Goal: Task Accomplishment & Management: Use online tool/utility

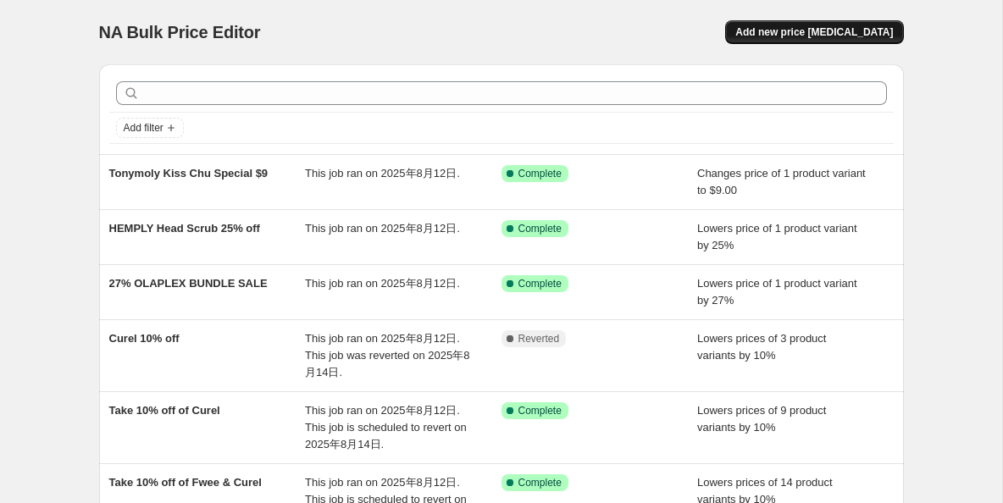
click at [849, 23] on button "Add new price [MEDICAL_DATA]" at bounding box center [814, 32] width 178 height 24
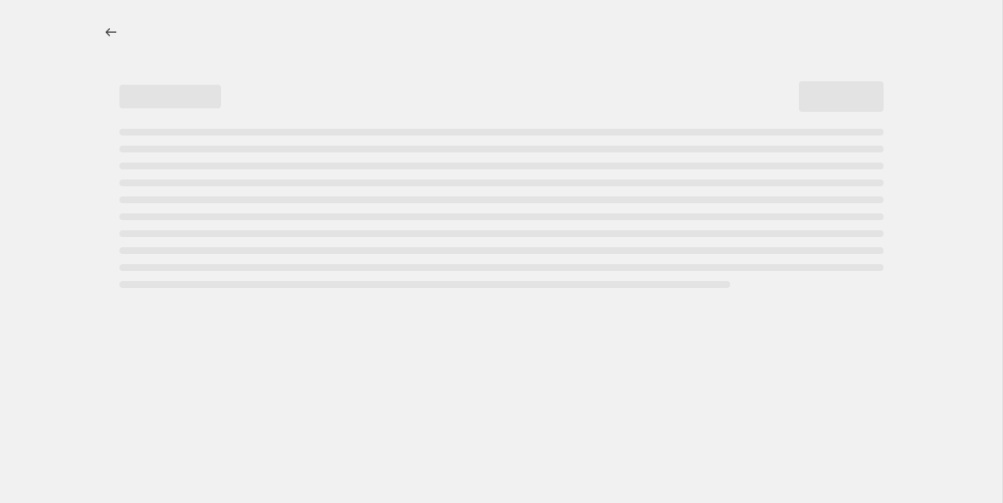
select select "percentage"
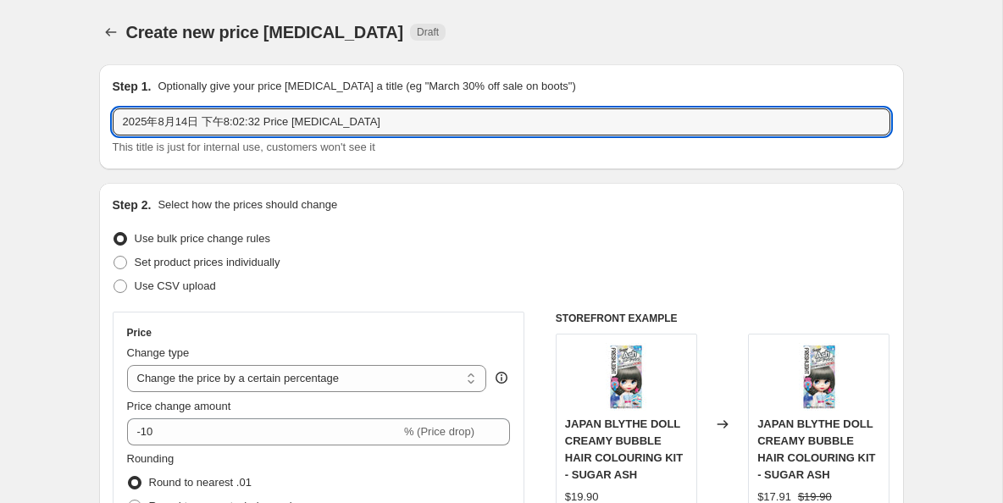
drag, startPoint x: 369, startPoint y: 117, endPoint x: 111, endPoint y: 116, distance: 258.4
click at [111, 116] on div "Step 1. Optionally give your price change job a title (eg "March 30% off sale o…" at bounding box center [501, 116] width 805 height 105
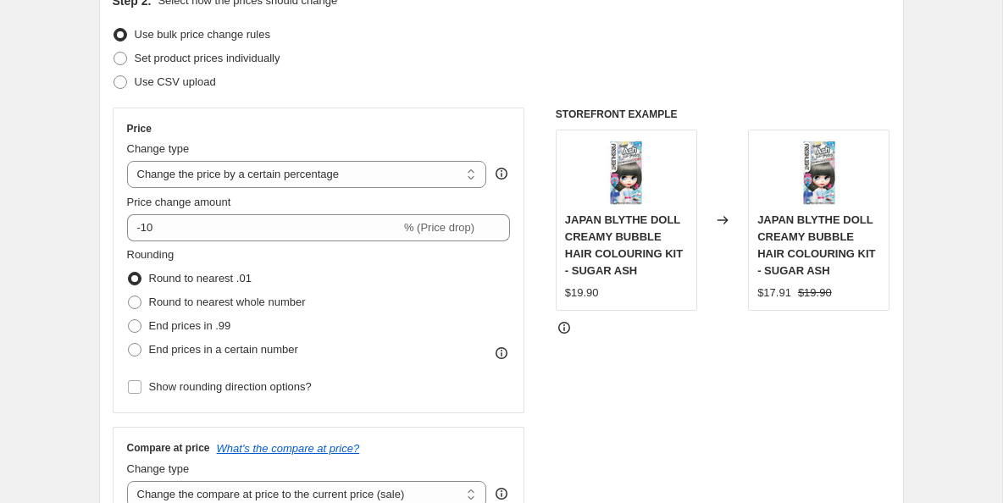
scroll to position [227, 0]
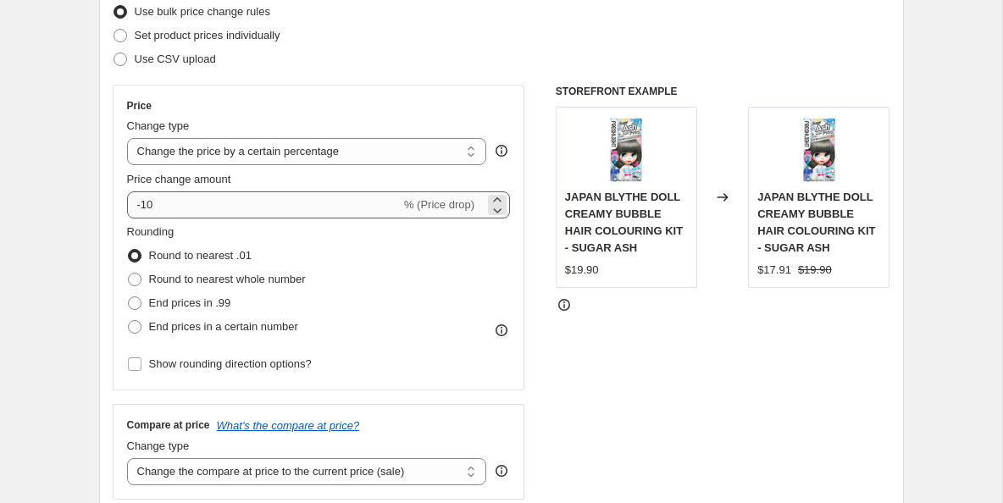
type input "Buy 1 get 1 40% Off"
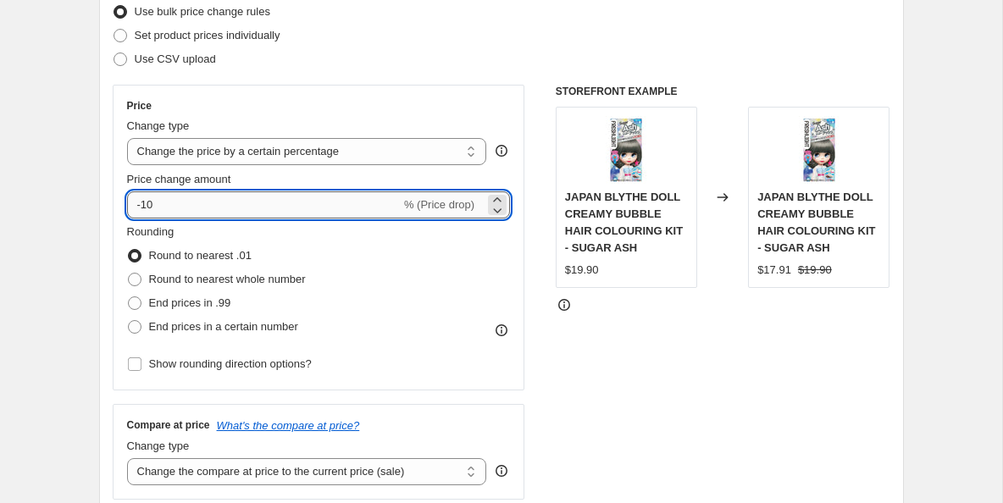
click at [209, 201] on input "-10" at bounding box center [264, 204] width 274 height 27
type input "-1"
click at [497, 200] on icon at bounding box center [497, 199] width 17 height 17
click at [286, 203] on input "1" at bounding box center [254, 204] width 254 height 27
click at [499, 213] on icon at bounding box center [497, 210] width 17 height 17
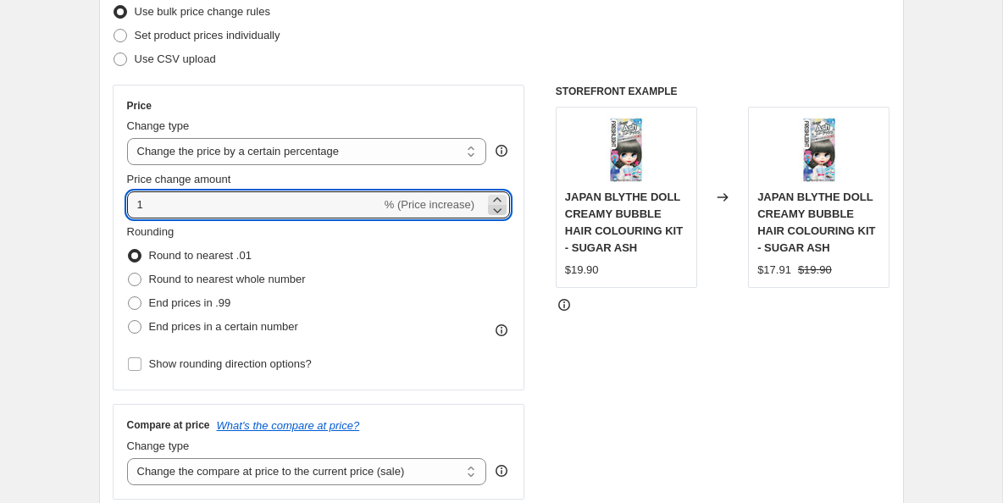
type input "0"
type input "-0.001"
click at [411, 243] on div "Rounding Round to nearest .01 Round to nearest whole number End prices in .99 E…" at bounding box center [319, 281] width 384 height 115
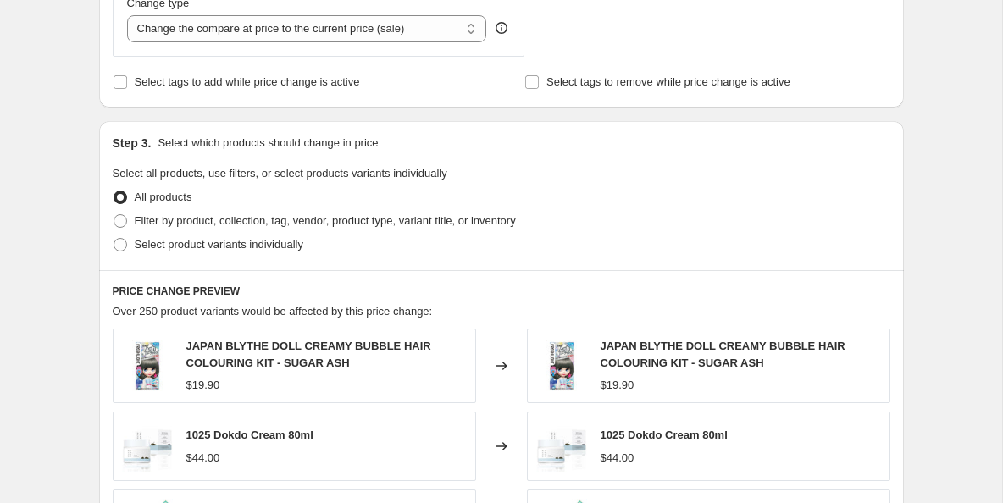
scroll to position [672, 0]
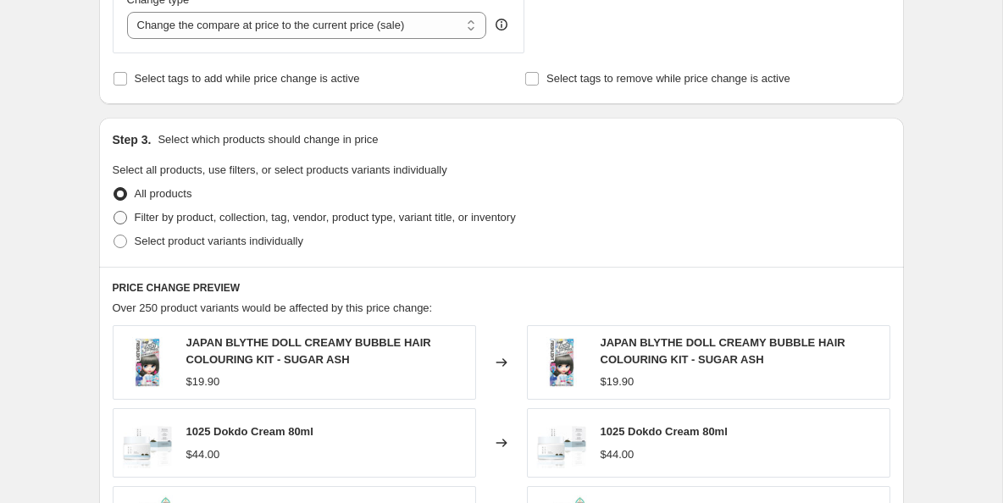
click at [130, 219] on label "Filter by product, collection, tag, vendor, product type, variant title, or inv…" at bounding box center [314, 218] width 403 height 24
click at [114, 212] on input "Filter by product, collection, tag, vendor, product type, variant title, or inv…" at bounding box center [114, 211] width 1 height 1
radio input "true"
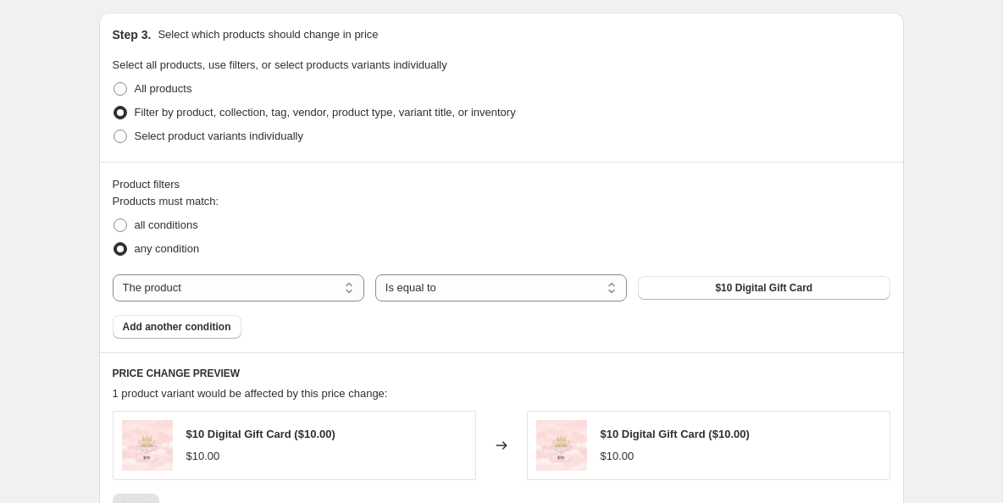
scroll to position [779, 0]
click at [695, 283] on button "$10 Digital Gift Card" at bounding box center [764, 287] width 252 height 24
click at [346, 291] on select "The product The product's collection The product's tag The product's vendor The…" at bounding box center [239, 287] width 252 height 27
select select "vendor"
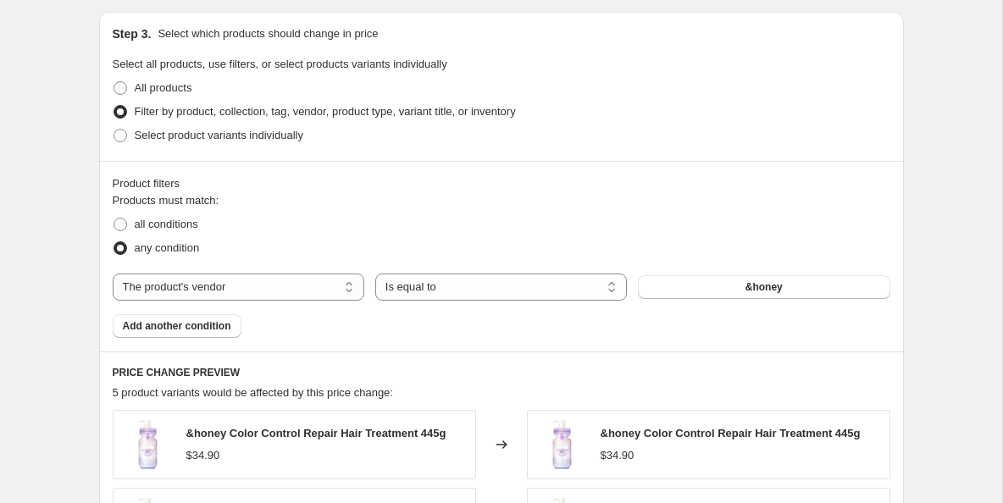
click at [759, 285] on div "&honey" at bounding box center [764, 287] width 252 height 24
click at [759, 285] on span "&honey" at bounding box center [763, 287] width 37 height 14
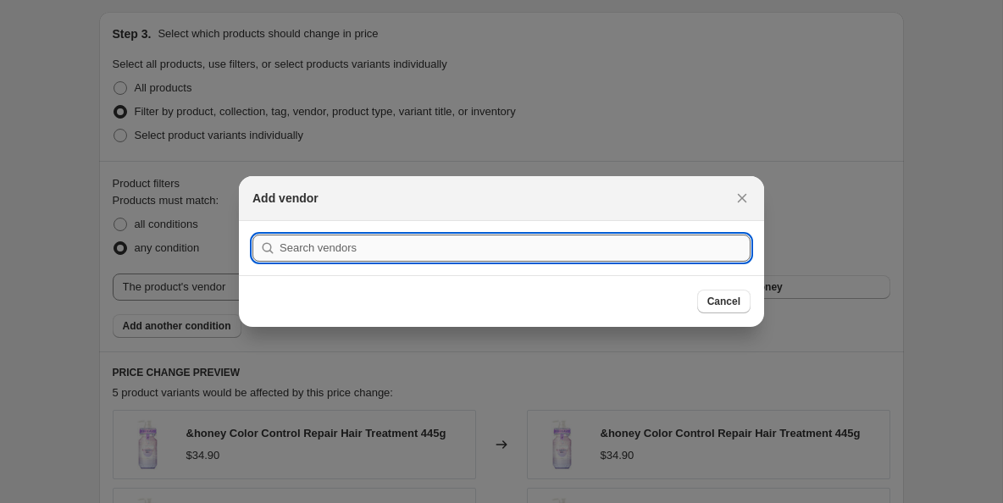
click at [514, 248] on input ":r2f:" at bounding box center [515, 248] width 471 height 27
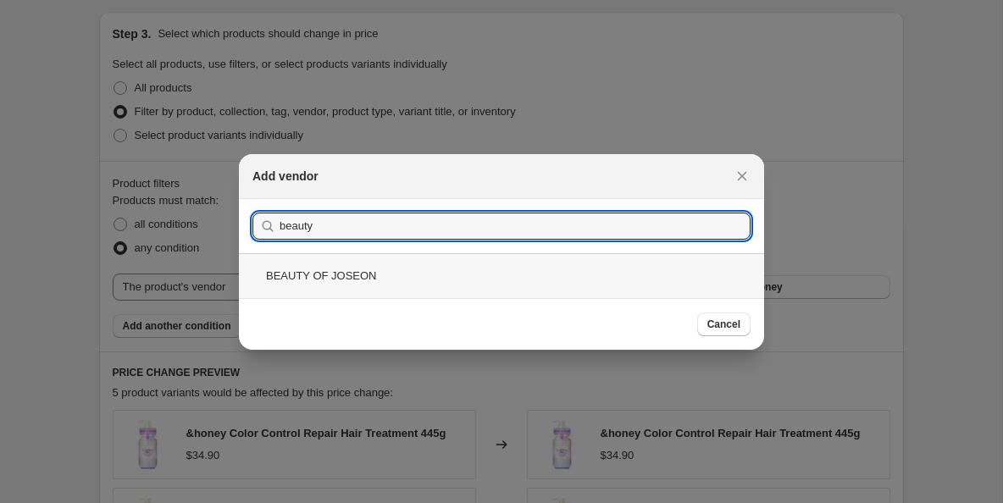
type input "beauty"
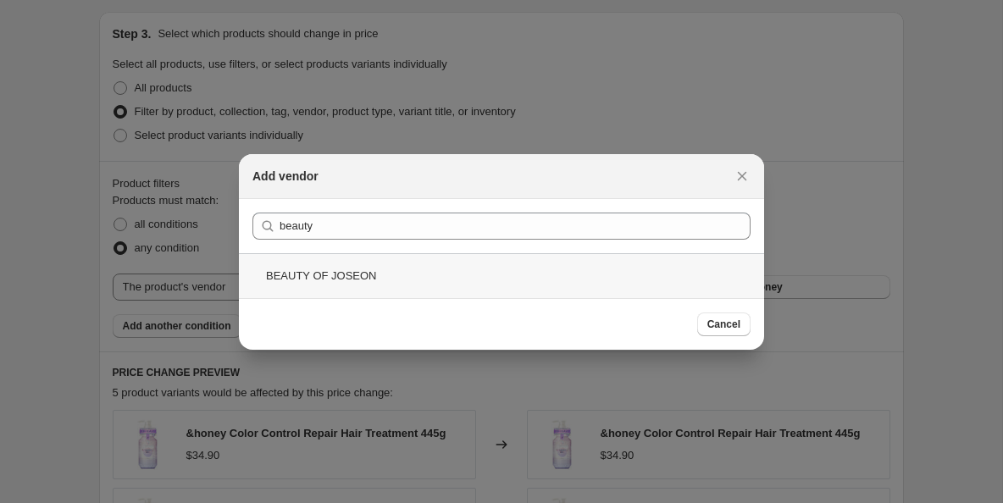
click at [342, 271] on div "BEAUTY OF JOSEON" at bounding box center [501, 275] width 525 height 45
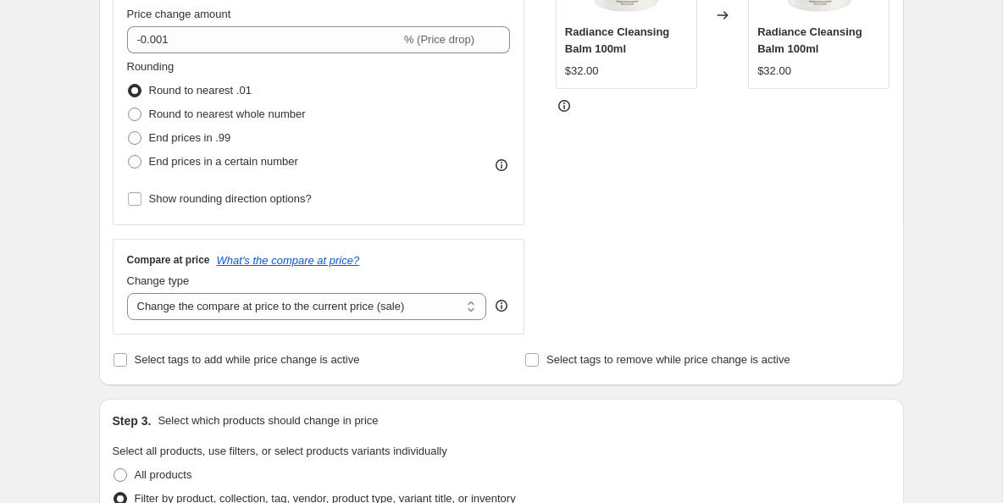
scroll to position [301, 0]
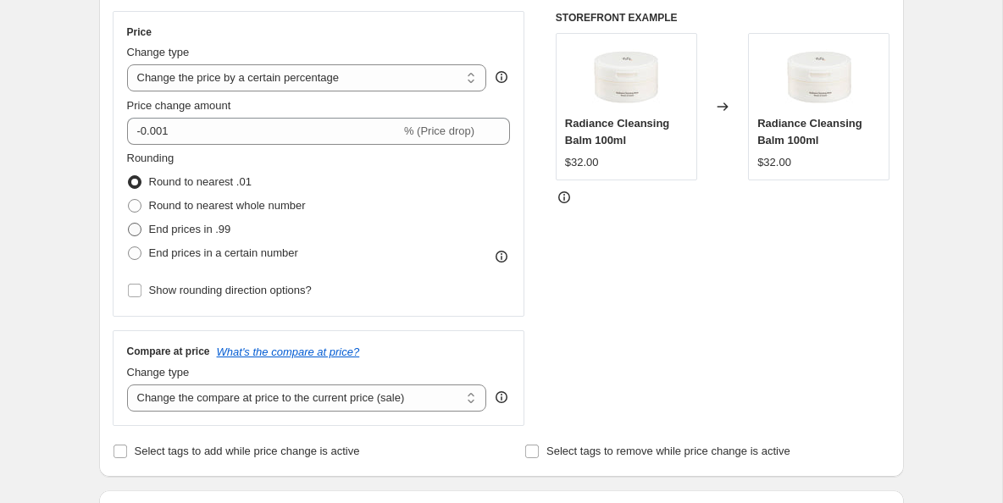
click at [137, 225] on span at bounding box center [135, 230] width 14 height 14
click at [129, 224] on input "End prices in .99" at bounding box center [128, 223] width 1 height 1
radio input "true"
click at [134, 207] on span at bounding box center [135, 206] width 14 height 14
click at [129, 200] on input "Round to nearest whole number" at bounding box center [128, 199] width 1 height 1
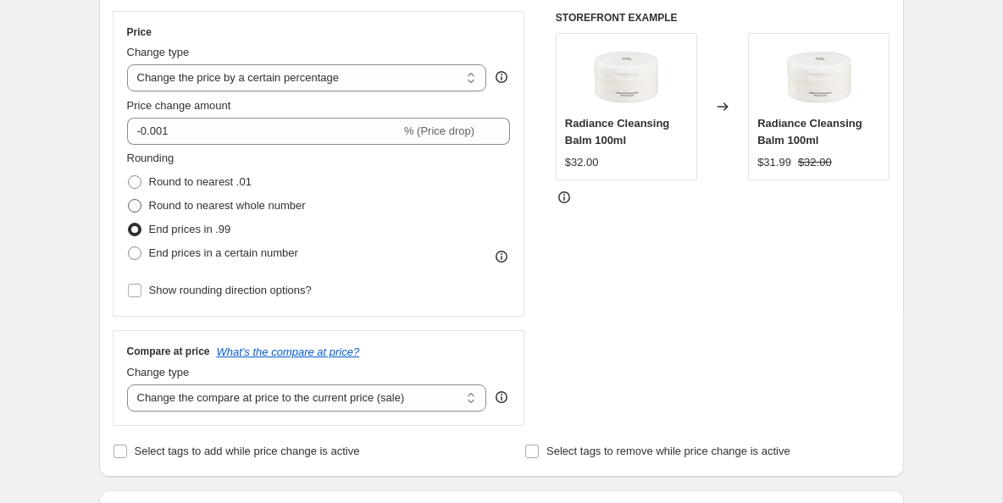
radio input "true"
click at [134, 180] on span at bounding box center [135, 182] width 14 height 14
click at [129, 176] on input "Round to nearest .01" at bounding box center [128, 175] width 1 height 1
radio input "true"
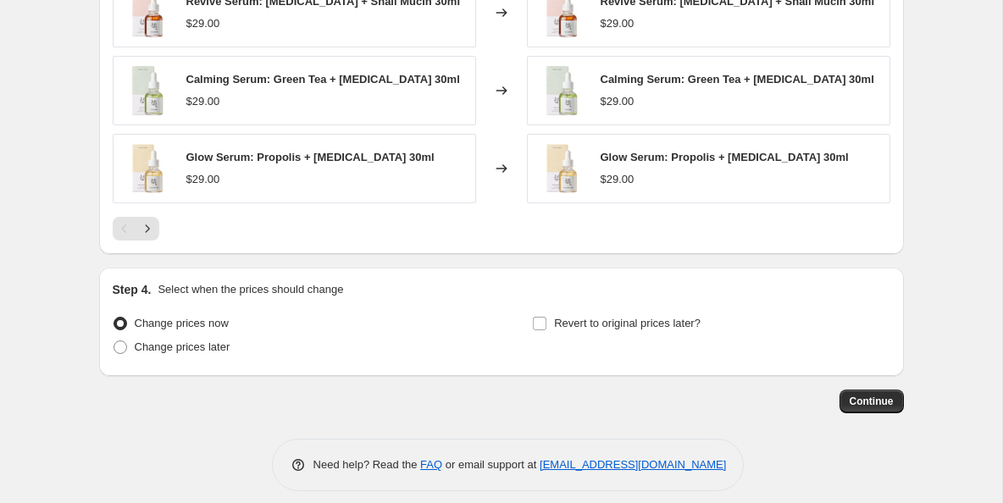
scroll to position [1381, 0]
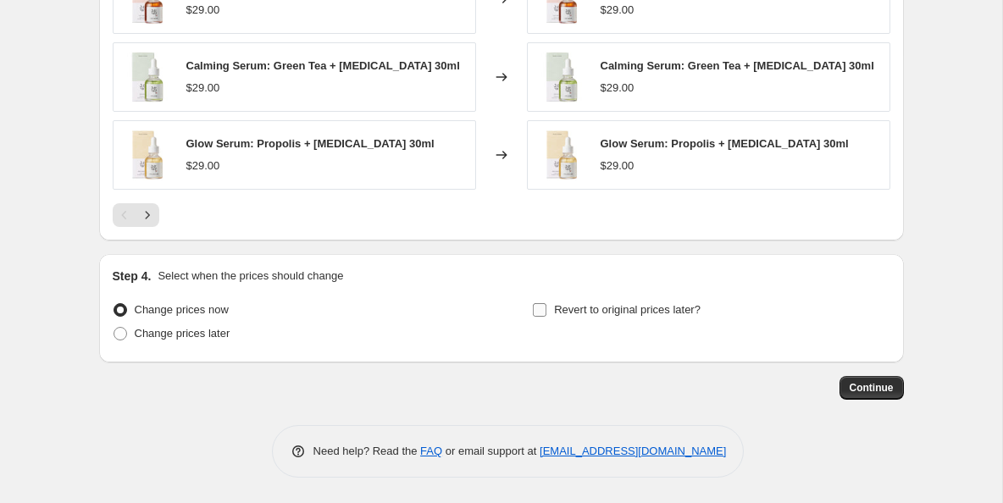
click at [549, 311] on label "Revert to original prices later?" at bounding box center [616, 310] width 169 height 24
click at [546, 311] on input "Revert to original prices later?" at bounding box center [540, 310] width 14 height 14
checkbox input "true"
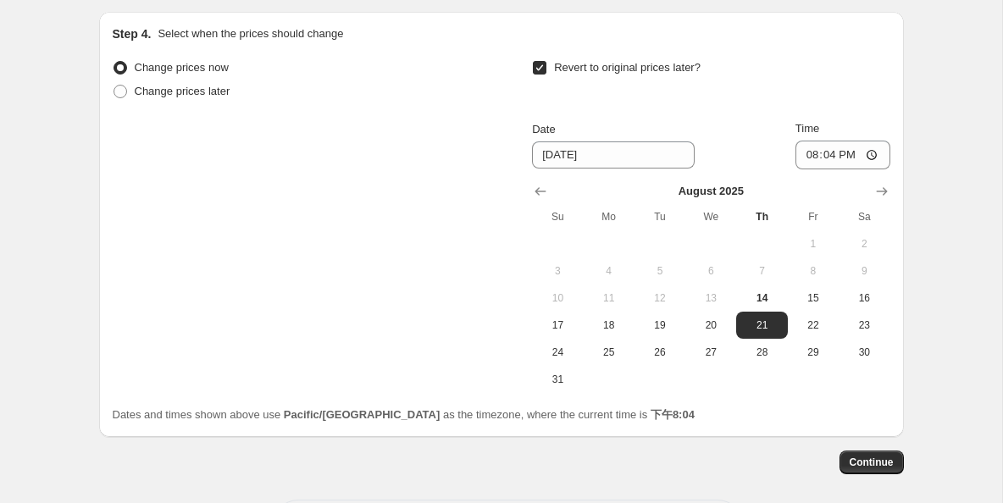
scroll to position [1698, 0]
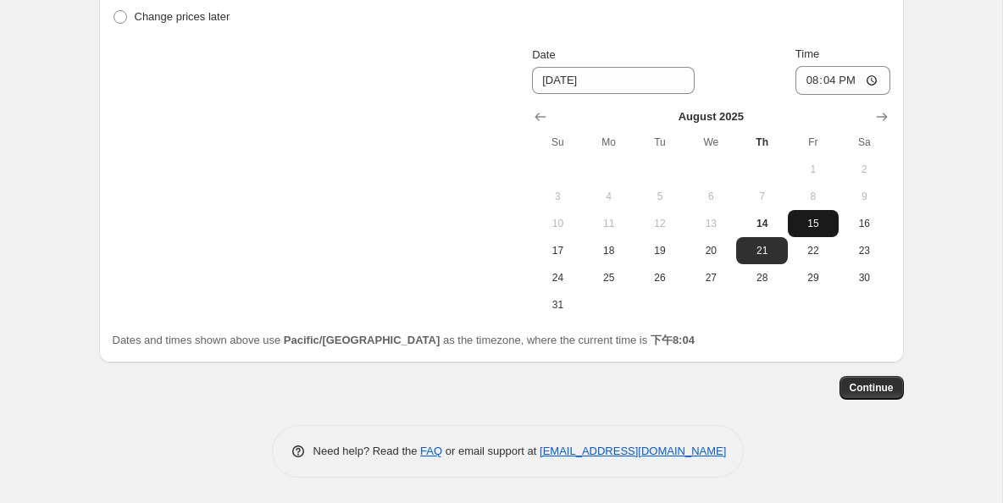
click at [801, 219] on span "15" at bounding box center [813, 224] width 37 height 14
click at [615, 249] on span "18" at bounding box center [608, 251] width 37 height 14
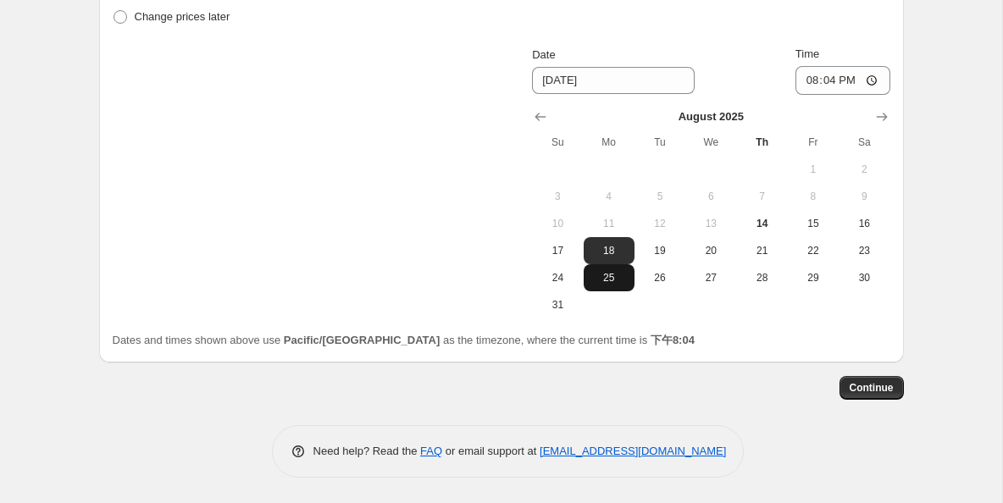
click at [598, 273] on span "25" at bounding box center [608, 278] width 37 height 14
type input "[DATE]"
click at [858, 388] on span "Continue" at bounding box center [872, 388] width 44 height 14
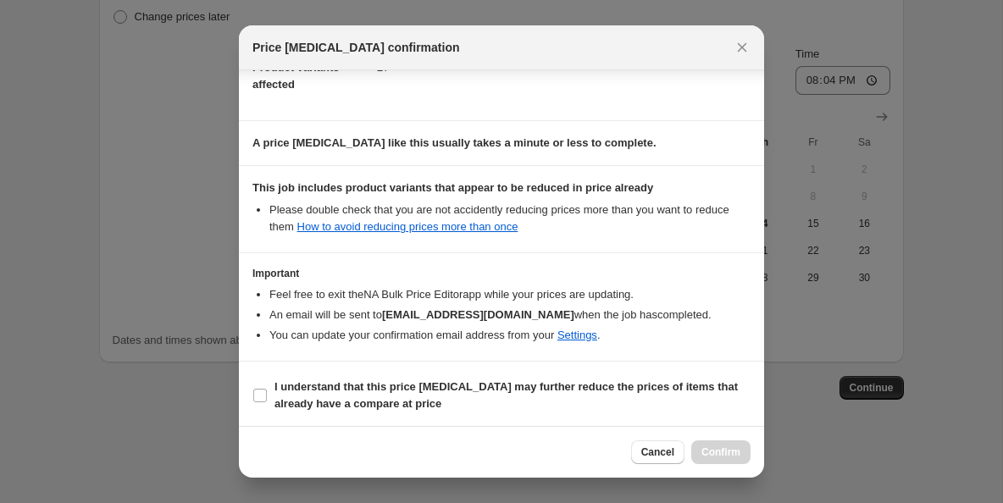
scroll to position [227, 0]
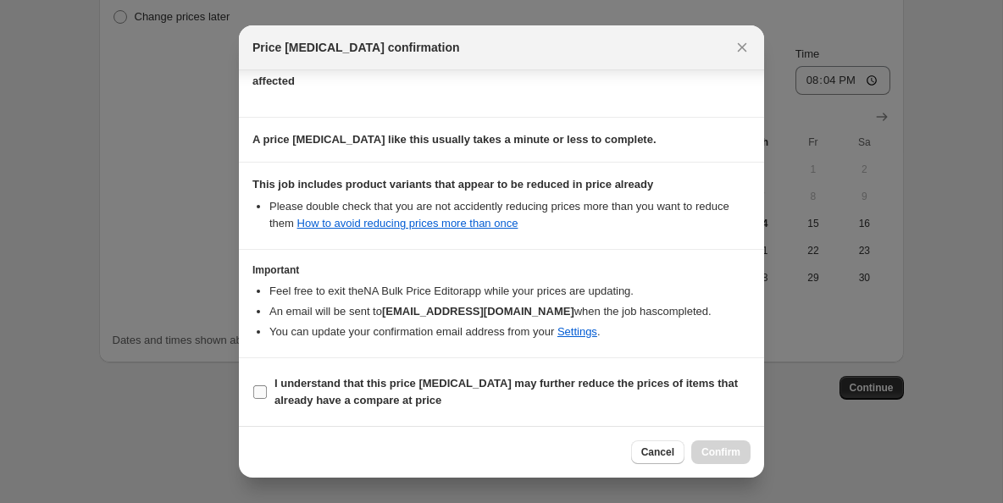
click at [257, 386] on input "I understand that this price [MEDICAL_DATA] may further reduce the prices of it…" at bounding box center [260, 392] width 14 height 14
checkbox input "true"
click at [709, 454] on span "Confirm" at bounding box center [720, 453] width 39 height 14
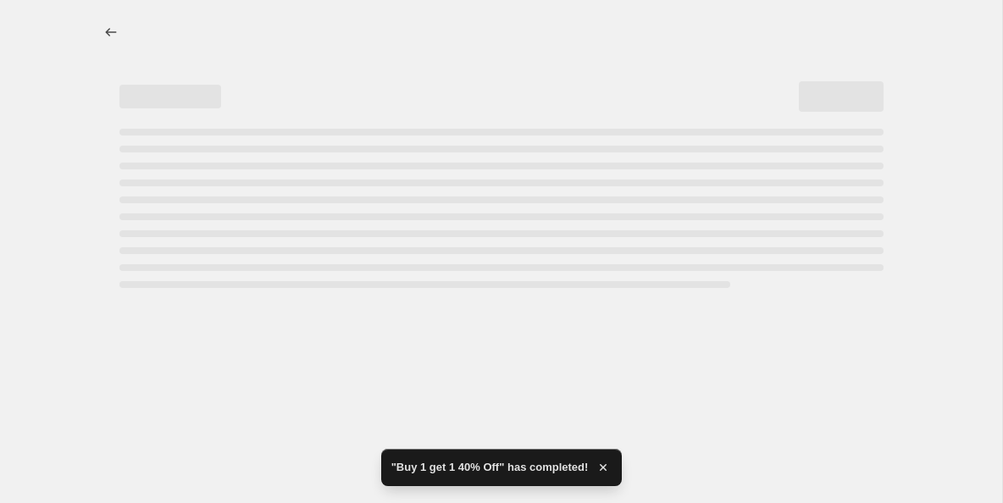
select select "percentage"
select select "vendor"
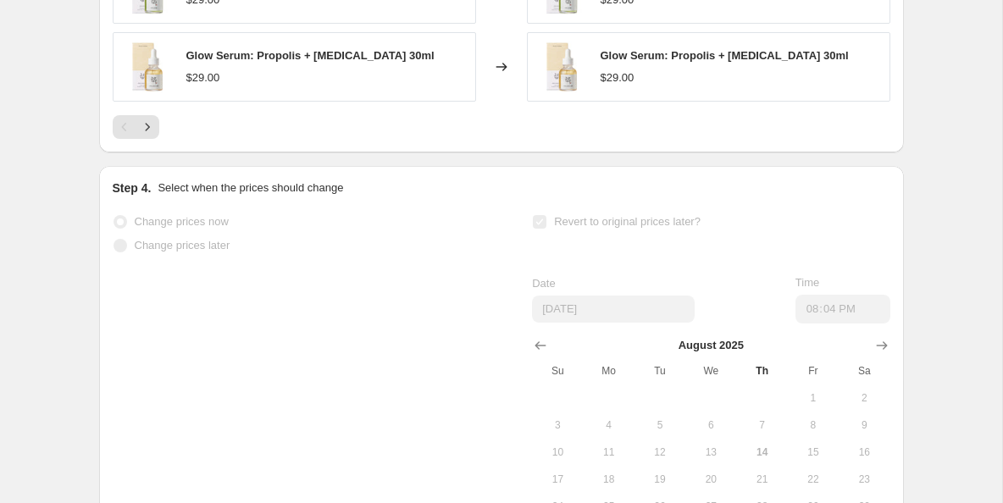
scroll to position [1653, 0]
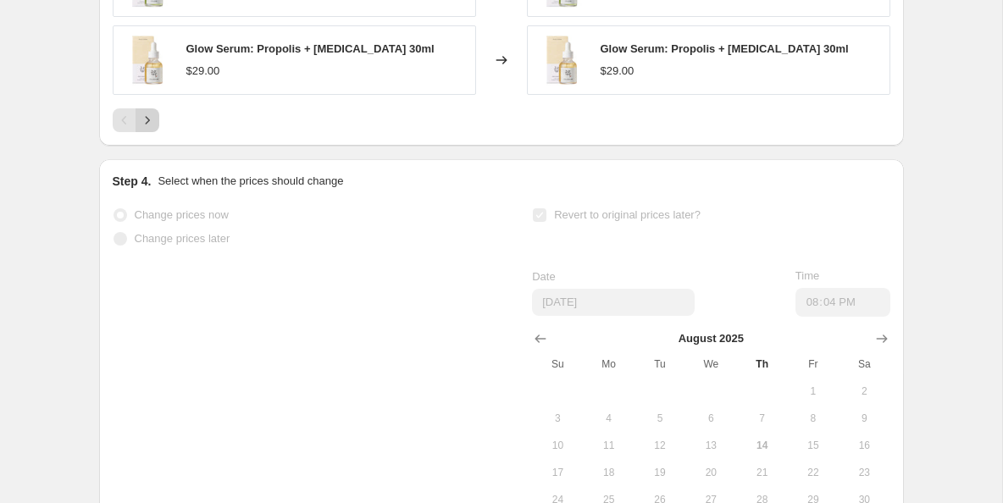
click at [152, 120] on icon "Next" at bounding box center [147, 120] width 17 height 17
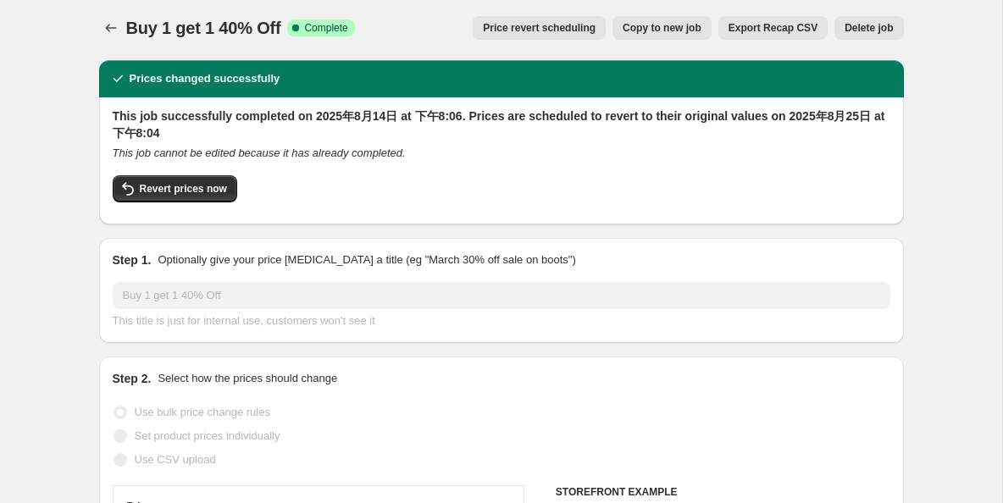
scroll to position [0, 0]
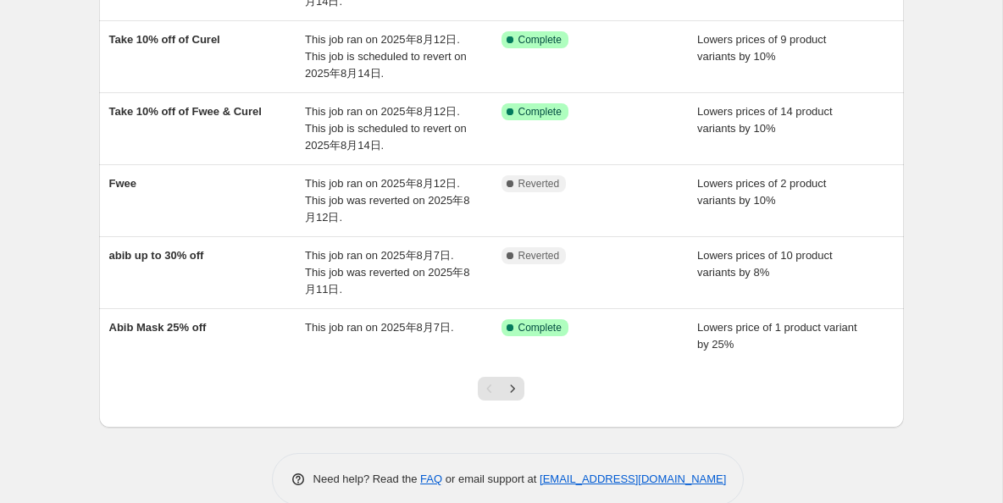
scroll to position [471, 0]
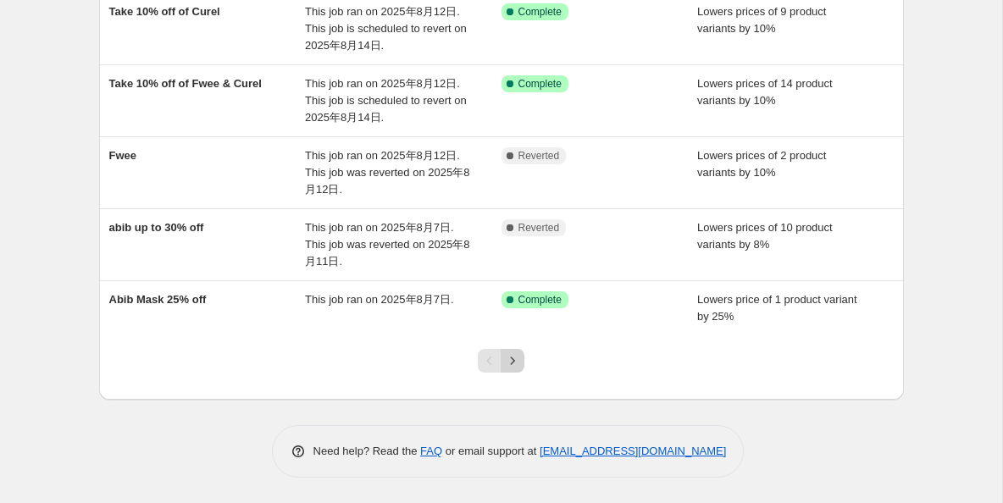
click at [519, 367] on icon "Next" at bounding box center [512, 360] width 17 height 17
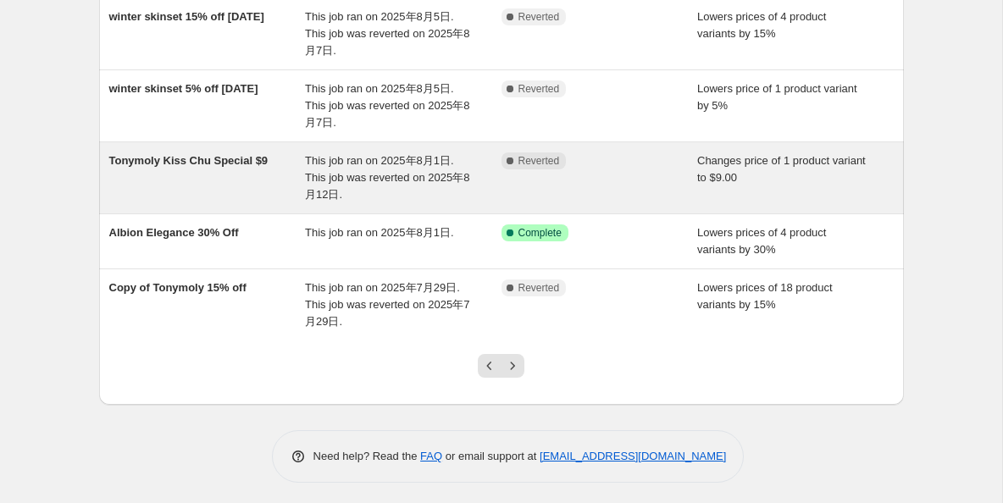
scroll to position [437, 0]
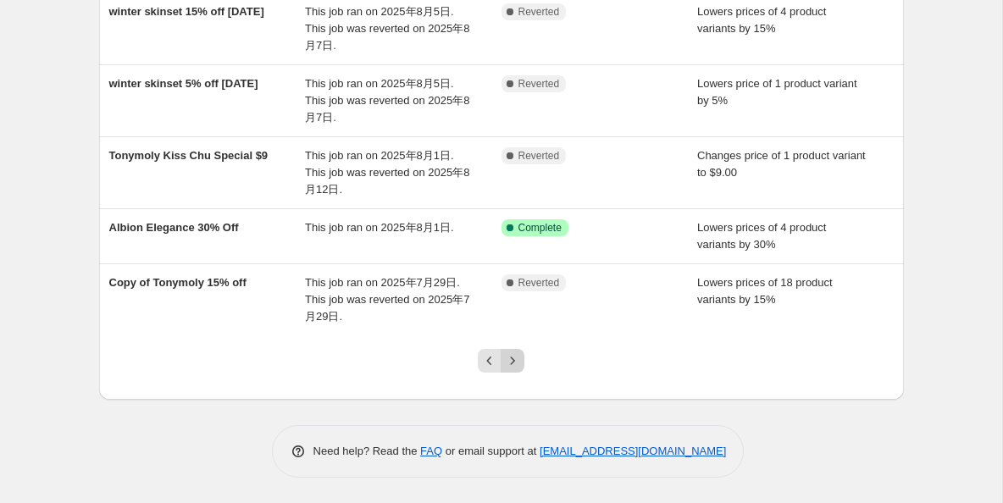
click at [520, 365] on icon "Next" at bounding box center [512, 360] width 17 height 17
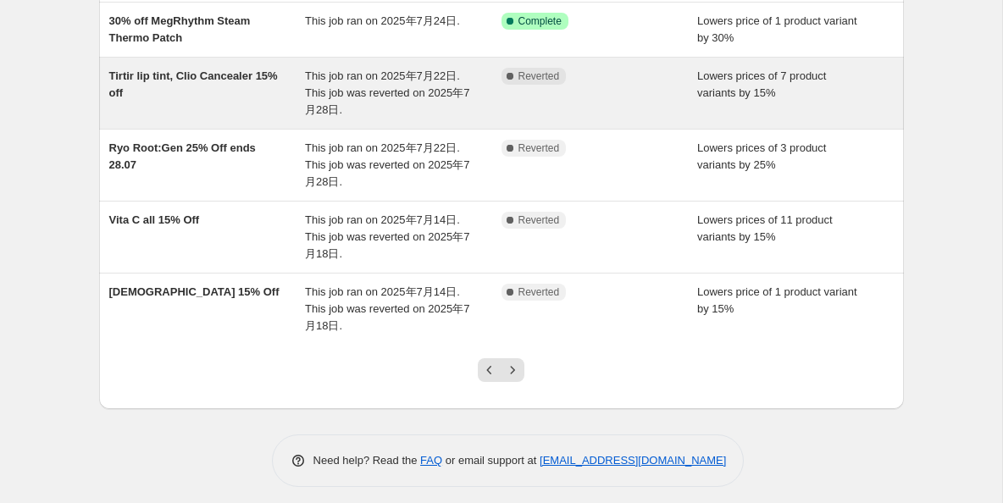
scroll to position [505, 0]
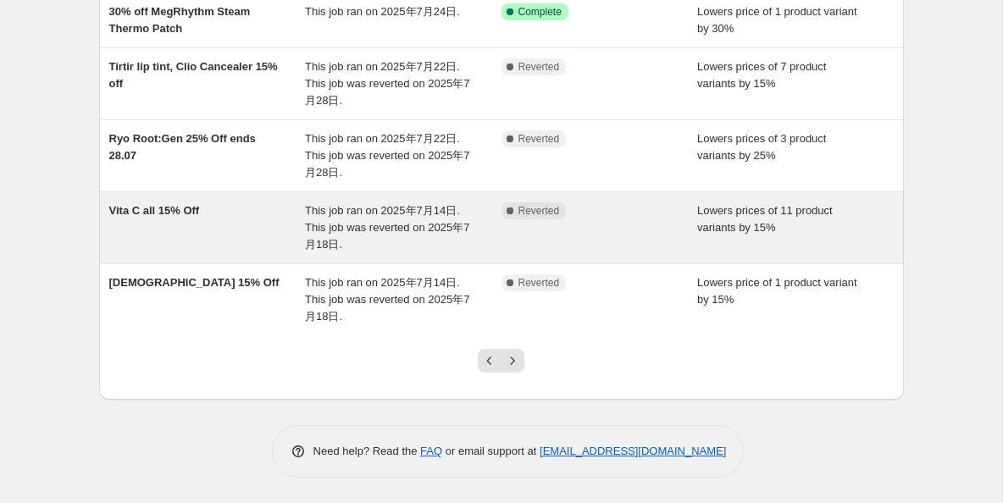
click at [230, 213] on div "Vita C all 15% Off" at bounding box center [207, 227] width 197 height 51
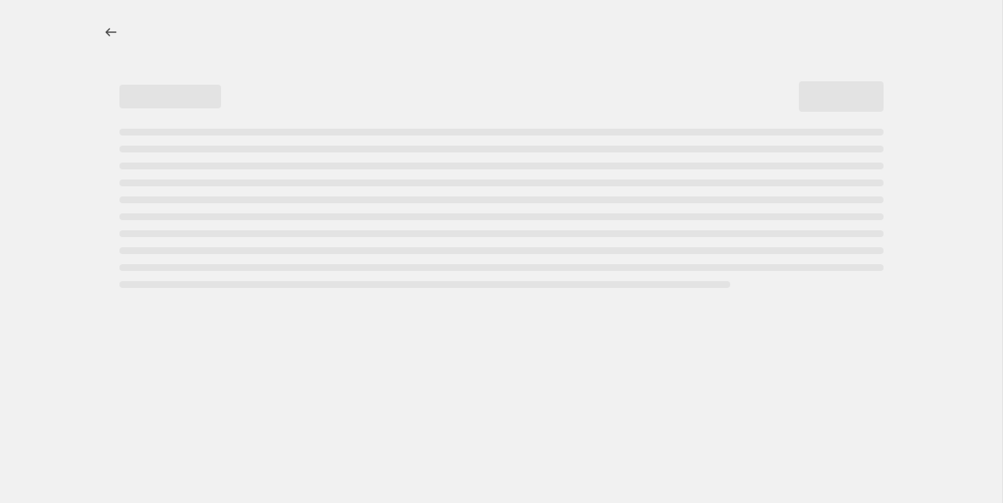
select select "percentage"
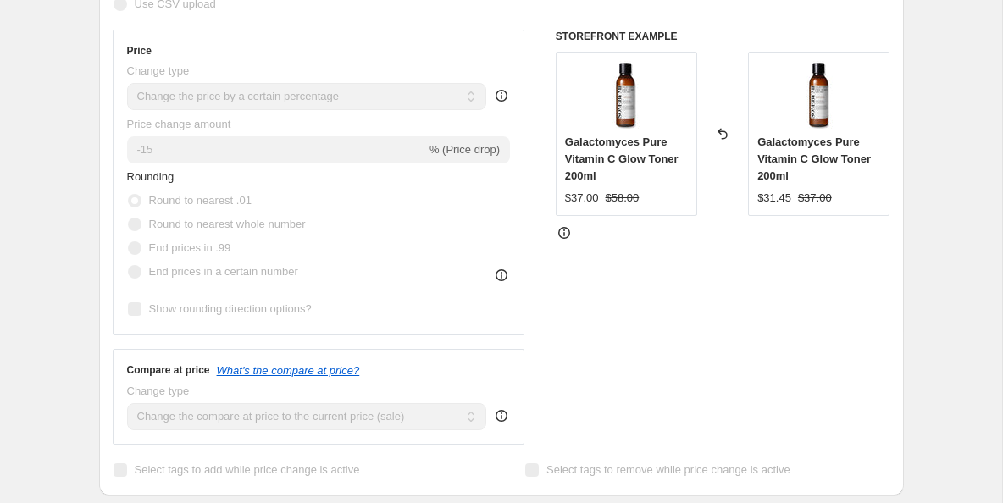
scroll to position [318, 0]
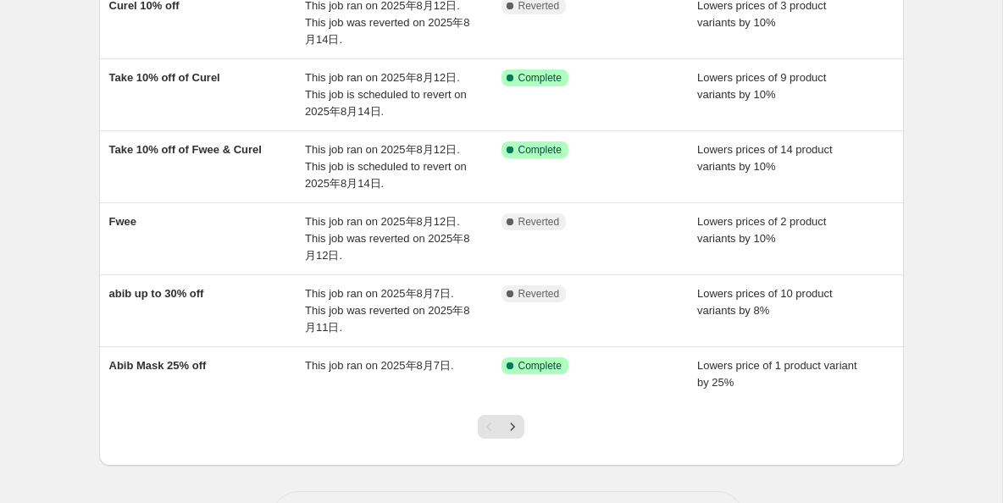
scroll to position [471, 0]
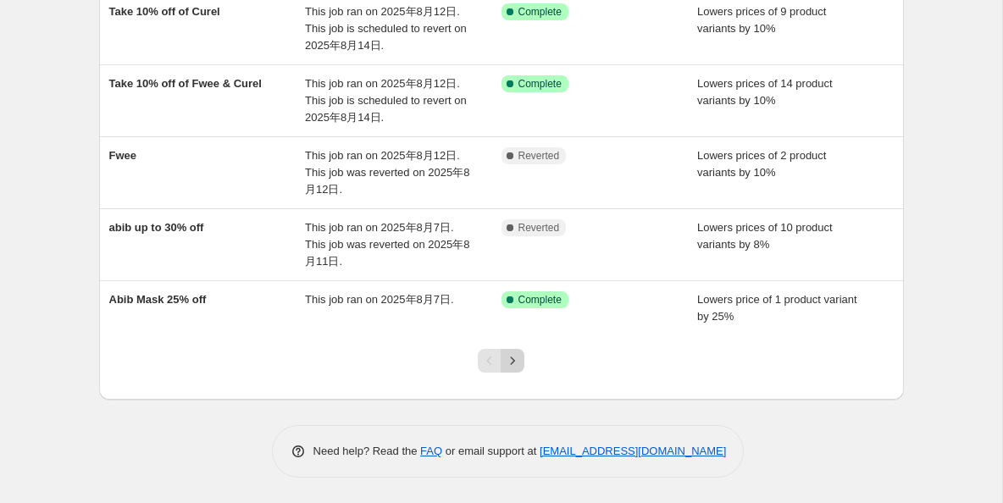
click at [515, 362] on icon "Next" at bounding box center [512, 360] width 17 height 17
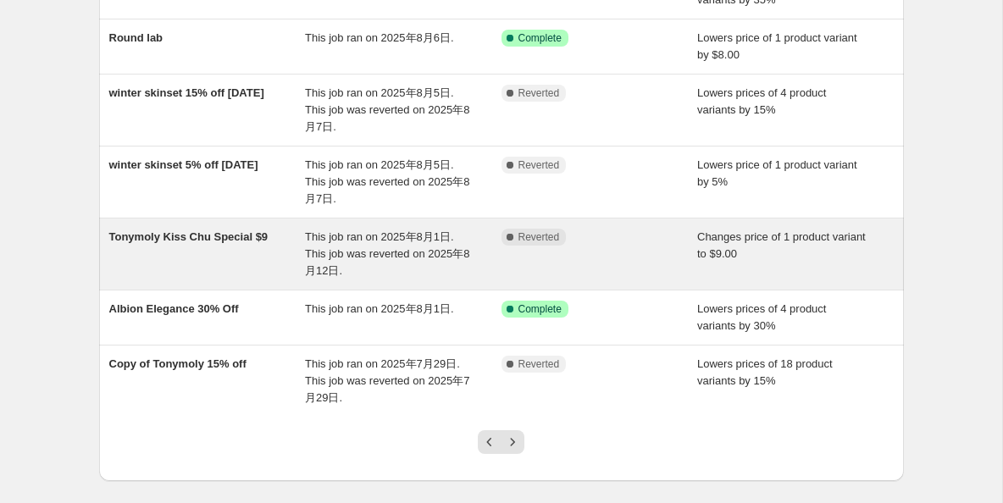
scroll to position [358, 0]
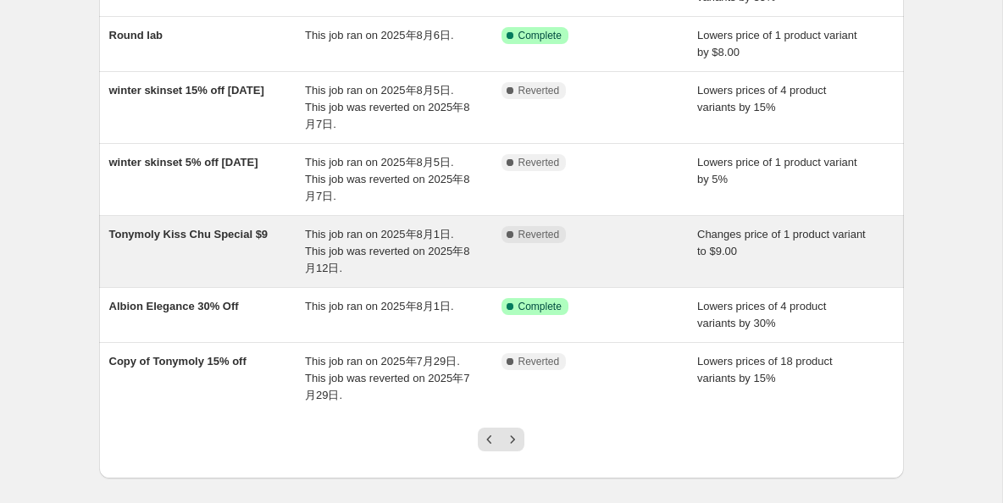
click at [243, 237] on span "Tonymoly Kiss Chu Special $9" at bounding box center [188, 234] width 159 height 13
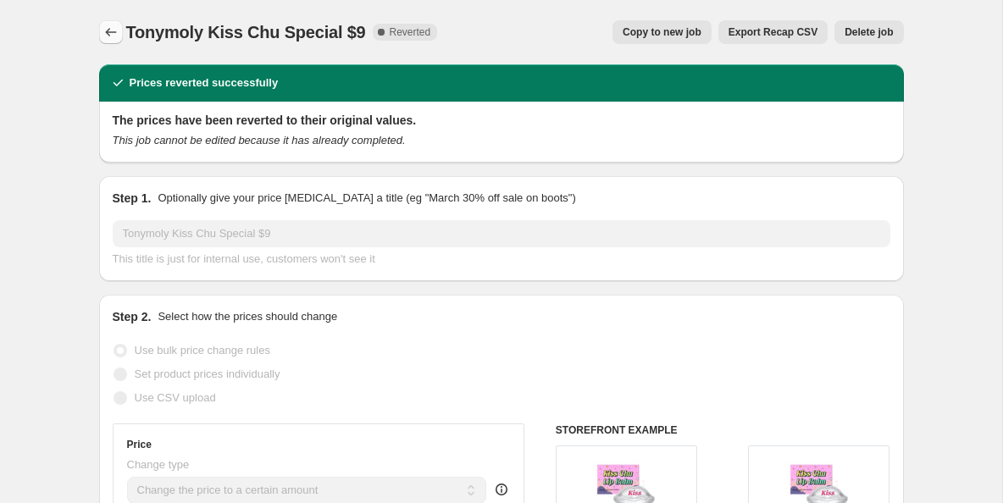
click at [101, 29] on button "Price change jobs" at bounding box center [111, 32] width 24 height 24
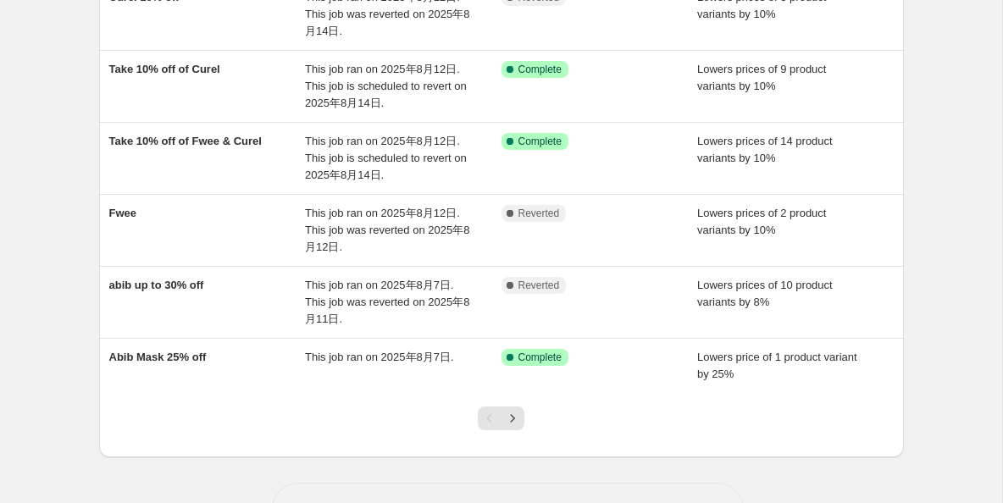
scroll to position [471, 0]
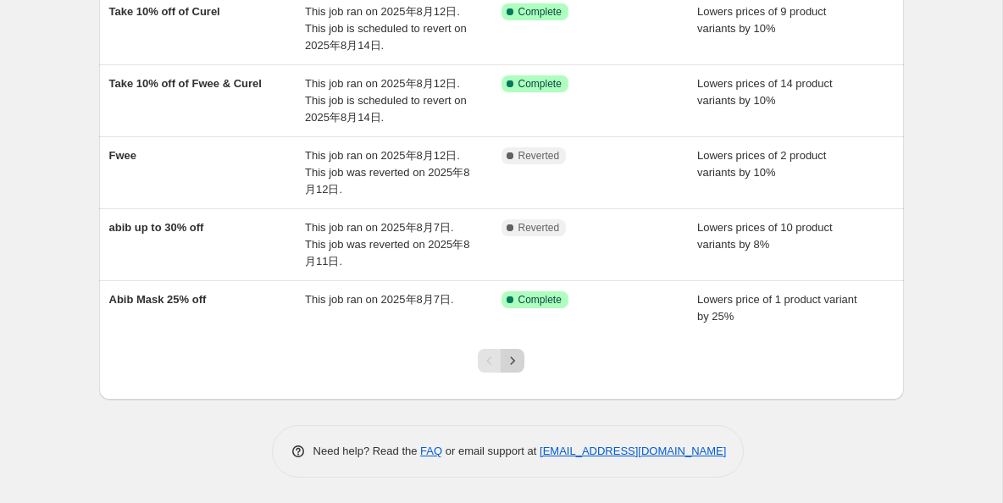
click at [523, 364] on button "Next" at bounding box center [513, 361] width 24 height 24
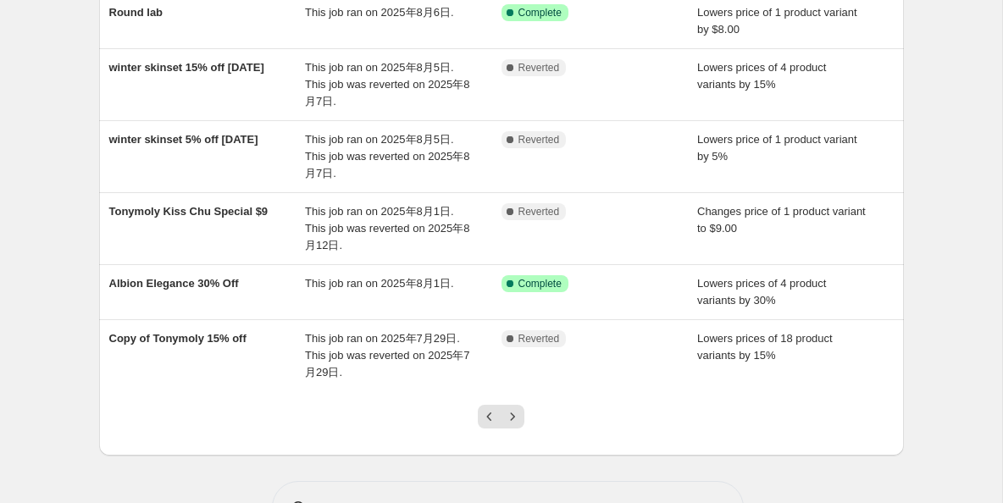
scroll to position [437, 0]
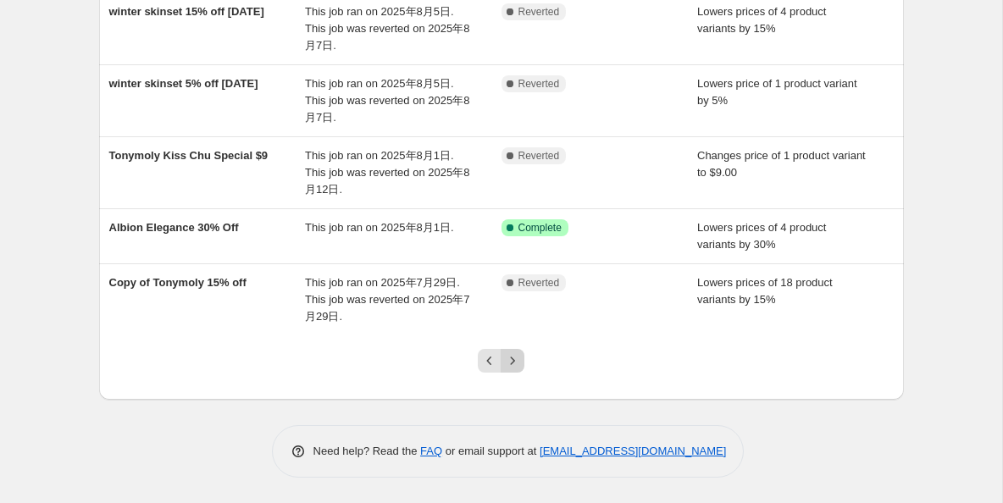
click at [517, 357] on icon "Next" at bounding box center [512, 360] width 17 height 17
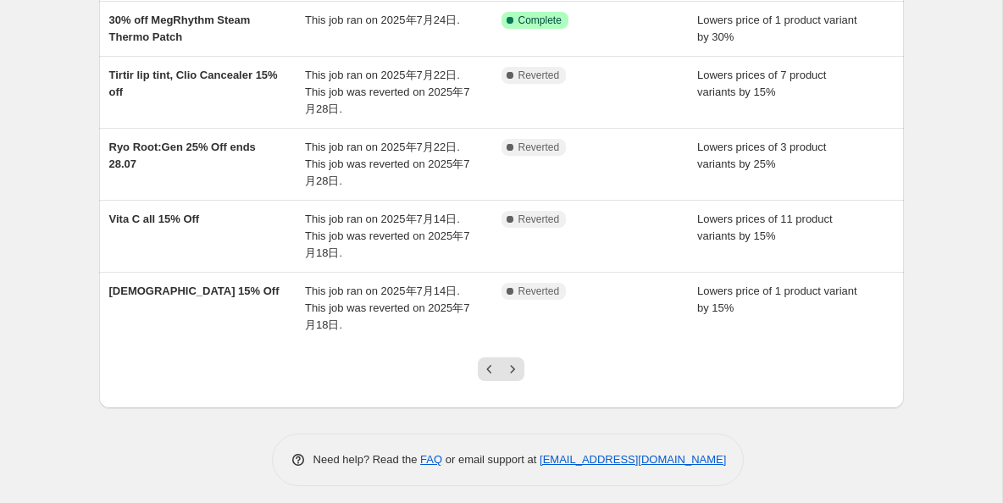
scroll to position [505, 0]
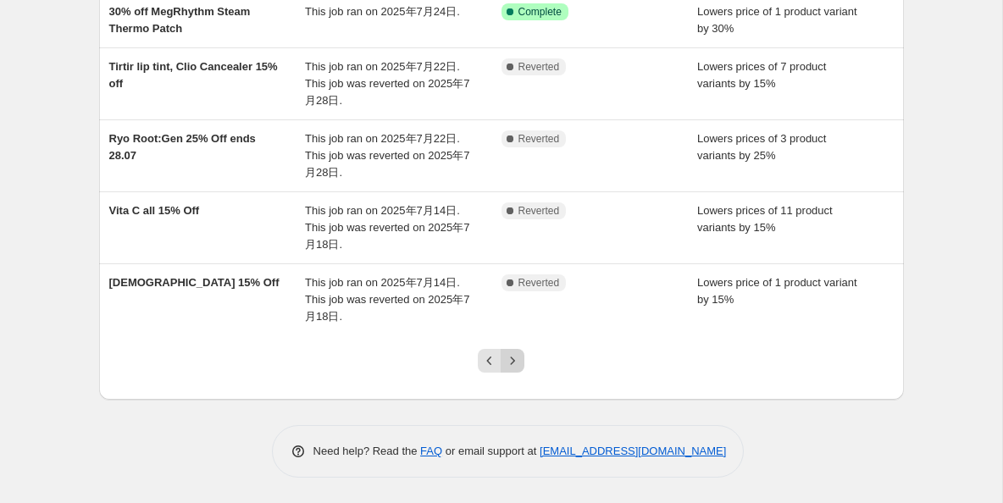
click at [509, 362] on icon "Next" at bounding box center [512, 360] width 17 height 17
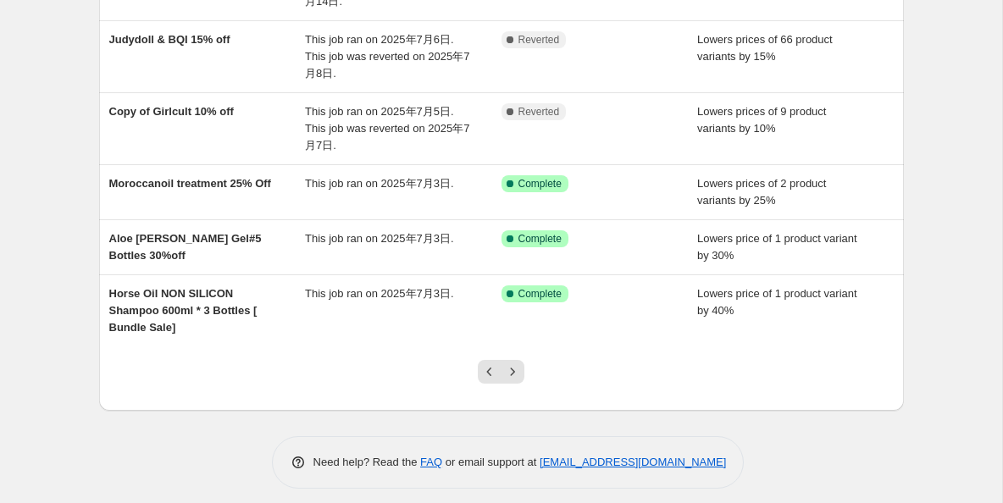
scroll to position [471, 0]
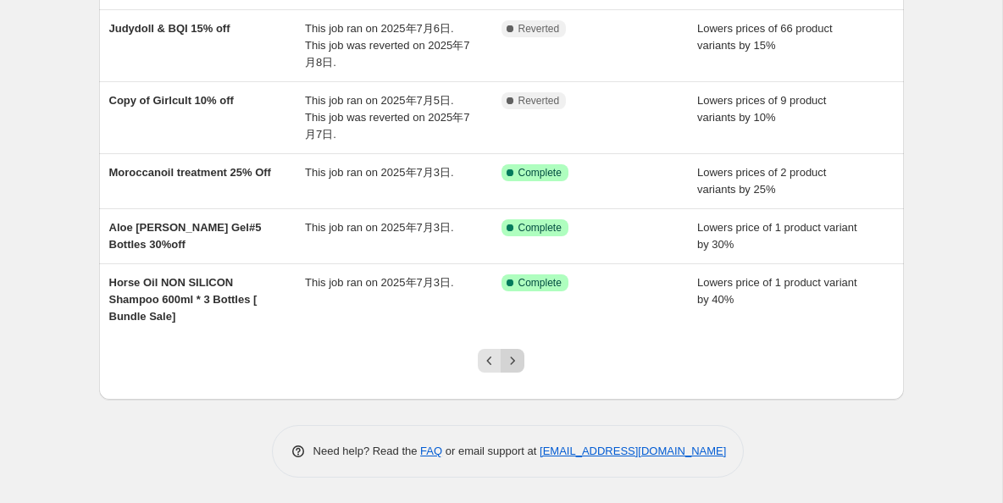
click at [515, 363] on icon "Next" at bounding box center [512, 360] width 17 height 17
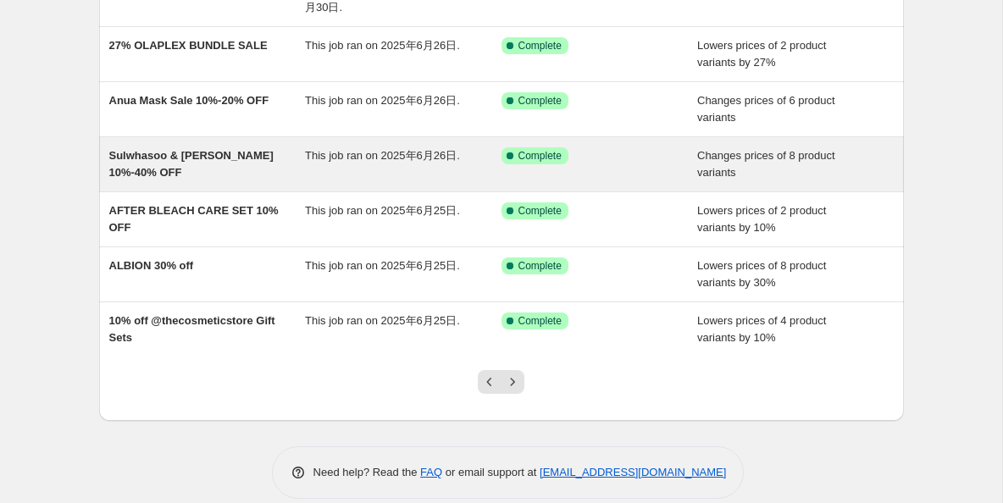
scroll to position [420, 0]
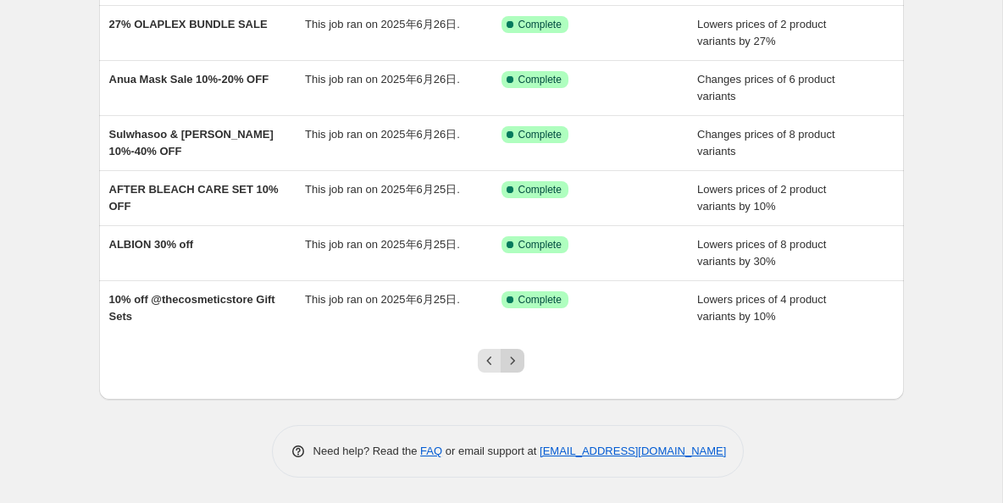
click at [515, 366] on icon "Next" at bounding box center [512, 360] width 17 height 17
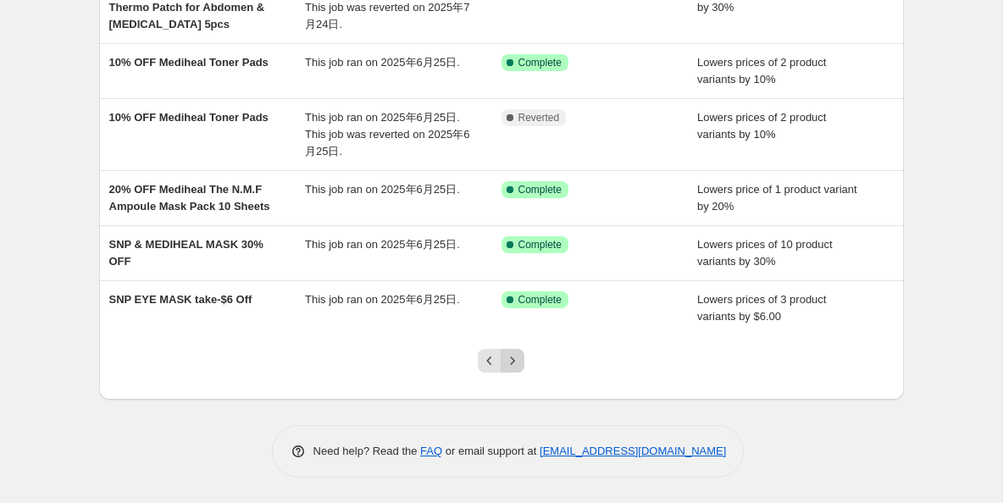
click at [513, 352] on icon "Next" at bounding box center [512, 360] width 17 height 17
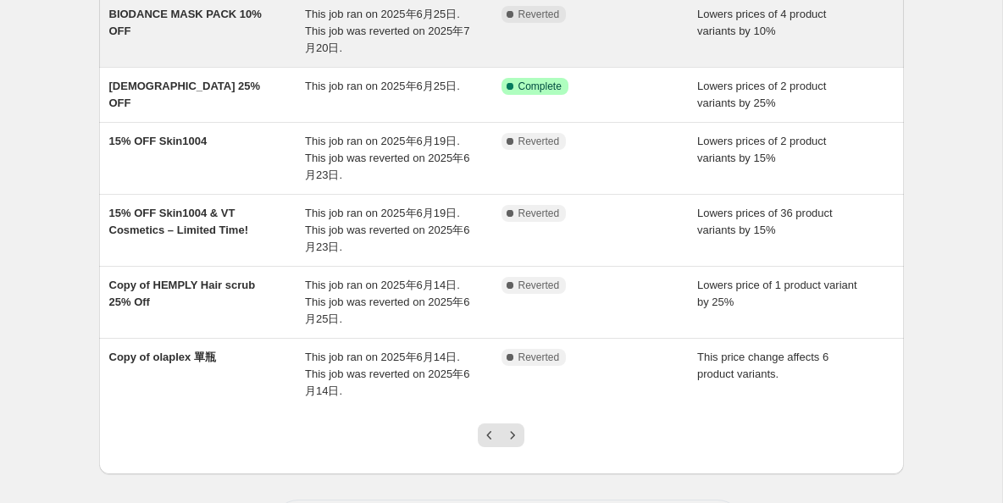
scroll to position [471, 0]
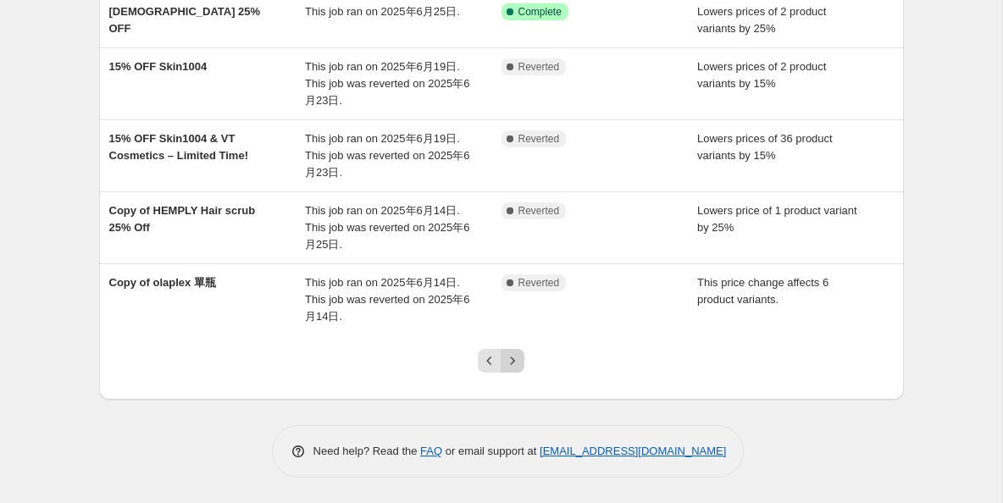
click at [518, 363] on icon "Next" at bounding box center [512, 360] width 17 height 17
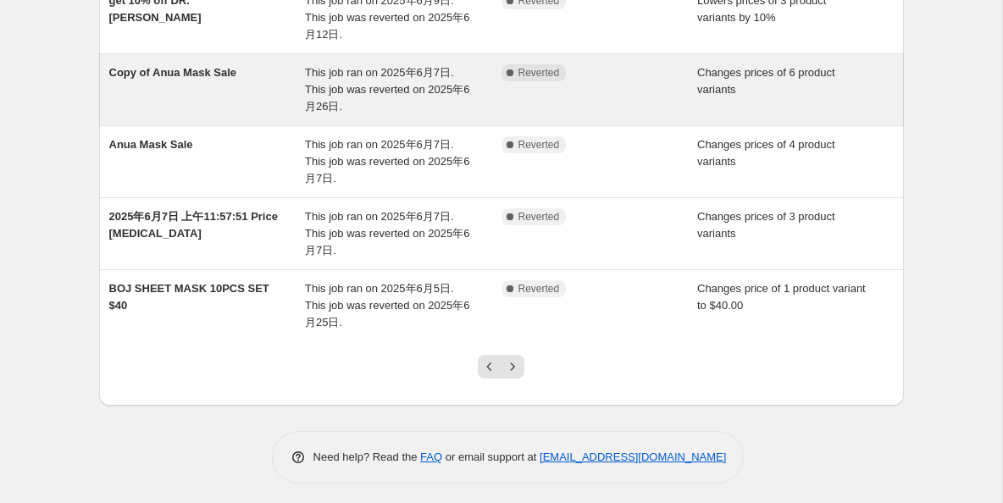
scroll to position [522, 0]
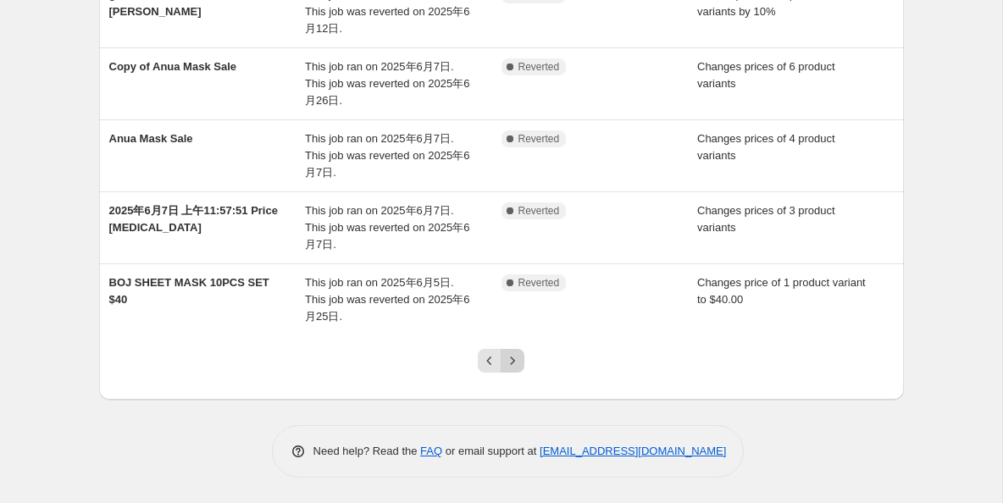
click at [521, 368] on button "Next" at bounding box center [513, 361] width 24 height 24
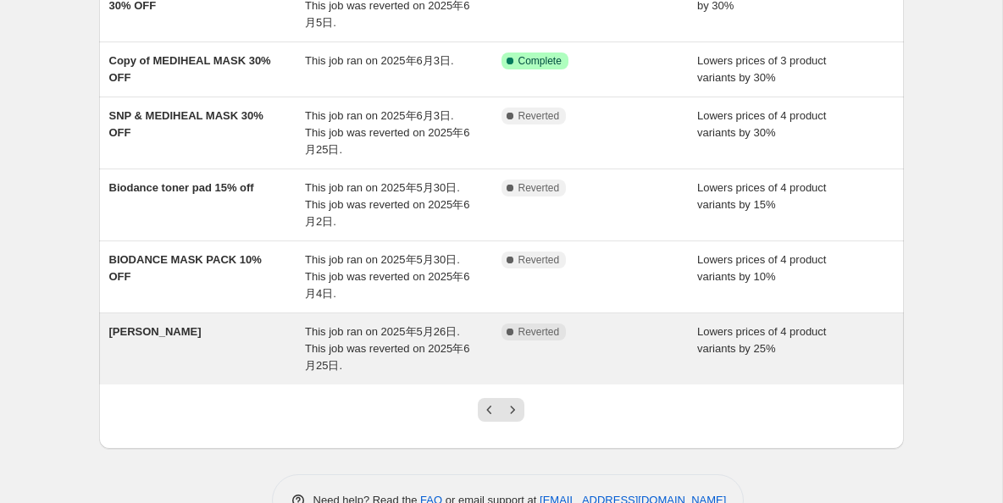
scroll to position [505, 0]
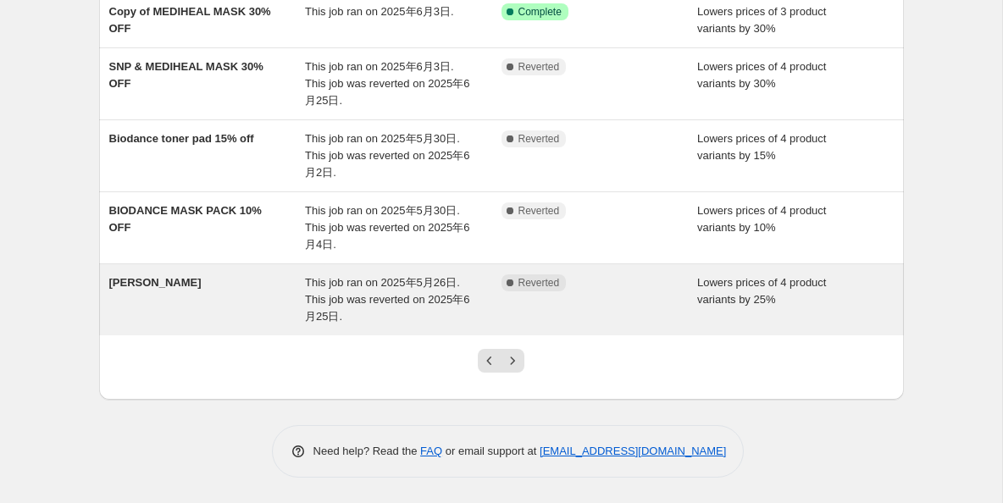
click at [521, 368] on button "Next" at bounding box center [513, 361] width 24 height 24
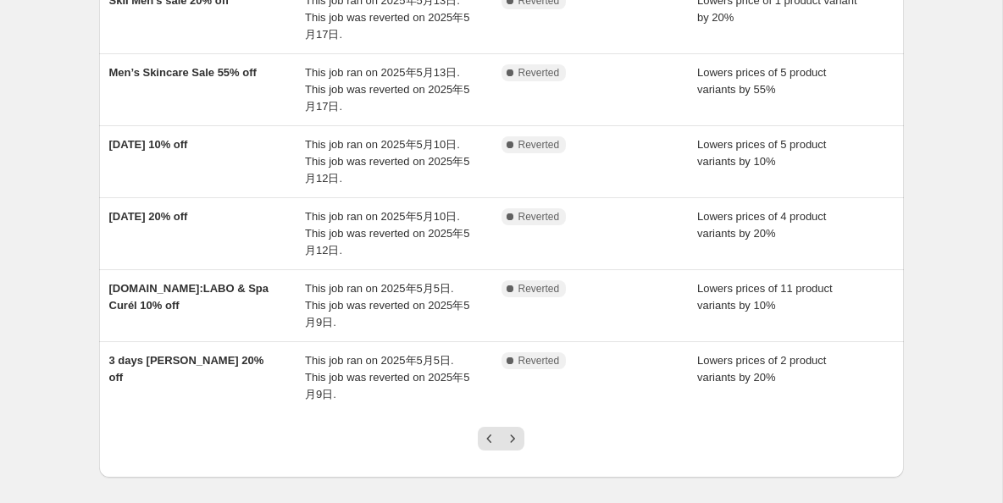
scroll to position [539, 0]
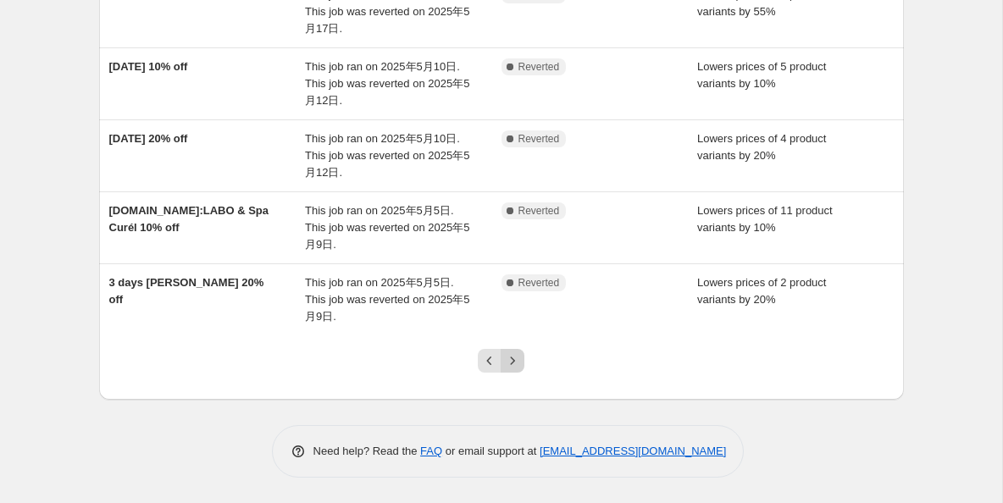
click at [521, 368] on button "Next" at bounding box center [513, 361] width 24 height 24
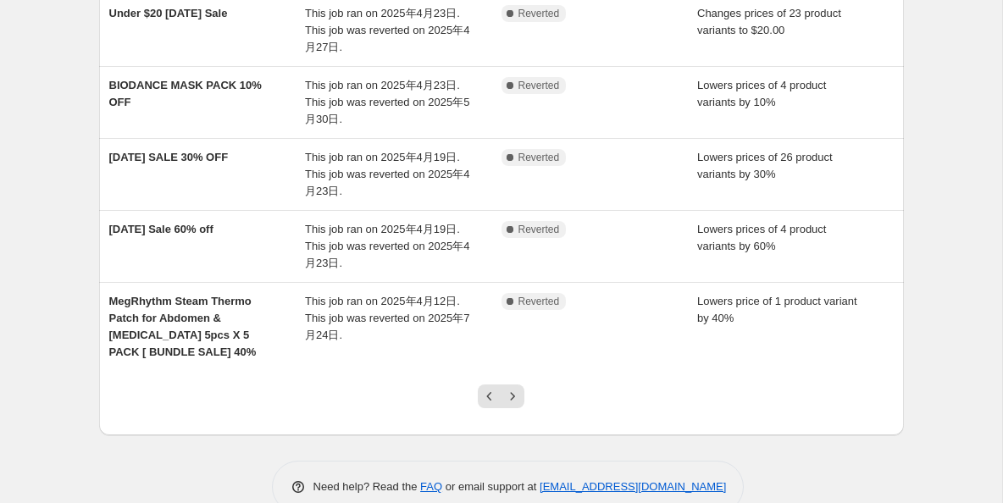
scroll to position [556, 0]
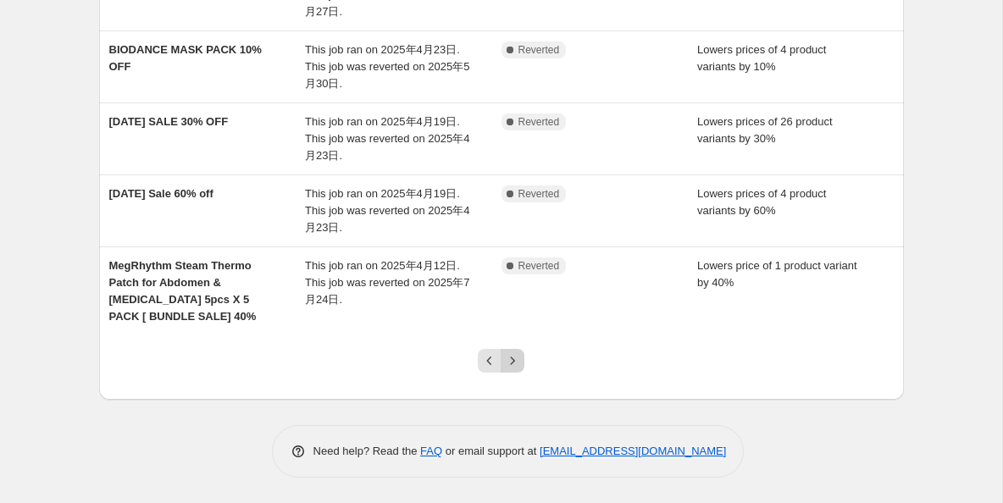
click at [518, 365] on icon "Next" at bounding box center [512, 360] width 17 height 17
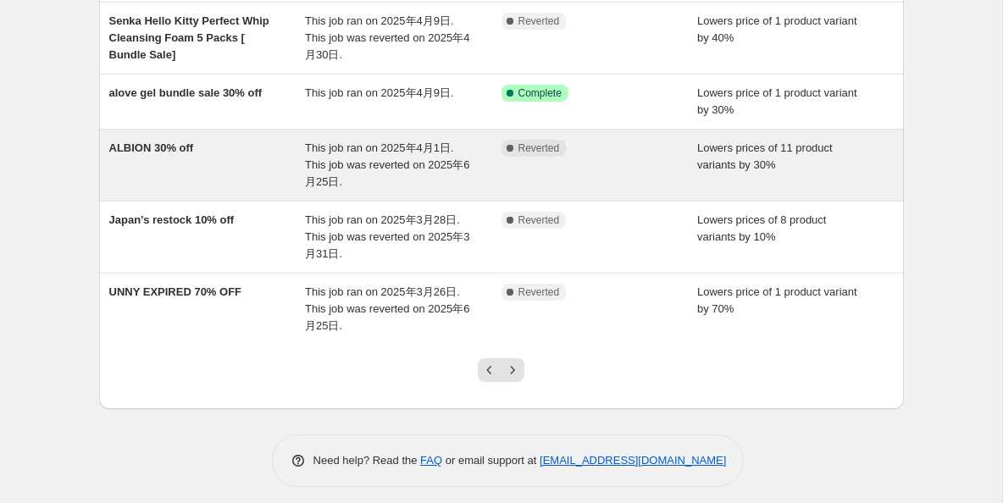
scroll to position [488, 0]
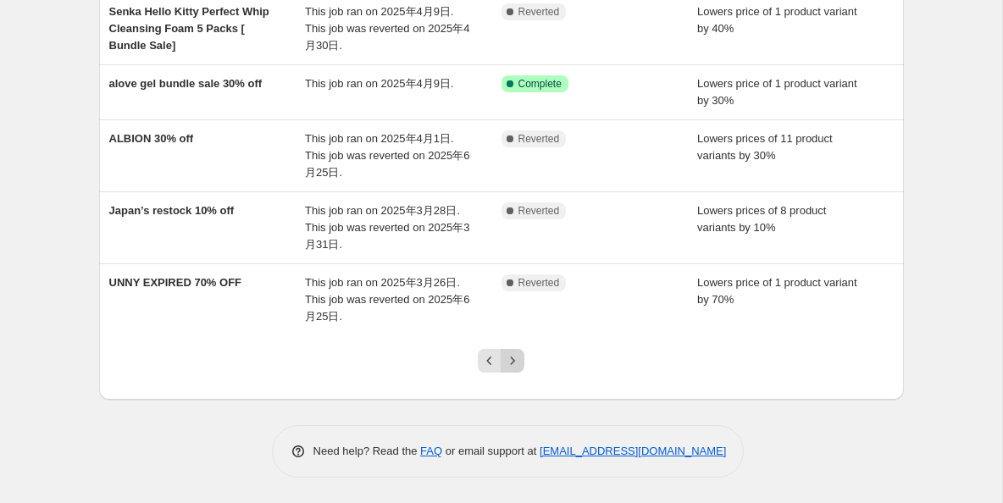
click at [523, 366] on button "Next" at bounding box center [513, 361] width 24 height 24
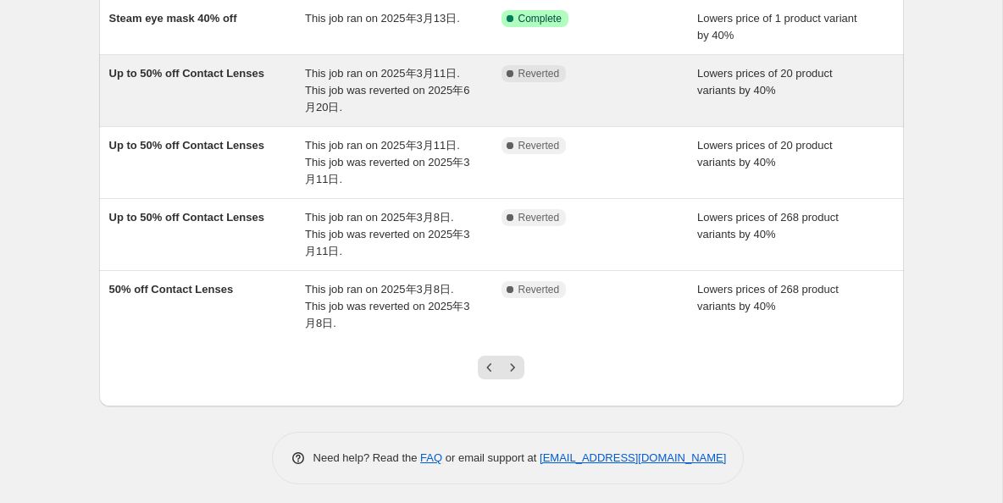
scroll to position [516, 0]
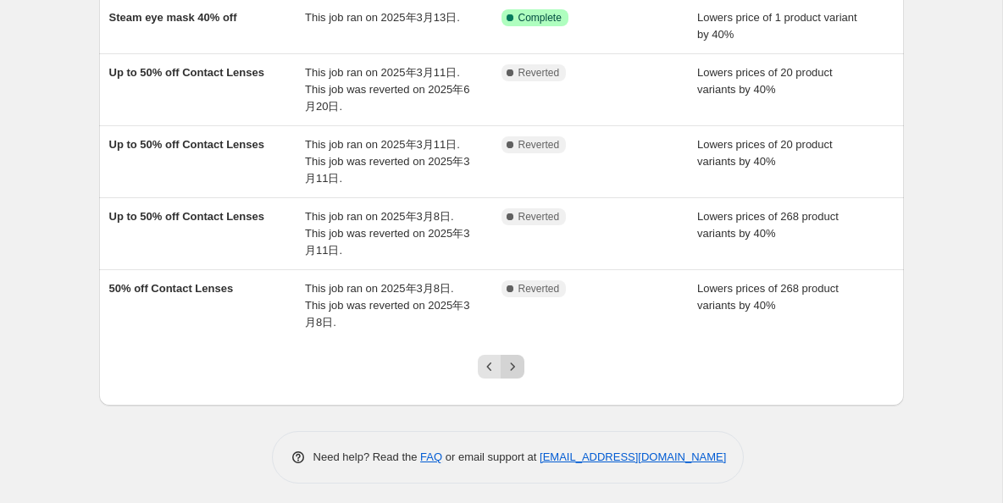
click at [523, 365] on button "Next" at bounding box center [513, 367] width 24 height 24
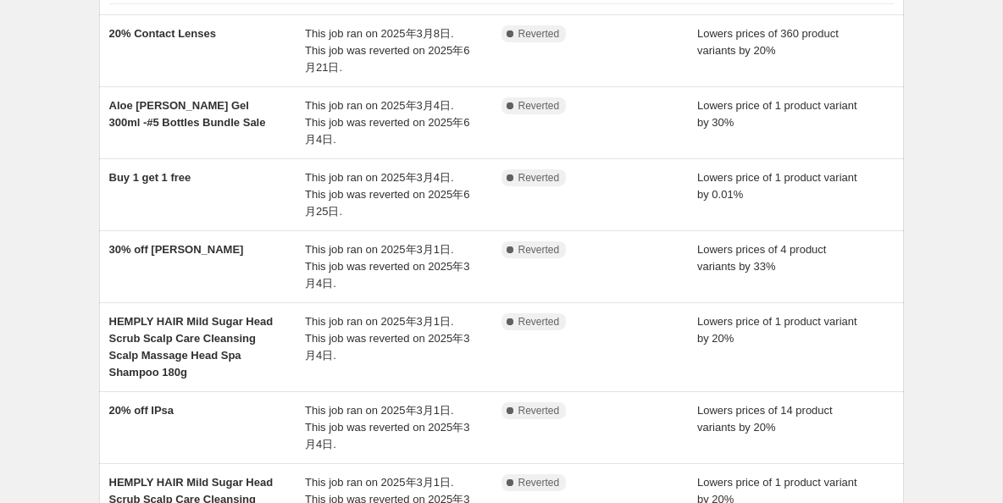
scroll to position [76, 0]
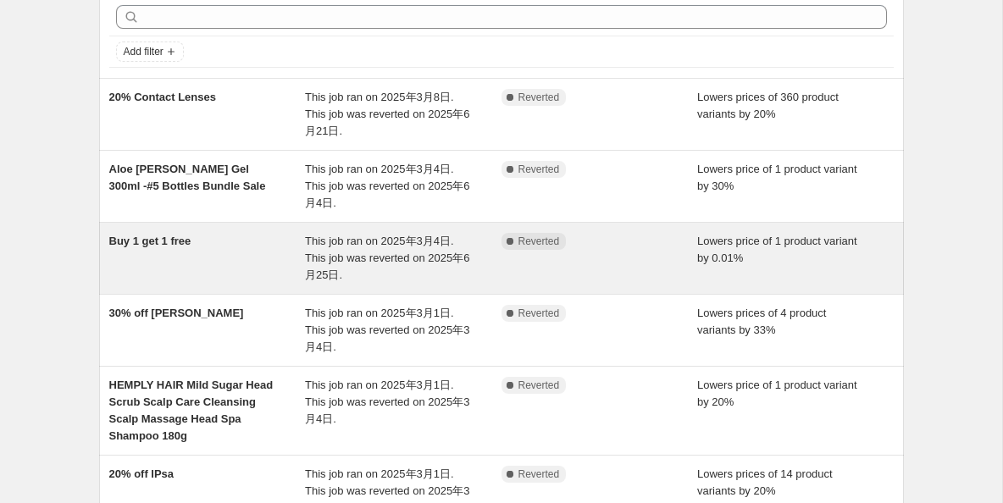
click at [363, 274] on div "This job ran on 2025年3月4日. This job was reverted on 2025年6月25日." at bounding box center [403, 258] width 197 height 51
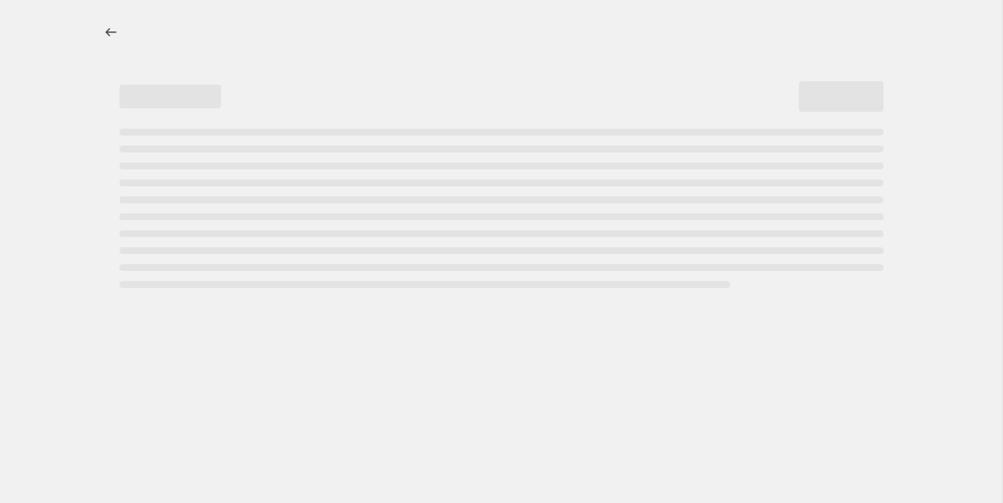
select select "percentage"
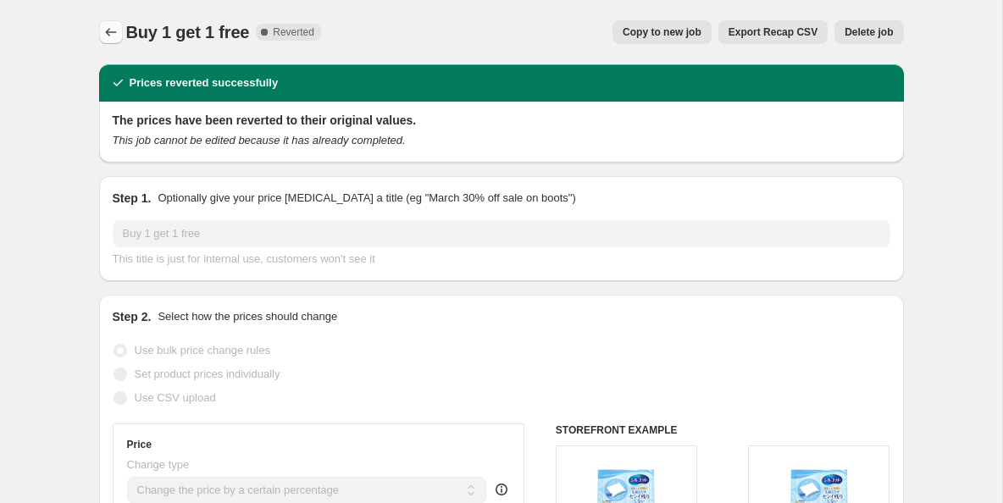
click at [108, 30] on icon "Price change jobs" at bounding box center [110, 32] width 17 height 17
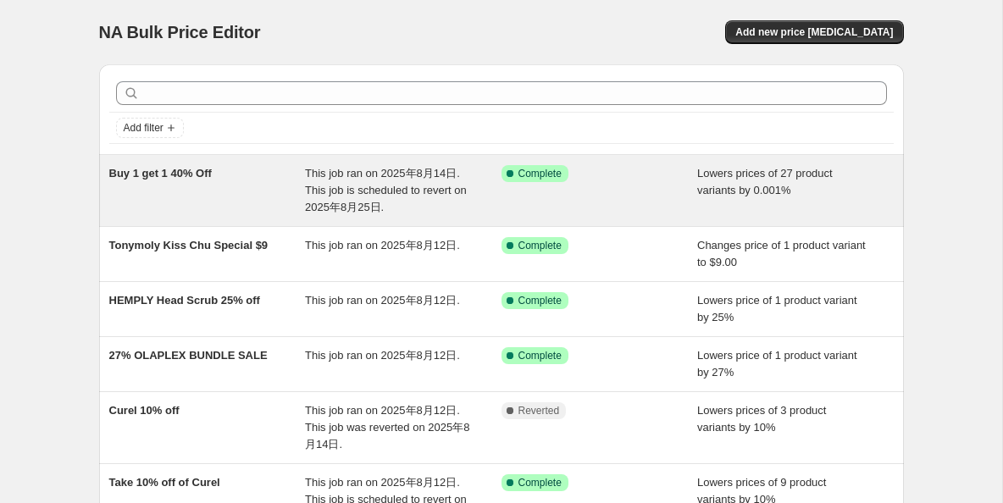
click at [356, 182] on div "This job ran on 2025年8月14日. This job is scheduled to revert on 2025年8月25日." at bounding box center [403, 190] width 197 height 51
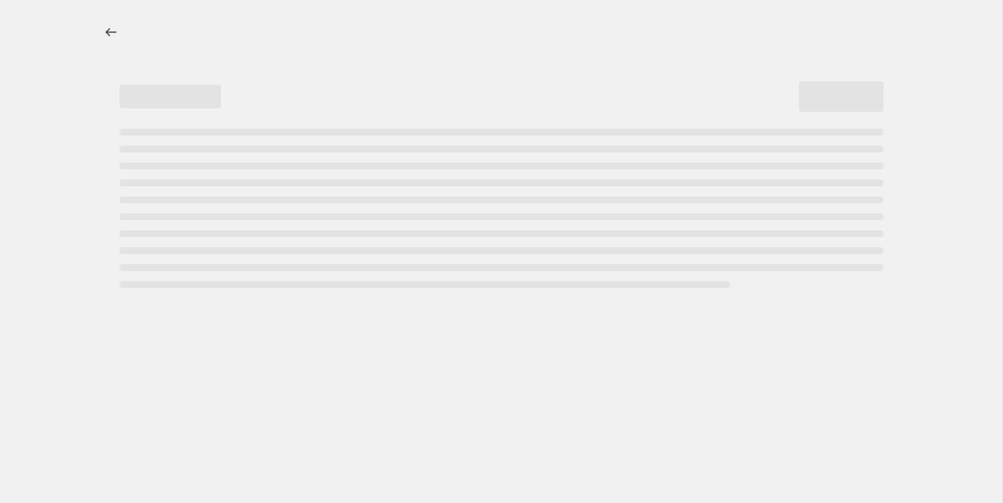
select select "percentage"
select select "vendor"
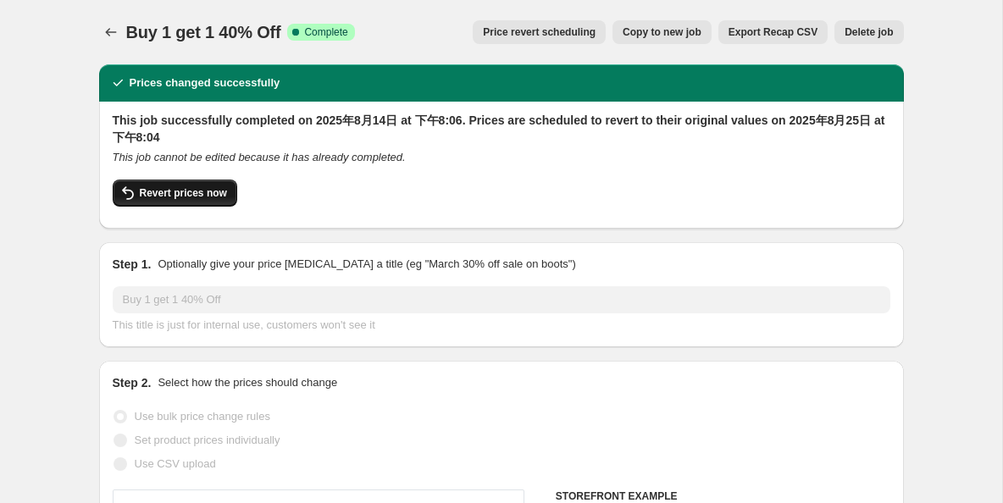
click at [169, 187] on span "Revert prices now" at bounding box center [183, 193] width 87 height 14
checkbox input "false"
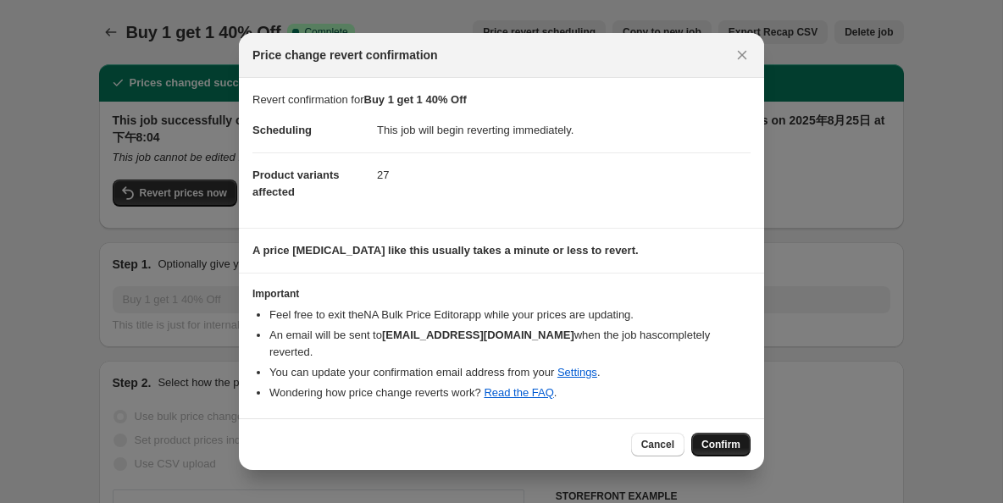
click at [710, 438] on span "Confirm" at bounding box center [720, 445] width 39 height 14
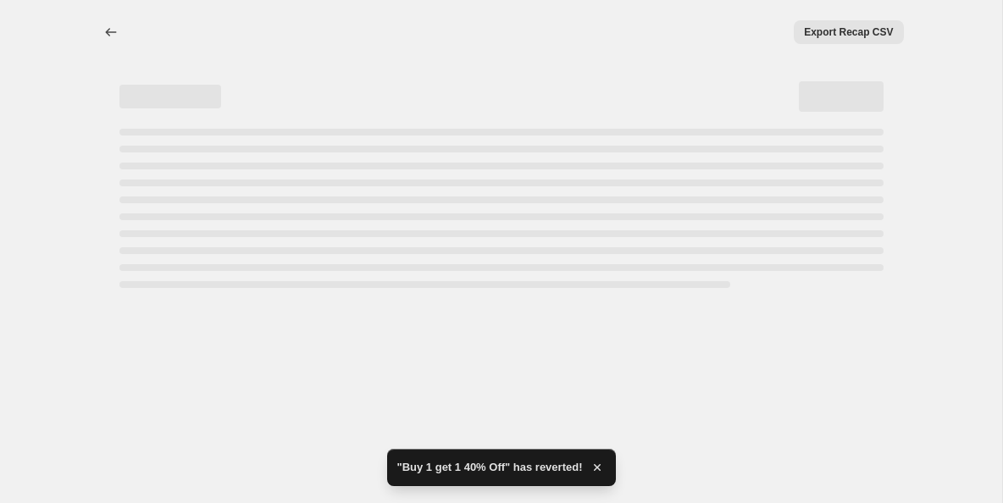
select select "percentage"
select select "vendor"
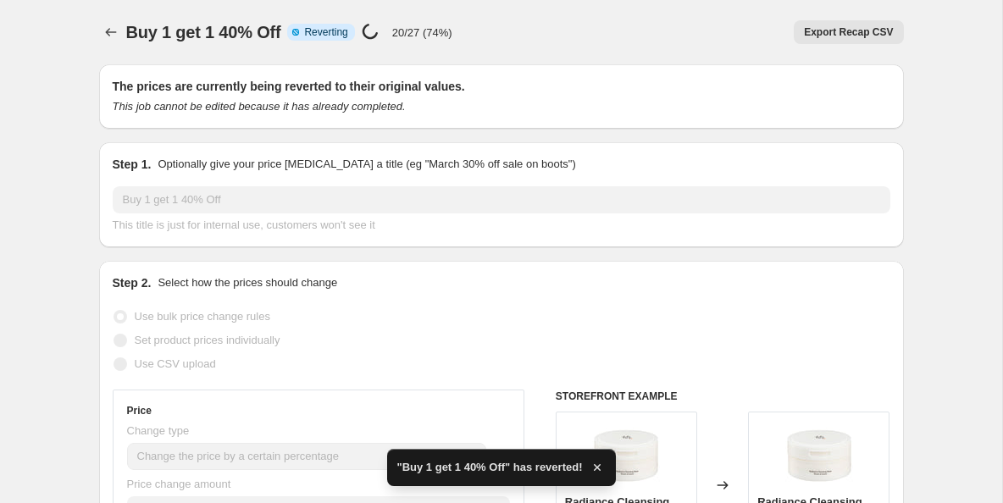
checkbox input "true"
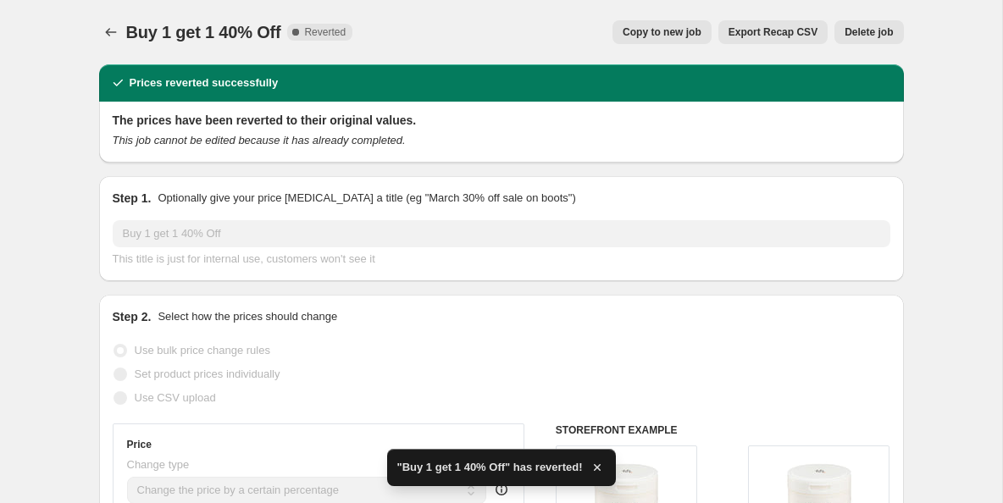
click at [659, 30] on span "Copy to new job" at bounding box center [662, 32] width 79 height 14
select select "percentage"
select select "vendor"
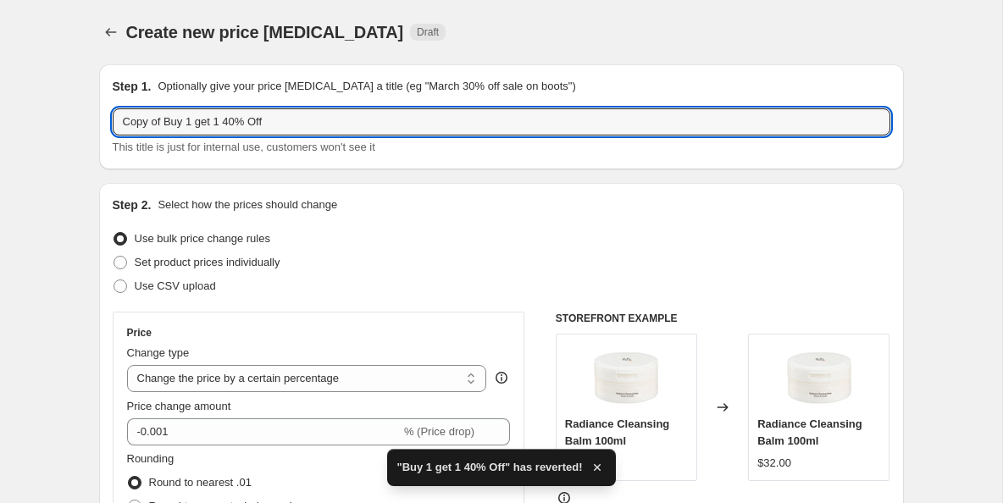
drag, startPoint x: 167, startPoint y: 124, endPoint x: 89, endPoint y: 124, distance: 77.9
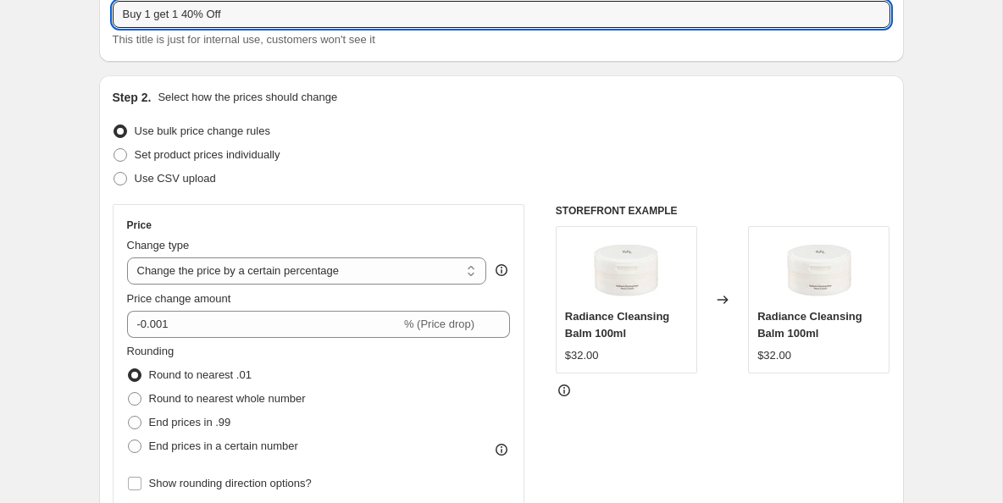
scroll to position [120, 0]
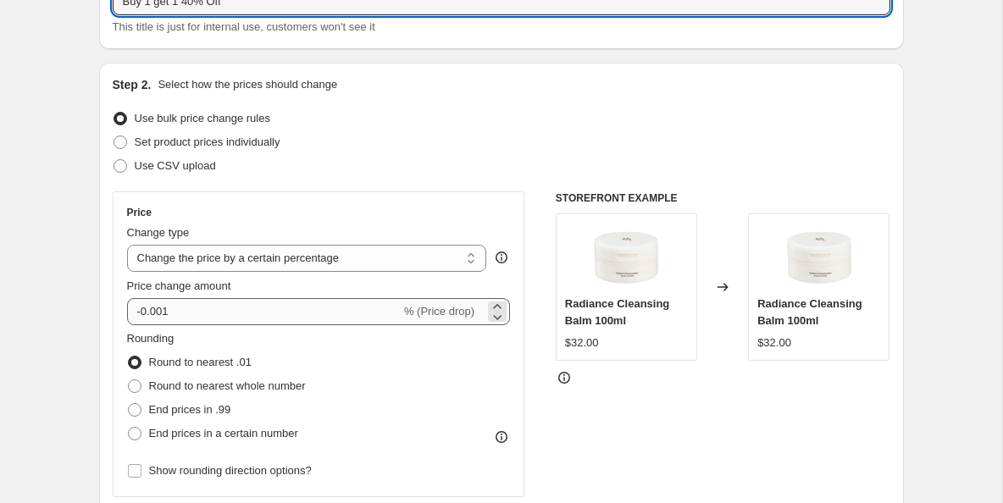
type input "Buy 1 get 1 40% Off"
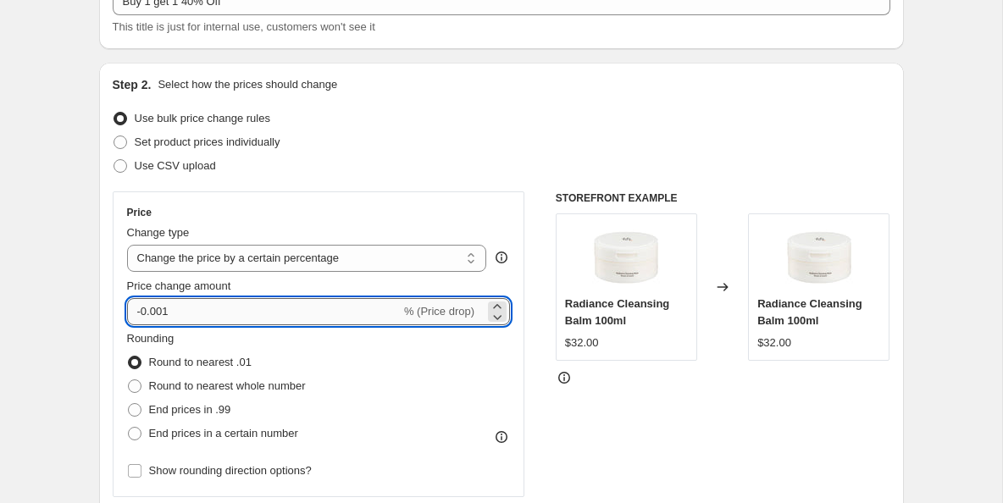
click at [160, 314] on input "-0.001" at bounding box center [264, 311] width 274 height 27
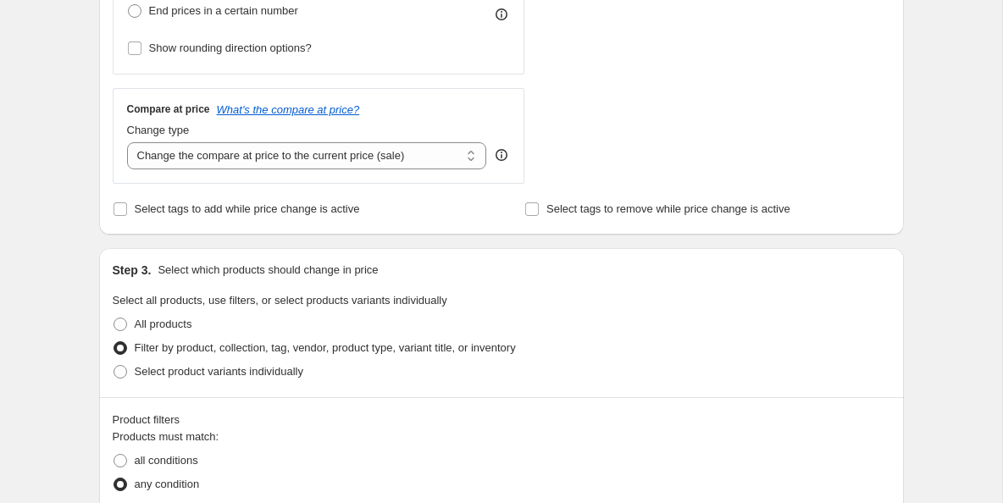
scroll to position [544, 0]
type input "-0.01"
click at [469, 160] on select "Change the compare at price to the current price (sale) Change the compare at p…" at bounding box center [307, 154] width 360 height 27
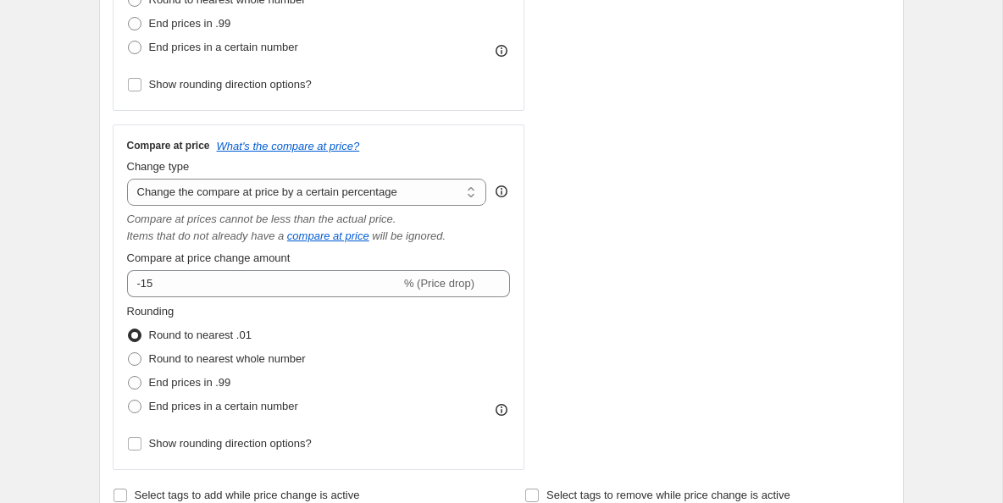
scroll to position [503, 0]
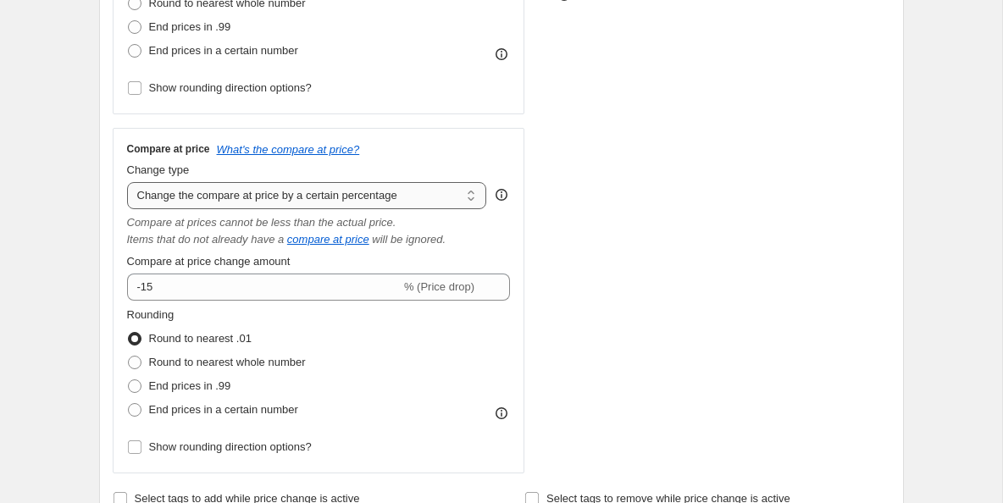
click at [468, 191] on select "Change the compare at price to the current price (sale) Change the compare at p…" at bounding box center [307, 195] width 360 height 27
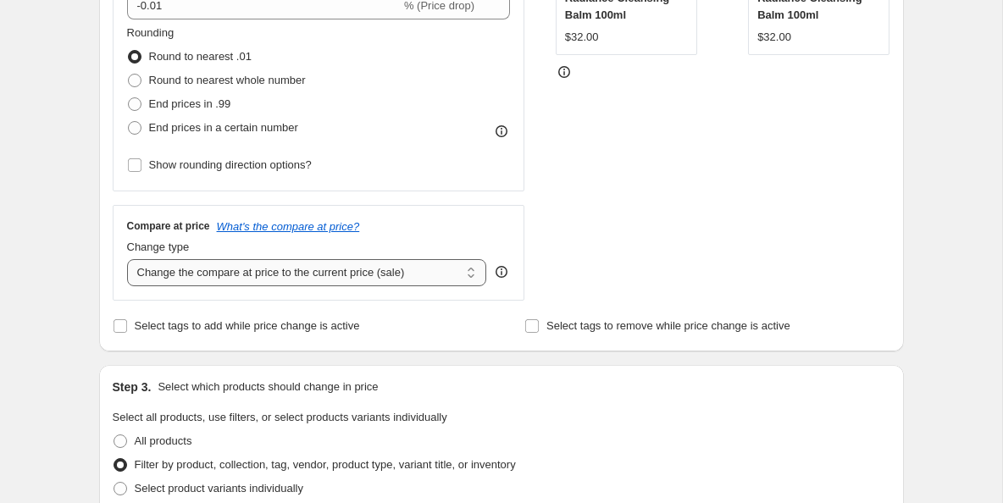
scroll to position [427, 0]
click at [468, 271] on select "Change the compare at price to the current price (sale) Change the compare at p…" at bounding box center [307, 271] width 360 height 27
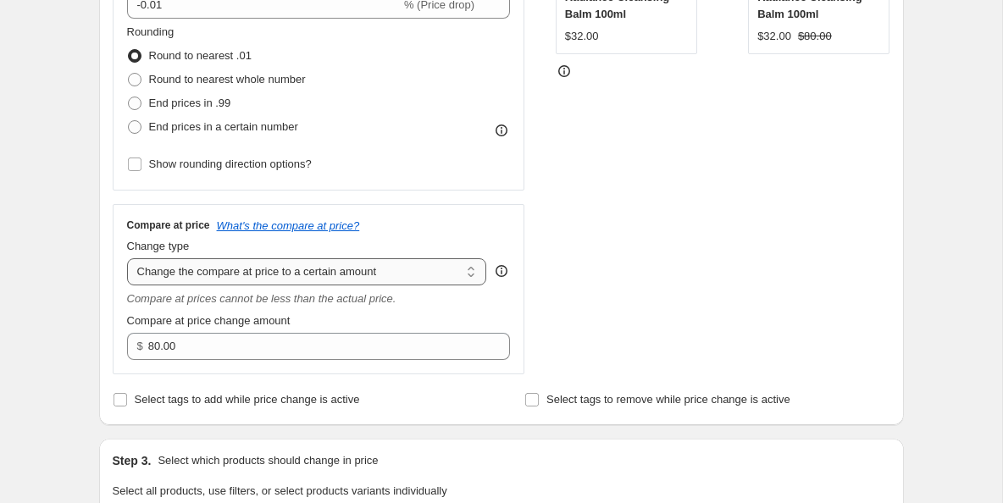
click at [474, 273] on select "Change the compare at price to the current price (sale) Change the compare at p…" at bounding box center [307, 271] width 360 height 27
select select "by"
type input "-10.00"
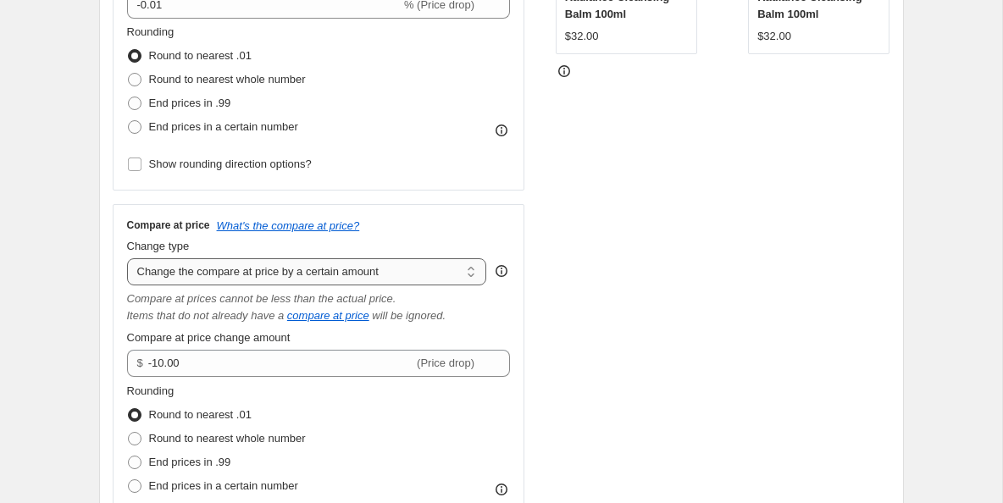
click at [461, 269] on select "Change the compare at price to the current price (sale) Change the compare at p…" at bounding box center [307, 271] width 360 height 27
select select "percentage"
type input "-15"
click at [474, 271] on select "Change the compare at price to the current price (sale) Change the compare at p…" at bounding box center [307, 271] width 360 height 27
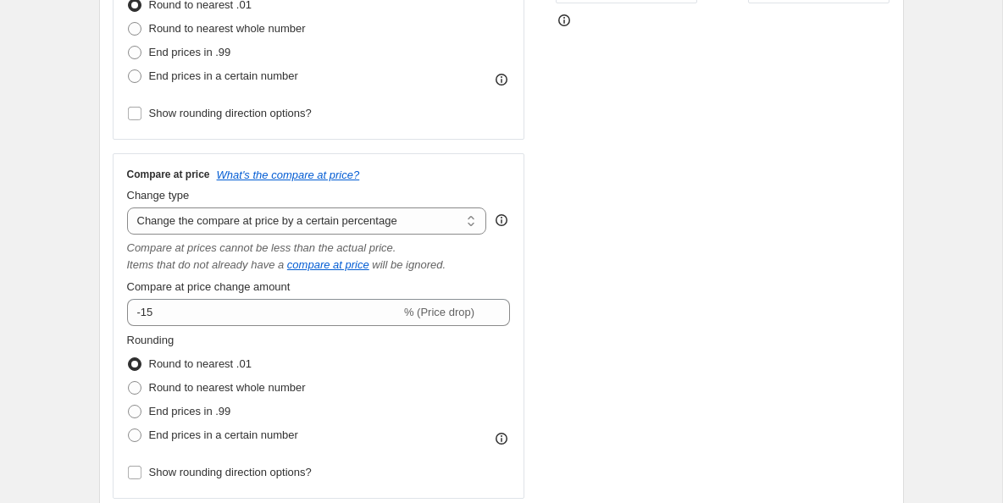
scroll to position [485, 0]
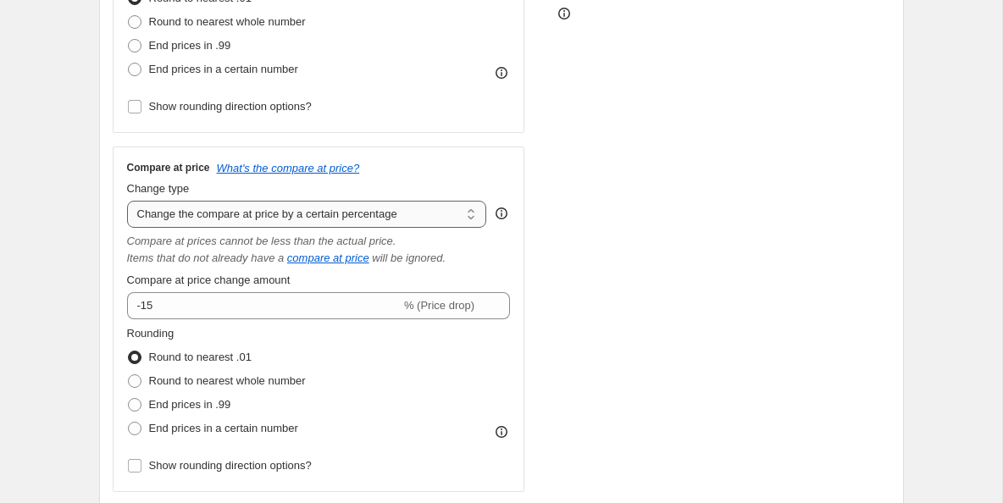
click at [469, 216] on select "Change the compare at price to the current price (sale) Change the compare at p…" at bounding box center [307, 214] width 360 height 27
select select "bp"
type input "12.00"
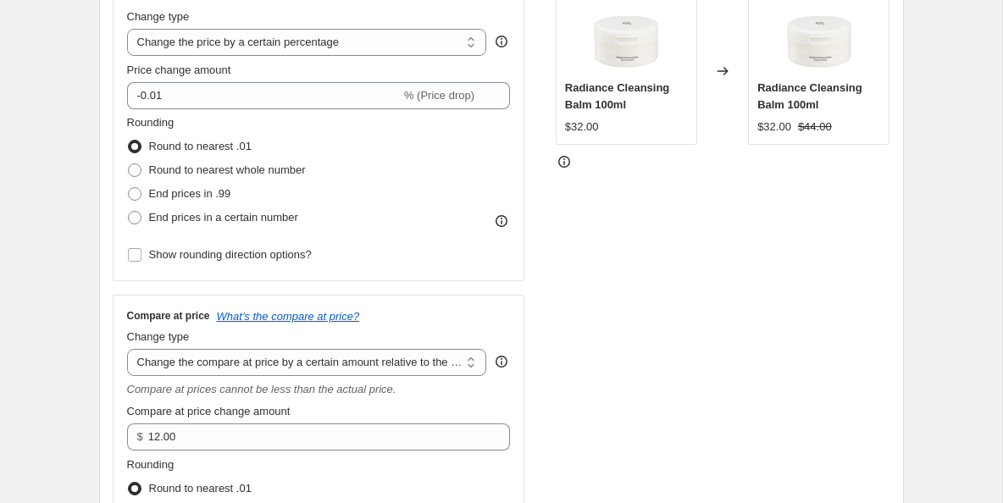
scroll to position [372, 0]
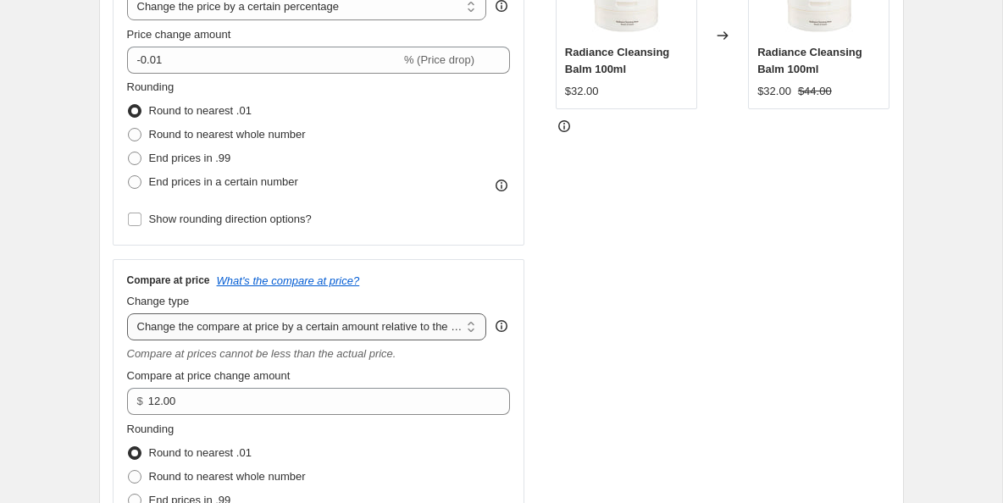
click at [470, 330] on select "Change the compare at price to the current price (sale) Change the compare at p…" at bounding box center [307, 326] width 360 height 27
select select "pp"
type input "20"
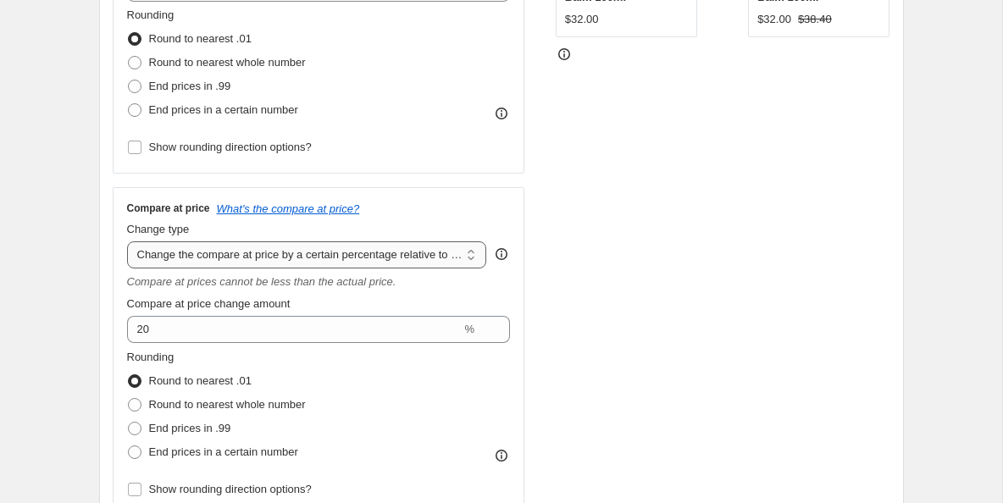
scroll to position [442, 0]
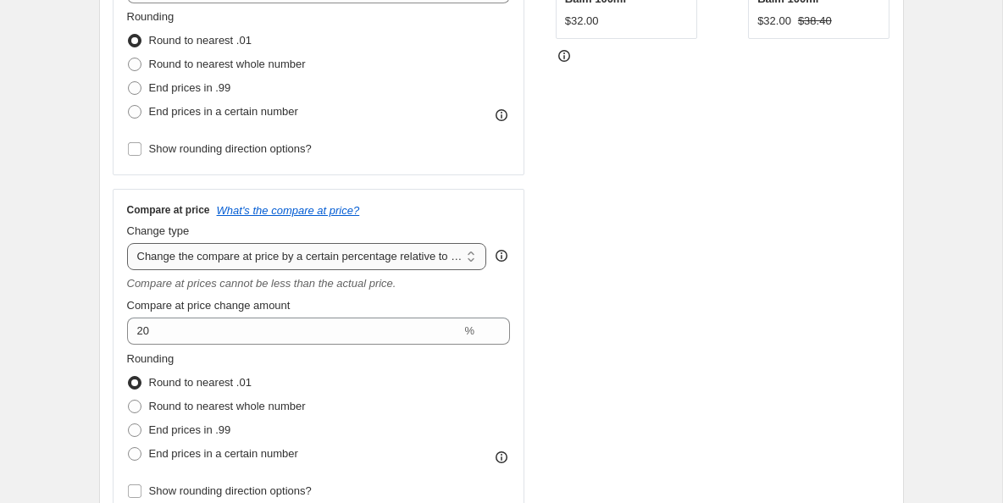
click at [459, 262] on select "Change the compare at price to the current price (sale) Change the compare at p…" at bounding box center [307, 256] width 360 height 27
select select "no_change"
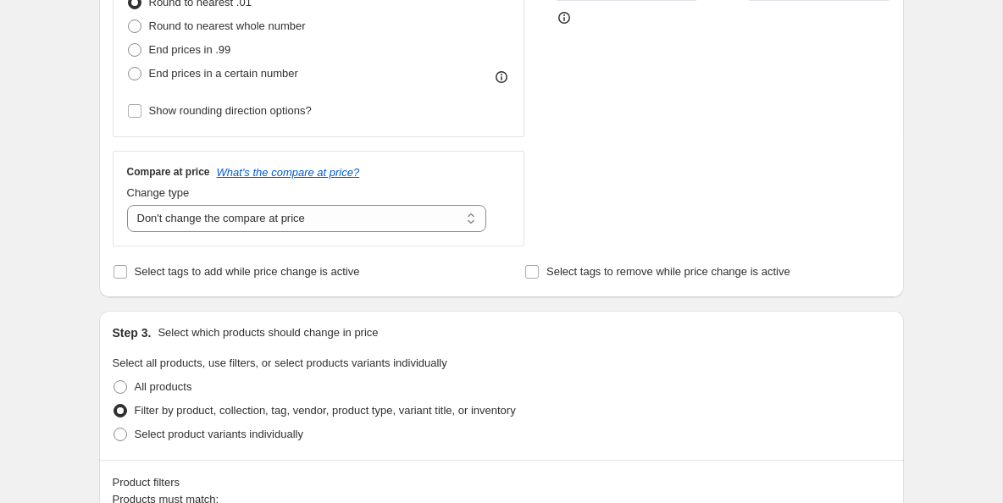
scroll to position [474, 0]
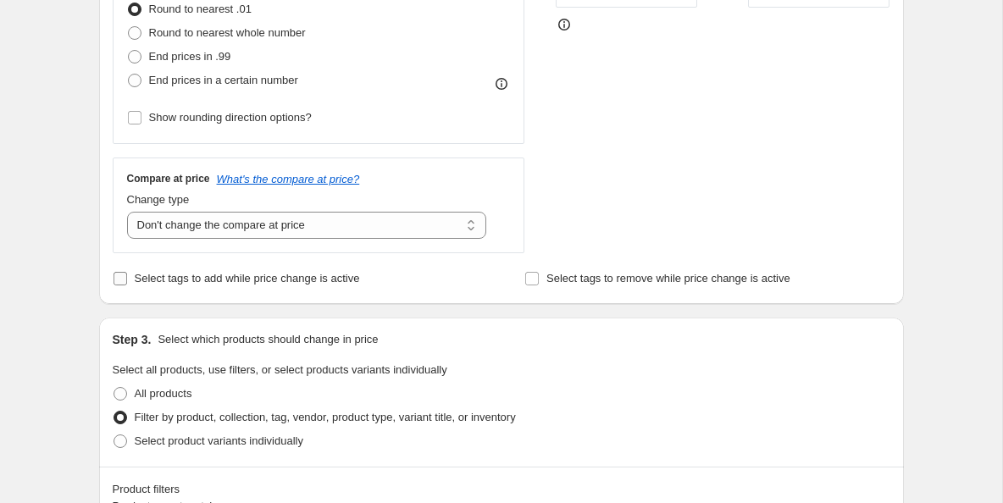
click at [117, 281] on input "Select tags to add while price change is active" at bounding box center [121, 279] width 14 height 14
checkbox input "true"
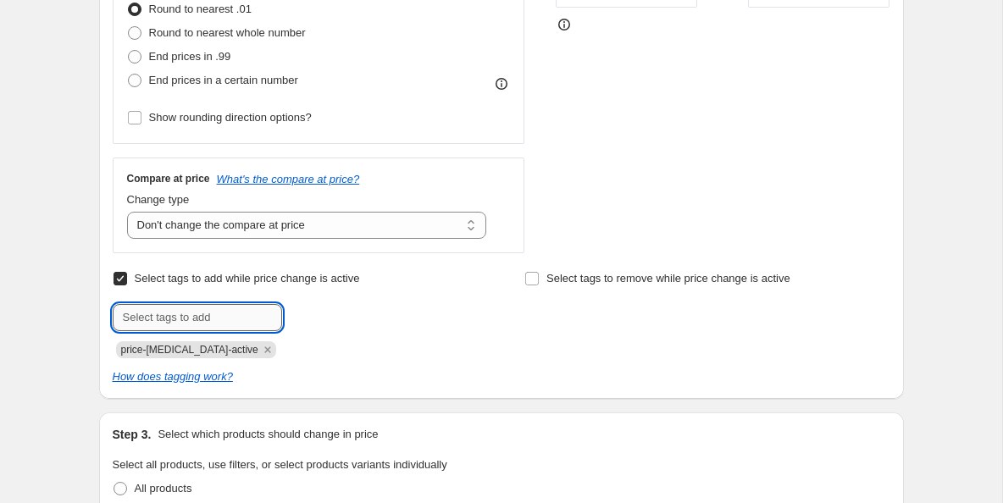
click at [206, 314] on input "text" at bounding box center [197, 317] width 169 height 27
click at [198, 318] on input "text" at bounding box center [197, 317] width 169 height 27
paste input "BOJ-Buy2nd40"
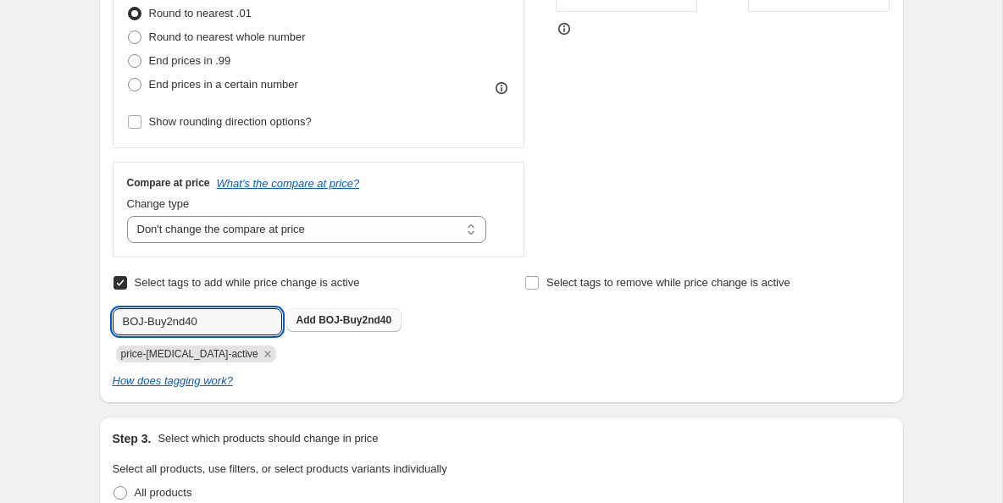
type input "BOJ-Buy2nd40"
click at [350, 318] on span "BOJ-Buy2nd40" at bounding box center [354, 320] width 73 height 12
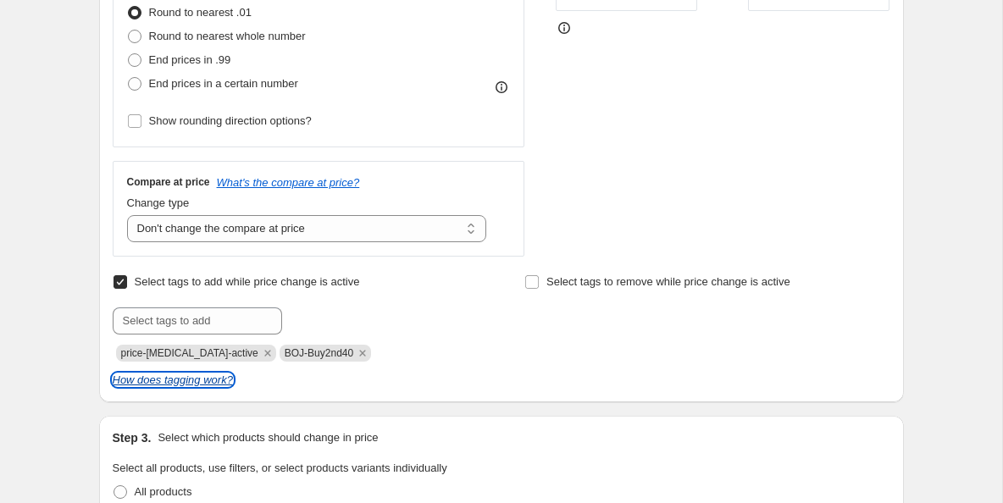
click at [219, 385] on icon "How does tagging work?" at bounding box center [173, 380] width 120 height 13
click at [260, 352] on icon "Remove price-change-job-active" at bounding box center [267, 353] width 15 height 15
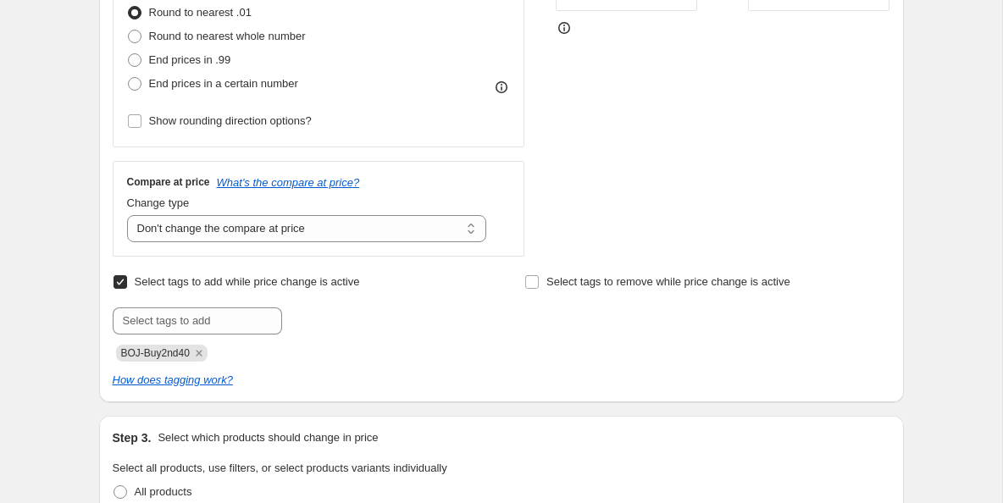
click at [385, 298] on div "Select tags to add while price change is active Submit BOJ-Buy2nd40" at bounding box center [295, 315] width 365 height 91
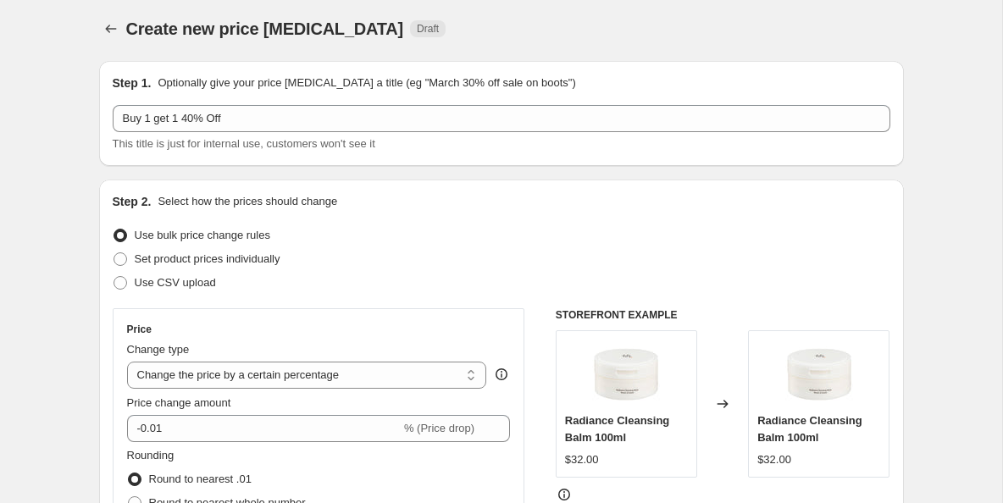
scroll to position [0, 0]
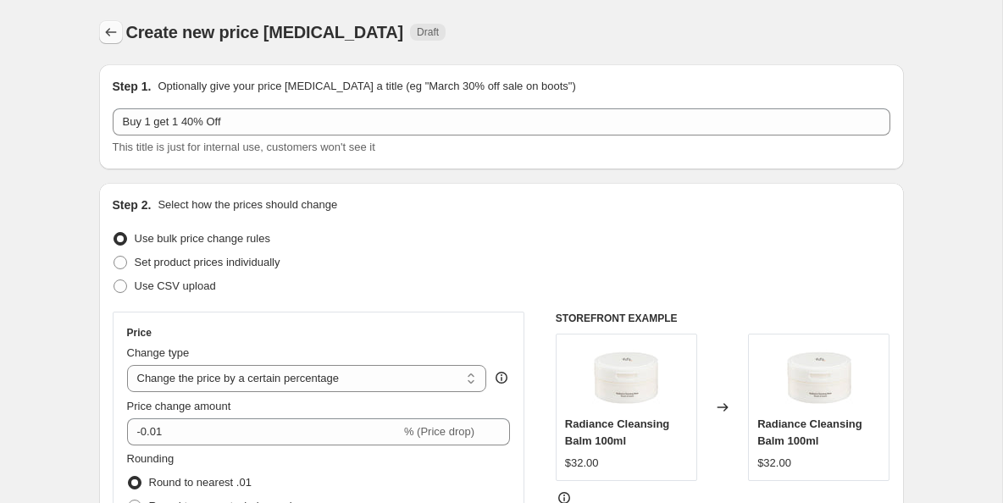
click at [101, 28] on button "Price change jobs" at bounding box center [111, 32] width 24 height 24
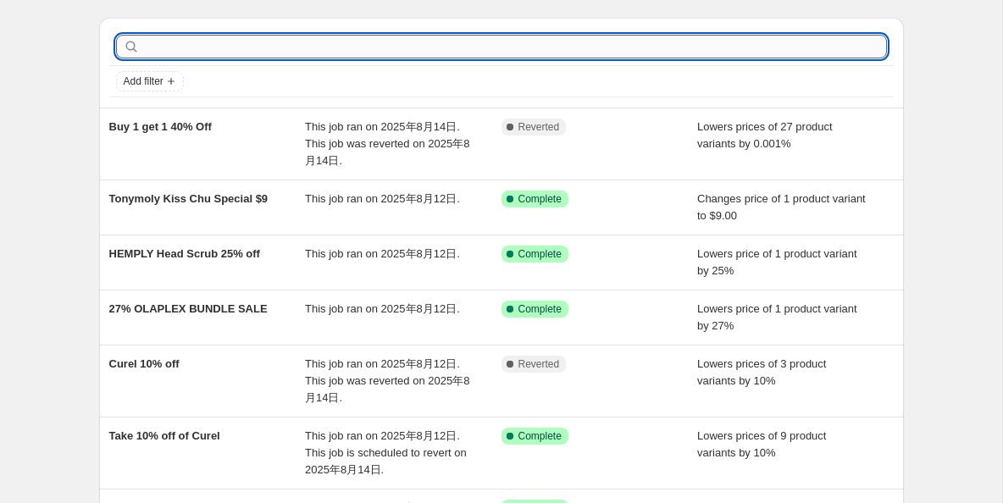
click at [375, 53] on input "text" at bounding box center [515, 47] width 744 height 24
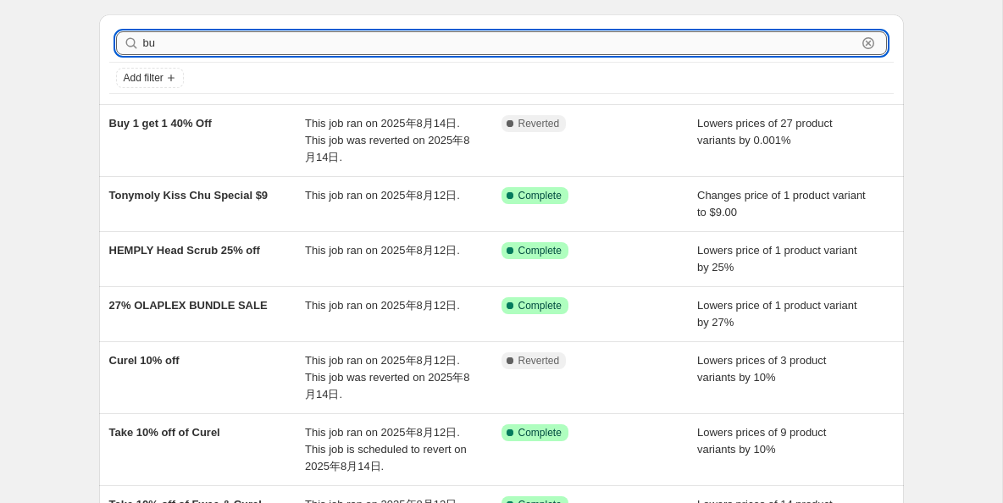
type input "buy"
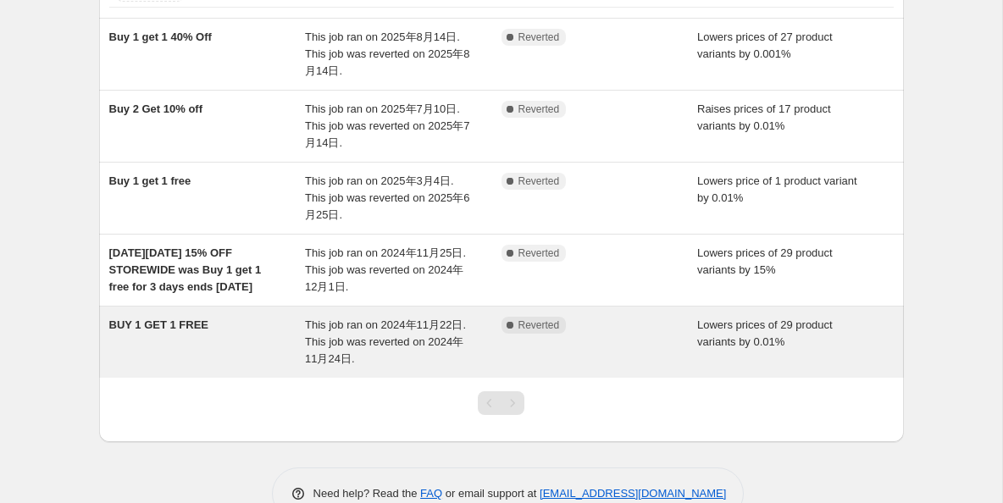
scroll to position [134, 0]
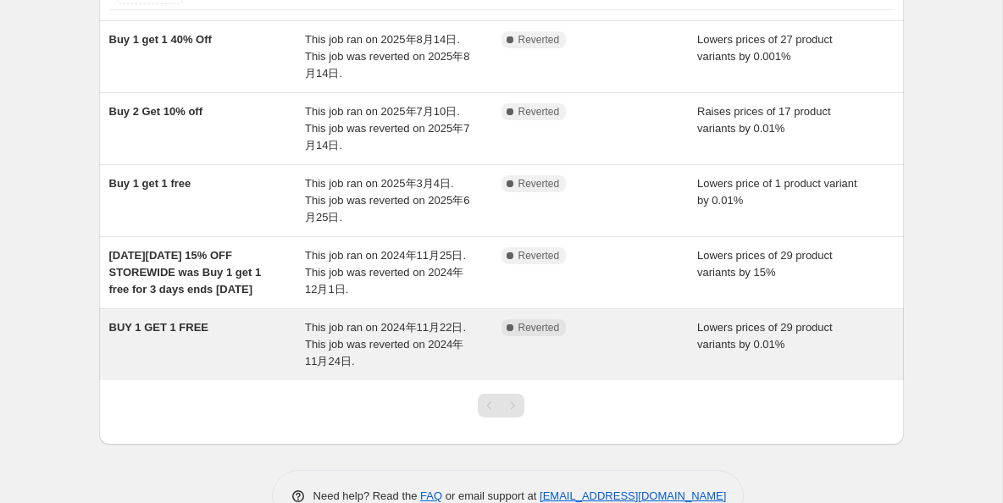
click at [374, 338] on span "This job ran on 2024年11月22日. This job was reverted on 2024年11月24日." at bounding box center [385, 344] width 161 height 47
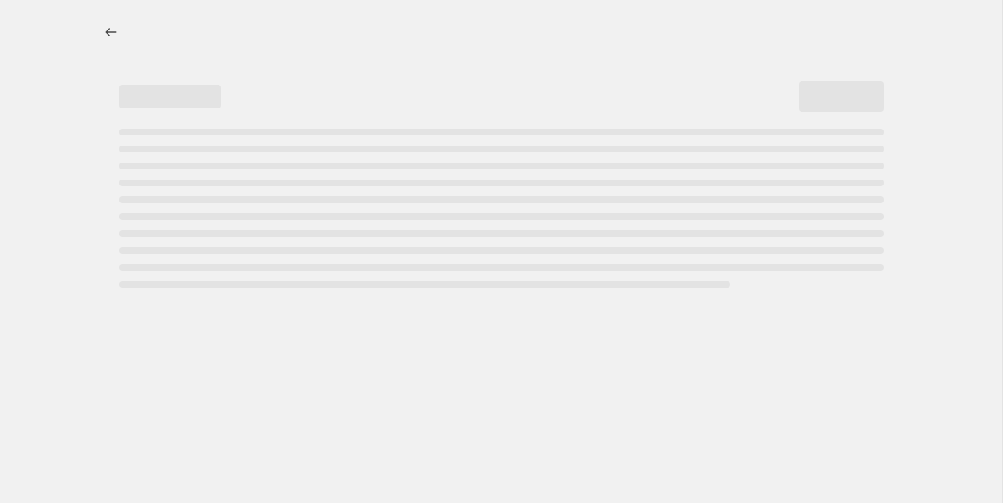
select select "percentage"
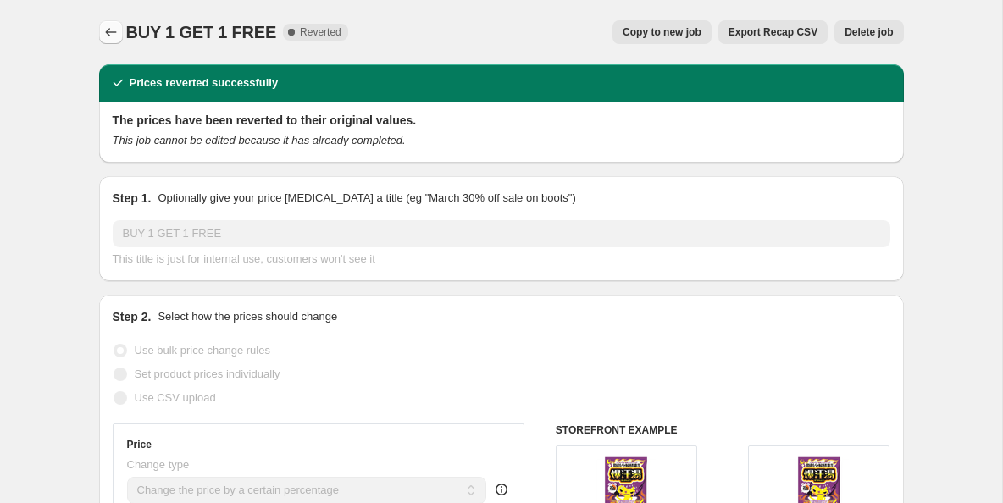
click at [102, 23] on button "Price change jobs" at bounding box center [111, 32] width 24 height 24
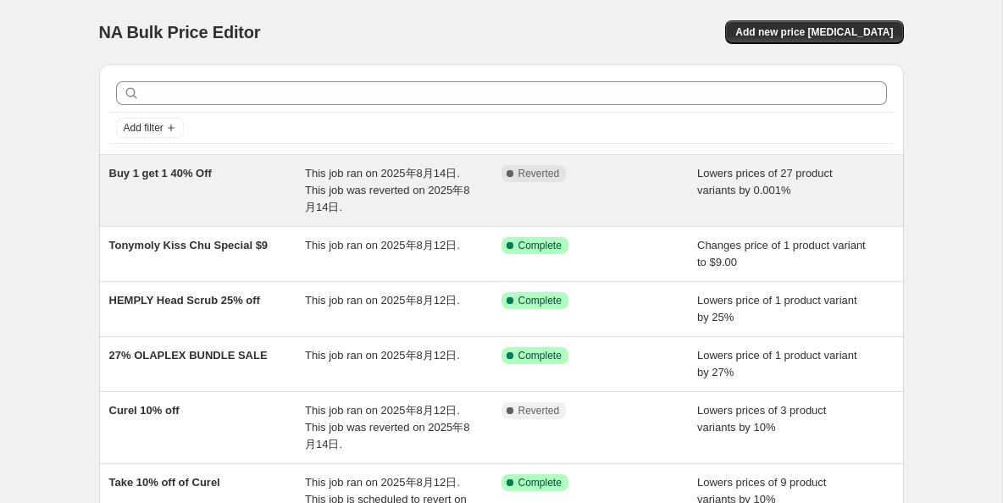
click at [414, 172] on span "This job ran on 2025年8月14日. This job was reverted on 2025年8月14日." at bounding box center [387, 190] width 164 height 47
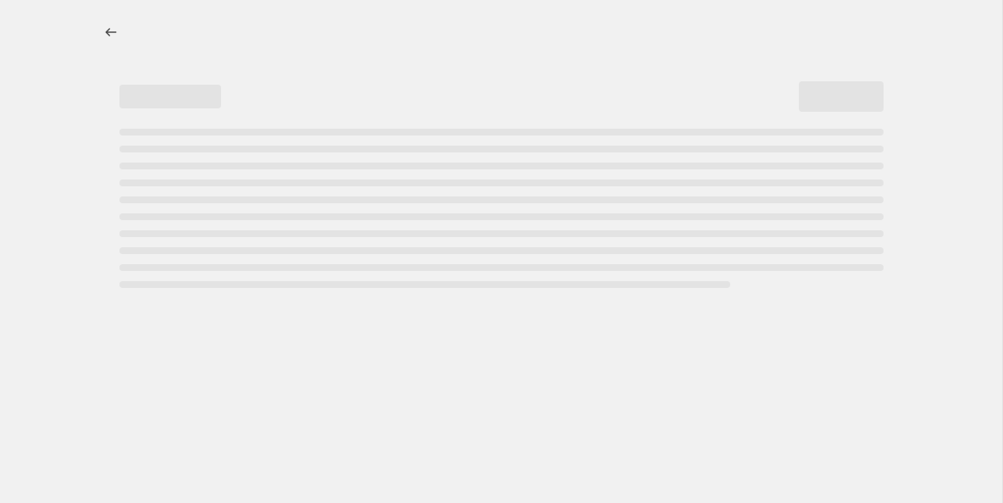
select select "percentage"
select select "vendor"
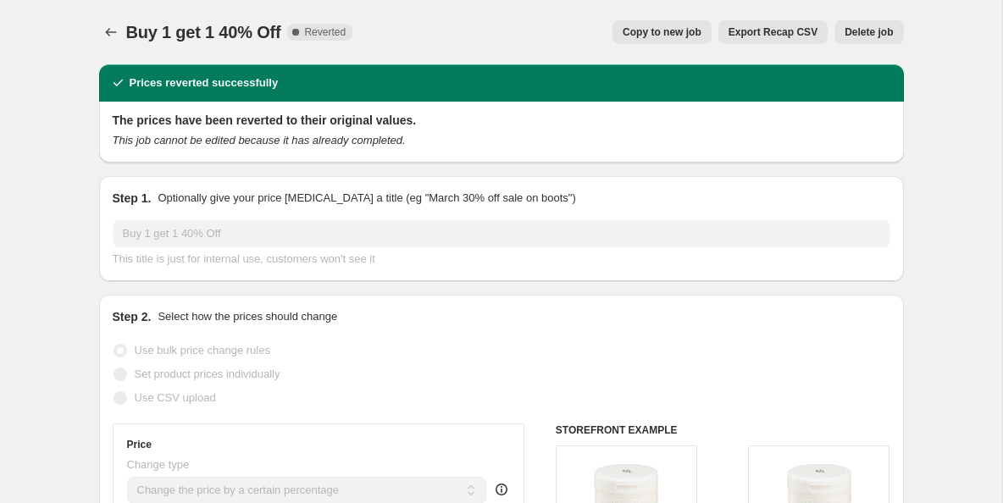
click at [661, 38] on span "Copy to new job" at bounding box center [662, 32] width 79 height 14
select select "percentage"
select select "vendor"
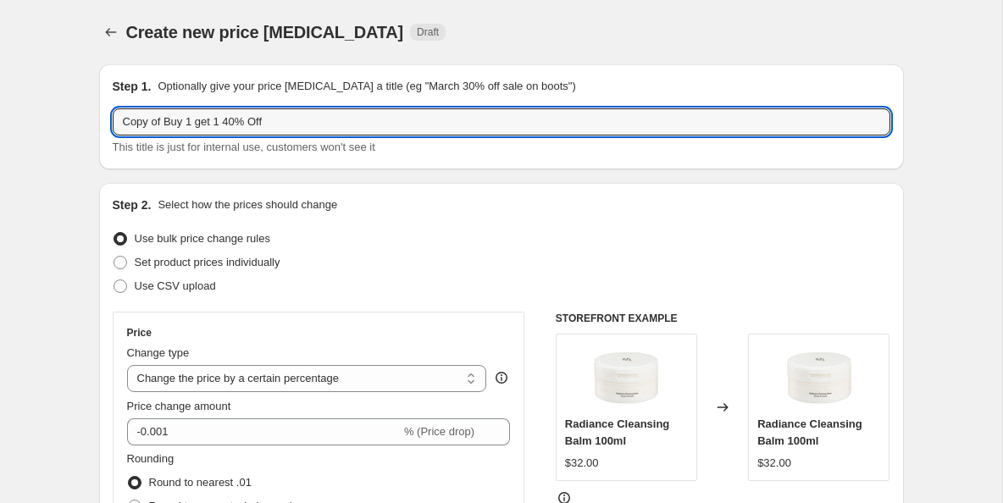
drag, startPoint x: 165, startPoint y: 124, endPoint x: 81, endPoint y: 120, distance: 83.9
type input "Buy 1 get 1 40% Off"
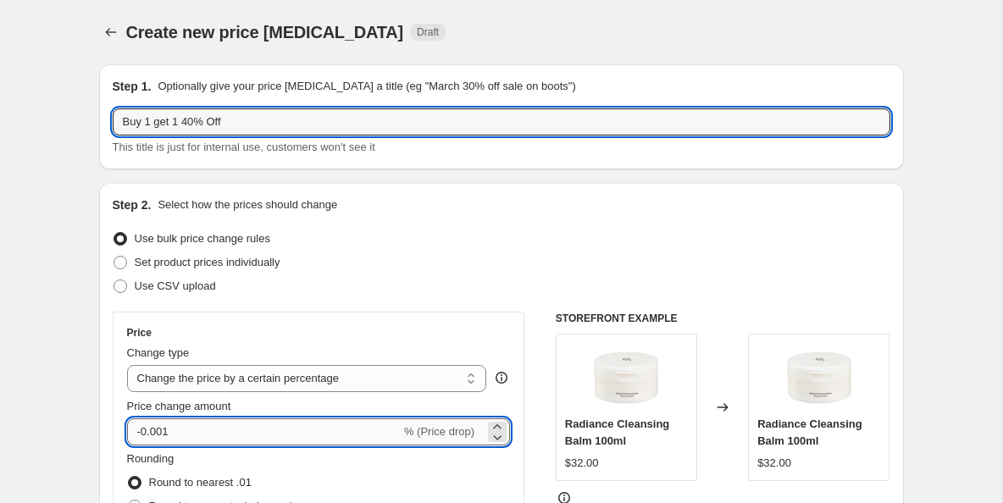
click at [158, 437] on input "-0.001" at bounding box center [264, 431] width 274 height 27
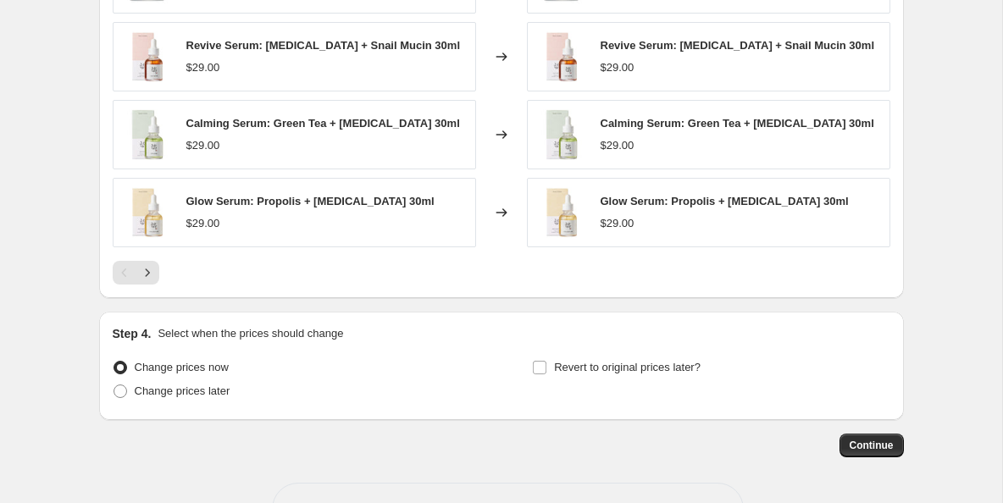
scroll to position [1381, 0]
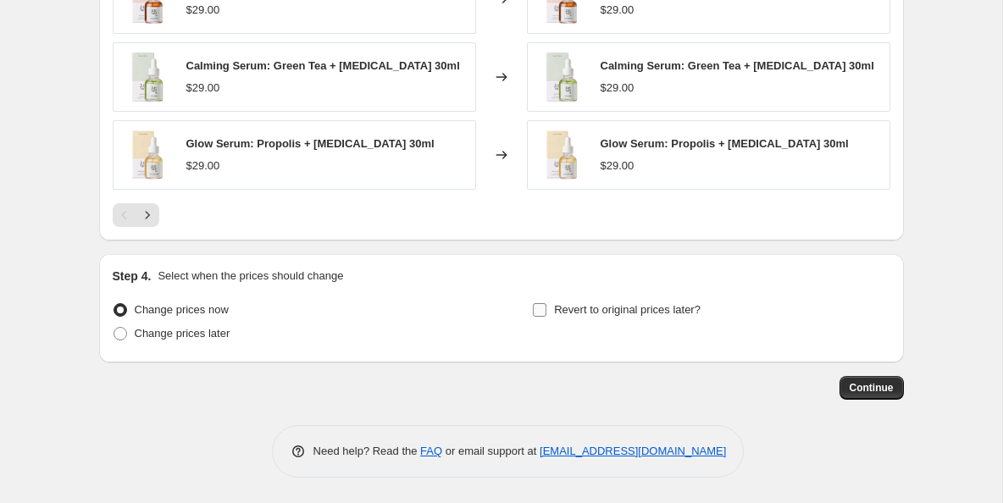
type input "-0.01"
click at [533, 309] on input "Revert to original prices later?" at bounding box center [540, 310] width 14 height 14
checkbox input "true"
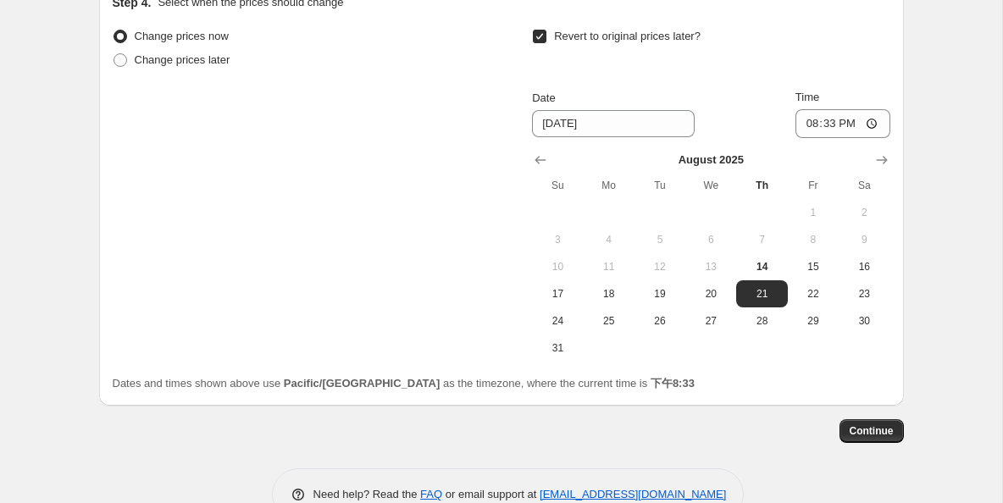
scroll to position [1688, 0]
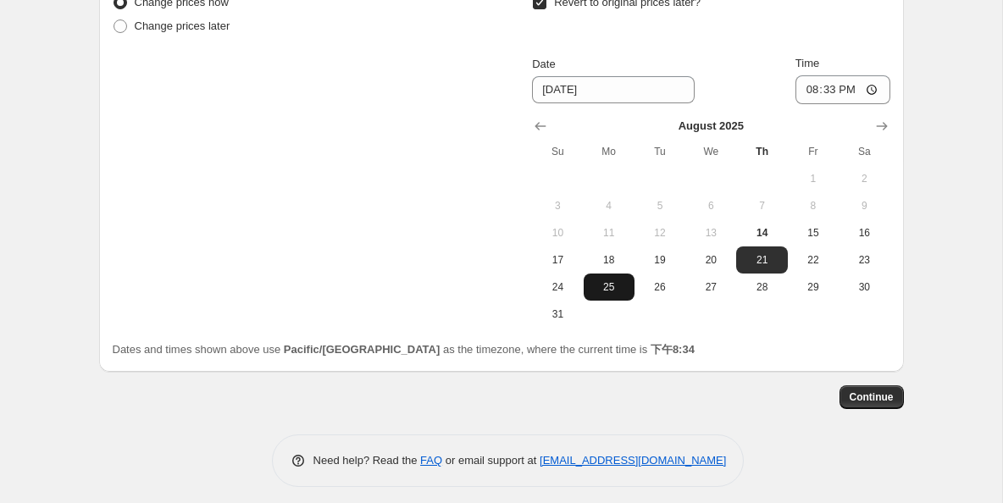
click at [611, 278] on button "25" at bounding box center [609, 287] width 51 height 27
click at [816, 258] on span "22" at bounding box center [813, 260] width 37 height 14
type input "8/22/2025"
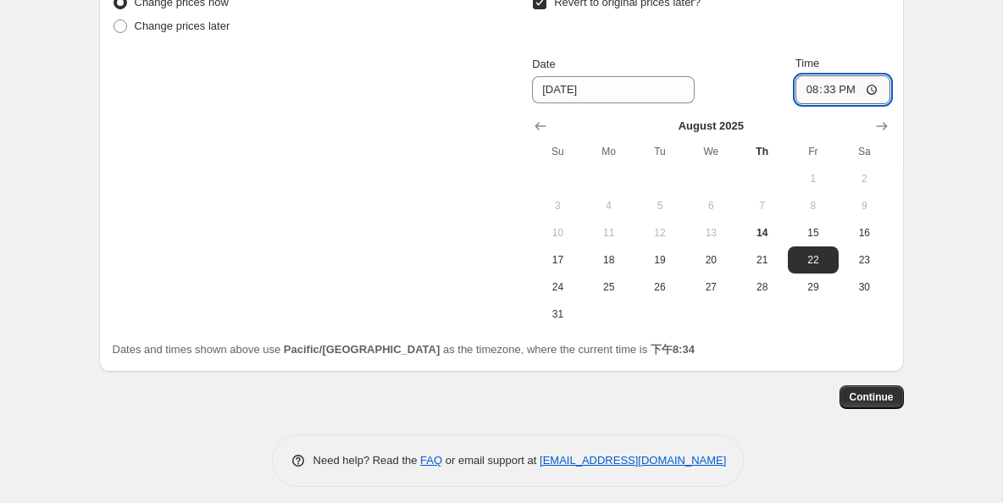
click at [868, 88] on input "20:33" at bounding box center [842, 89] width 95 height 29
type input "23:59"
click at [745, 324] on td at bounding box center [761, 314] width 51 height 27
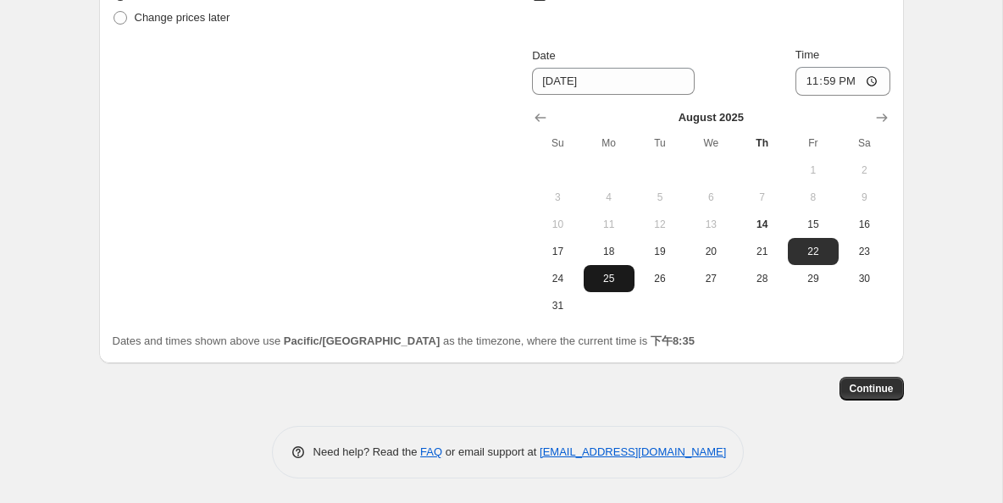
scroll to position [1698, 0]
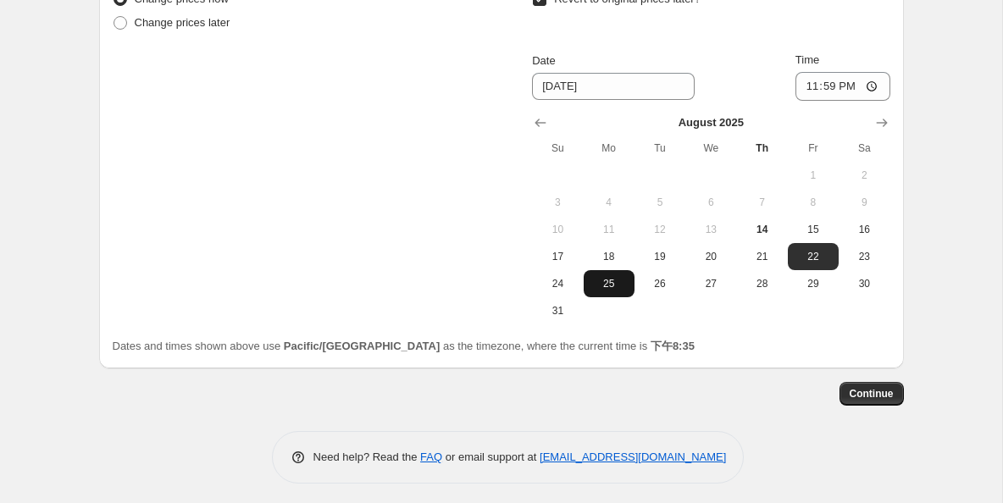
click at [609, 276] on button "25" at bounding box center [609, 283] width 51 height 27
type input "[DATE]"
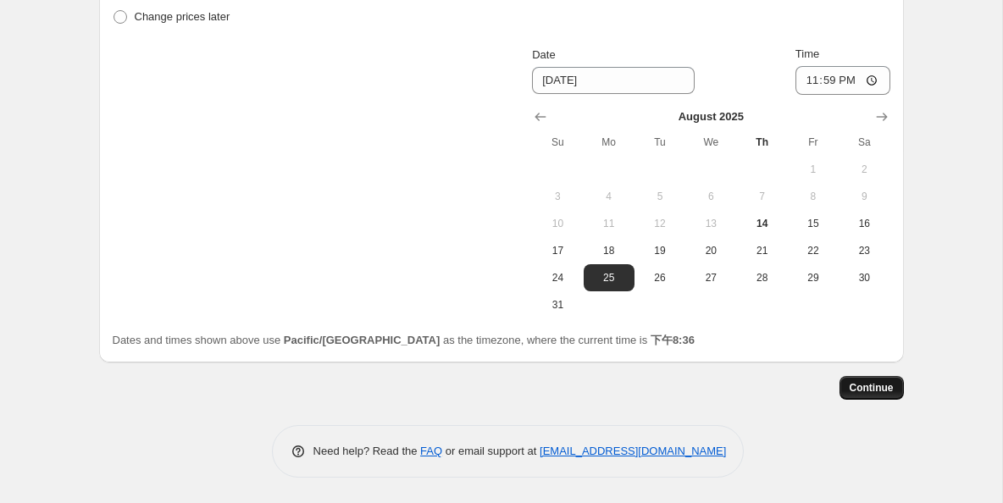
click at [872, 388] on span "Continue" at bounding box center [872, 388] width 44 height 14
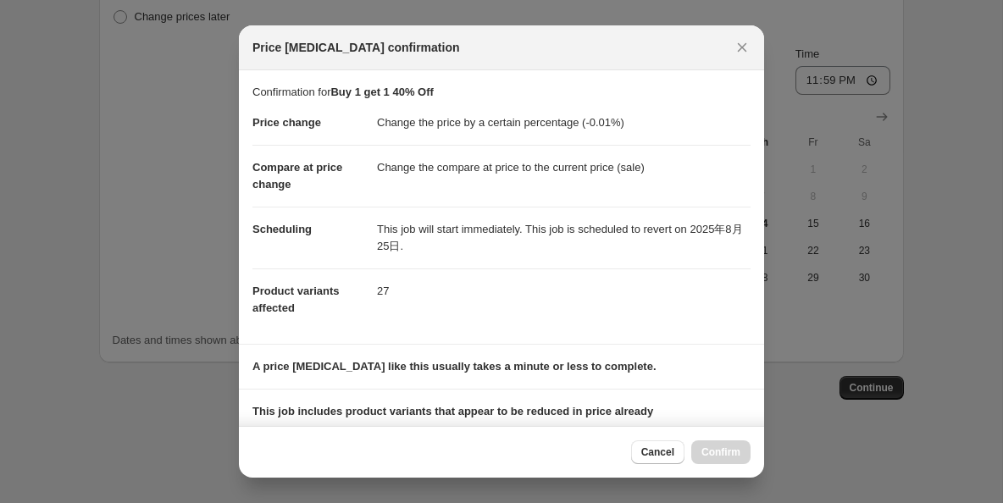
scroll to position [227, 0]
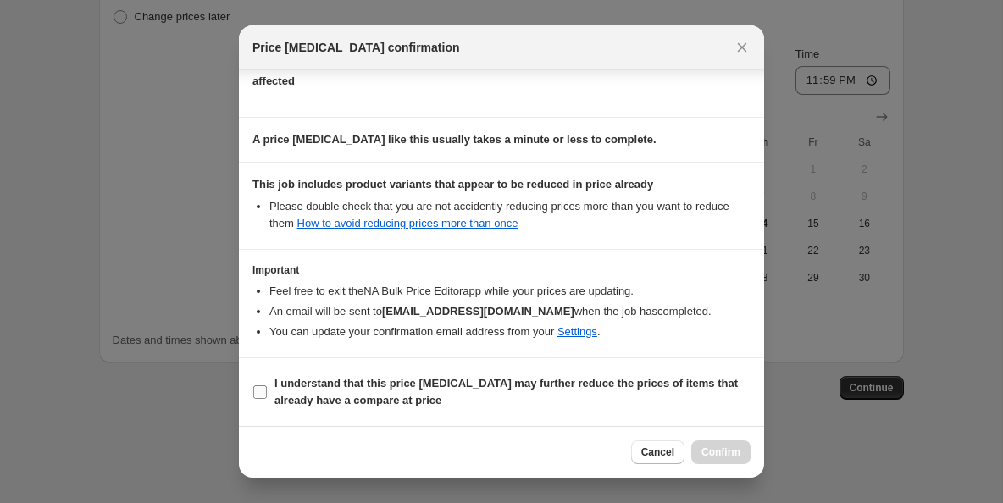
click at [254, 390] on input "I understand that this price [MEDICAL_DATA] may further reduce the prices of it…" at bounding box center [260, 392] width 14 height 14
checkbox input "true"
click at [739, 456] on span "Confirm" at bounding box center [720, 453] width 39 height 14
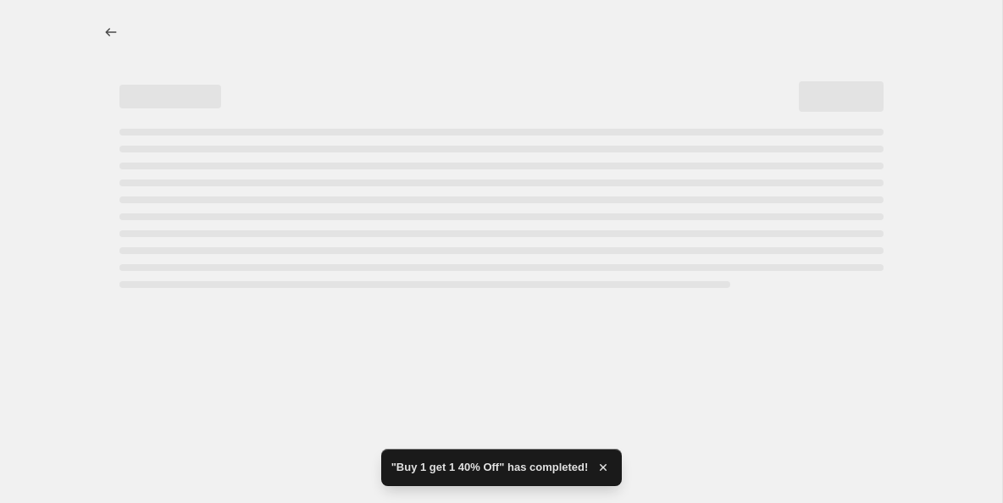
select select "percentage"
select select "vendor"
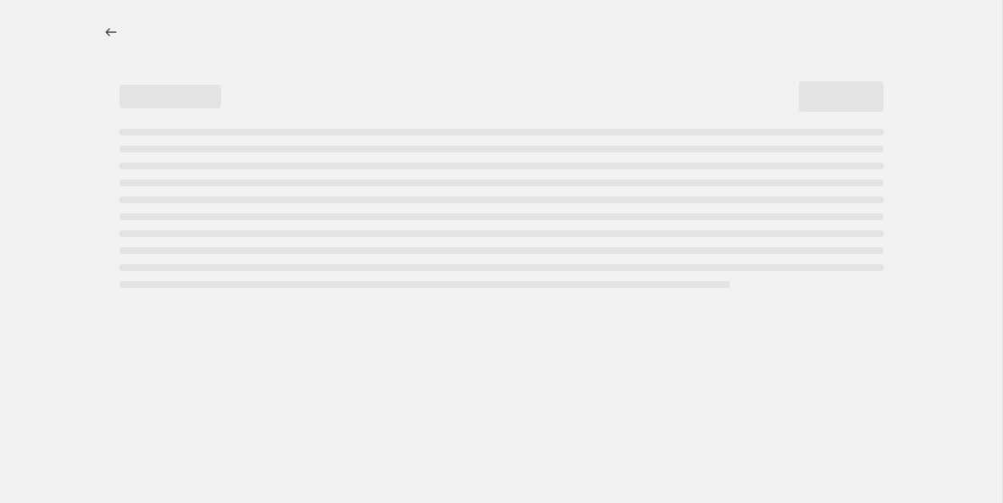
select select "percentage"
select select "vendor"
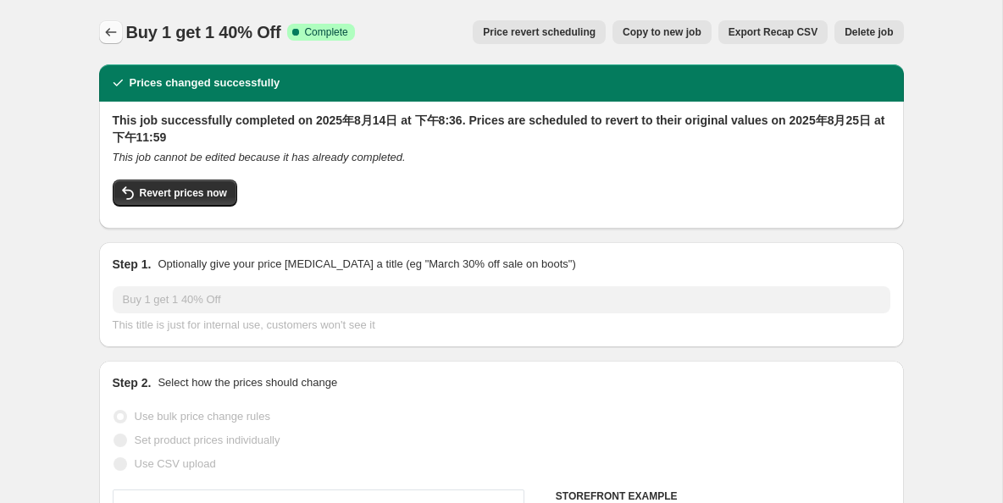
click at [119, 28] on button "Price change jobs" at bounding box center [111, 32] width 24 height 24
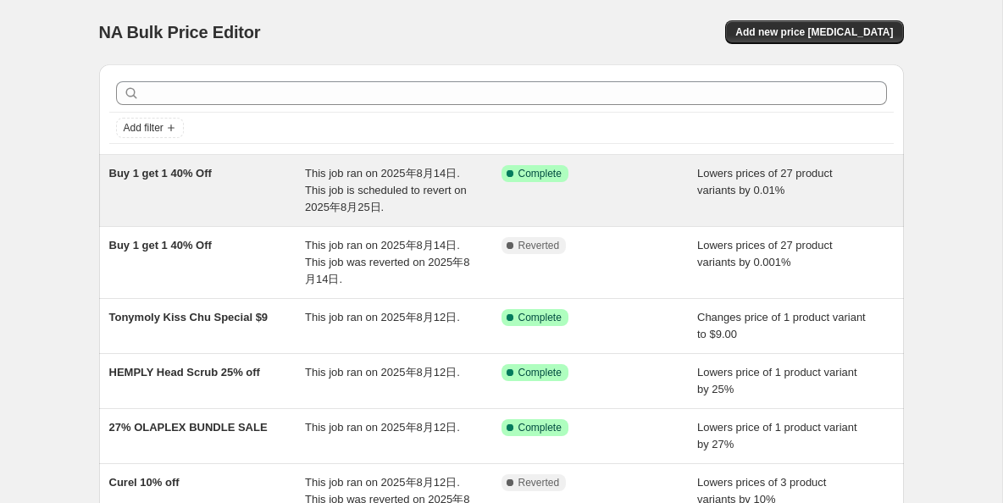
click at [385, 192] on span "This job ran on 2025年8月14日. This job is scheduled to revert on 2025年8月25日." at bounding box center [386, 190] width 162 height 47
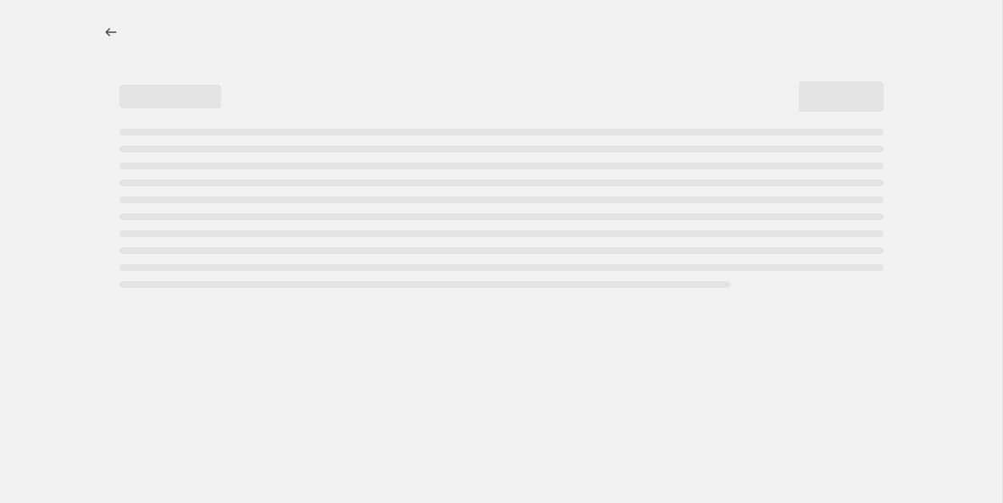
select select "percentage"
select select "vendor"
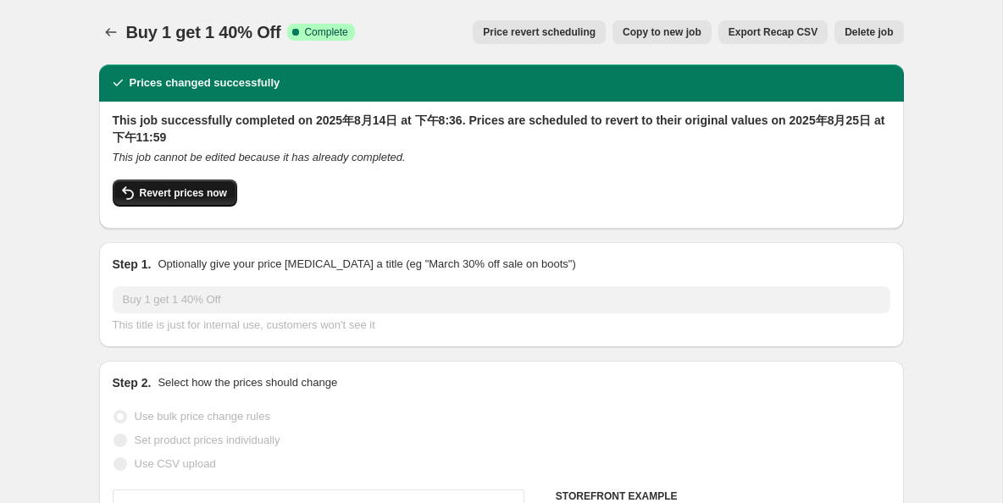
click at [217, 182] on button "Revert prices now" at bounding box center [175, 193] width 125 height 27
checkbox input "false"
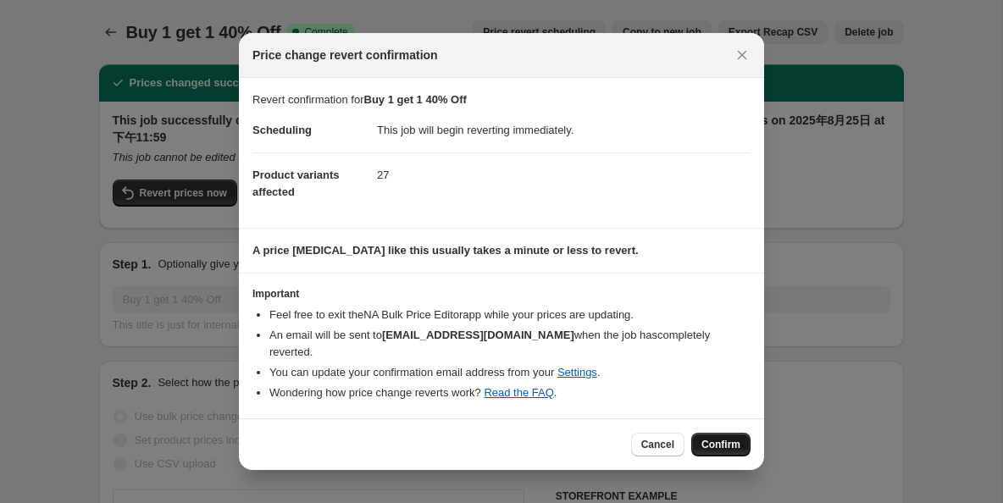
click at [717, 438] on span "Confirm" at bounding box center [720, 445] width 39 height 14
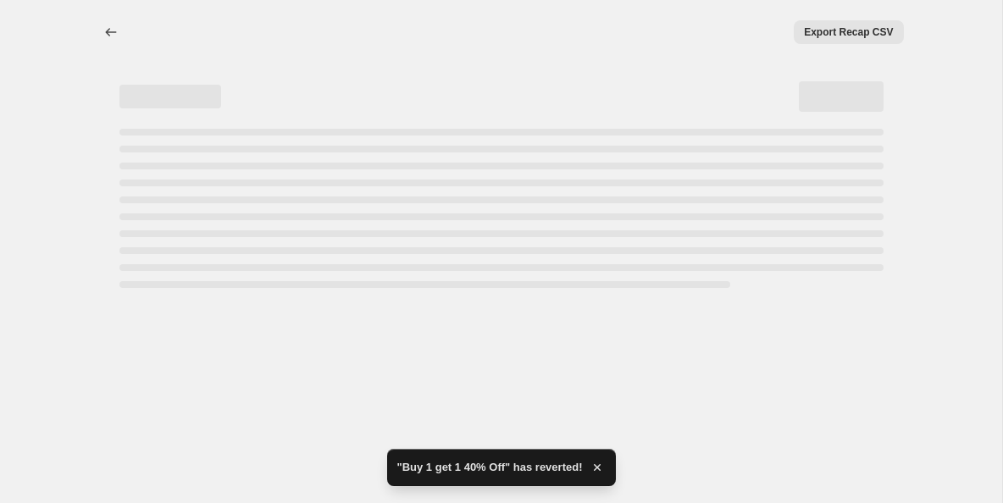
select select "percentage"
select select "vendor"
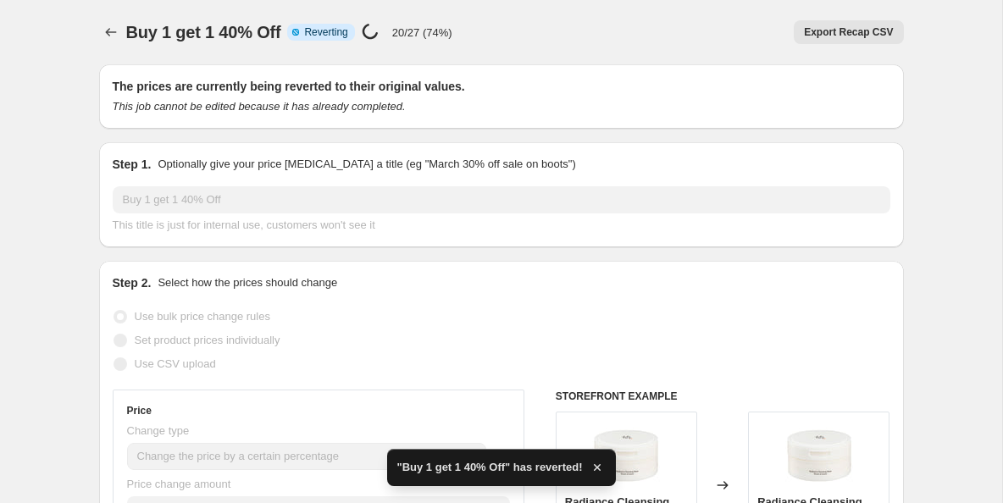
checkbox input "true"
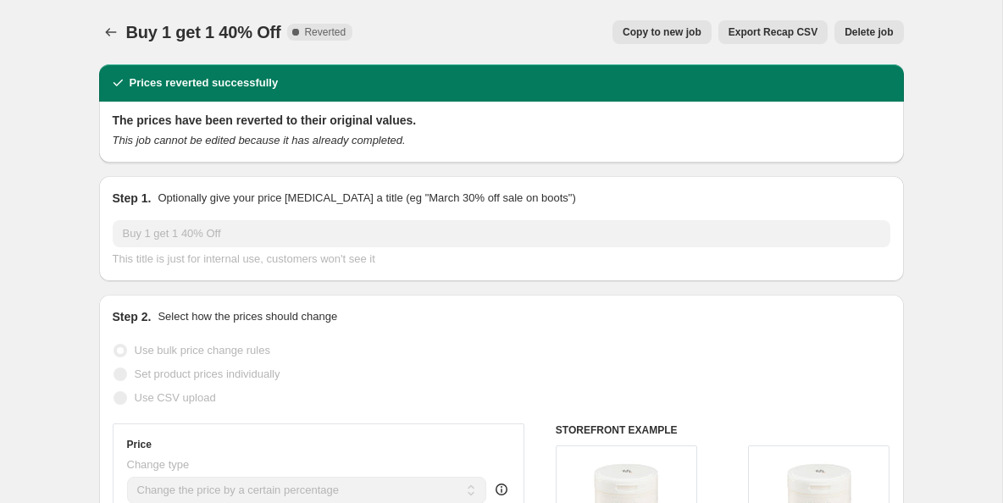
click at [658, 36] on span "Copy to new job" at bounding box center [662, 32] width 79 height 14
select select "percentage"
select select "vendor"
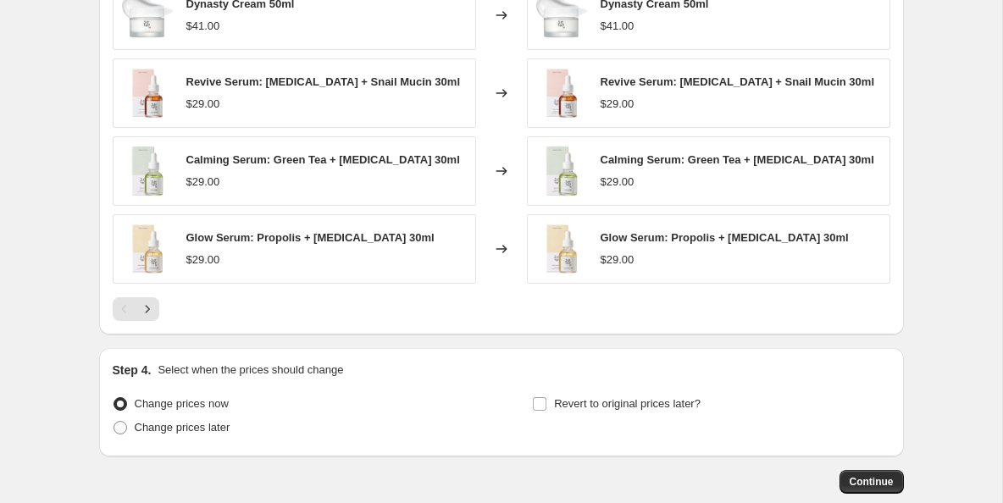
scroll to position [1381, 0]
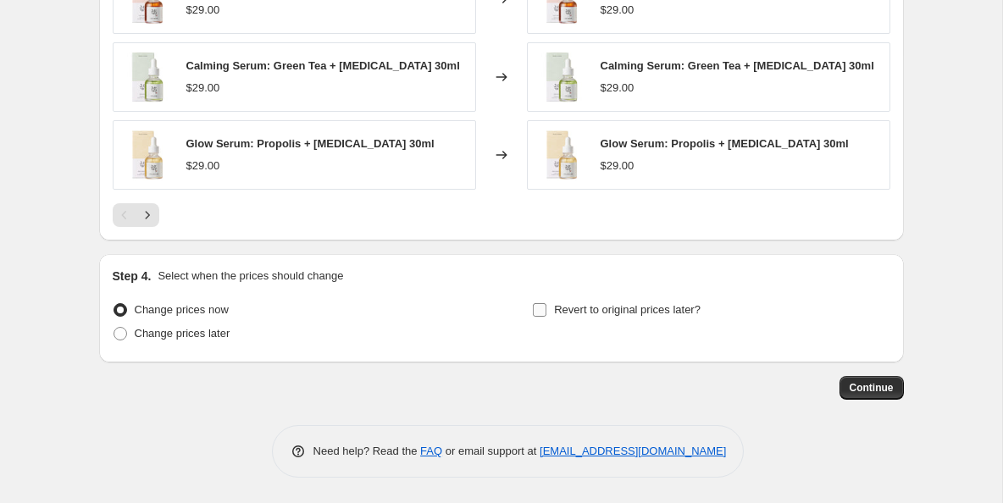
click at [545, 312] on input "Revert to original prices later?" at bounding box center [540, 310] width 14 height 14
checkbox input "true"
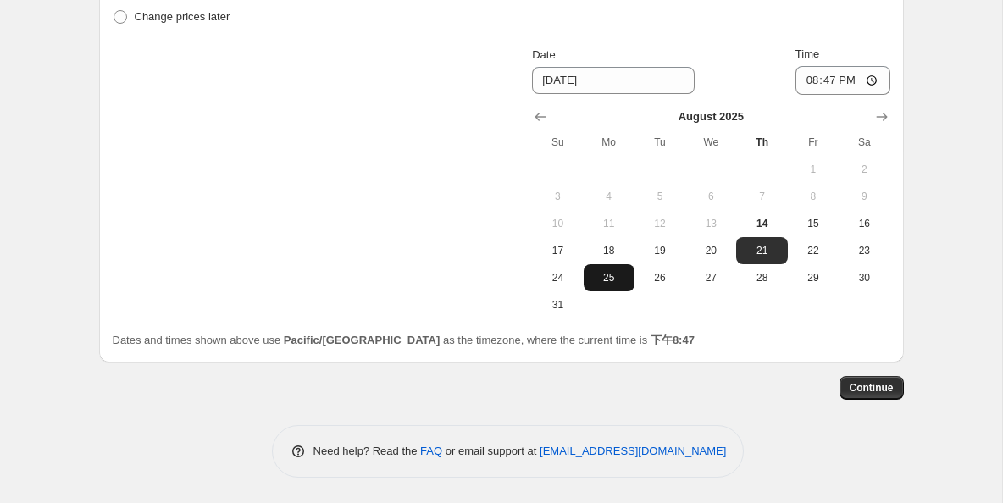
scroll to position [1697, 0]
click at [604, 277] on span "25" at bounding box center [608, 279] width 37 height 14
type input "[DATE]"
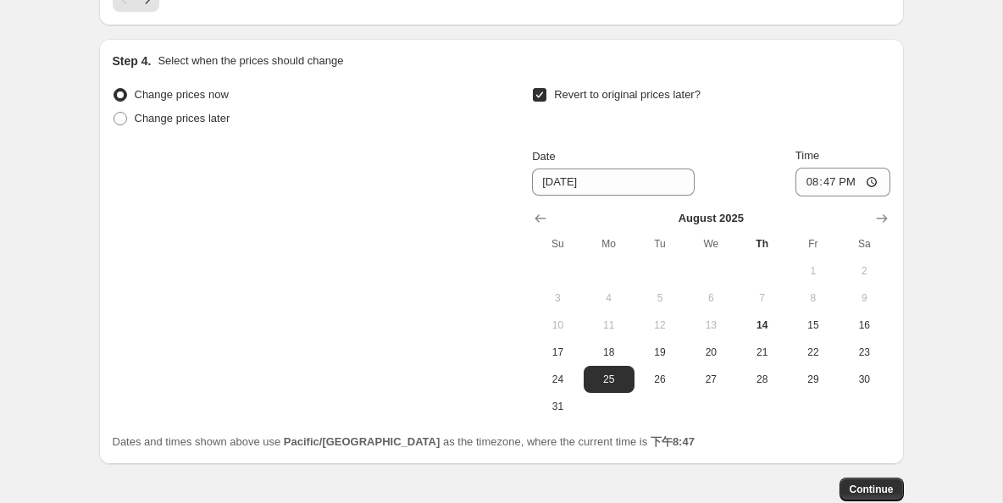
scroll to position [1566, 0]
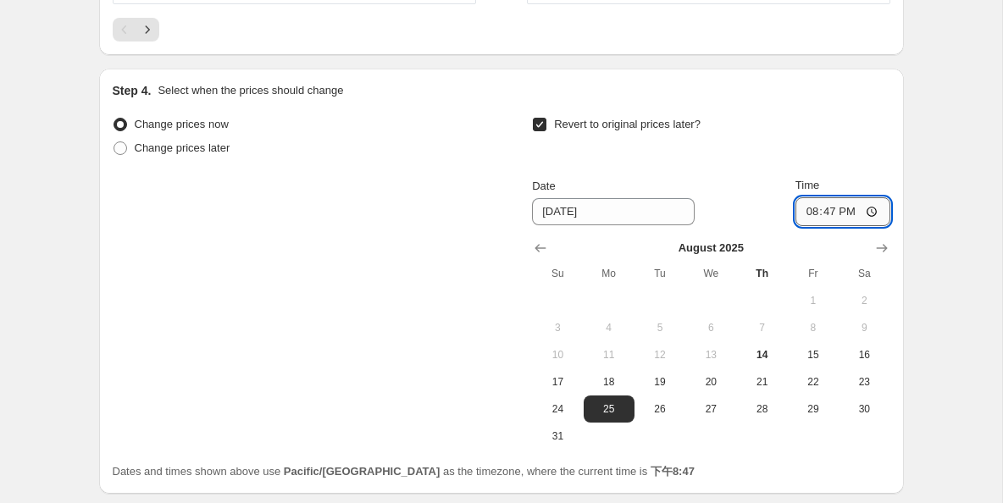
click at [844, 211] on input "20:47" at bounding box center [842, 211] width 95 height 29
click at [876, 212] on input "20:47" at bounding box center [842, 211] width 95 height 29
type input "23:59"
click at [827, 156] on div "Revert to original prices later?" at bounding box center [710, 138] width 357 height 51
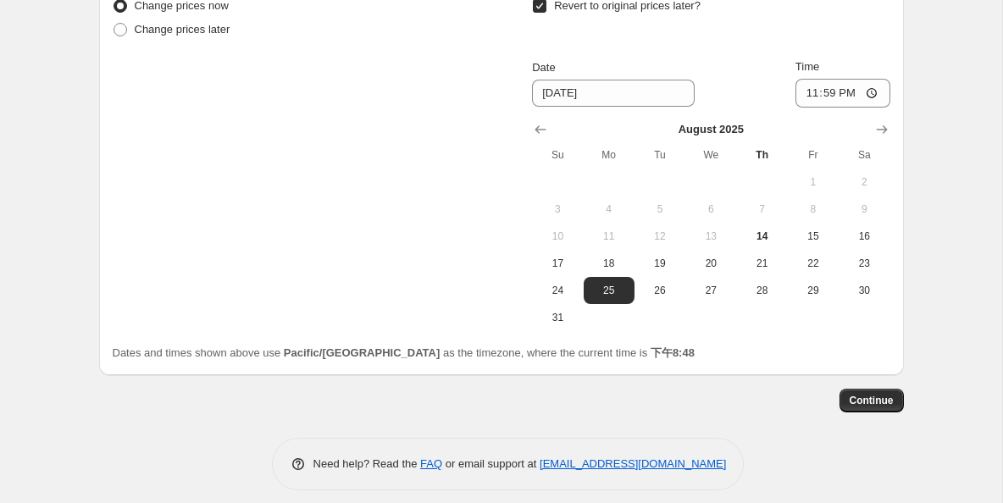
scroll to position [1687, 0]
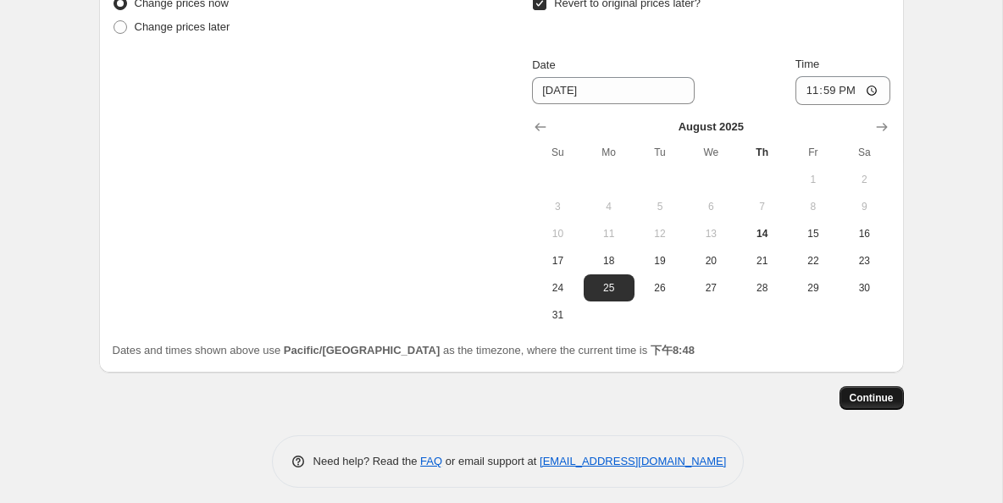
click at [858, 396] on span "Continue" at bounding box center [872, 398] width 44 height 14
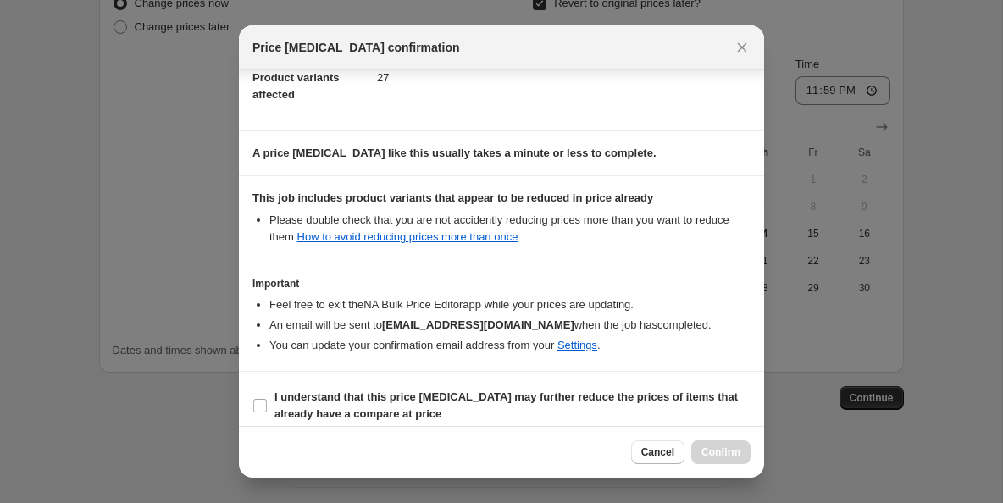
scroll to position [227, 0]
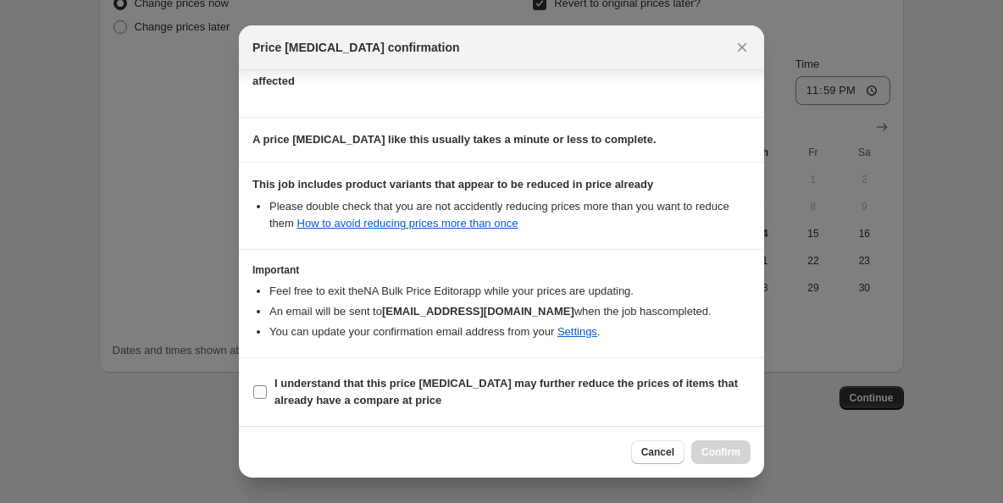
click at [258, 390] on input "I understand that this price [MEDICAL_DATA] may further reduce the prices of it…" at bounding box center [260, 392] width 14 height 14
checkbox input "true"
click at [706, 447] on span "Confirm" at bounding box center [720, 453] width 39 height 14
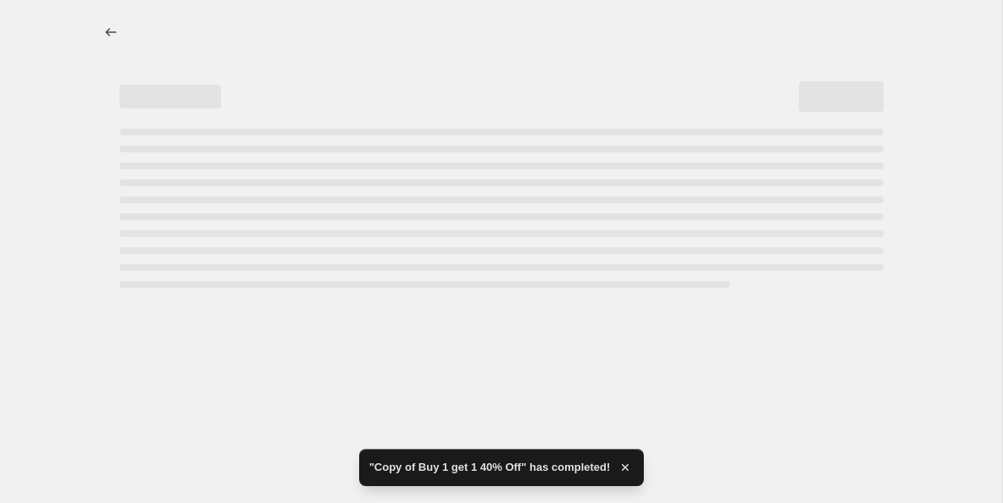
select select "percentage"
select select "vendor"
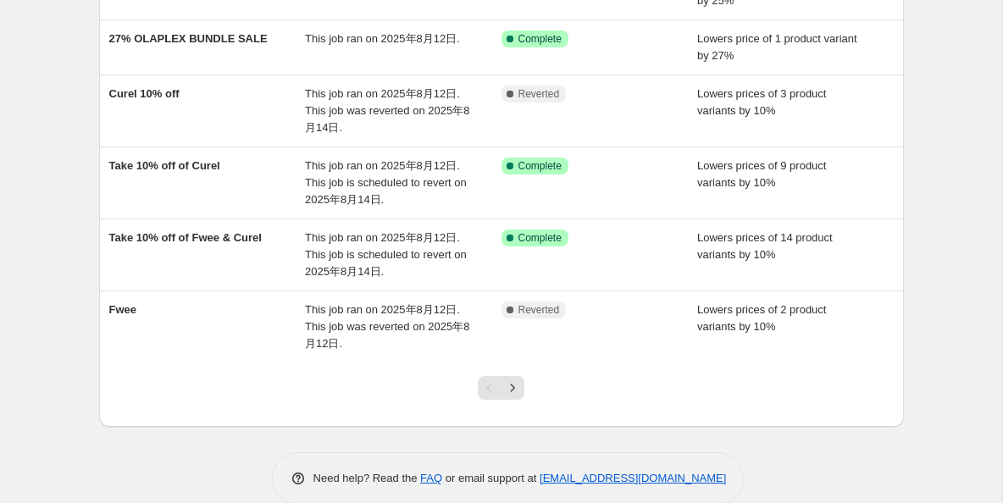
scroll to position [488, 0]
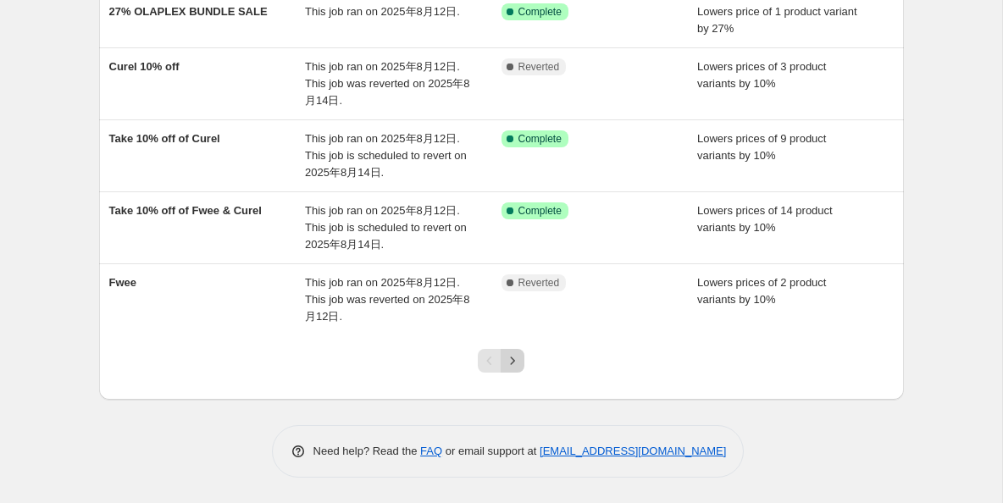
click at [515, 362] on icon "Next" at bounding box center [512, 360] width 17 height 17
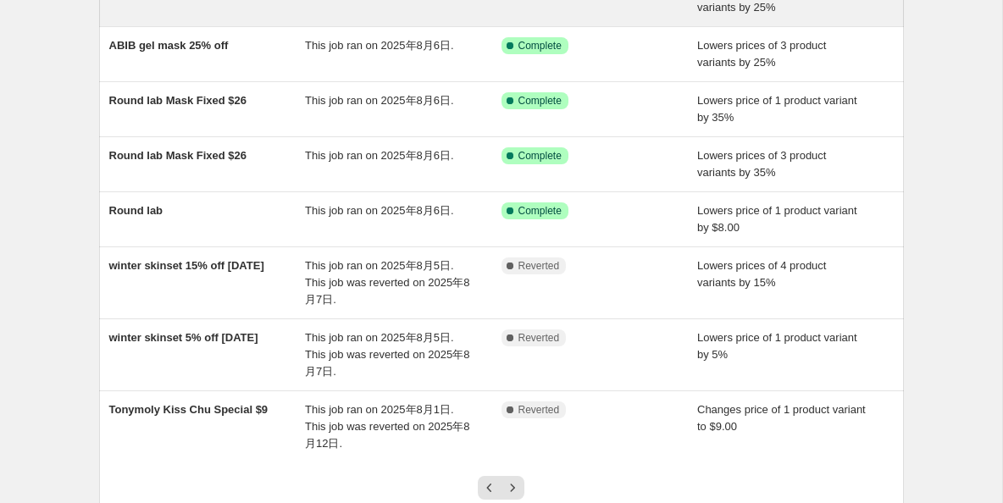
scroll to position [437, 0]
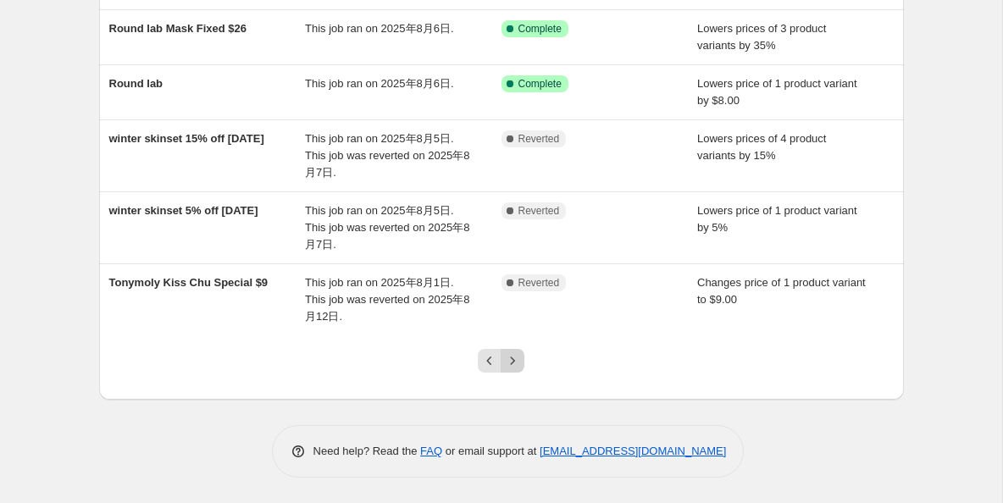
click at [512, 362] on icon "Next" at bounding box center [512, 360] width 17 height 17
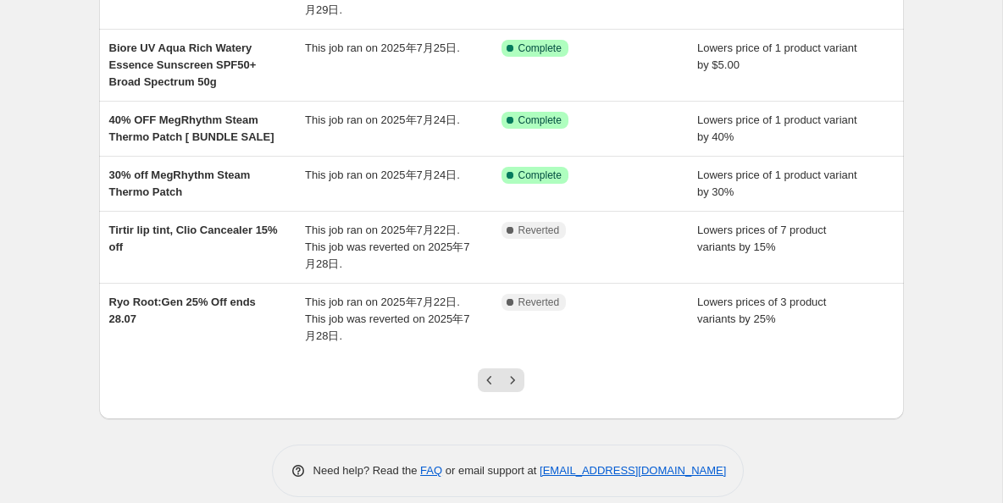
scroll to position [488, 0]
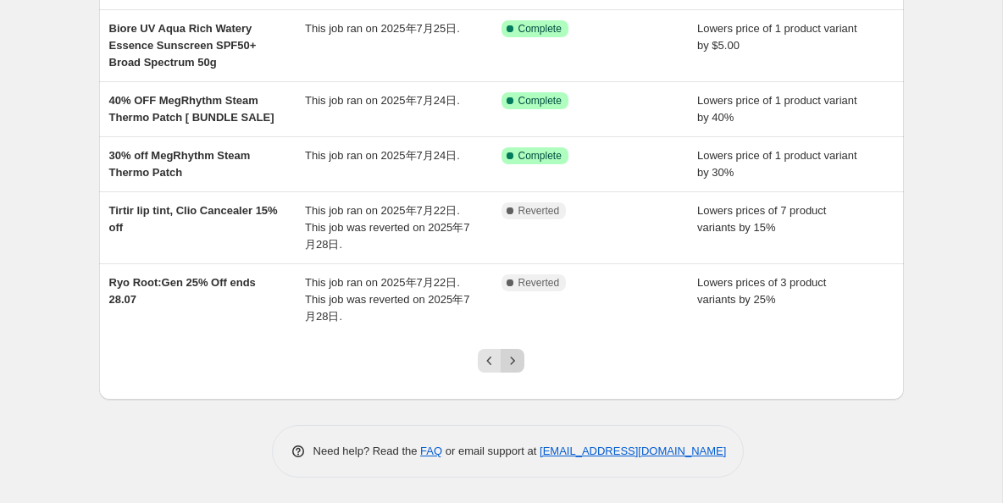
click at [518, 355] on icon "Next" at bounding box center [512, 360] width 17 height 17
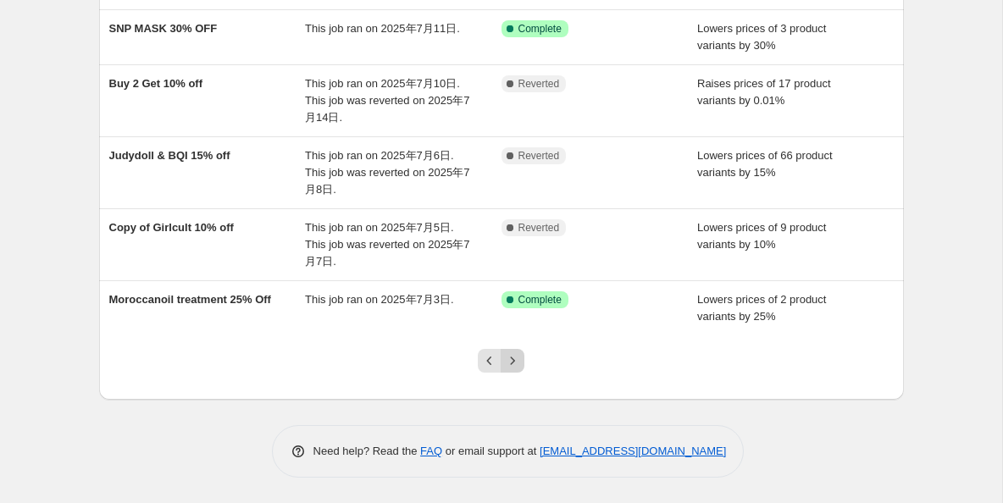
click at [518, 357] on icon "Next" at bounding box center [512, 360] width 17 height 17
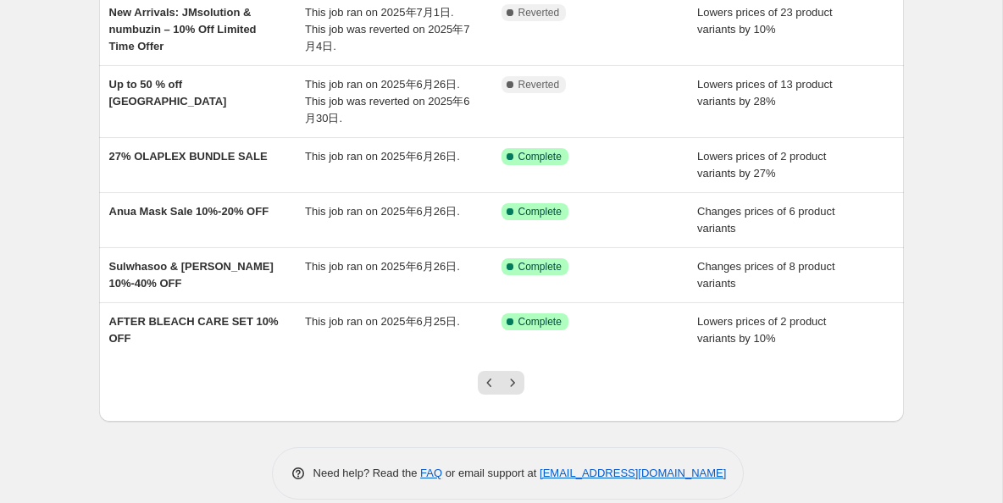
scroll to position [419, 0]
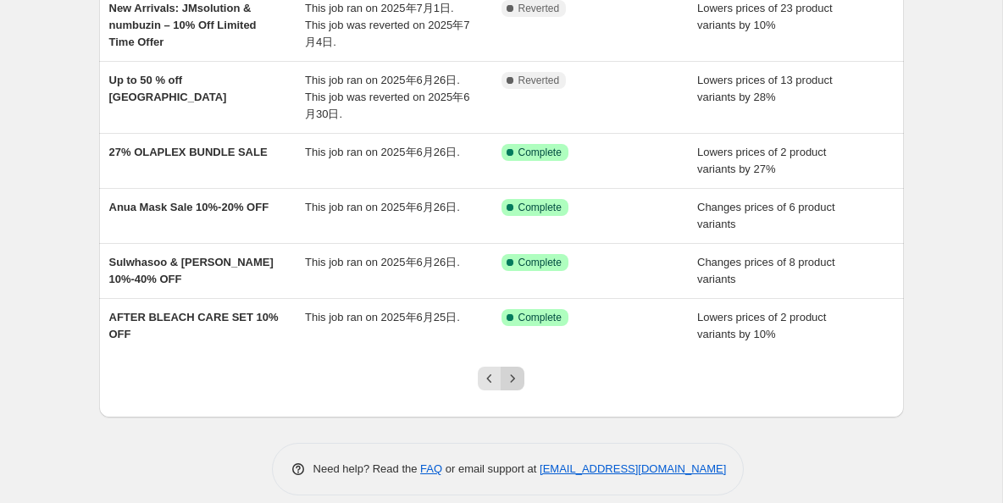
click at [512, 375] on icon "Next" at bounding box center [512, 378] width 17 height 17
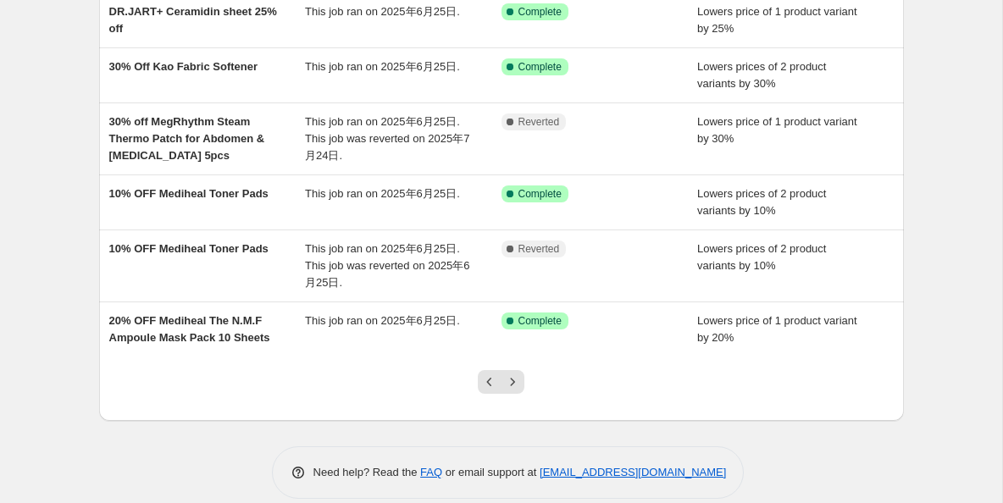
scroll to position [402, 0]
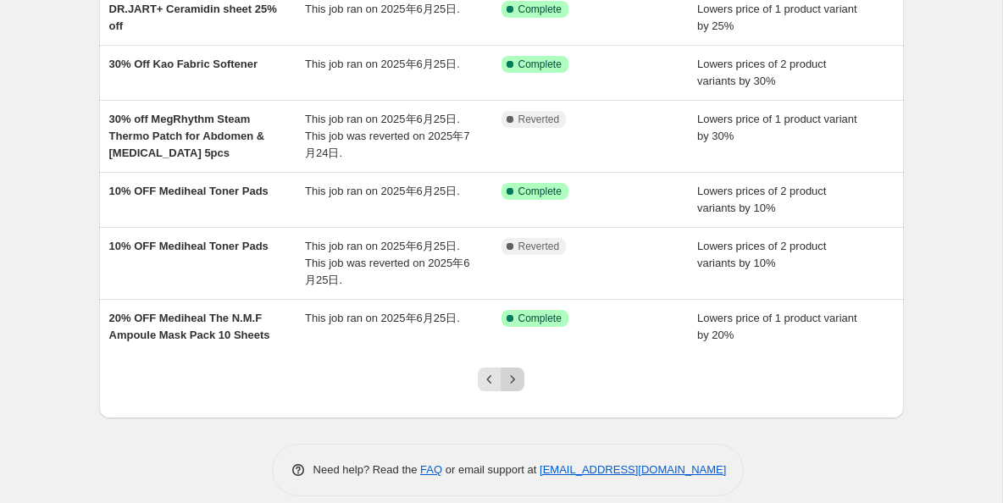
click at [515, 382] on icon "Next" at bounding box center [512, 379] width 17 height 17
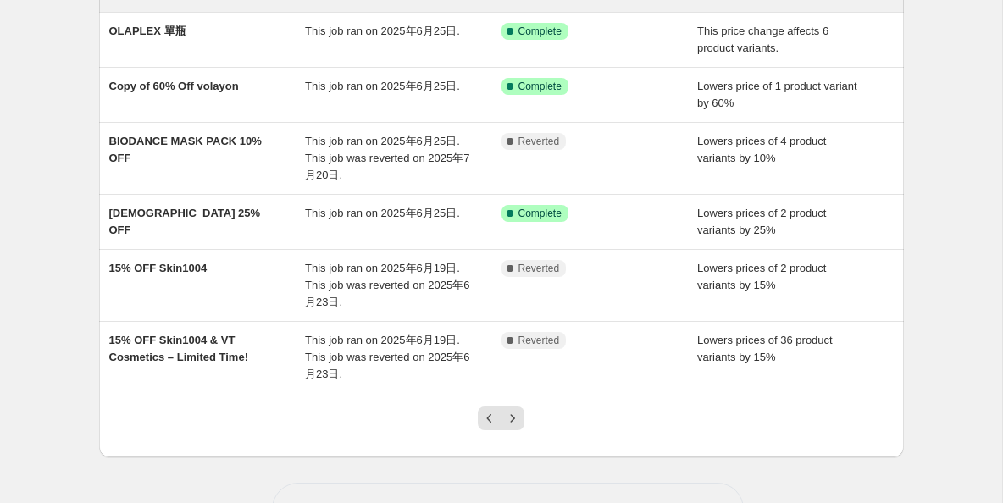
scroll to position [409, 0]
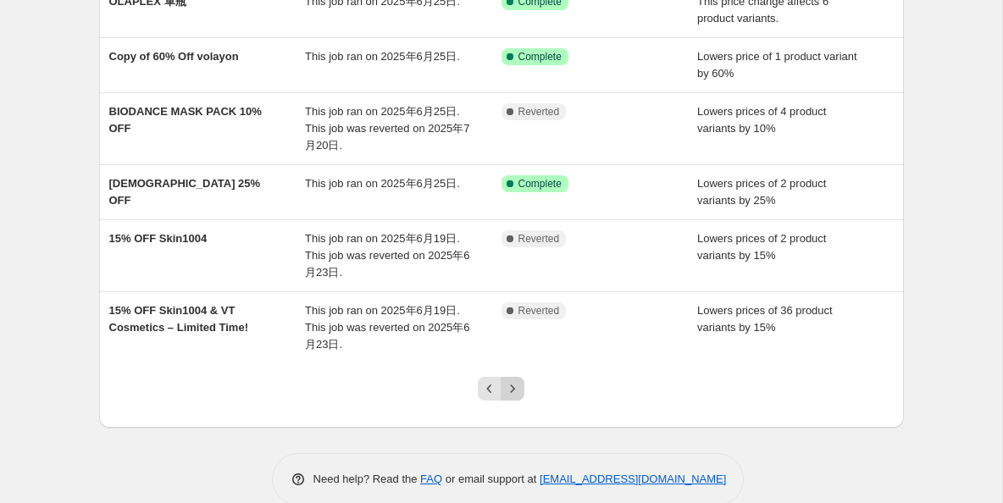
click at [511, 387] on icon "Next" at bounding box center [512, 388] width 17 height 17
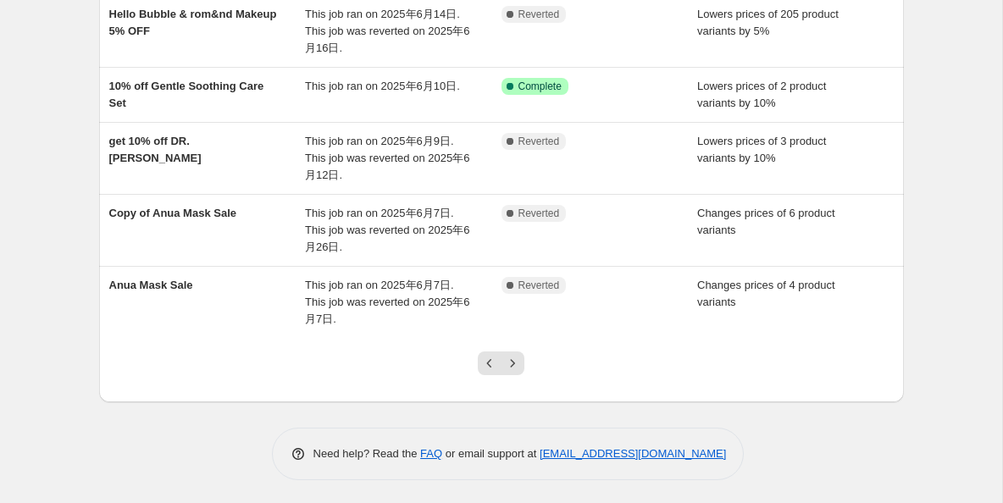
scroll to position [522, 0]
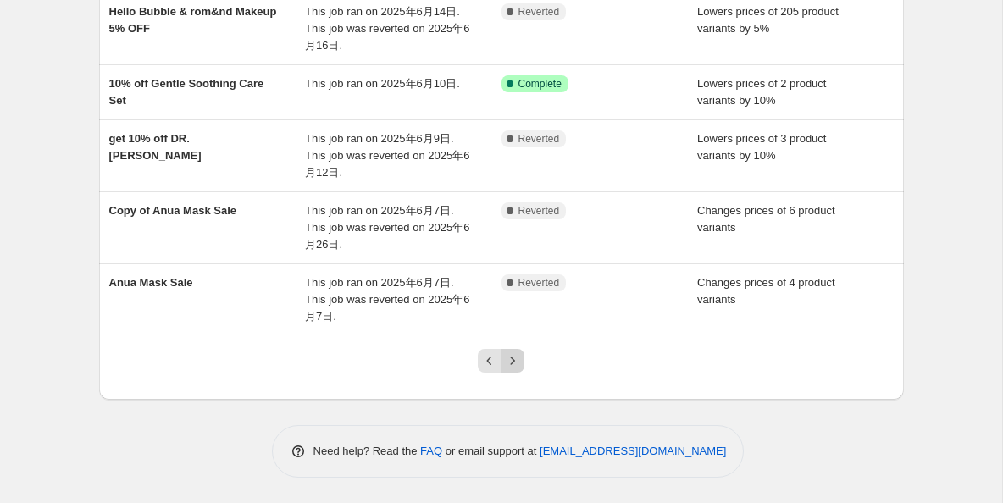
click at [513, 363] on icon "Next" at bounding box center [512, 360] width 17 height 17
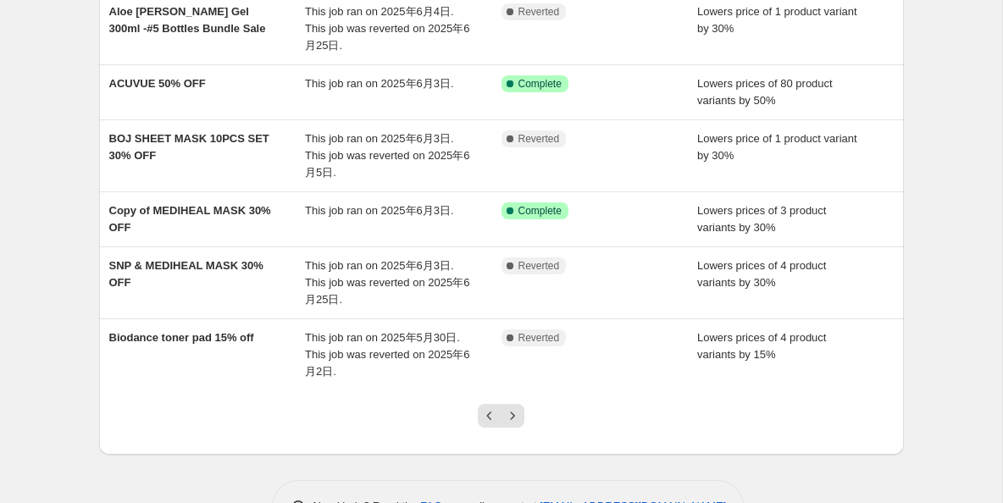
scroll to position [485, 0]
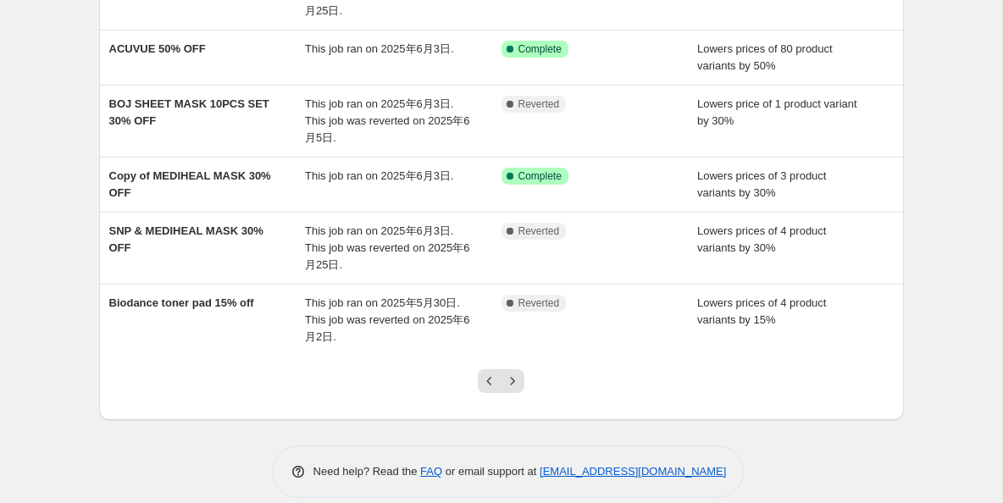
click at [518, 383] on icon "Next" at bounding box center [512, 381] width 17 height 17
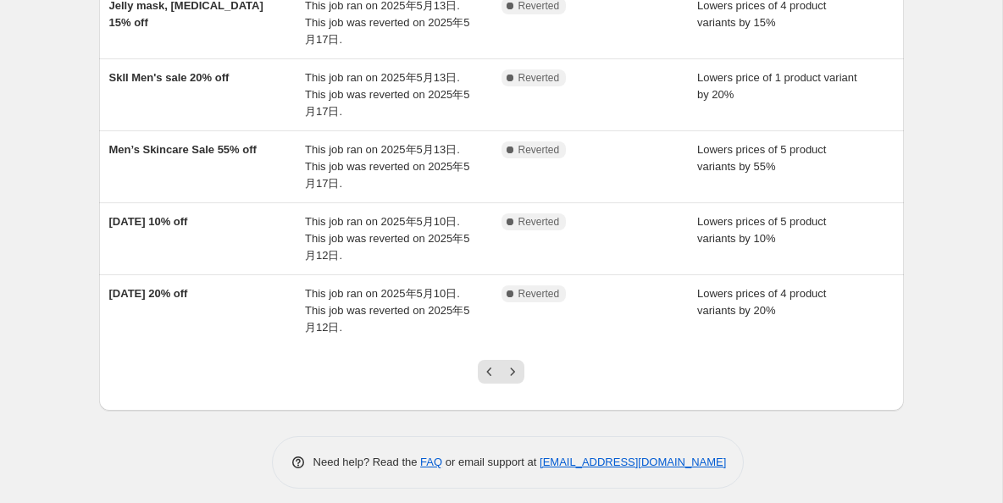
scroll to position [539, 0]
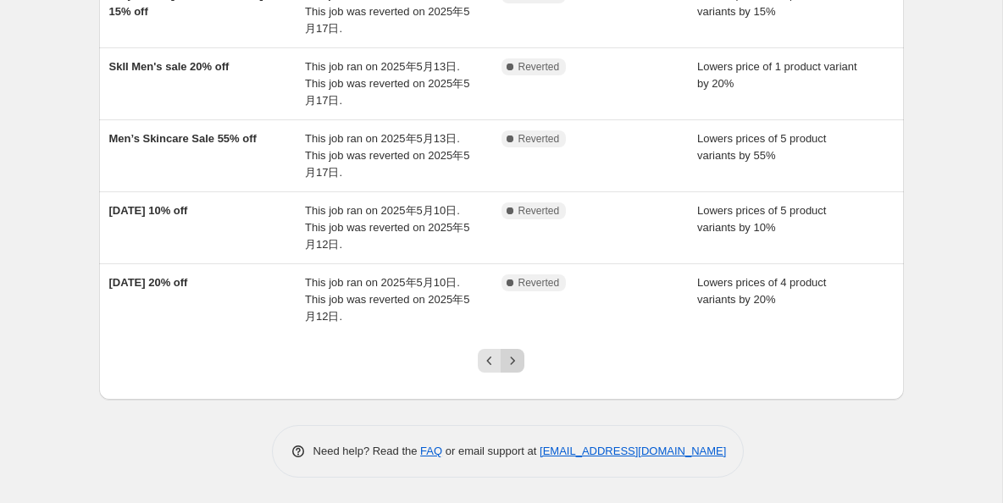
click at [517, 362] on icon "Next" at bounding box center [512, 360] width 17 height 17
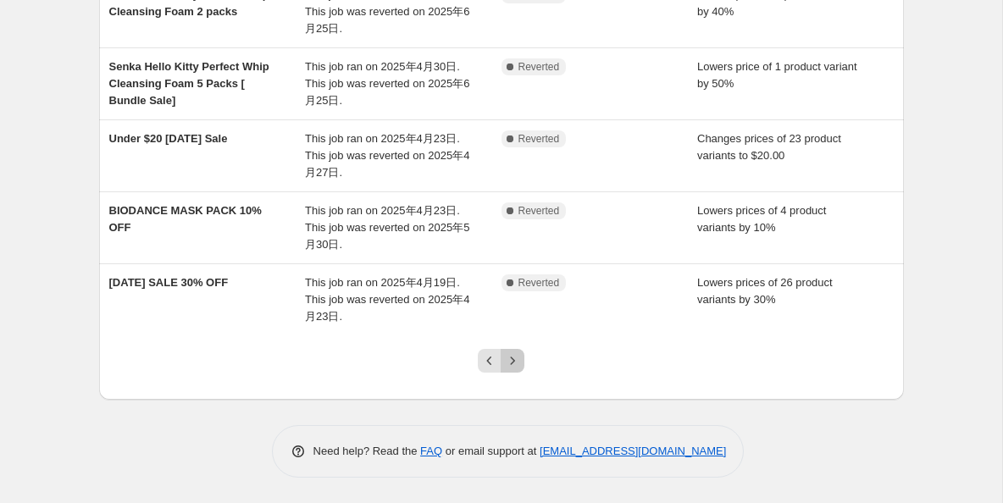
click at [516, 366] on icon "Next" at bounding box center [512, 360] width 17 height 17
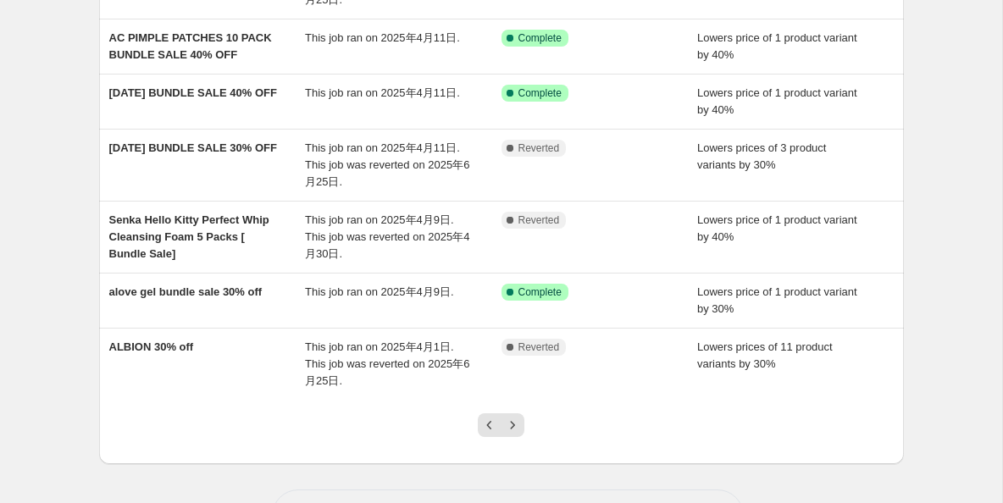
scroll to position [505, 0]
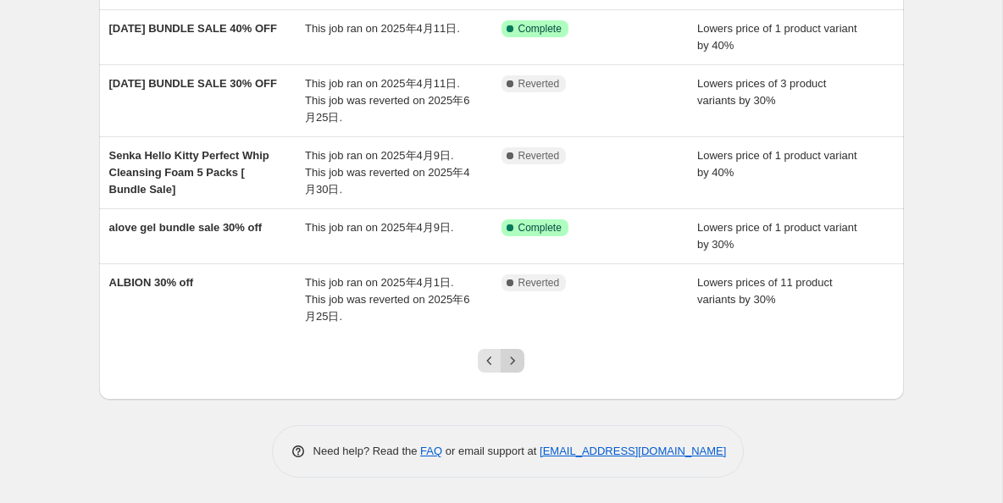
click at [515, 361] on icon "Next" at bounding box center [512, 360] width 17 height 17
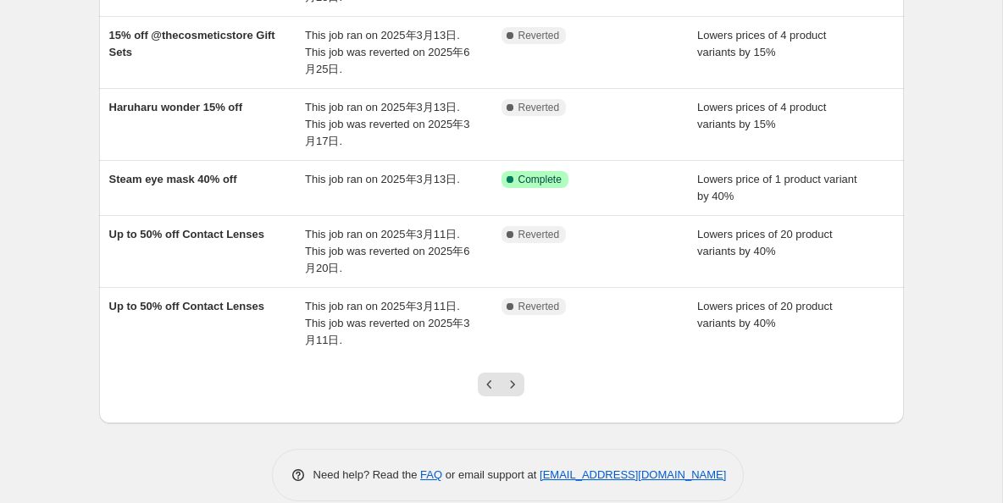
scroll to position [522, 0]
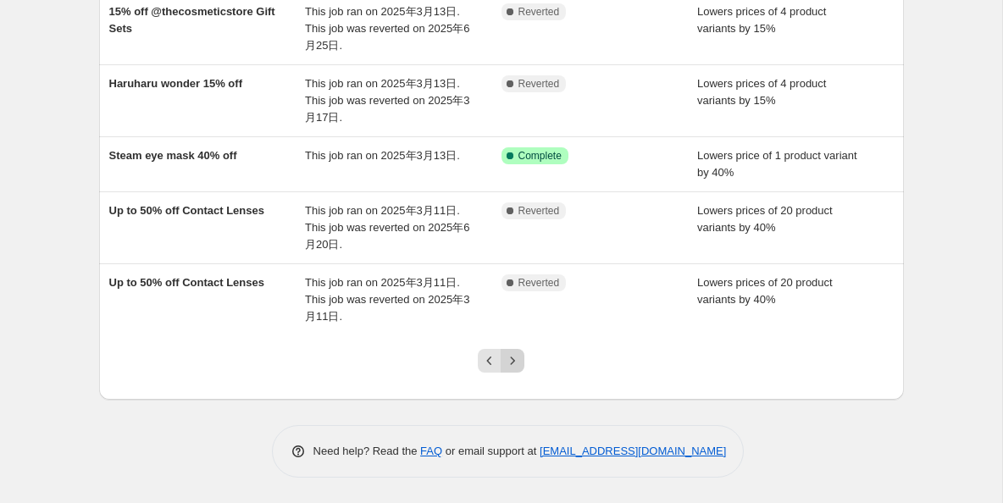
click at [517, 364] on icon "Next" at bounding box center [512, 360] width 17 height 17
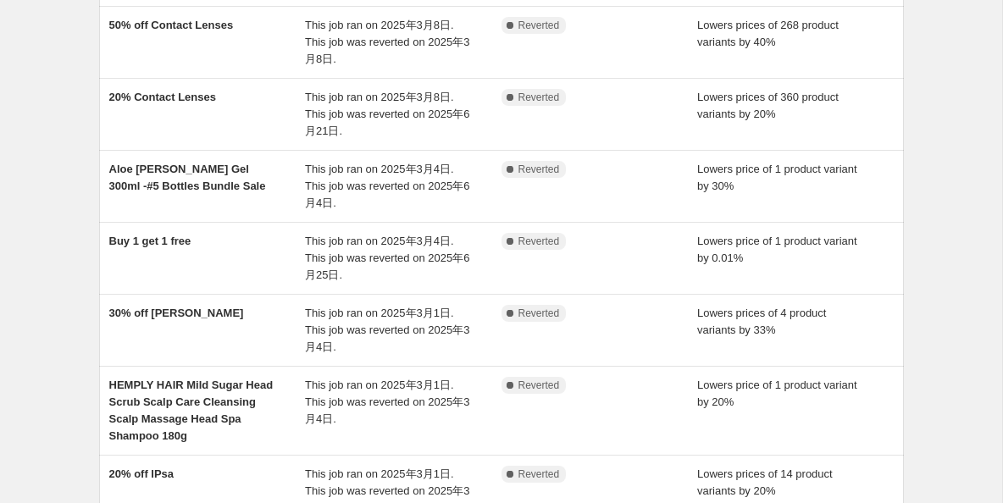
scroll to position [573, 0]
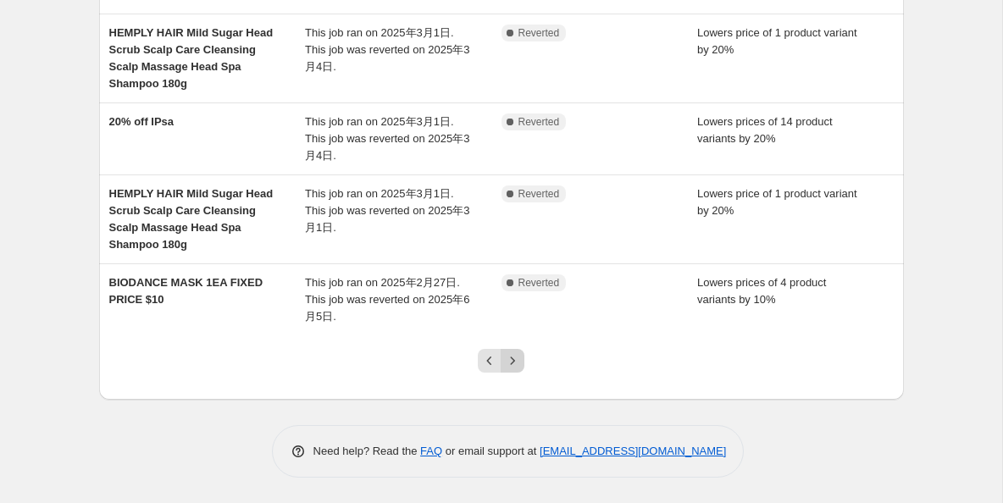
click at [516, 363] on icon "Next" at bounding box center [512, 360] width 17 height 17
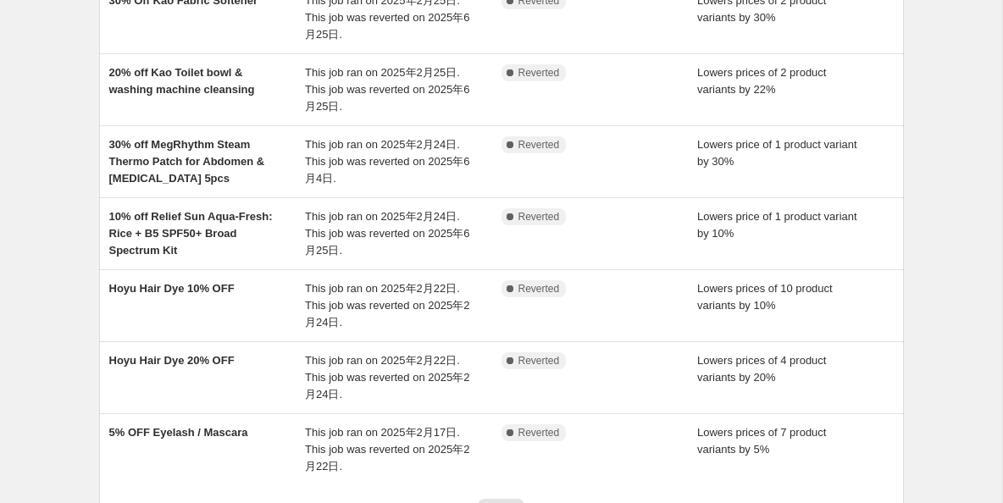
scroll to position [539, 0]
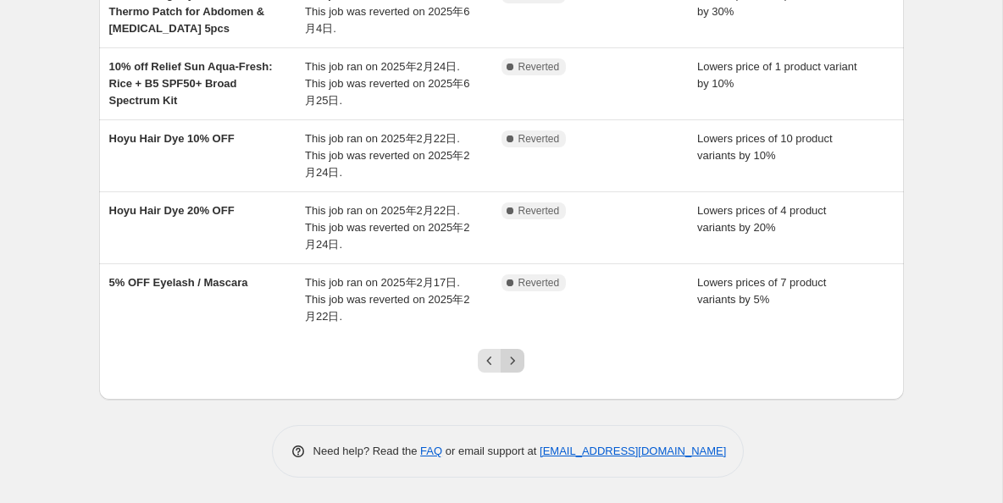
click at [517, 362] on icon "Next" at bounding box center [512, 360] width 17 height 17
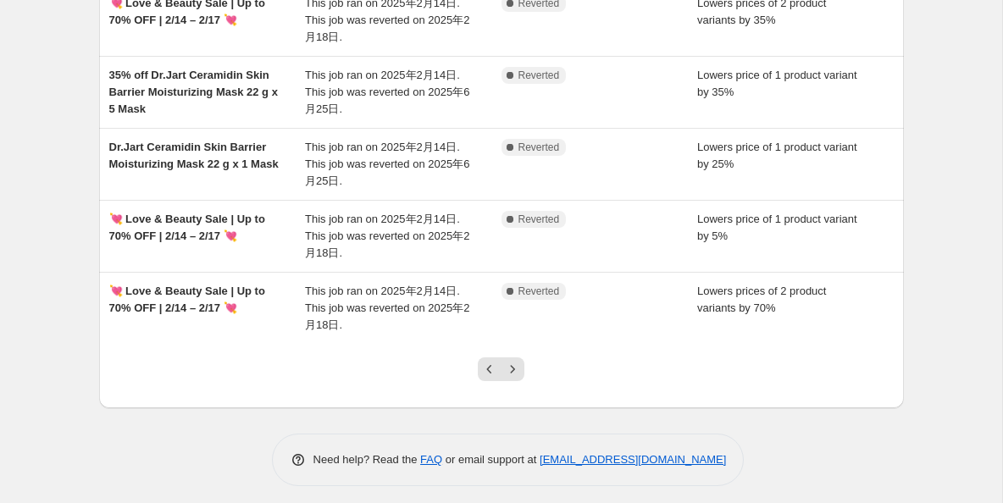
scroll to position [532, 0]
click at [517, 367] on icon "Next" at bounding box center [512, 367] width 17 height 17
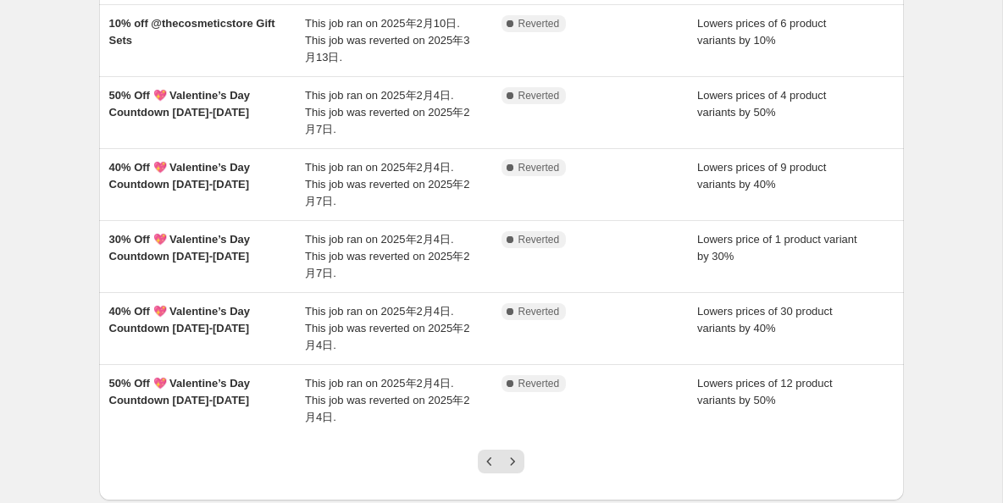
scroll to position [539, 0]
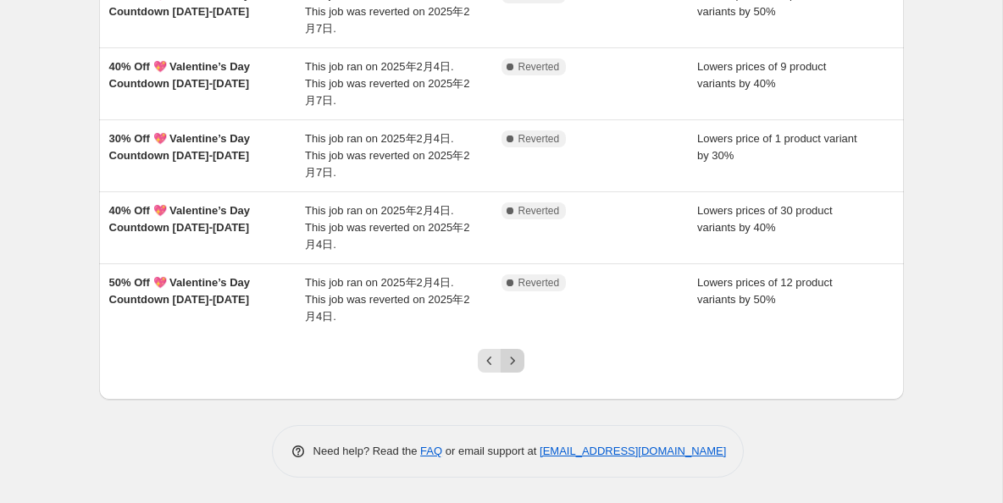
click at [520, 358] on icon "Next" at bounding box center [512, 360] width 17 height 17
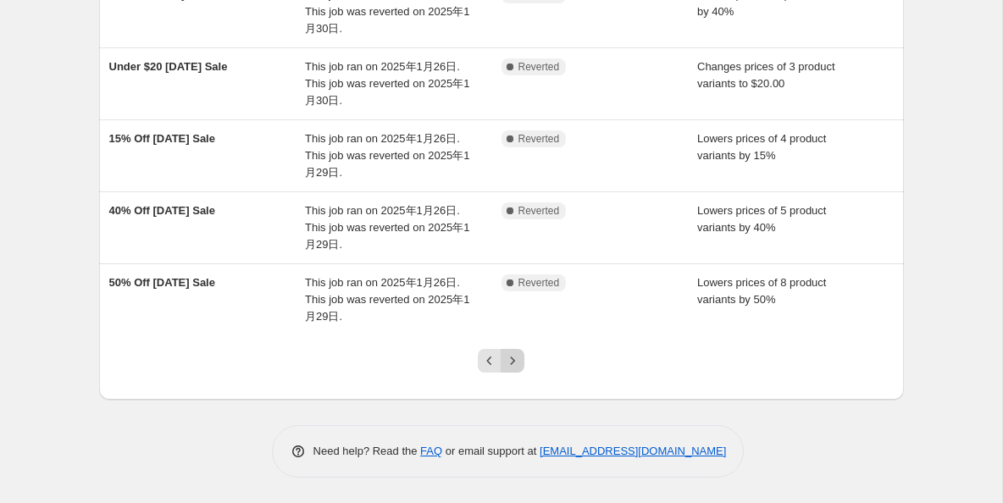
click at [516, 357] on icon "Next" at bounding box center [512, 360] width 17 height 17
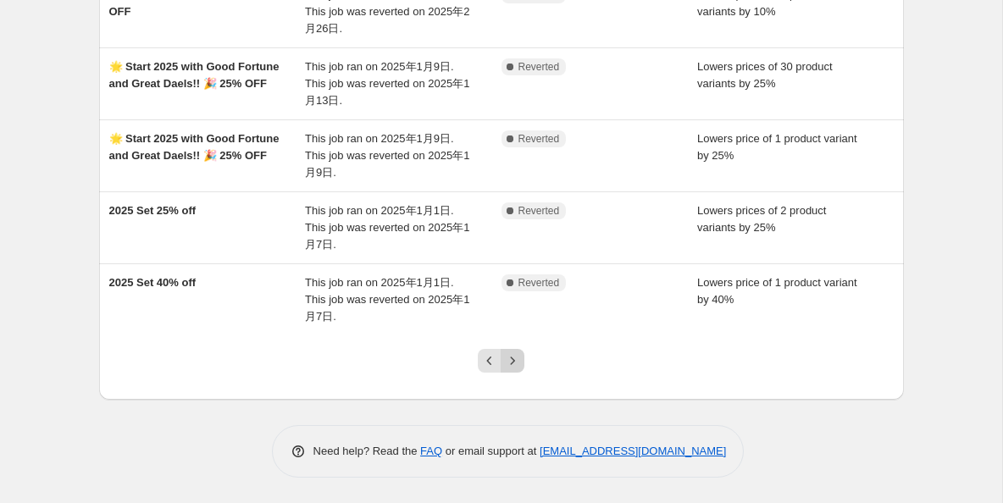
click at [518, 360] on icon "Next" at bounding box center [512, 360] width 17 height 17
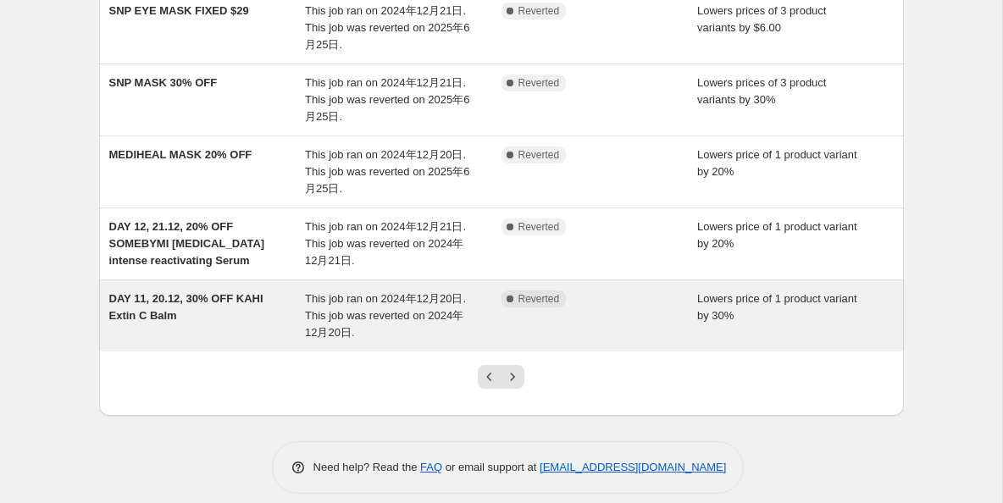
scroll to position [522, 0]
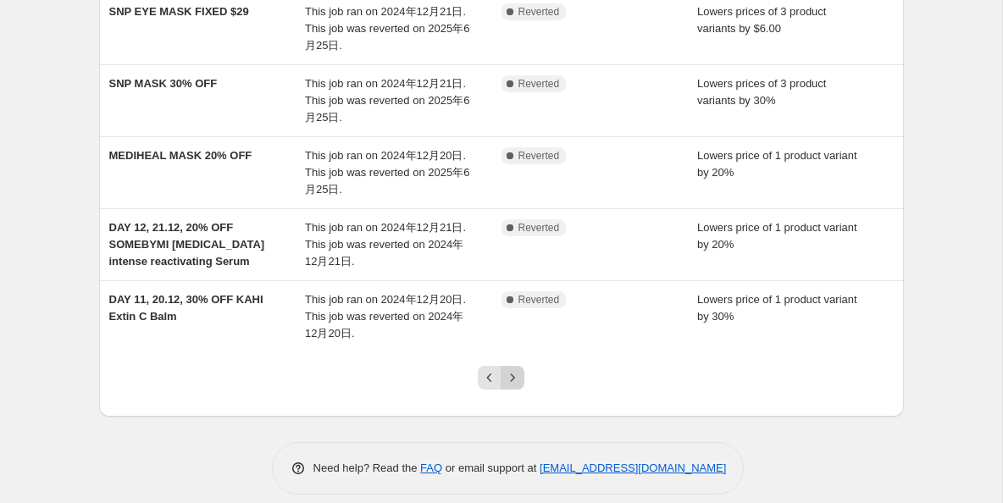
click at [518, 375] on icon "Next" at bounding box center [512, 377] width 17 height 17
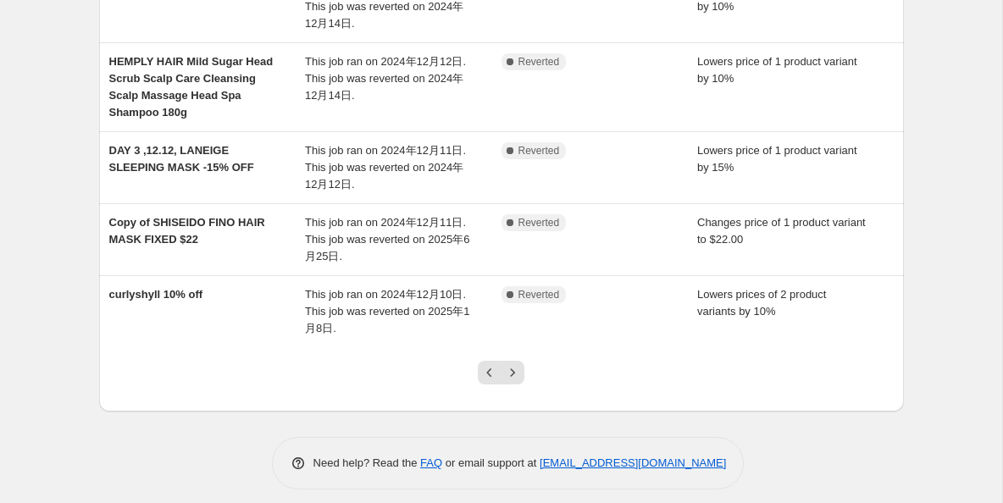
scroll to position [562, 0]
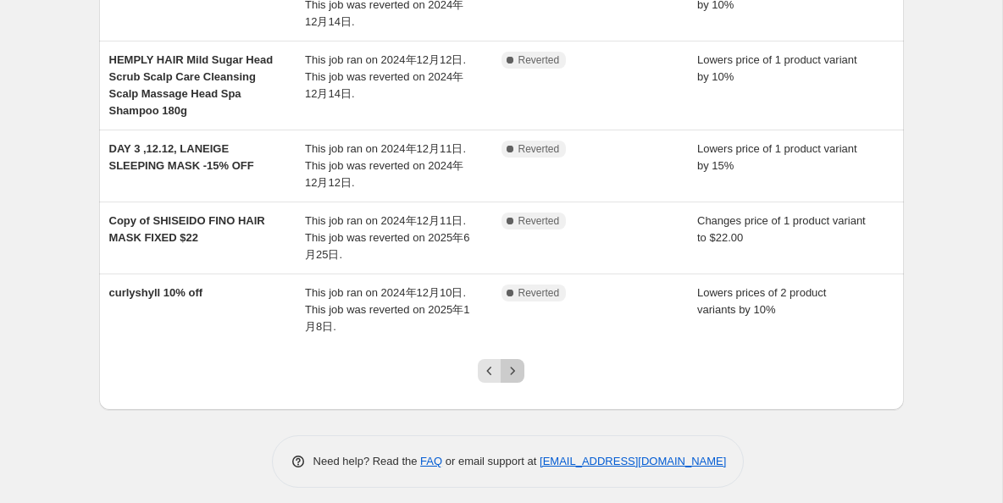
drag, startPoint x: 516, startPoint y: 368, endPoint x: 572, endPoint y: 355, distance: 57.3
click at [516, 368] on icon "Next" at bounding box center [512, 371] width 17 height 17
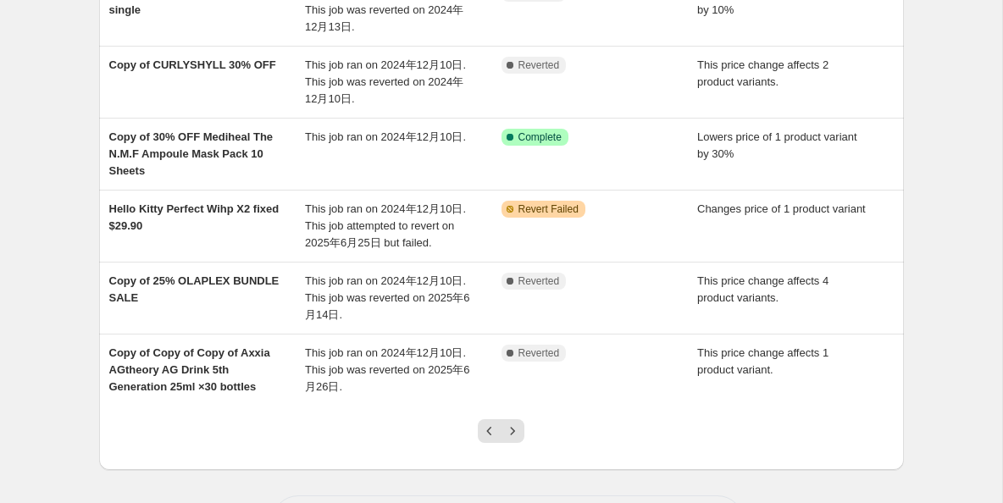
scroll to position [539, 0]
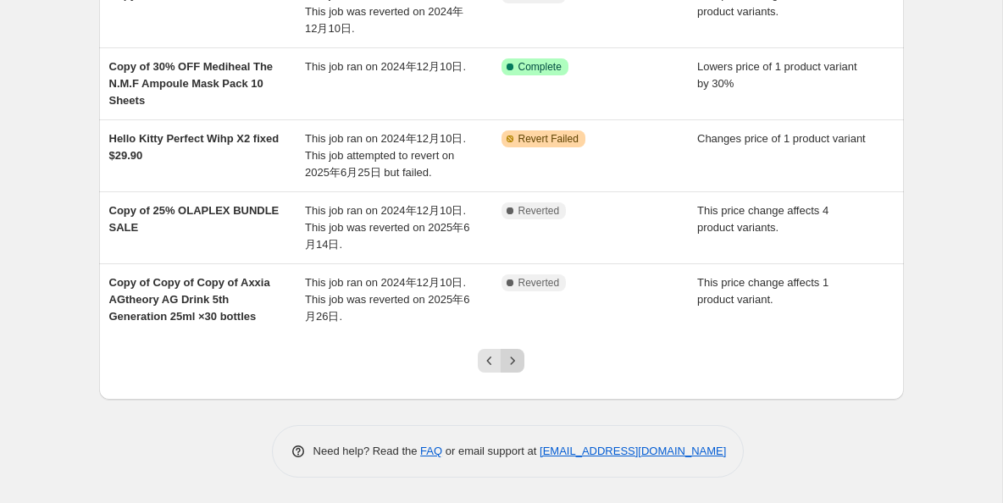
click at [518, 359] on icon "Next" at bounding box center [512, 360] width 17 height 17
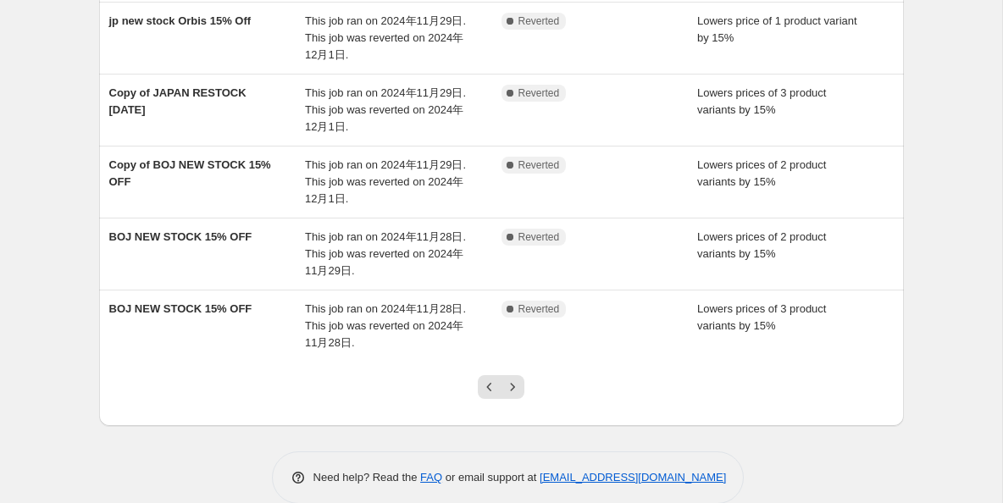
scroll to position [518, 0]
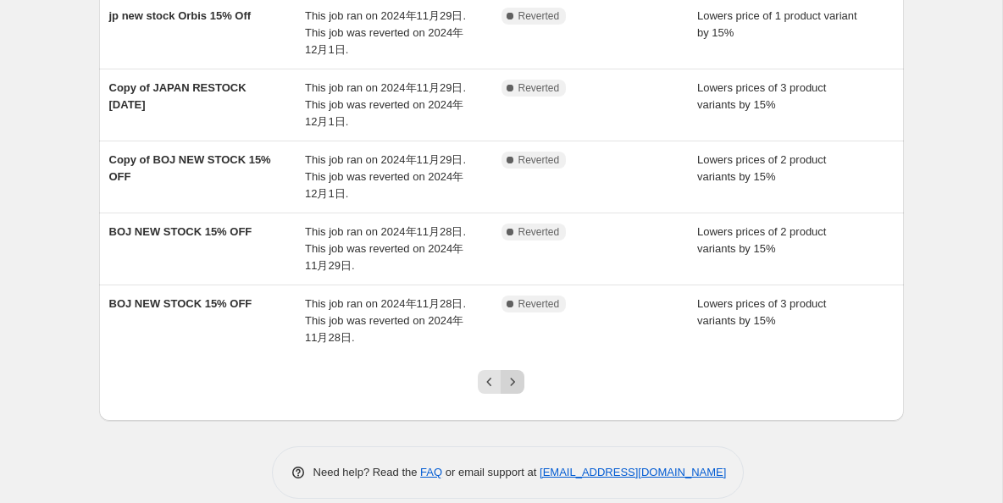
click at [523, 379] on div at bounding box center [501, 389] width 69 height 64
click at [523, 379] on button "Next" at bounding box center [513, 382] width 24 height 24
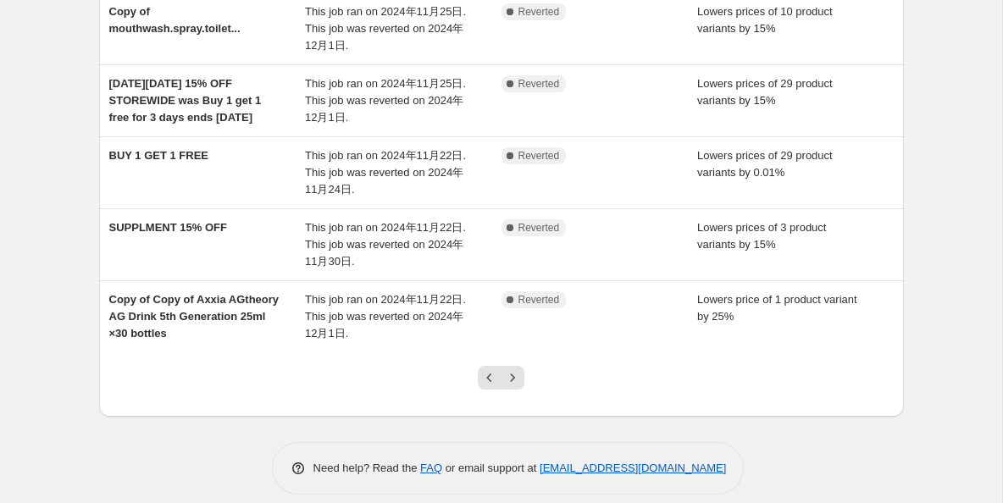
scroll to position [539, 0]
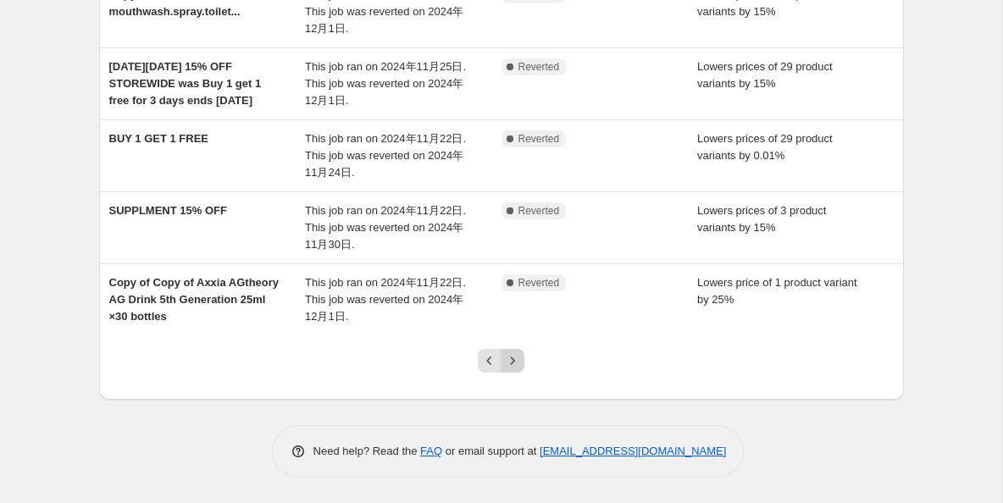
click at [519, 358] on icon "Next" at bounding box center [512, 360] width 17 height 17
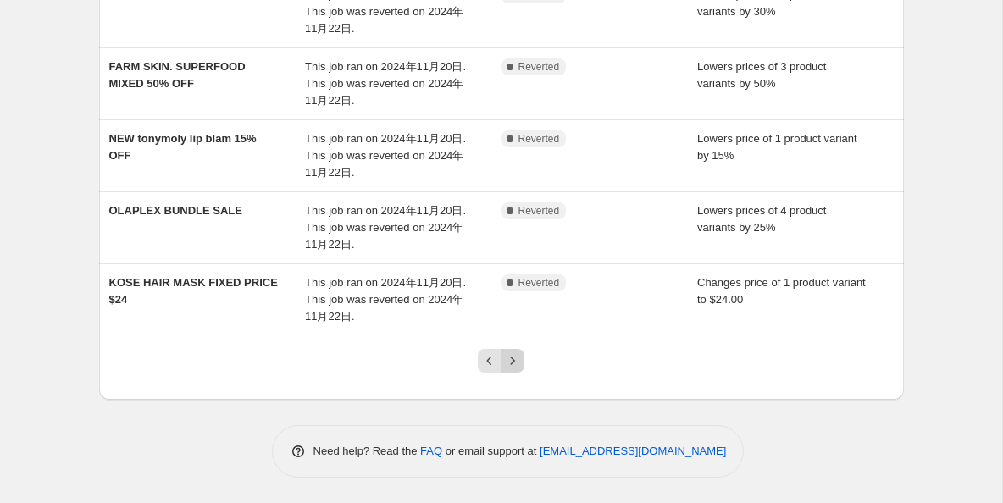
click at [513, 370] on button "Next" at bounding box center [513, 361] width 24 height 24
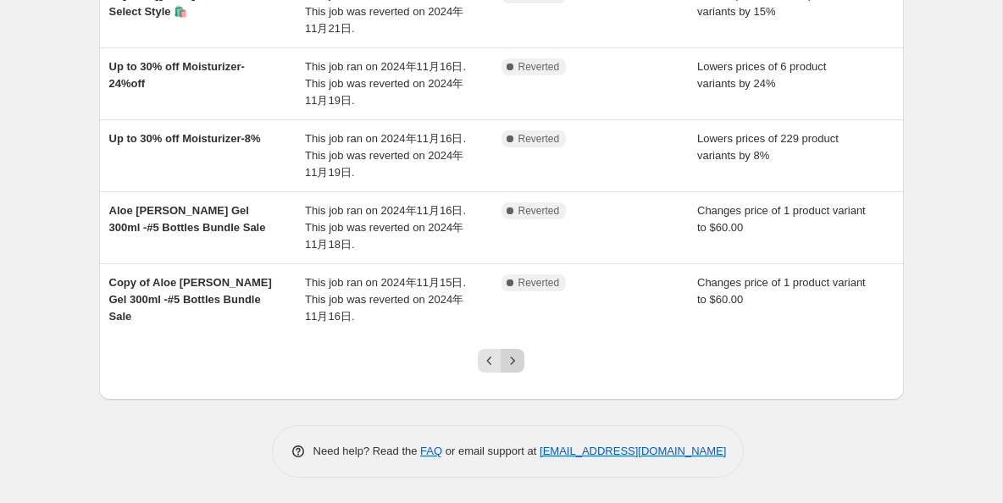
click at [519, 360] on icon "Next" at bounding box center [512, 360] width 17 height 17
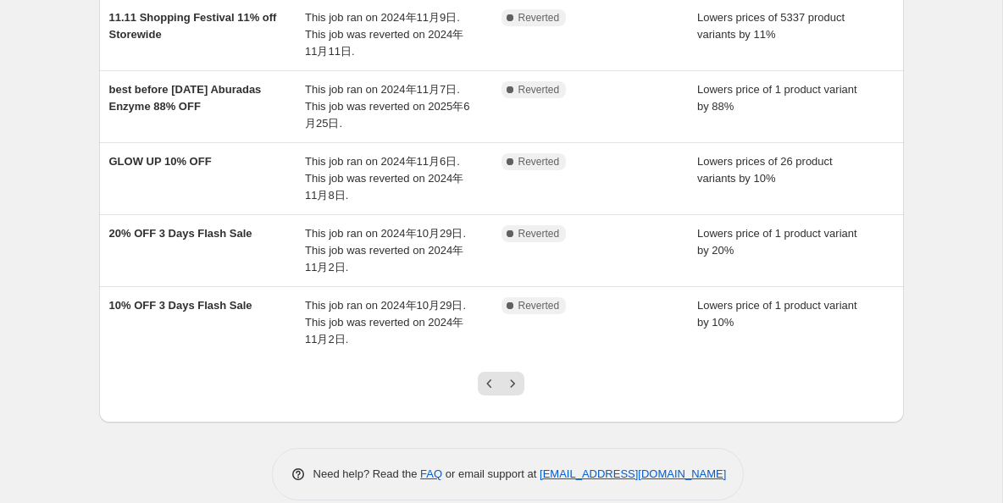
scroll to position [518, 0]
click at [521, 384] on button "Next" at bounding box center [513, 382] width 24 height 24
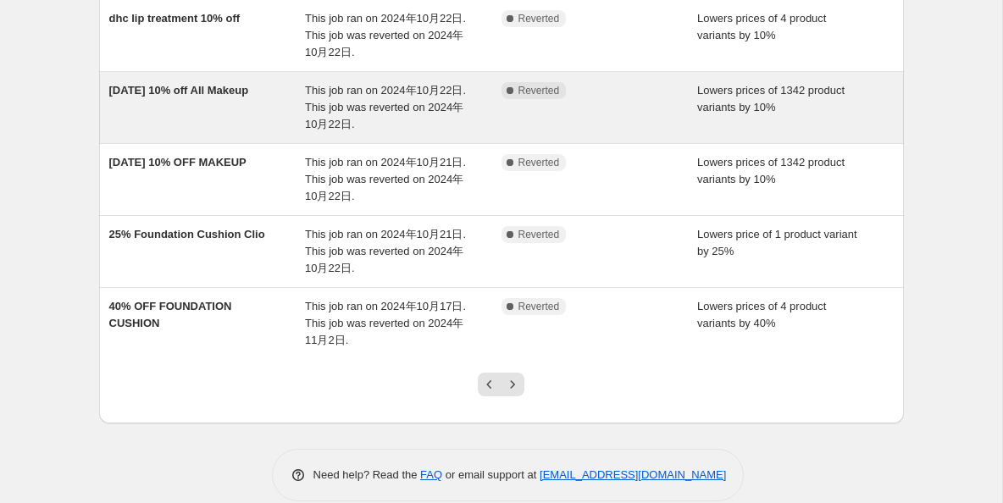
scroll to position [539, 0]
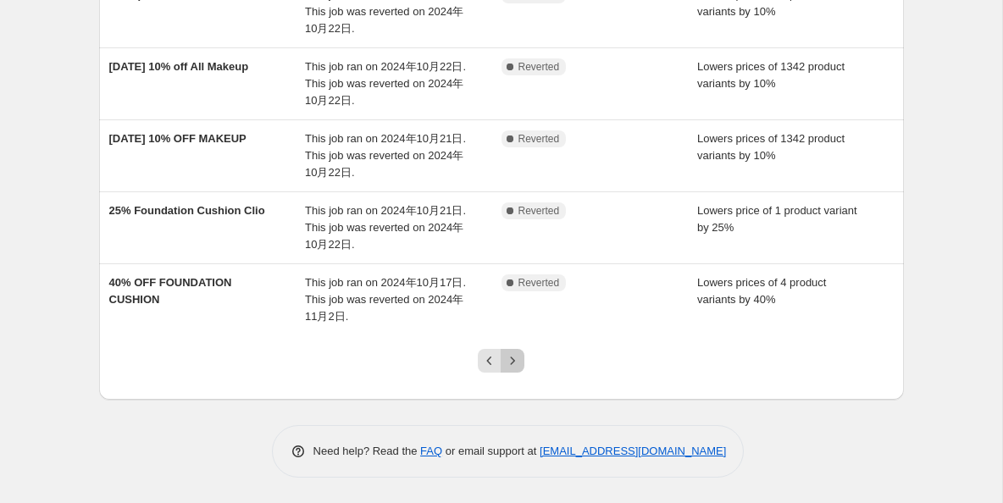
drag, startPoint x: 518, startPoint y: 353, endPoint x: 557, endPoint y: 341, distance: 40.7
click at [518, 353] on icon "Next" at bounding box center [512, 360] width 17 height 17
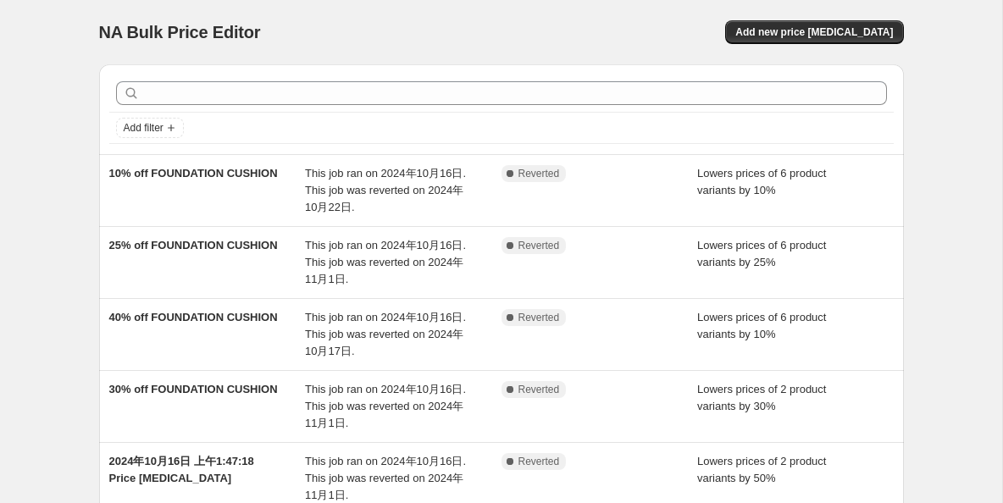
scroll to position [2, 0]
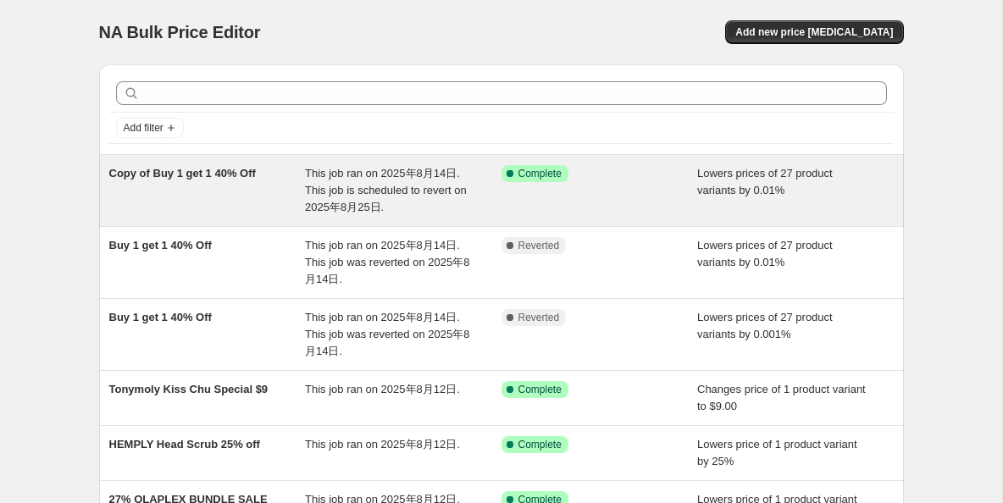
click at [436, 179] on span "This job ran on 2025年8月14日. This job is scheduled to revert on 2025年8月25日." at bounding box center [386, 190] width 162 height 47
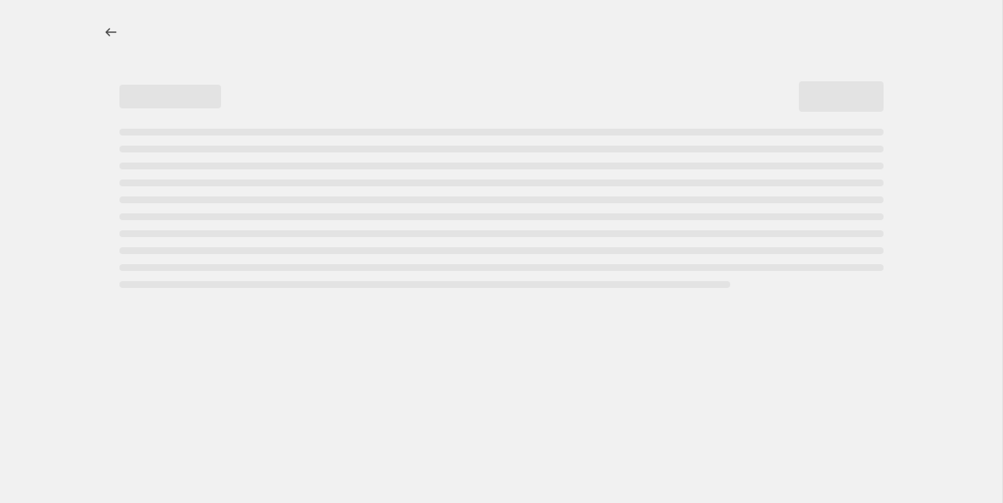
select select "percentage"
select select "vendor"
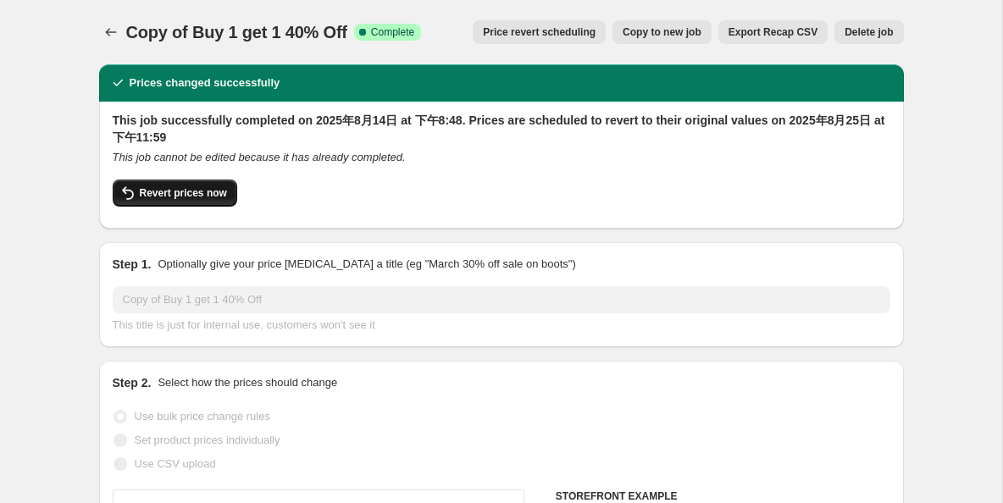
click at [182, 197] on span "Revert prices now" at bounding box center [183, 193] width 87 height 14
checkbox input "false"
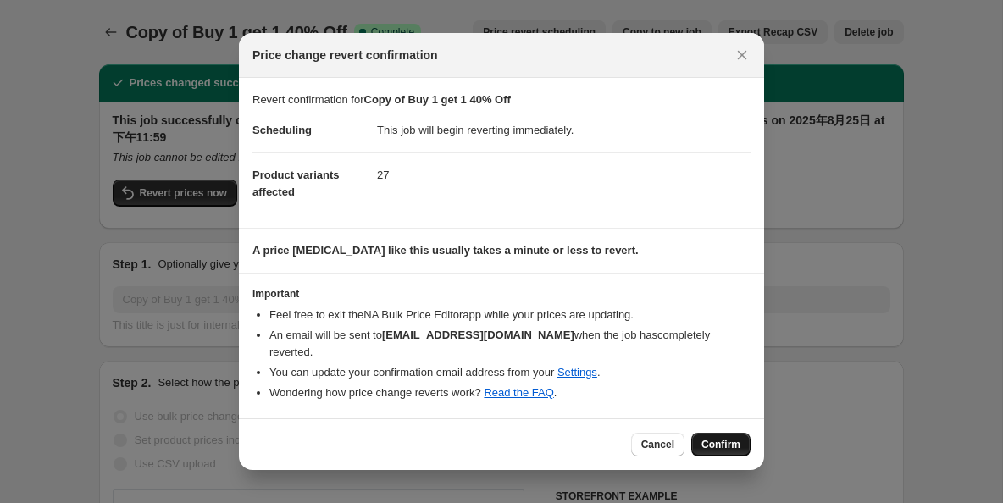
click at [721, 438] on span "Confirm" at bounding box center [720, 445] width 39 height 14
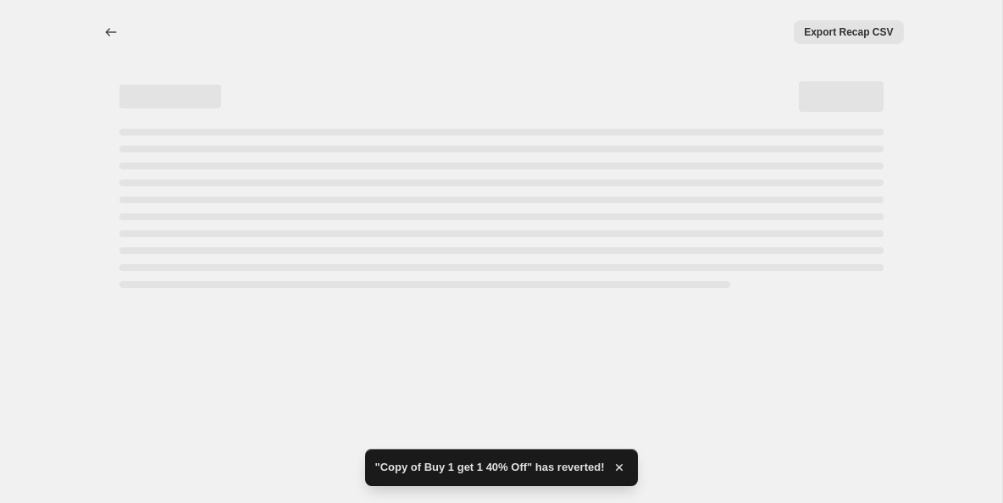
select select "percentage"
select select "vendor"
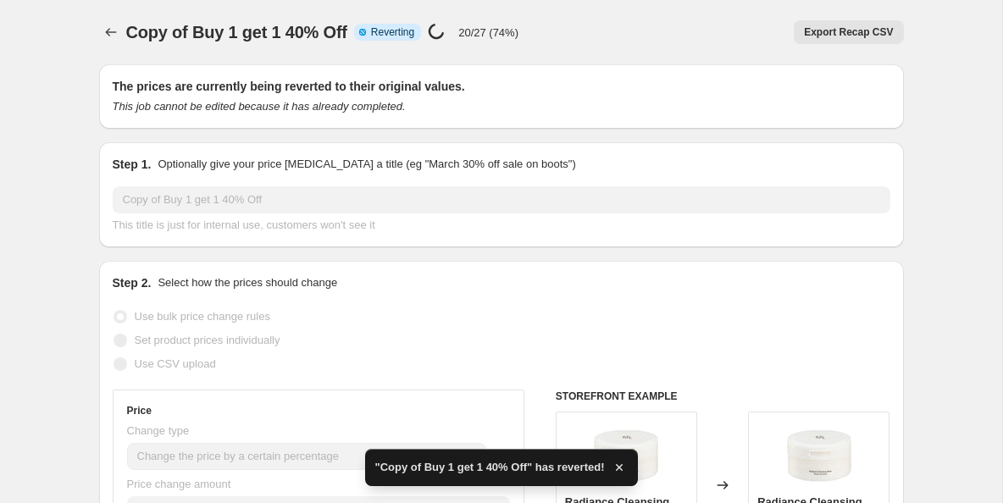
checkbox input "true"
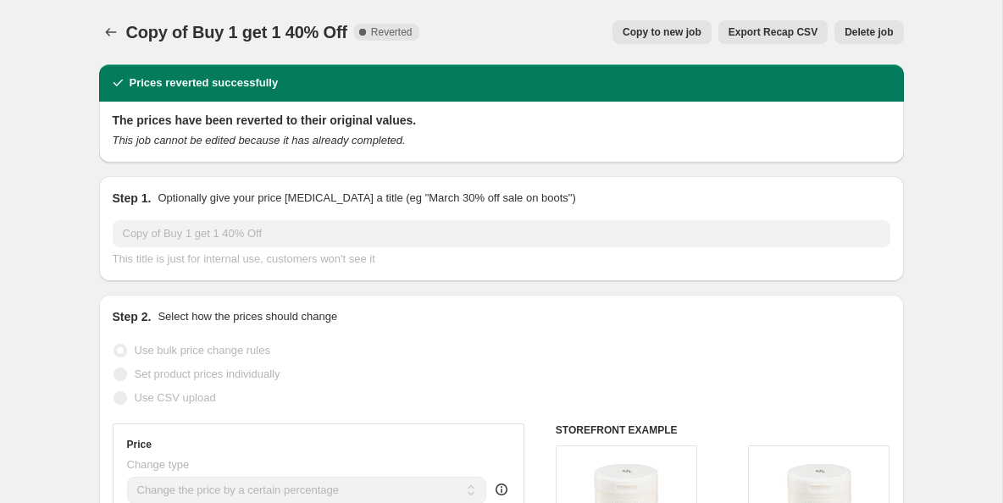
click at [658, 37] on span "Copy to new job" at bounding box center [662, 32] width 79 height 14
select select "percentage"
select select "vendor"
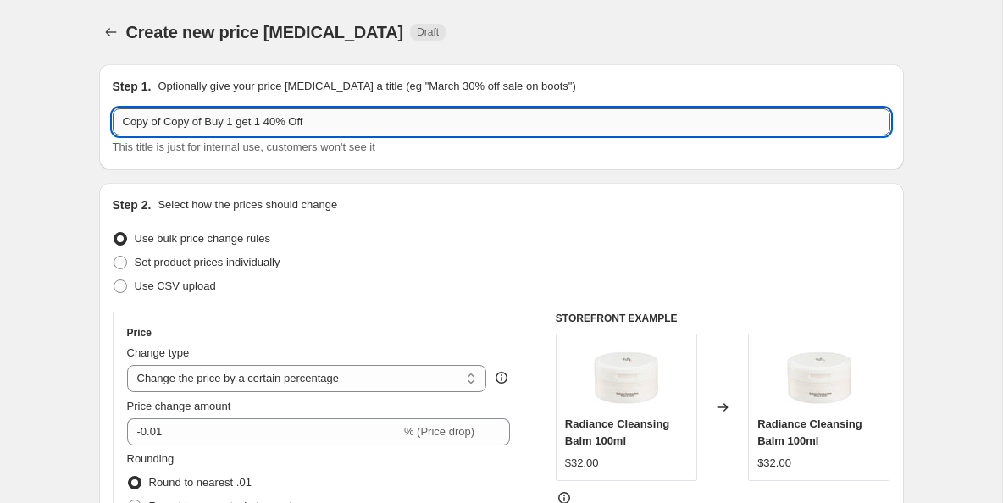
scroll to position [4, 0]
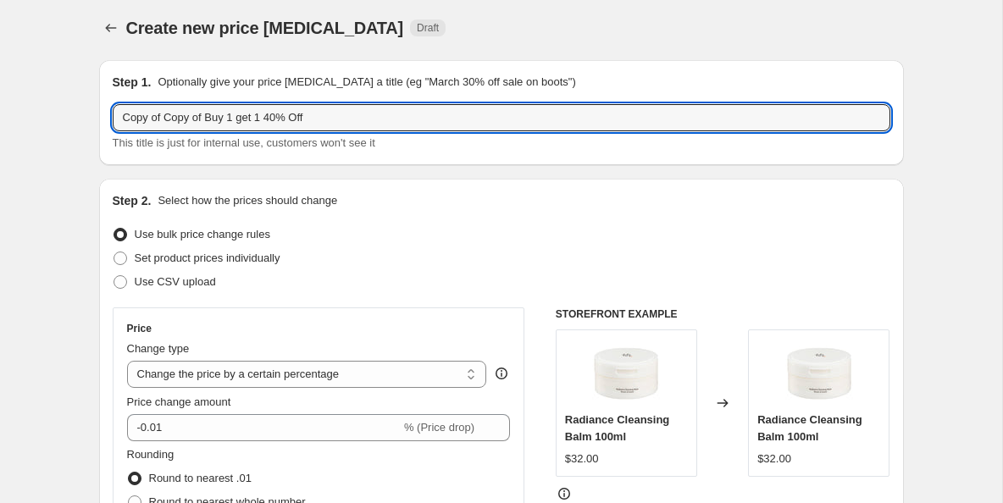
drag, startPoint x: 198, startPoint y: 126, endPoint x: 93, endPoint y: 118, distance: 105.4
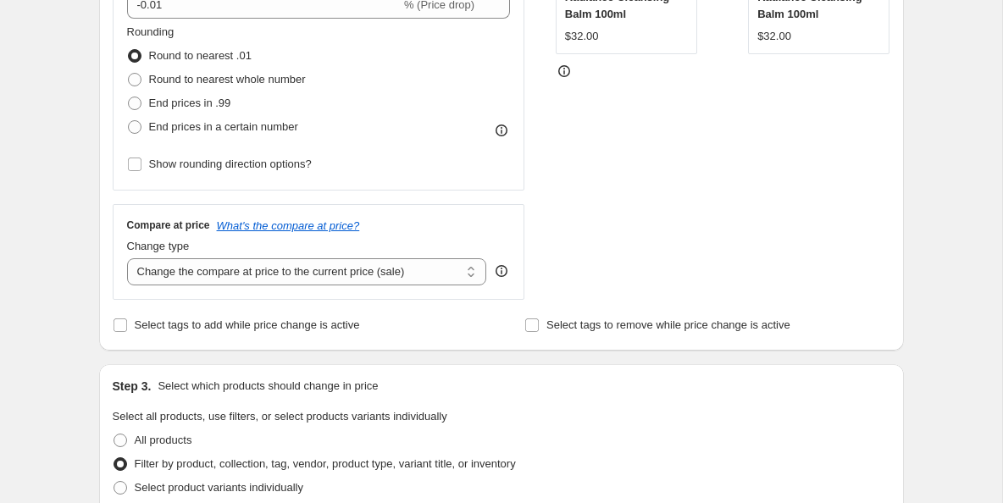
scroll to position [430, 0]
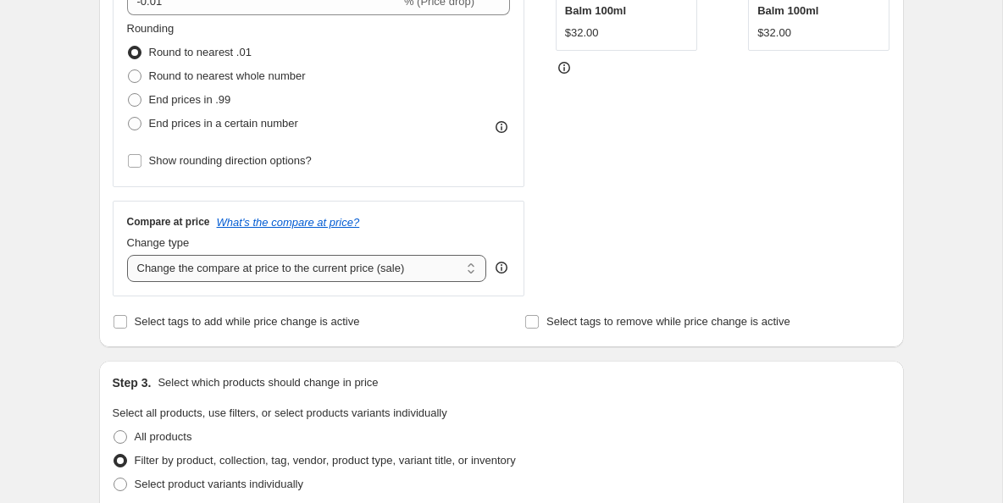
type input "Buy 1 get 1 40% Off"
click at [471, 271] on select "Change the compare at price to the current price (sale) Change the compare at p…" at bounding box center [307, 268] width 360 height 27
select select "no_change"
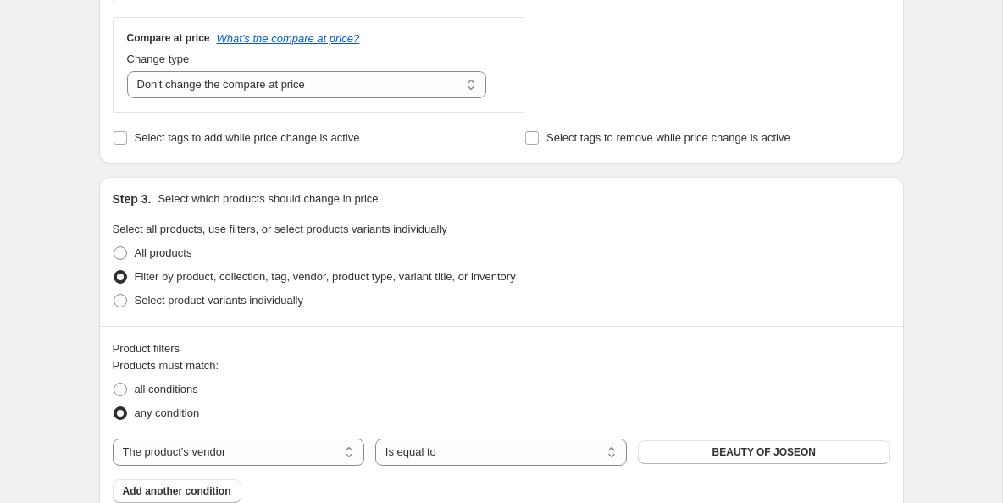
scroll to position [617, 0]
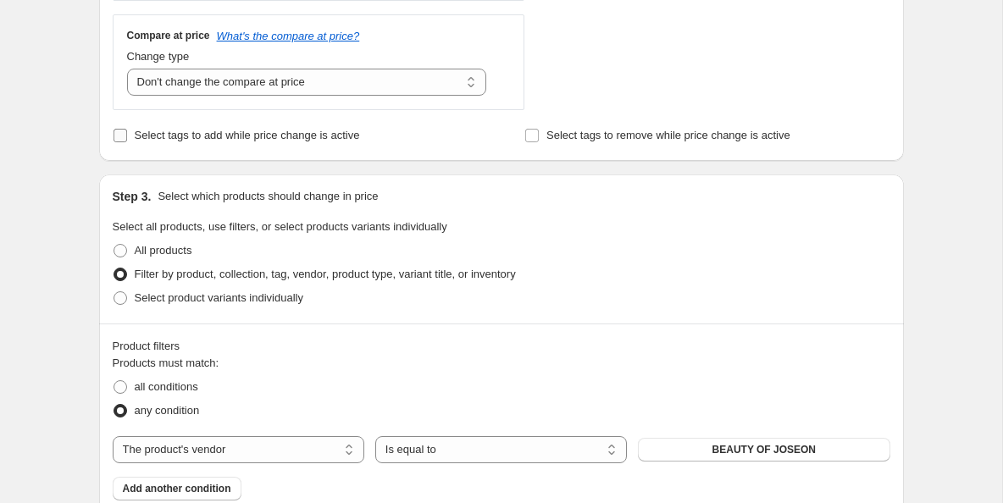
click at [116, 136] on input "Select tags to add while price change is active" at bounding box center [121, 136] width 14 height 14
checkbox input "true"
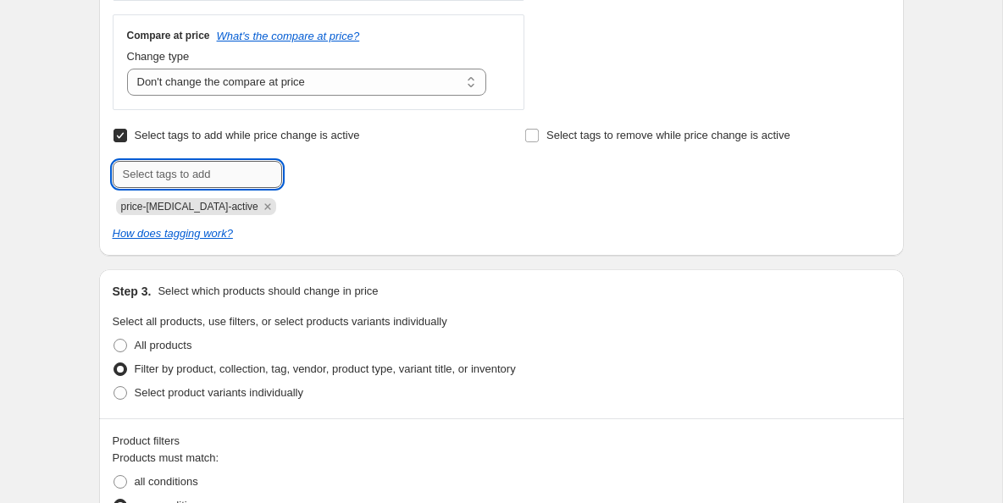
click at [230, 175] on input "text" at bounding box center [197, 174] width 169 height 27
type input "s"
type input "Sale"
click at [329, 174] on span "Sale" at bounding box center [328, 173] width 21 height 12
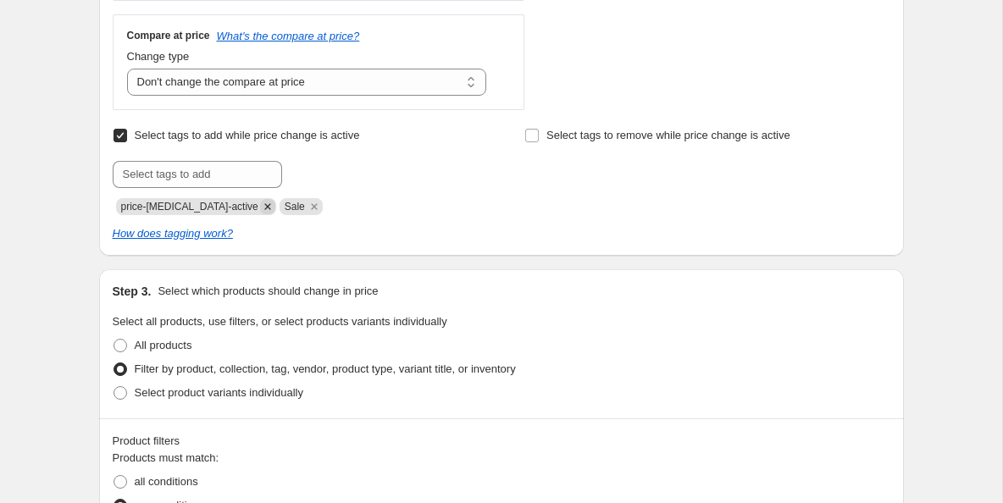
click at [260, 203] on icon "Remove price-change-job-active" at bounding box center [267, 206] width 15 height 15
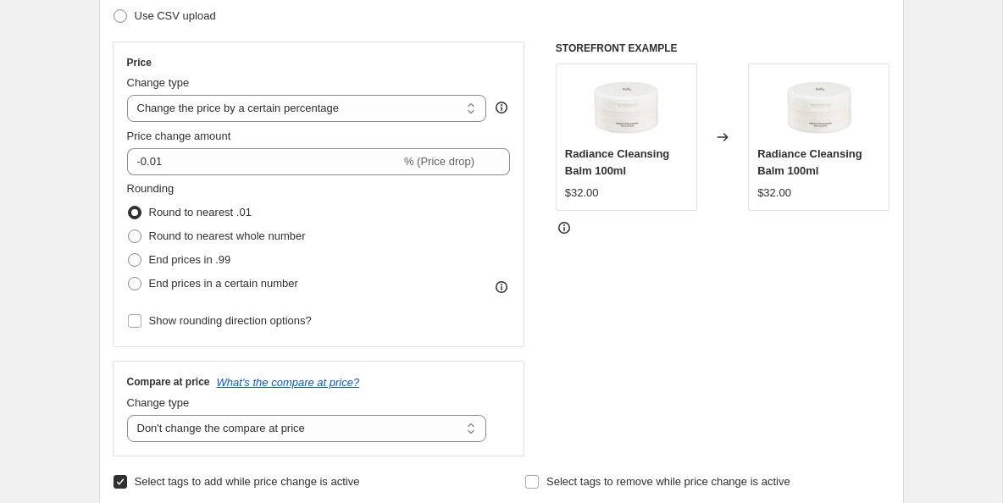
scroll to position [207, 0]
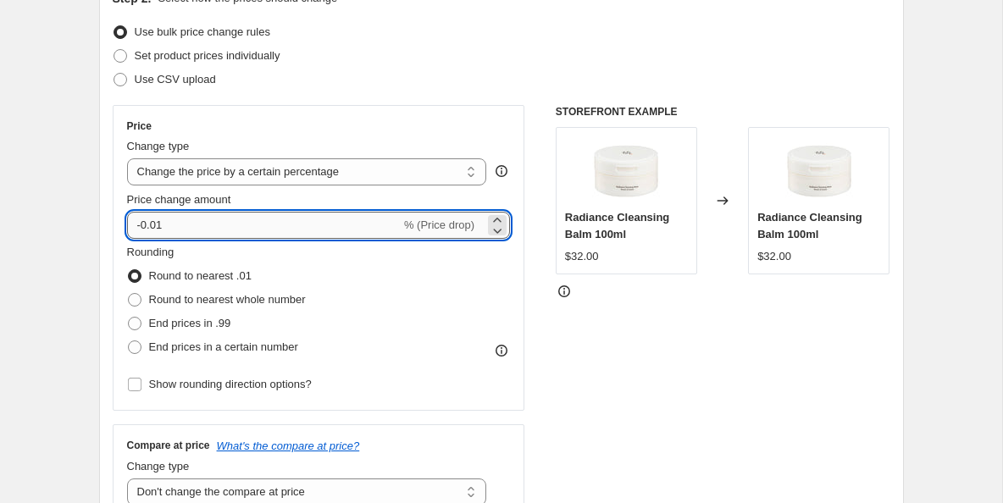
click at [230, 223] on input "-0.01" at bounding box center [264, 225] width 274 height 27
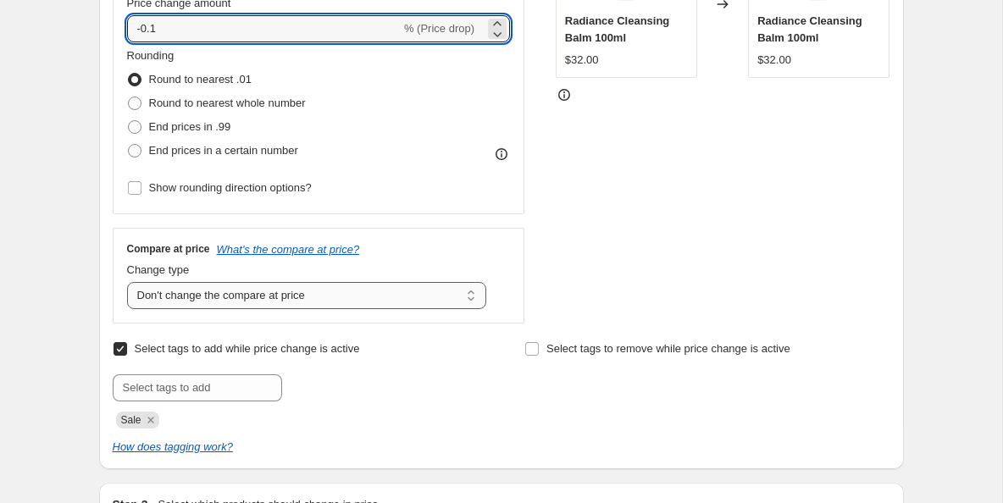
scroll to position [430, 0]
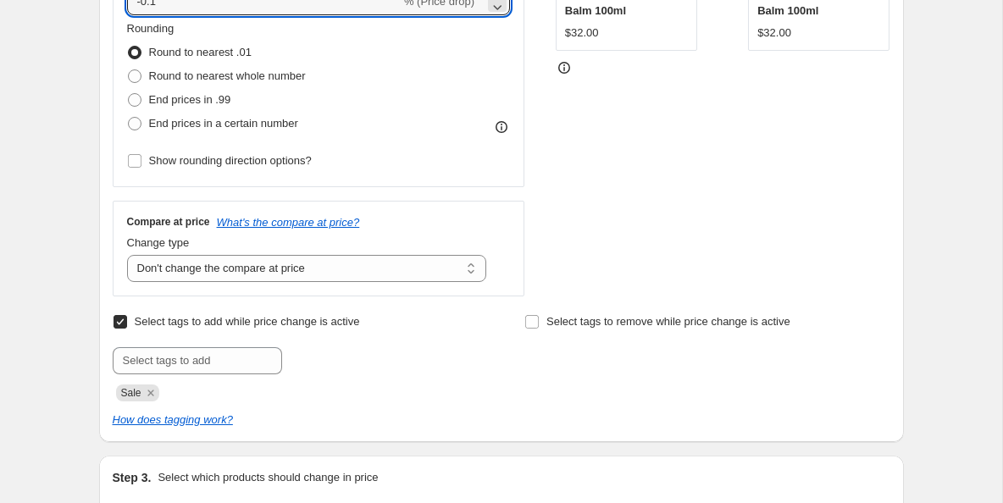
type input "-0.1"
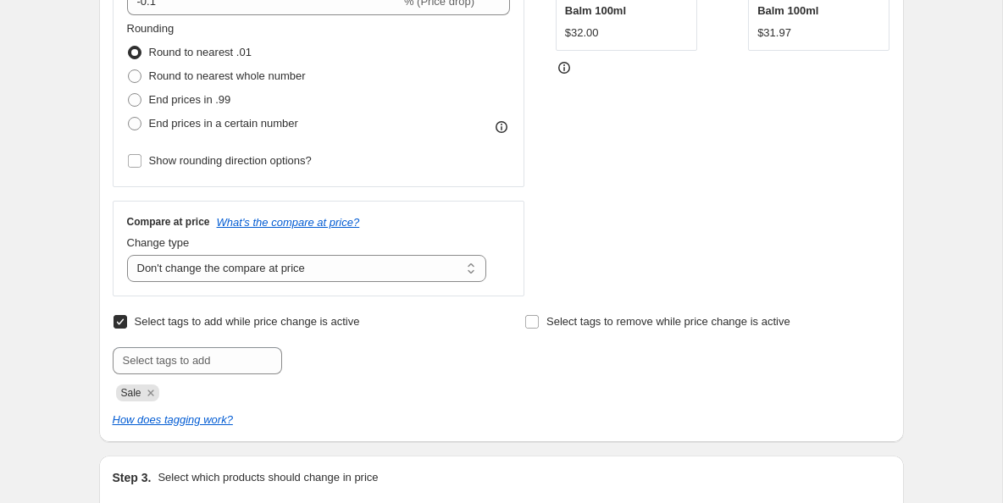
click at [523, 199] on div "Price Change type Change the price to a certain amount Change the price by a ce…" at bounding box center [319, 88] width 413 height 415
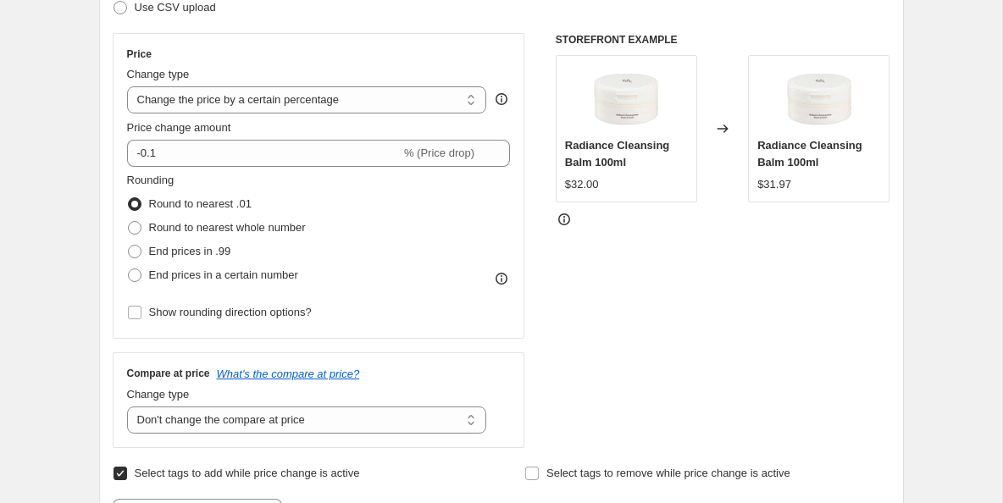
scroll to position [276, 0]
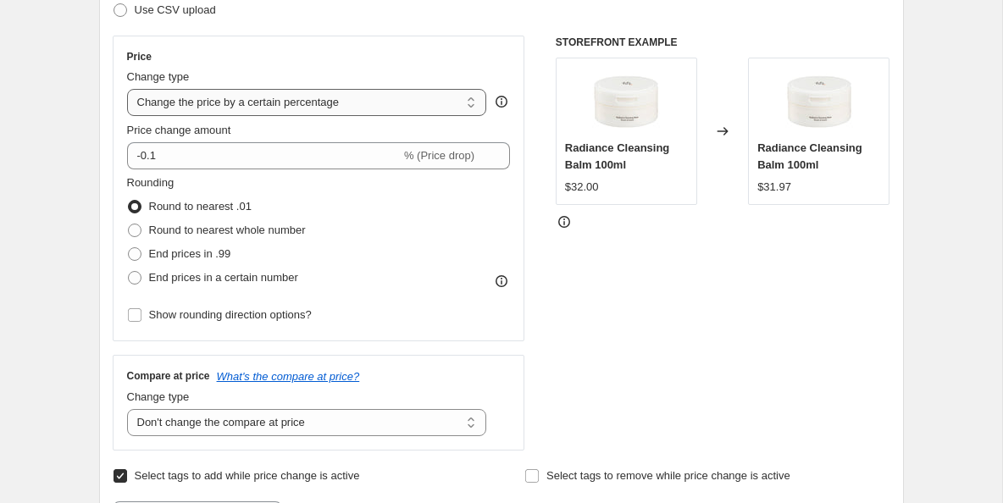
click at [462, 108] on select "Change the price to a certain amount Change the price by a certain amount Chang…" at bounding box center [307, 102] width 360 height 27
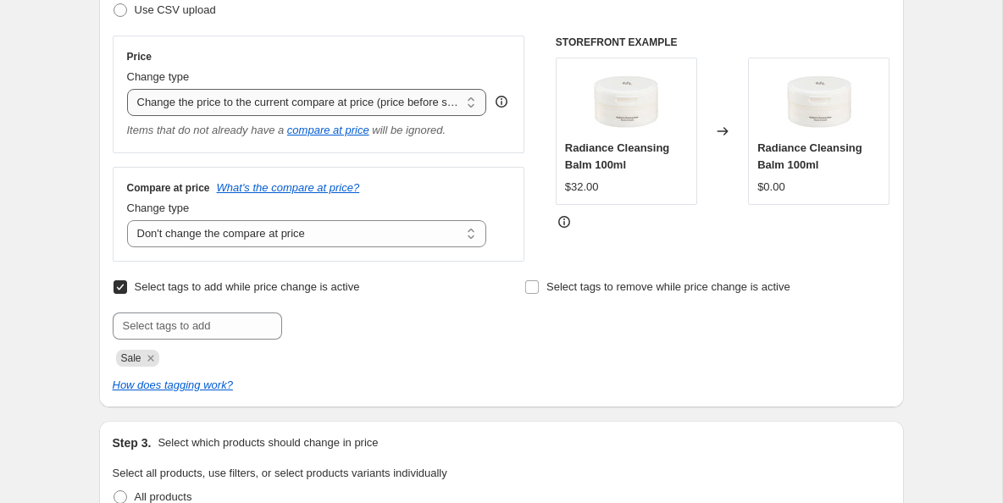
click at [464, 104] on select "Change the price to a certain amount Change the price by a certain amount Chang…" at bounding box center [307, 102] width 360 height 27
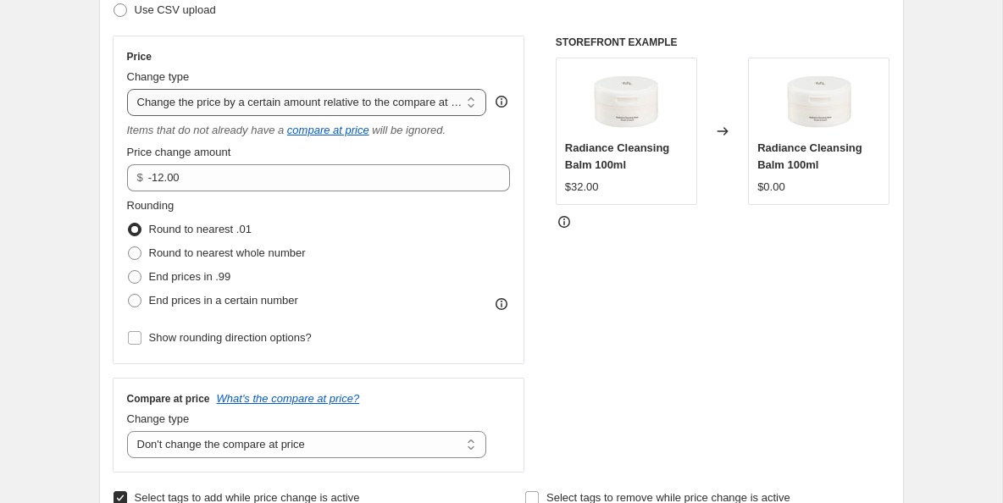
click at [472, 109] on select "Change the price to a certain amount Change the price by a certain amount Chang…" at bounding box center [307, 102] width 360 height 27
select select "pcap"
type input "-20"
click at [556, 282] on div "STOREFRONT EXAMPLE Radiance Cleansing Balm 100ml $32.00 Changed to Radiance Cle…" at bounding box center [723, 254] width 335 height 437
click at [474, 105] on select "Change the price to a certain amount Change the price by a certain amount Chang…" at bounding box center [307, 102] width 360 height 27
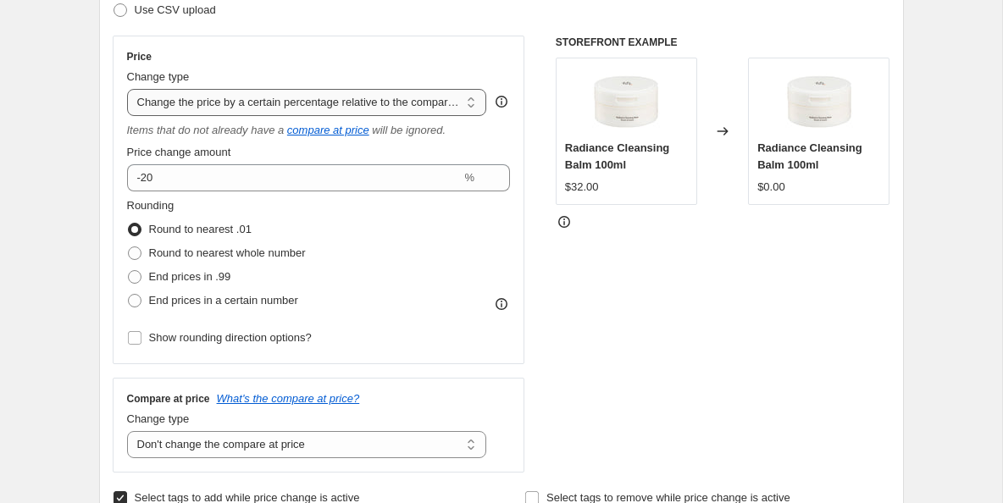
select select "pc"
type input "50"
click at [469, 107] on select "Change the price to a certain amount Change the price by a certain amount Chang…" at bounding box center [307, 102] width 360 height 27
select select "to"
type input "80.00"
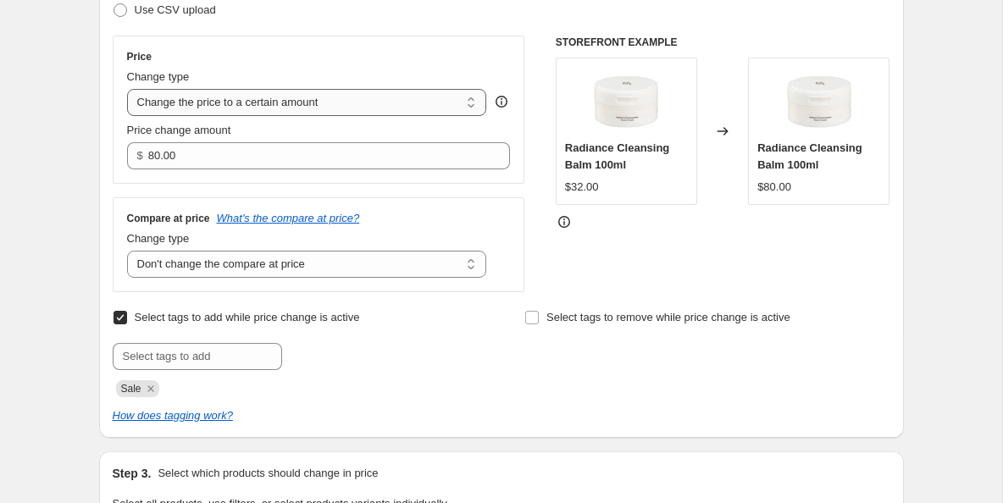
click at [468, 108] on select "Change the price to a certain amount Change the price by a certain amount Chang…" at bounding box center [307, 102] width 360 height 27
select select "by"
type input "-10.00"
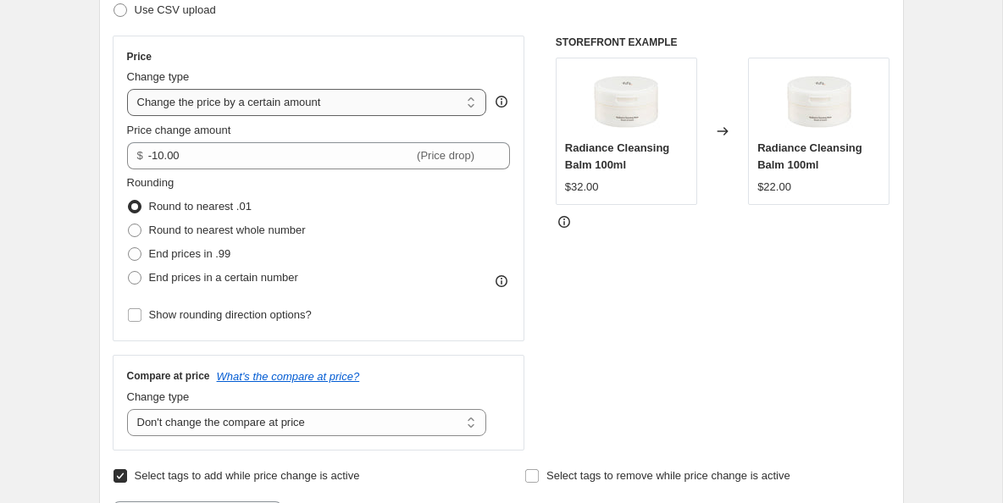
click at [469, 104] on select "Change the price to a certain amount Change the price by a certain amount Chang…" at bounding box center [307, 102] width 360 height 27
select select "percentage"
type input "-15"
click at [476, 104] on select "Change the price to a certain amount Change the price by a certain amount Chang…" at bounding box center [307, 102] width 360 height 27
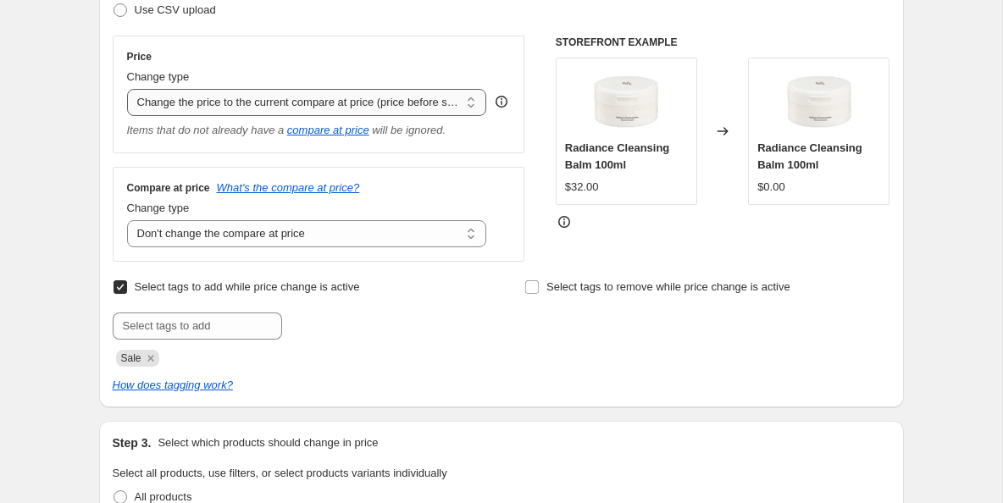
click at [473, 108] on select "Change the price to a certain amount Change the price by a certain amount Chang…" at bounding box center [307, 102] width 360 height 27
select select "bcap"
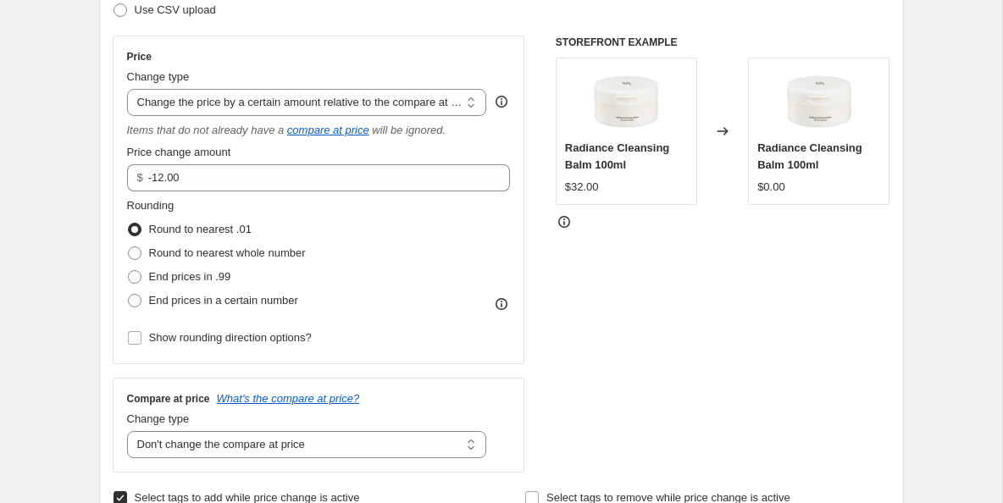
click at [451, 207] on div "Rounding Round to nearest .01 Round to nearest whole number End prices in .99 E…" at bounding box center [319, 254] width 384 height 115
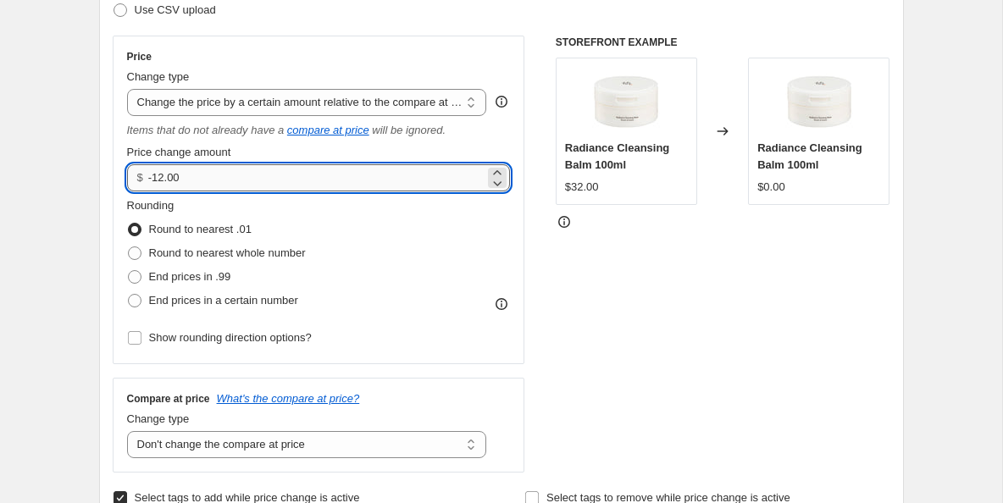
click at [378, 181] on input "-12.00" at bounding box center [316, 177] width 336 height 27
drag, startPoint x: 406, startPoint y: 177, endPoint x: 131, endPoint y: 180, distance: 274.5
click at [131, 180] on div "$ -12.00" at bounding box center [319, 177] width 384 height 27
click at [501, 186] on icon at bounding box center [497, 182] width 17 height 17
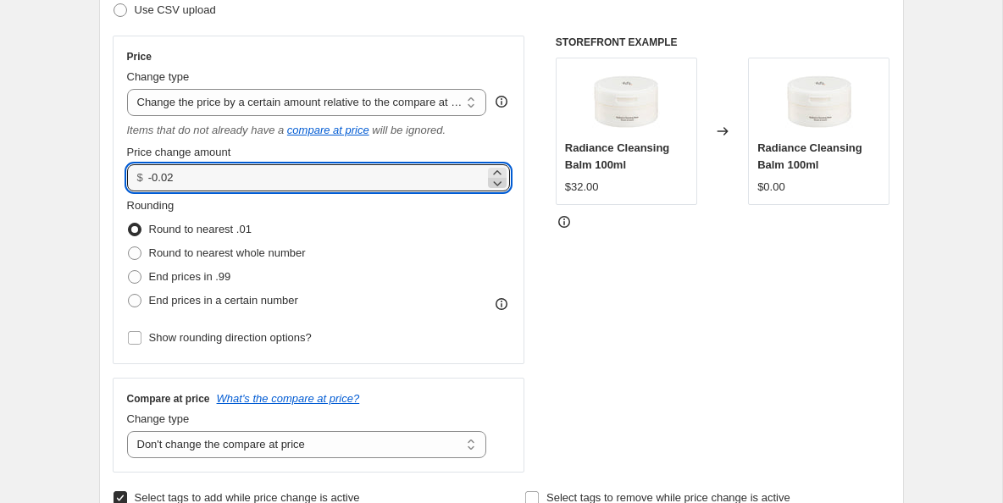
click at [501, 186] on icon at bounding box center [497, 182] width 17 height 17
type input "-0.03"
click at [457, 218] on div "Rounding Round to nearest .01 Round to nearest whole number End prices in .99 E…" at bounding box center [319, 254] width 384 height 115
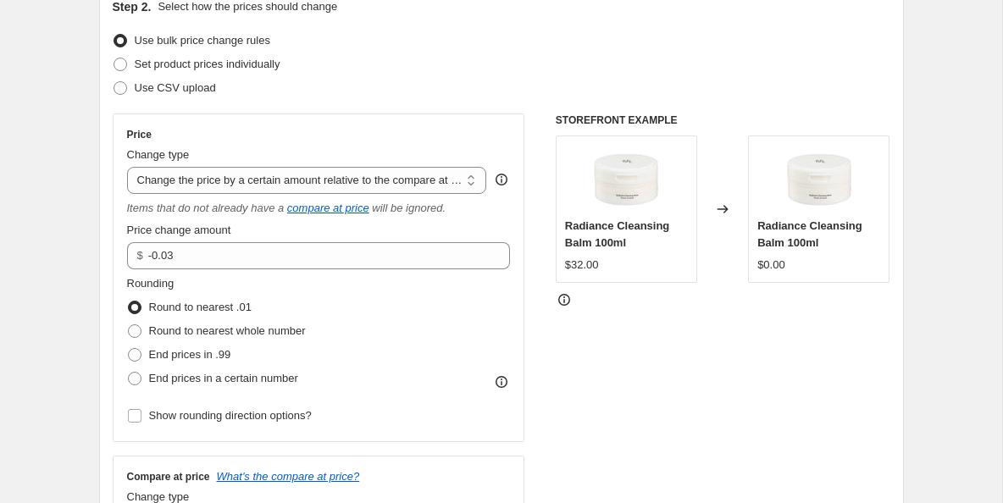
scroll to position [203, 0]
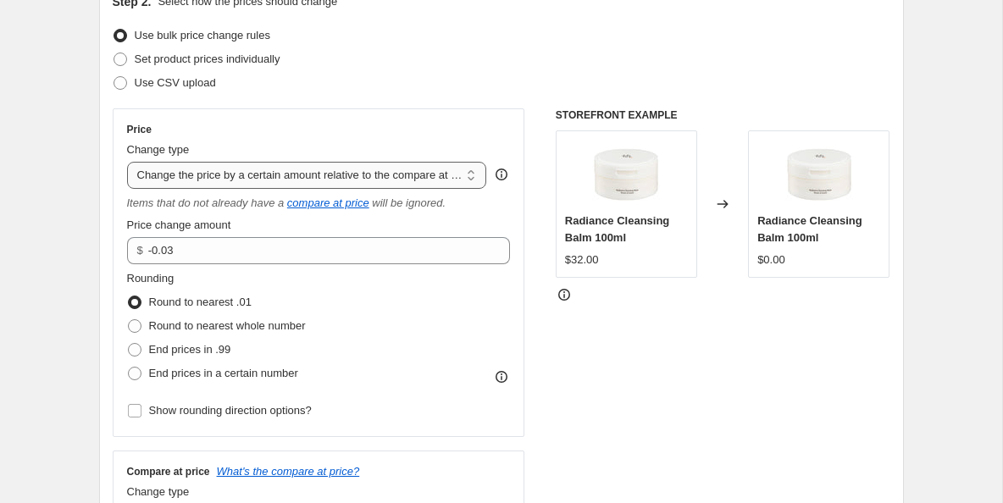
click at [474, 180] on select "Change the price to a certain amount Change the price by a certain amount Chang…" at bounding box center [307, 175] width 360 height 27
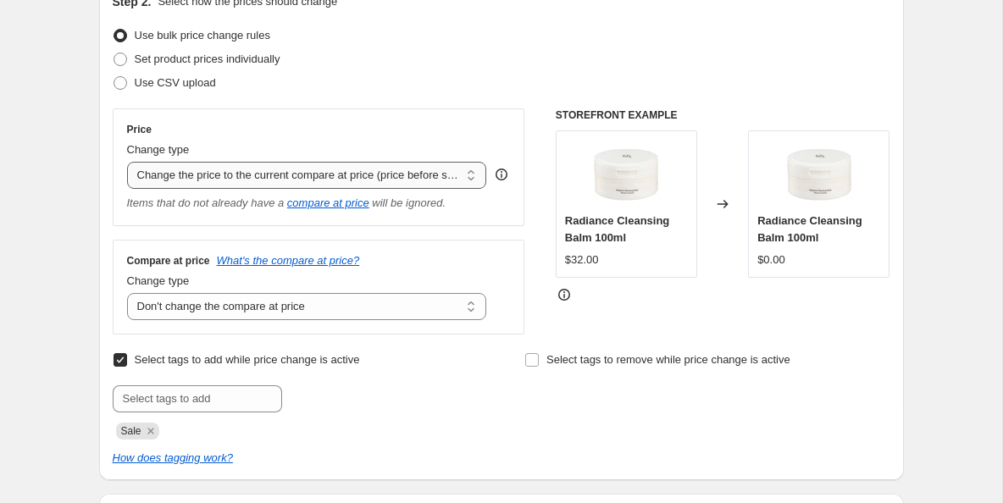
click at [460, 176] on select "Change the price to a certain amount Change the price by a certain amount Chang…" at bounding box center [307, 175] width 360 height 27
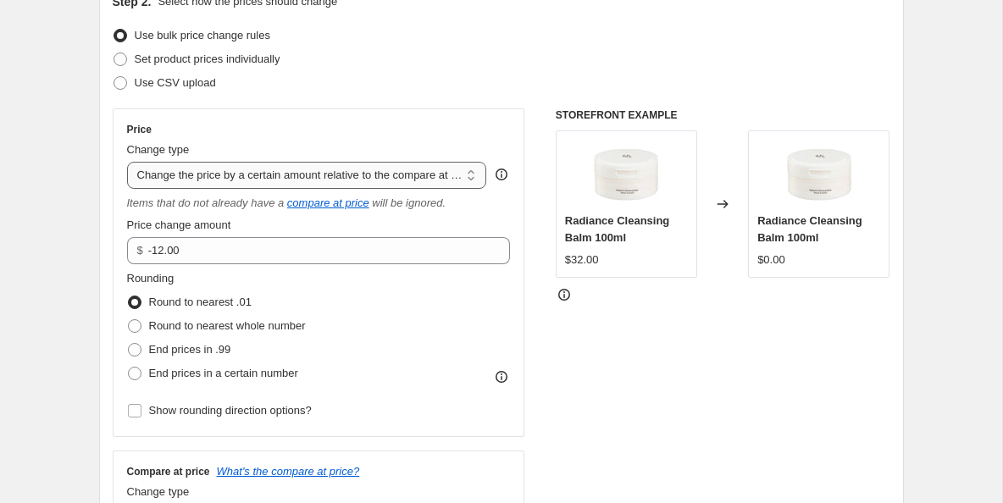
click at [465, 178] on select "Change the price to a certain amount Change the price by a certain amount Chang…" at bounding box center [307, 175] width 360 height 27
select select "pcap"
type input "-20"
click at [471, 176] on select "Change the price to a certain amount Change the price by a certain amount Chang…" at bounding box center [307, 175] width 360 height 27
select select "pc"
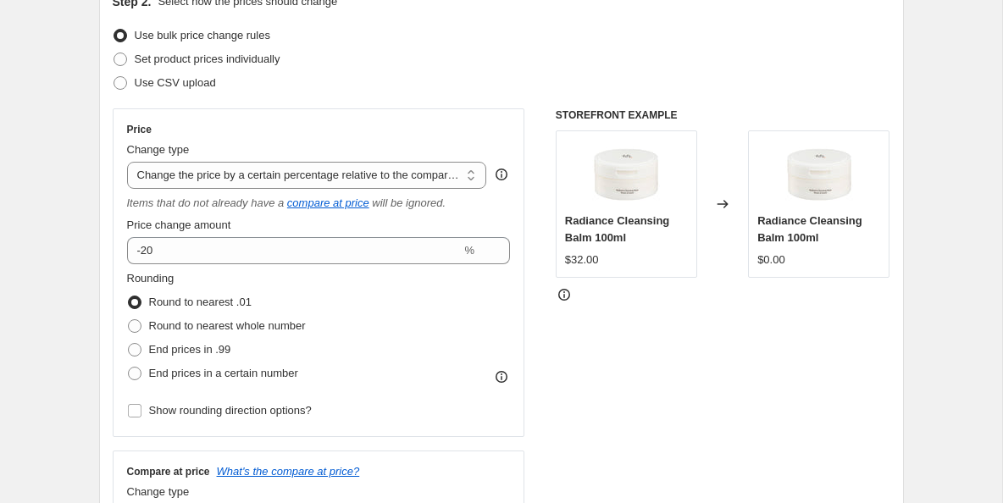
type input "50"
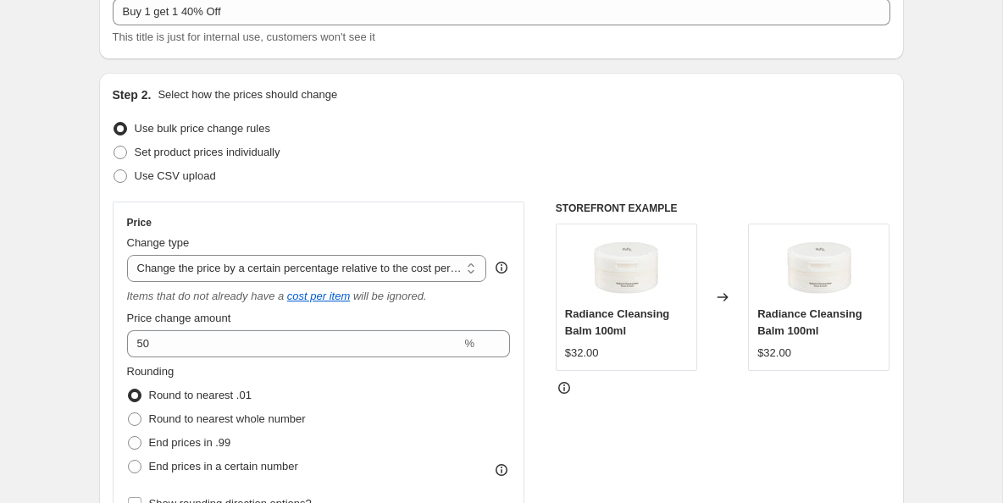
scroll to position [126, 0]
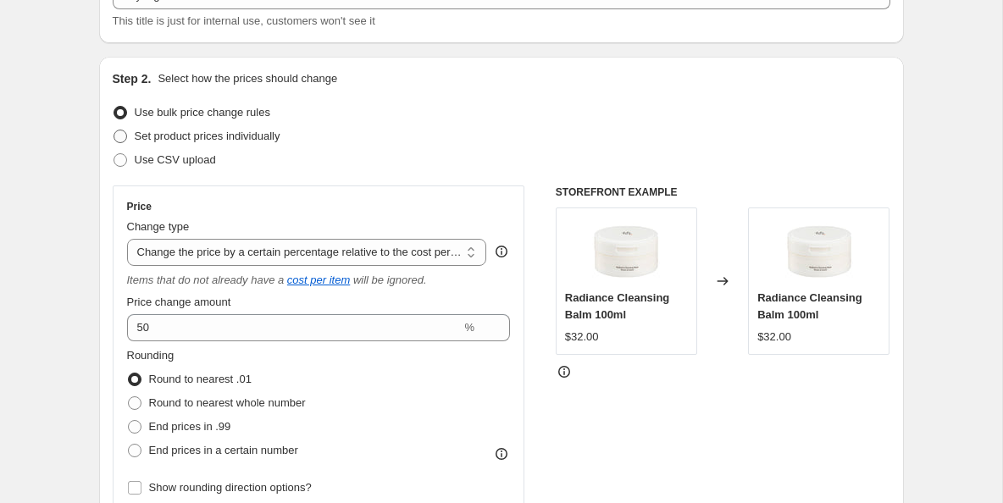
click at [126, 133] on span at bounding box center [120, 136] width 15 height 15
click at [114, 130] on input "Set product prices individually" at bounding box center [114, 130] width 1 height 1
radio input "true"
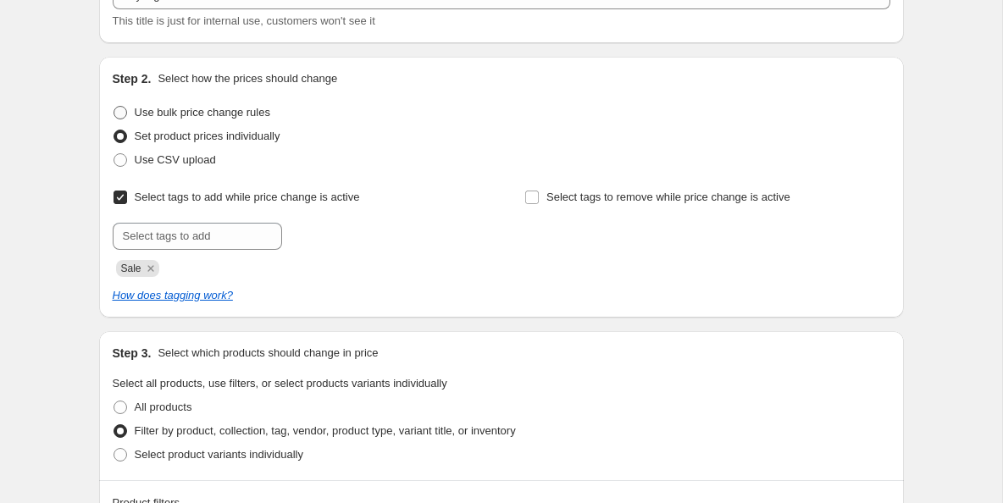
drag, startPoint x: 122, startPoint y: 108, endPoint x: 137, endPoint y: 113, distance: 15.8
click at [122, 108] on span at bounding box center [121, 113] width 14 height 14
click at [114, 107] on input "Use bulk price change rules" at bounding box center [114, 106] width 1 height 1
radio input "true"
select select "pc"
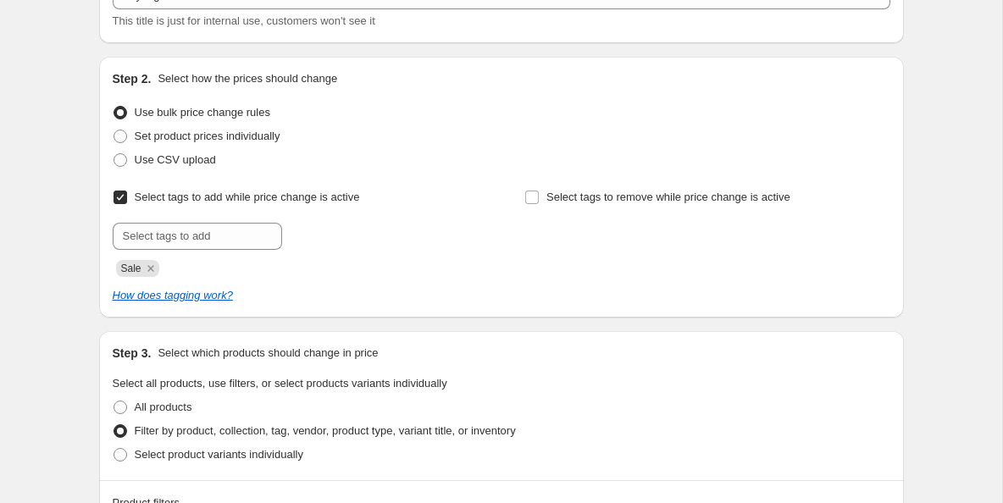
select select "no_change"
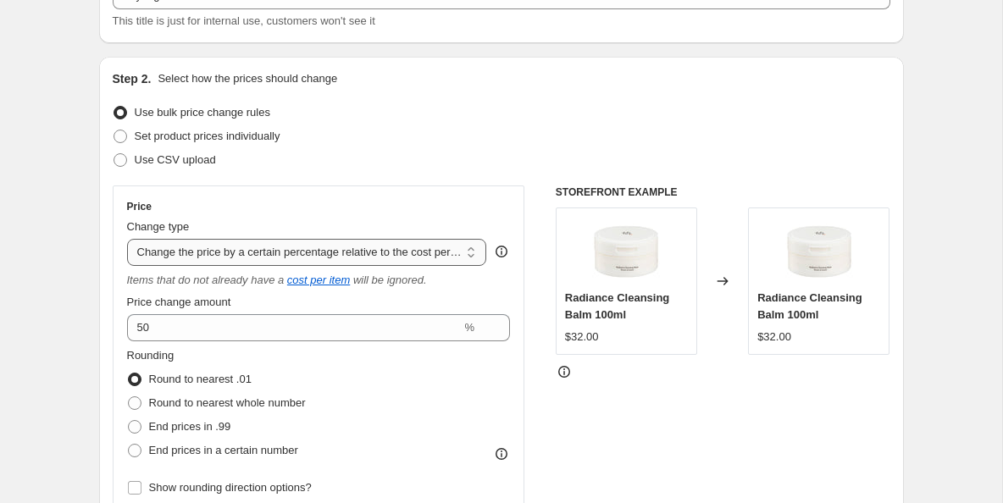
click at [449, 255] on select "Change the price to a certain amount Change the price by a certain amount Chang…" at bounding box center [307, 252] width 360 height 27
select select "ecap"
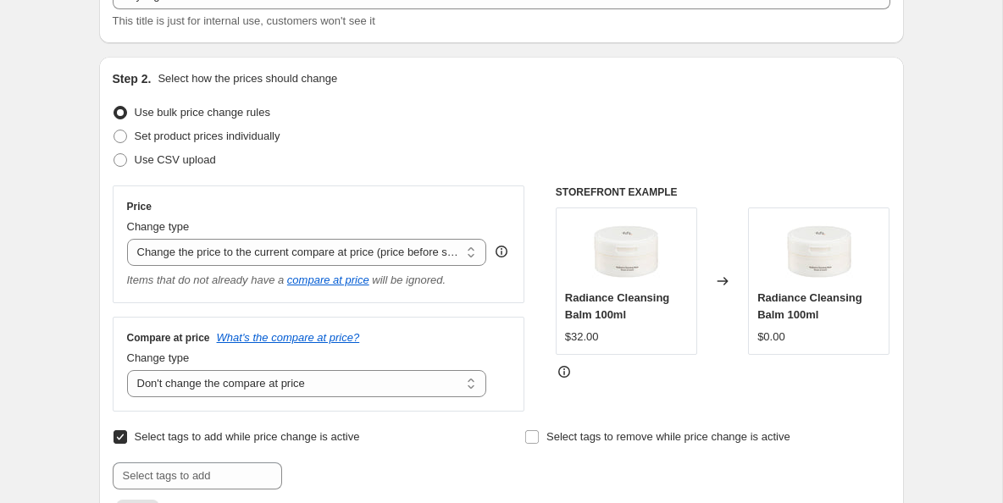
scroll to position [0, 0]
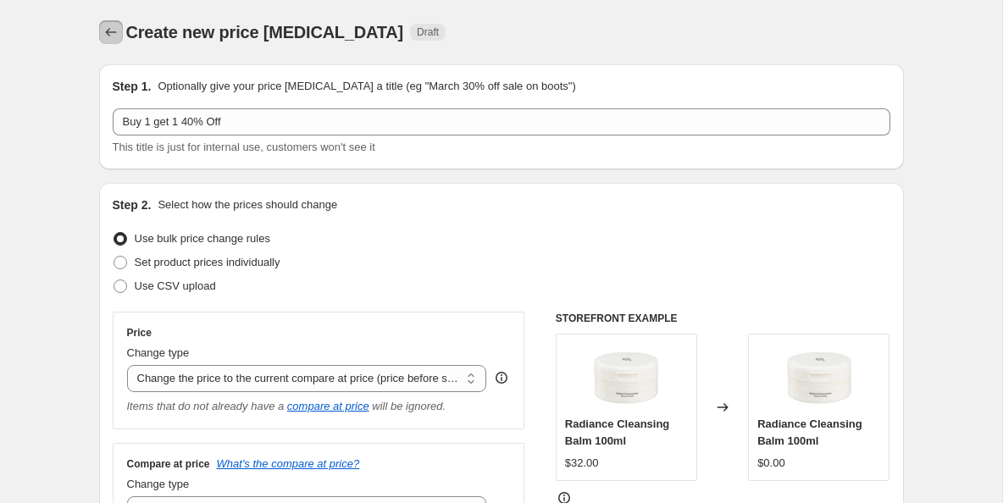
click at [106, 36] on icon "Price change jobs" at bounding box center [110, 32] width 17 height 17
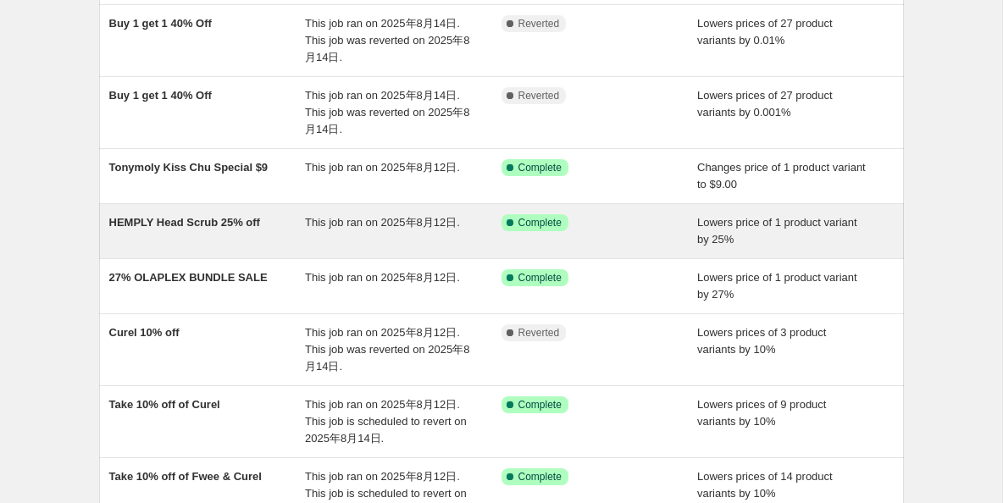
scroll to position [229, 0]
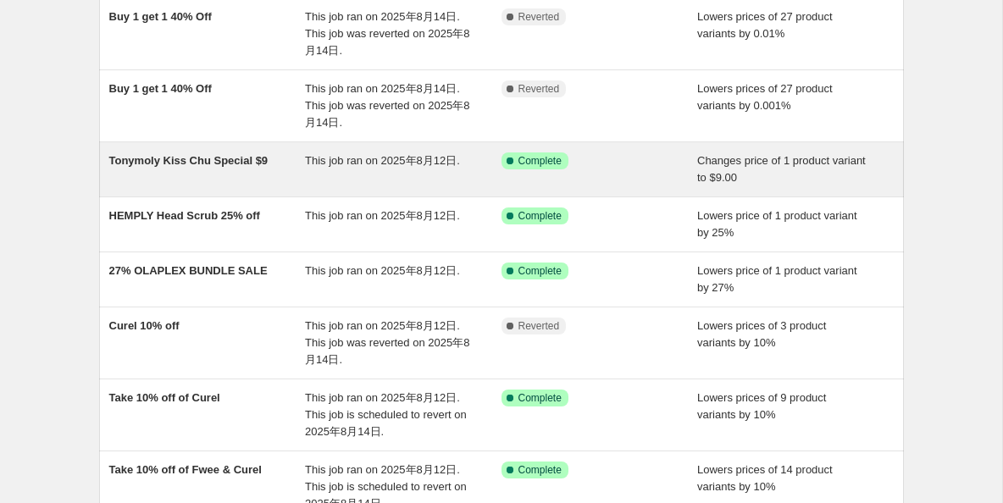
click at [363, 172] on div "This job ran on 2025年8月12日." at bounding box center [403, 169] width 197 height 34
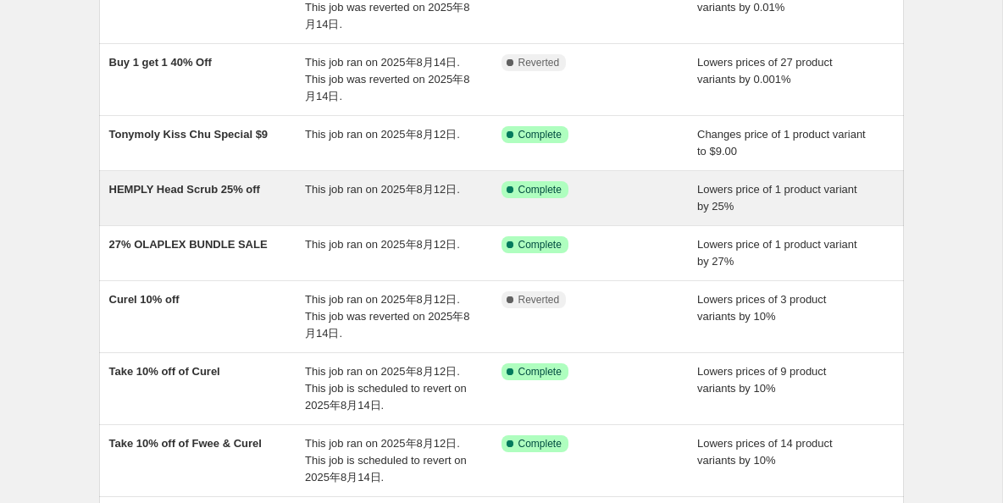
scroll to position [262, 0]
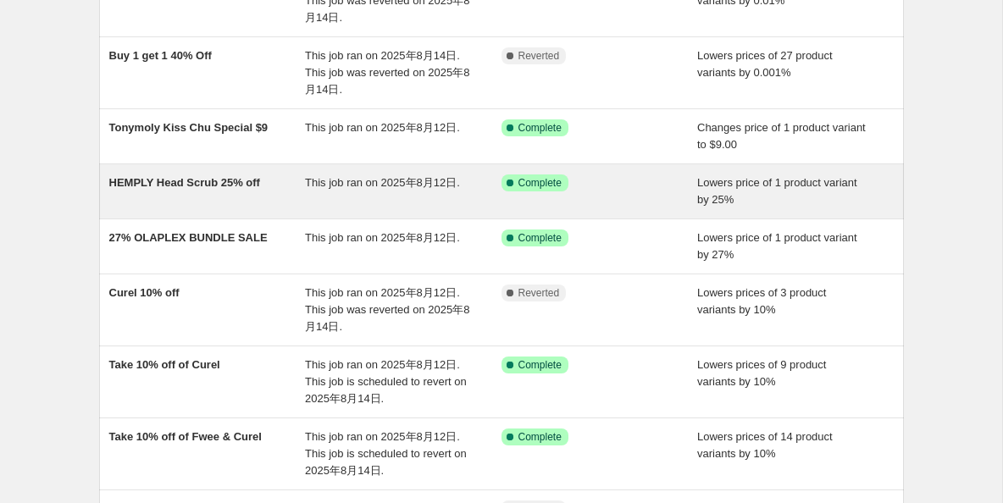
click at [360, 186] on span "This job ran on 2025年8月12日." at bounding box center [382, 182] width 155 height 13
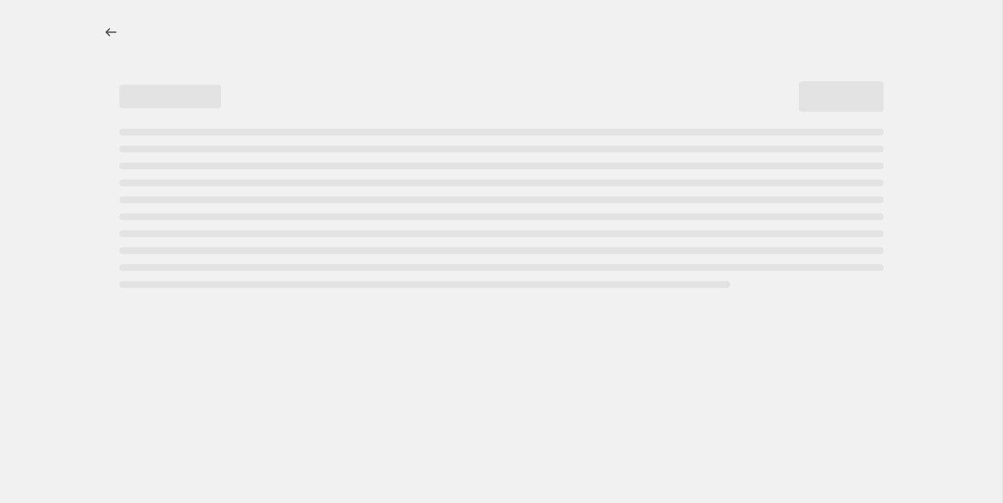
select select "percentage"
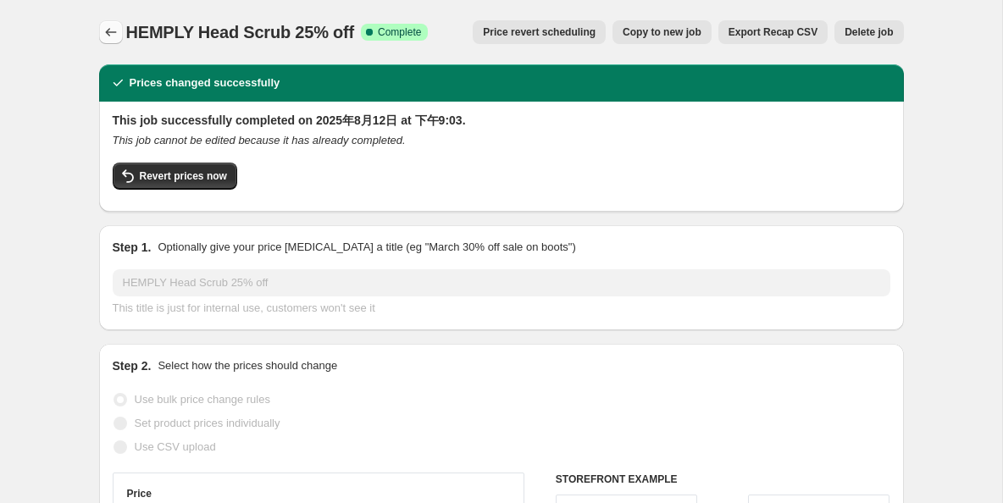
click at [107, 23] on button "Price change jobs" at bounding box center [111, 32] width 24 height 24
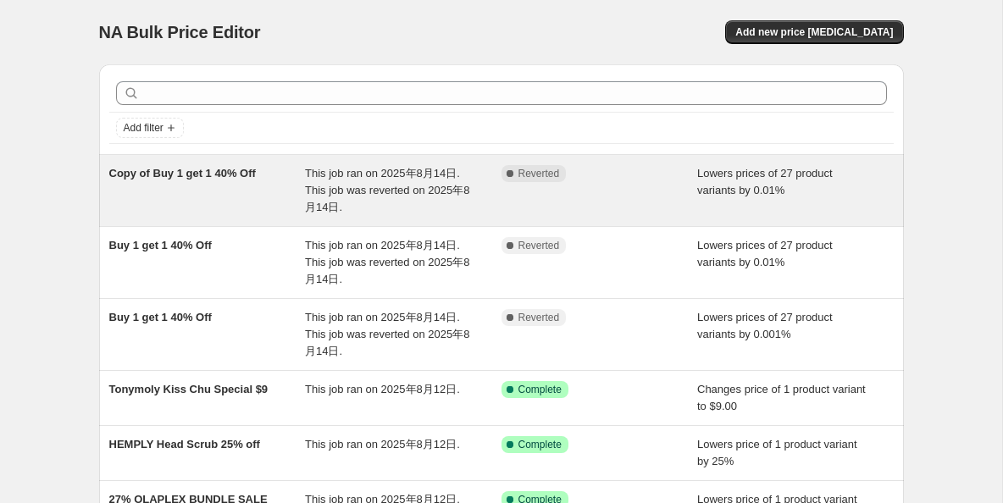
click at [213, 170] on span "Copy of Buy 1 get 1 40% Off" at bounding box center [182, 173] width 147 height 13
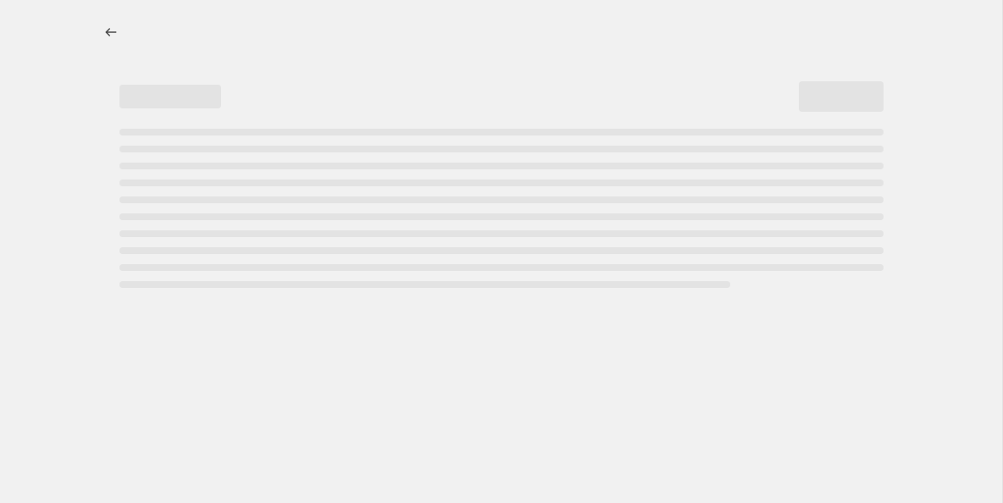
select select "percentage"
select select "vendor"
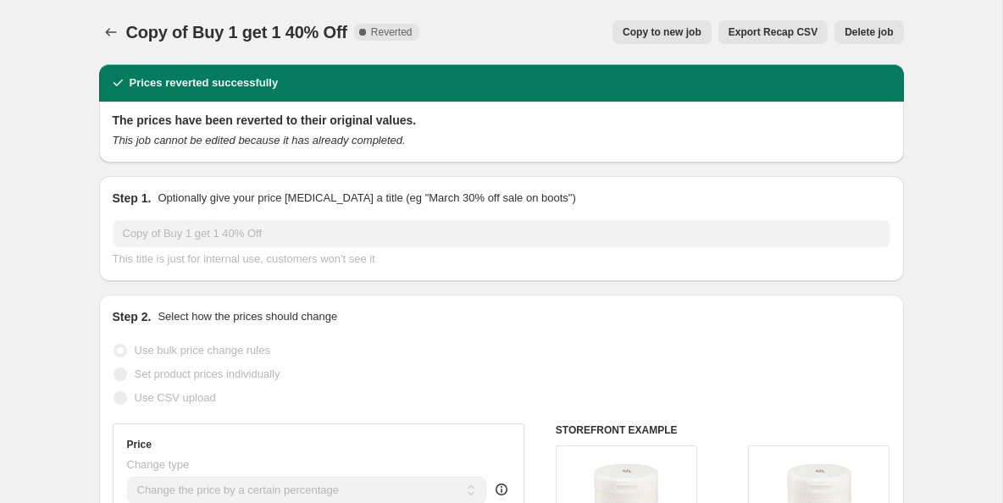
click at [662, 31] on span "Copy to new job" at bounding box center [662, 32] width 79 height 14
select select "percentage"
select select "vendor"
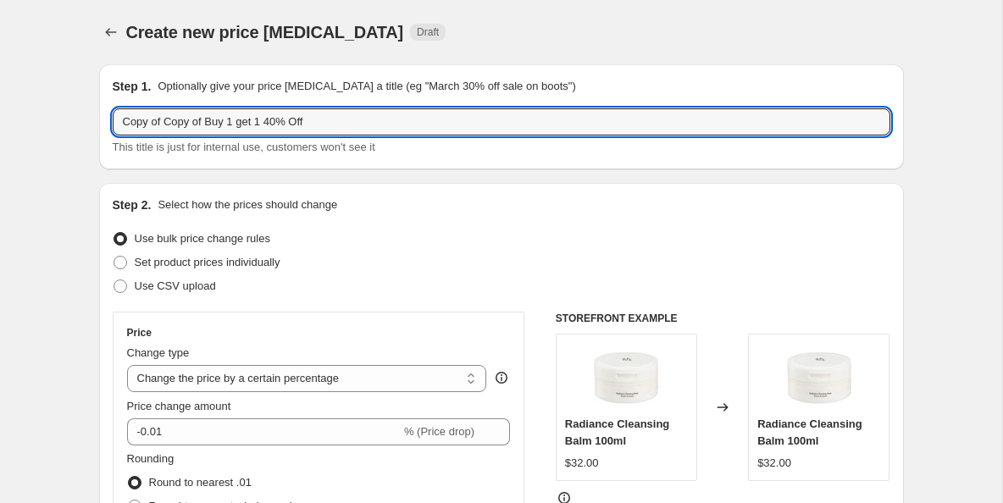
drag, startPoint x: 207, startPoint y: 122, endPoint x: 110, endPoint y: 122, distance: 96.6
click at [110, 122] on div "Step 1. Optionally give your price [MEDICAL_DATA] a title (eg "March 30% off sa…" at bounding box center [501, 116] width 805 height 105
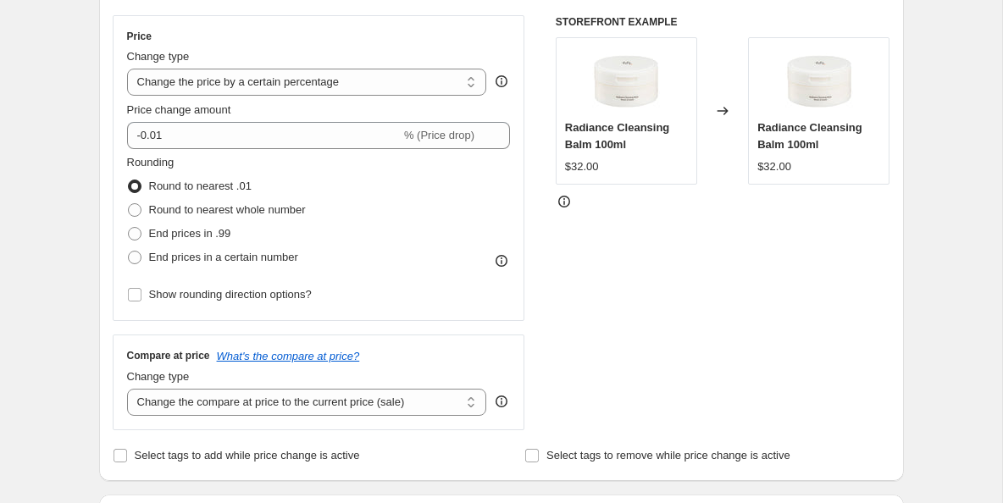
scroll to position [299, 0]
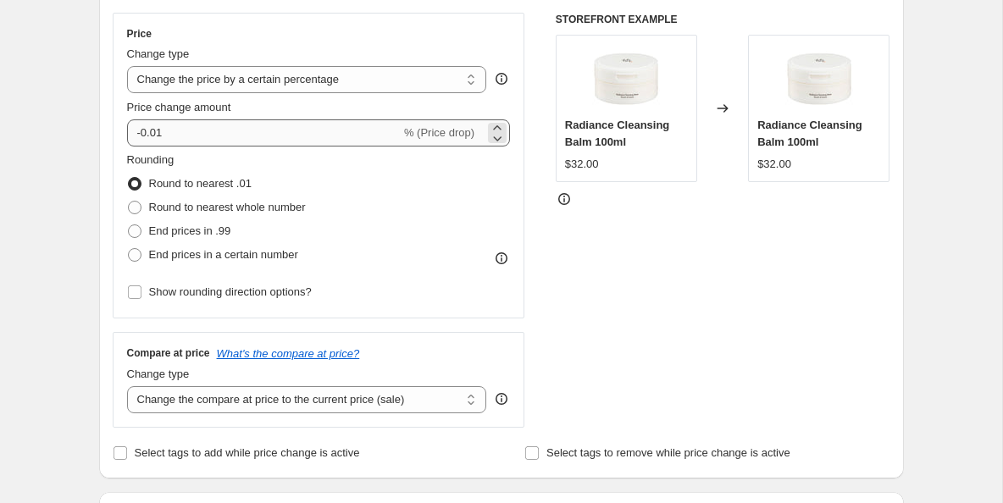
type input "Buy 1 get 1 40% Off"
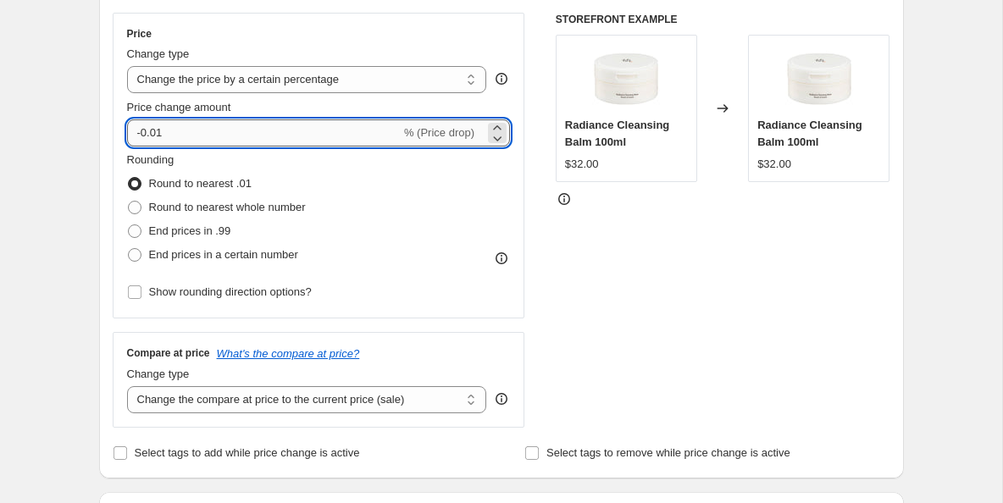
click at [246, 138] on input "-0.01" at bounding box center [264, 132] width 274 height 27
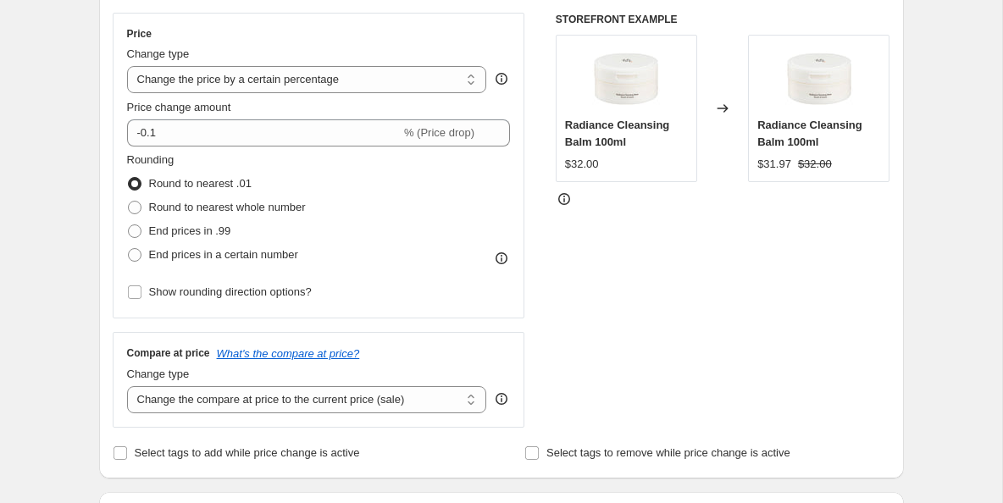
click at [393, 180] on div "Rounding Round to nearest .01 Round to nearest whole number End prices in .99 E…" at bounding box center [319, 209] width 384 height 115
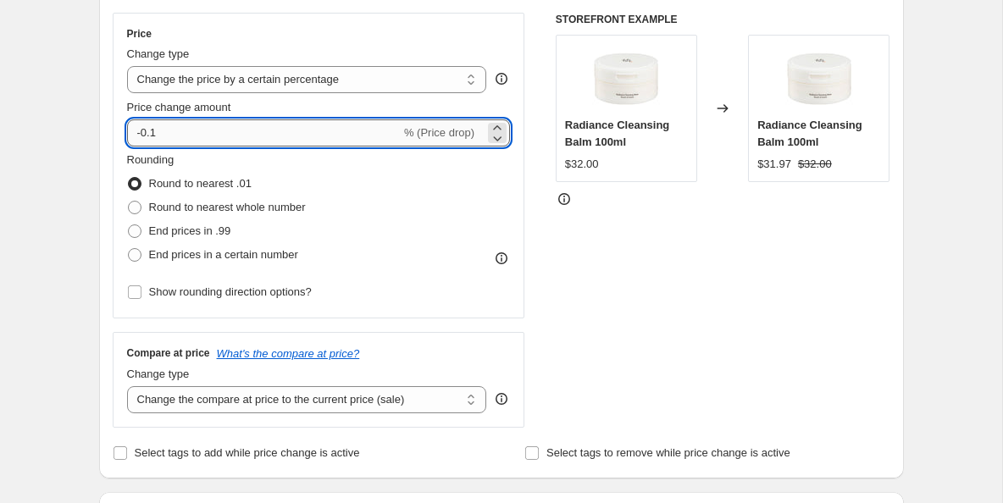
click at [216, 136] on input "-0.1" at bounding box center [264, 132] width 274 height 27
type input "-0.01"
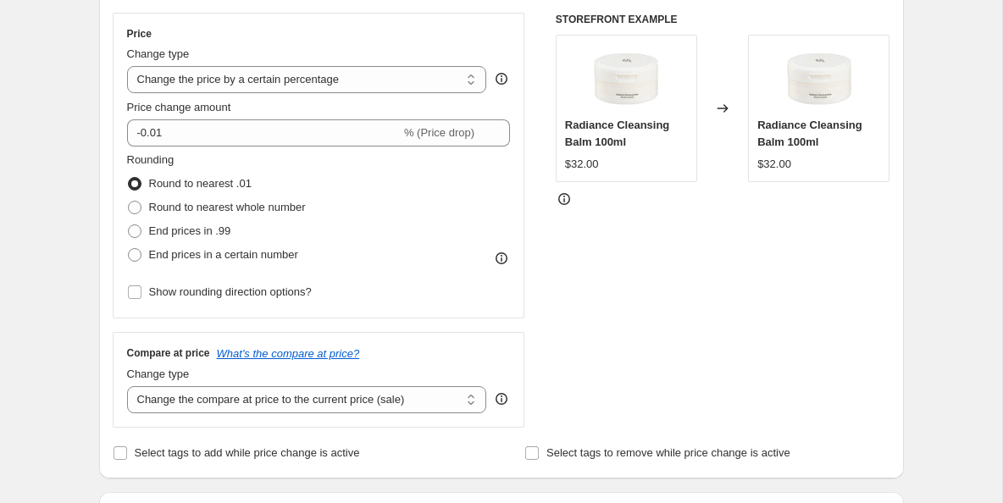
click at [381, 172] on div "Rounding Round to nearest .01 Round to nearest whole number End prices in .99 E…" at bounding box center [319, 209] width 384 height 115
click at [143, 209] on label "Round to nearest whole number" at bounding box center [216, 209] width 179 height 24
click at [129, 202] on input "Round to nearest whole number" at bounding box center [128, 202] width 1 height 1
radio input "true"
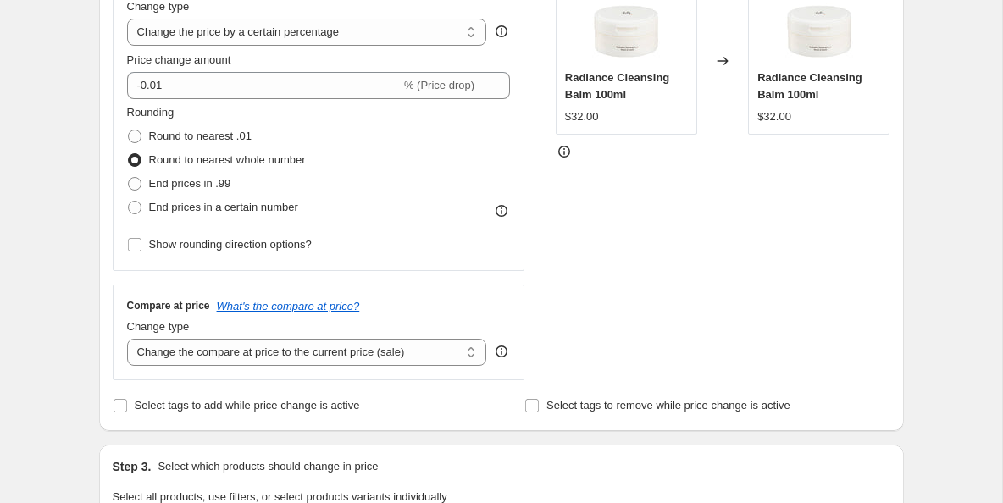
scroll to position [343, 0]
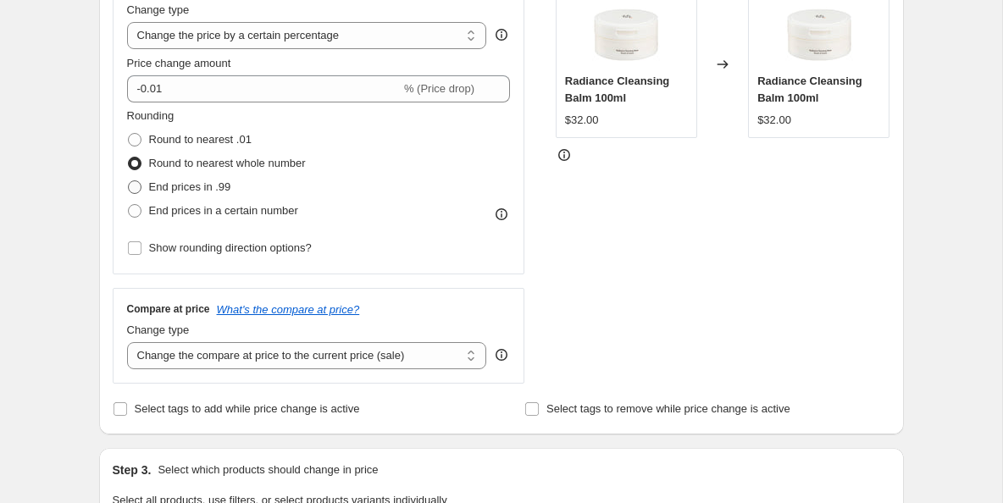
click at [136, 186] on span at bounding box center [135, 187] width 14 height 14
click at [129, 181] on input "End prices in .99" at bounding box center [128, 180] width 1 height 1
radio input "true"
click at [136, 165] on span at bounding box center [135, 164] width 14 height 14
click at [129, 158] on input "Round to nearest whole number" at bounding box center [128, 157] width 1 height 1
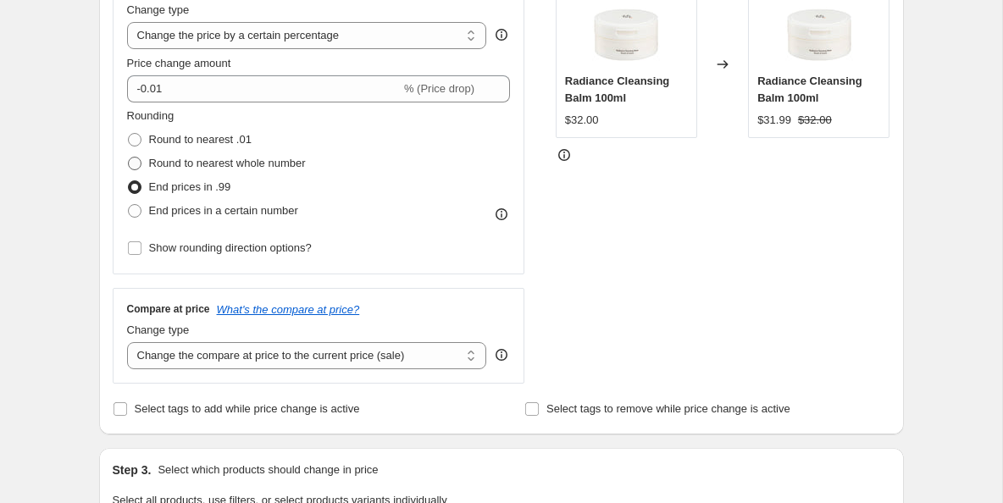
radio input "true"
click at [136, 211] on span at bounding box center [135, 211] width 14 height 14
click at [129, 205] on input "End prices in a certain number" at bounding box center [128, 204] width 1 height 1
radio input "true"
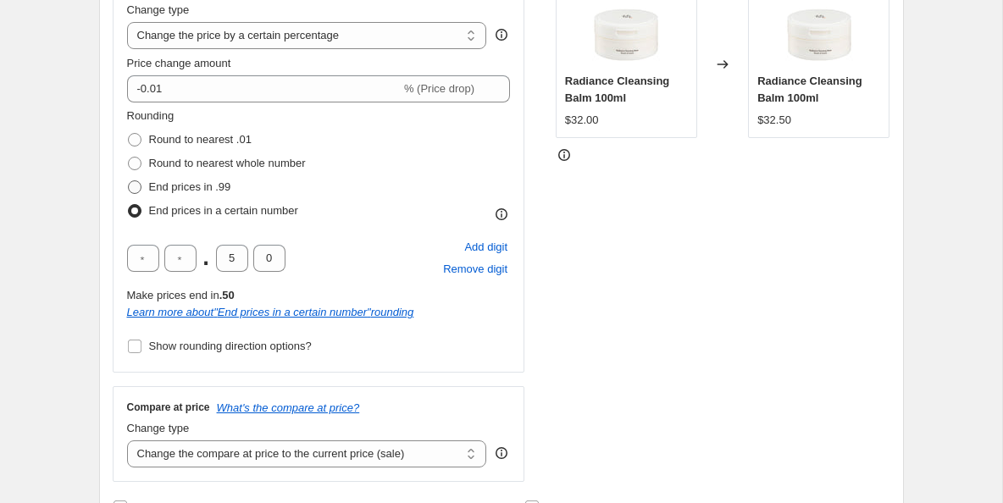
click at [139, 186] on span at bounding box center [135, 187] width 14 height 14
click at [129, 181] on input "End prices in .99" at bounding box center [128, 180] width 1 height 1
radio input "true"
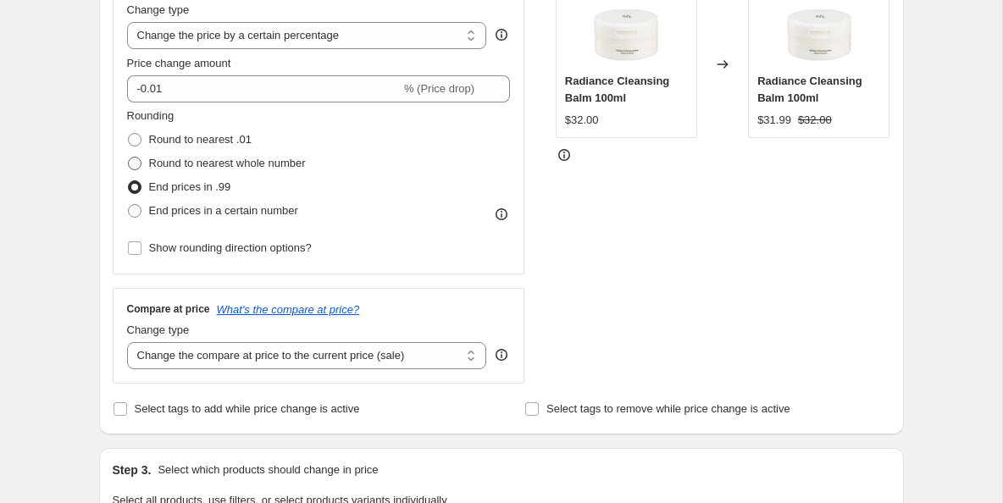
click at [141, 163] on label "Round to nearest whole number" at bounding box center [216, 164] width 179 height 24
click at [129, 158] on input "Round to nearest whole number" at bounding box center [128, 157] width 1 height 1
radio input "true"
click at [143, 140] on label "Round to nearest .01" at bounding box center [189, 140] width 125 height 24
click at [129, 134] on input "Round to nearest .01" at bounding box center [128, 133] width 1 height 1
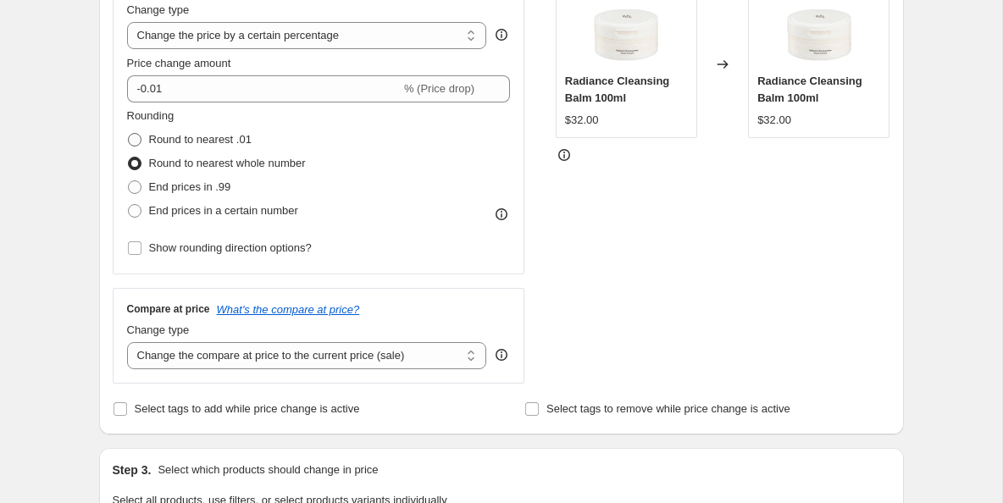
radio input "true"
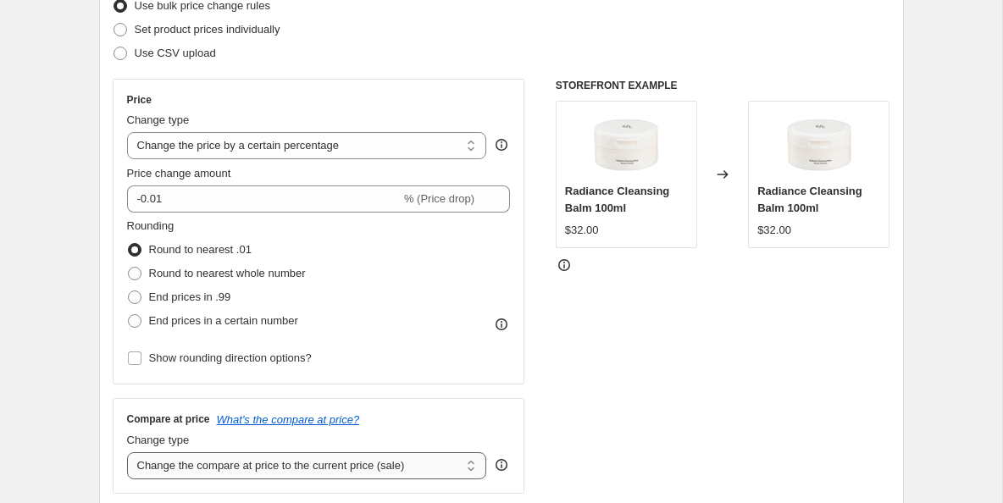
scroll to position [0, 0]
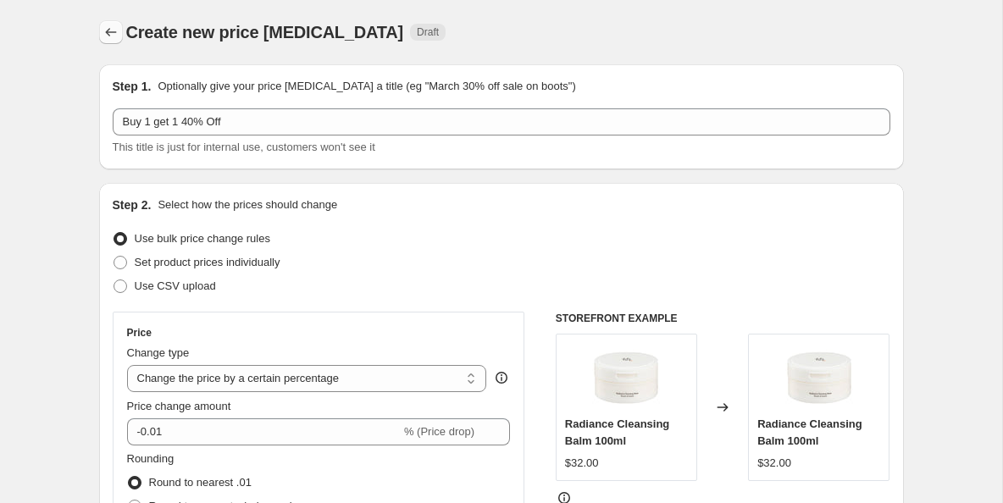
click at [105, 36] on icon "Price change jobs" at bounding box center [110, 32] width 17 height 17
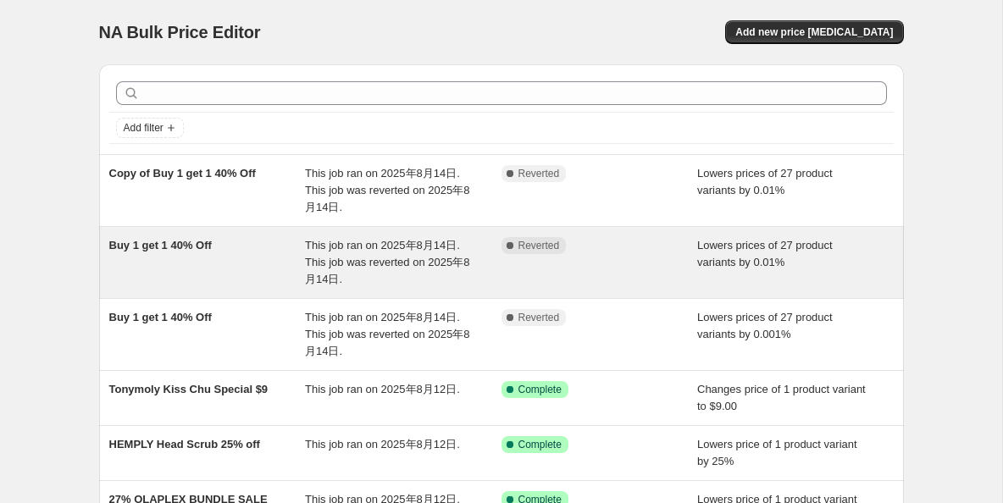
click at [741, 260] on span "Lowers prices of 27 product variants by 0.01%" at bounding box center [765, 254] width 136 height 30
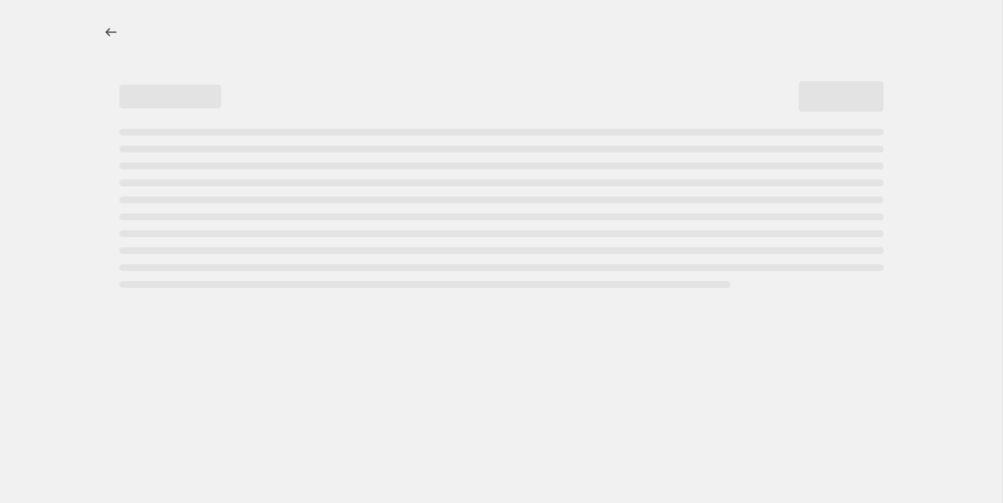
select select "percentage"
select select "vendor"
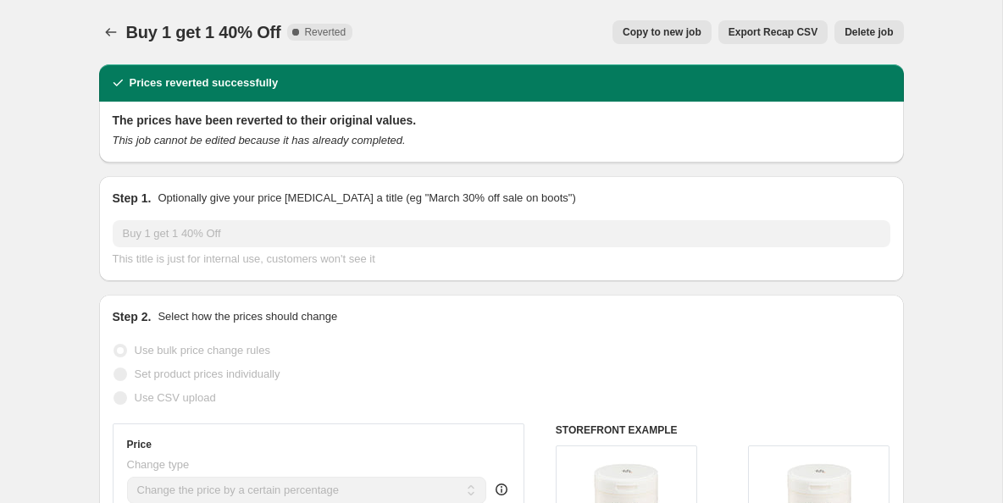
click at [865, 29] on span "Delete job" at bounding box center [869, 32] width 48 height 14
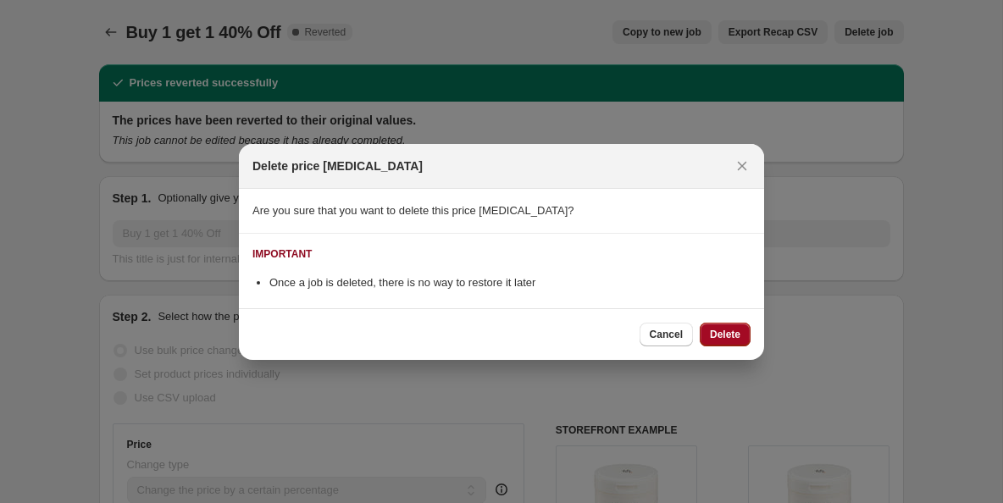
click at [707, 328] on button "Delete" at bounding box center [725, 335] width 51 height 24
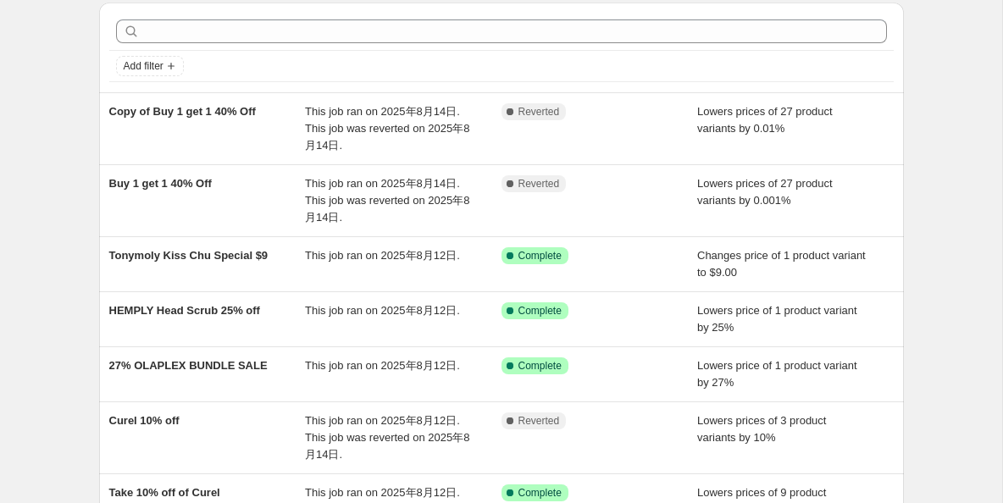
scroll to position [63, 0]
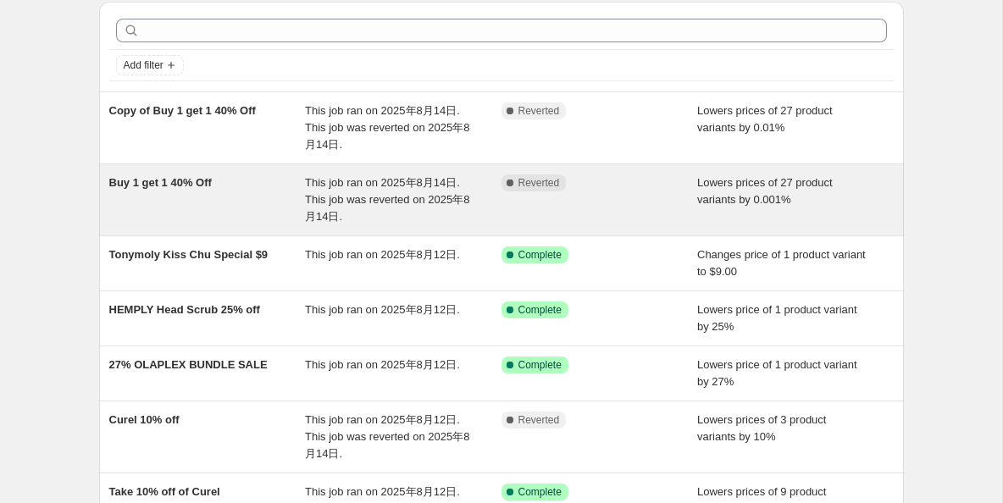
click at [368, 182] on span "This job ran on 2025年8月14日. This job was reverted on 2025年8月14日." at bounding box center [387, 199] width 164 height 47
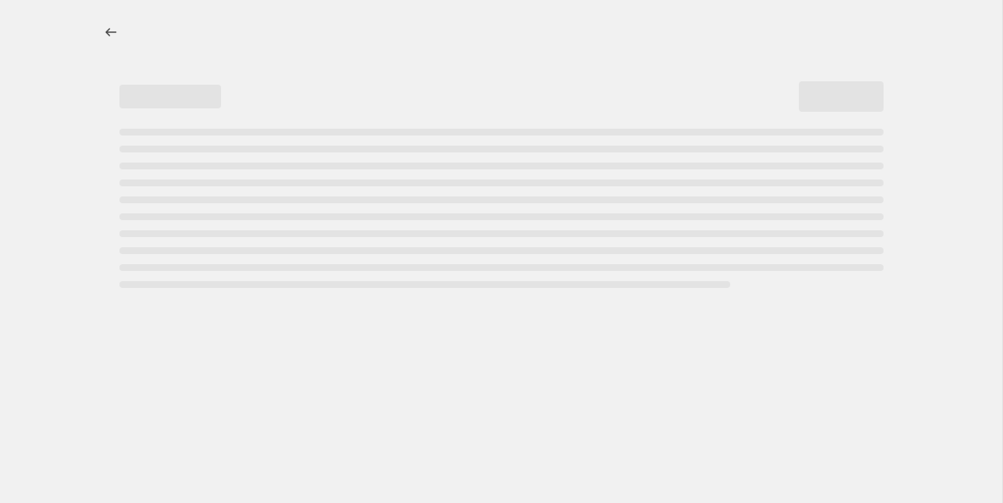
select select "percentage"
select select "vendor"
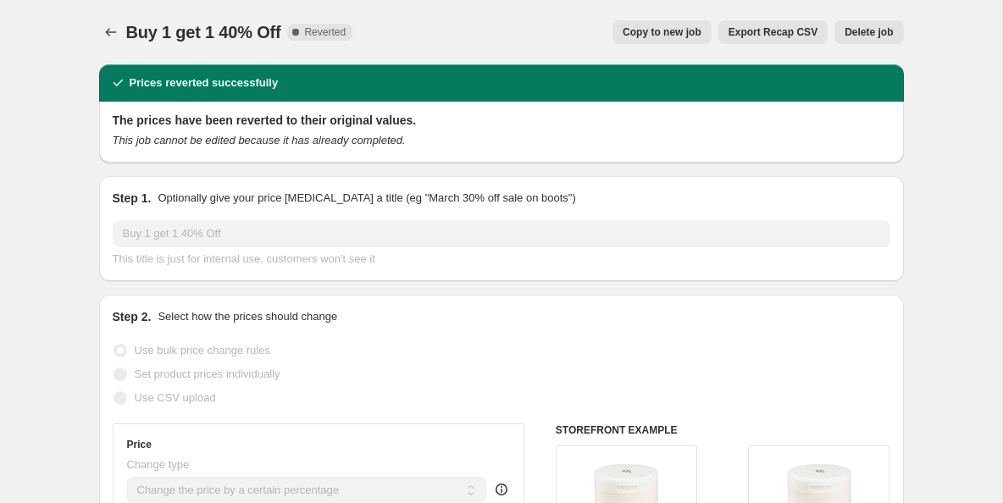
click at [871, 35] on span "Delete job" at bounding box center [869, 32] width 48 height 14
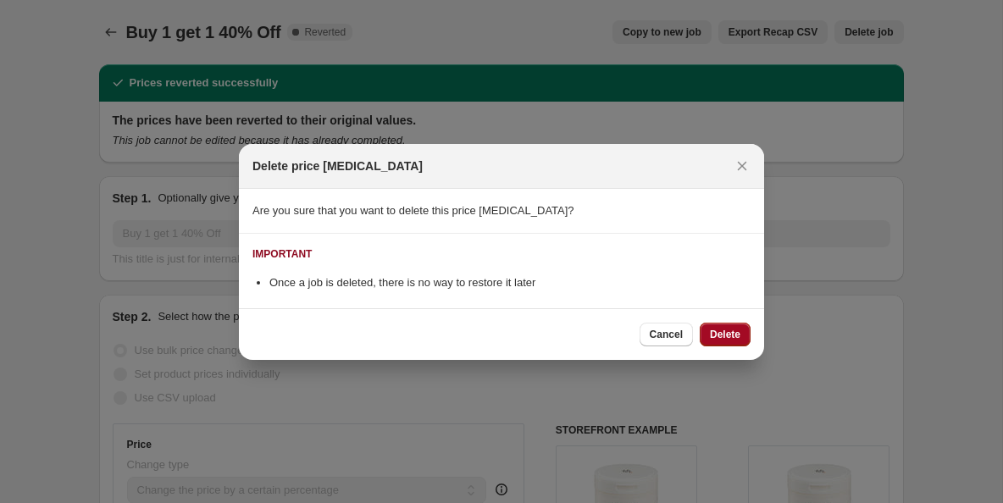
click at [718, 336] on span "Delete" at bounding box center [725, 335] width 30 height 14
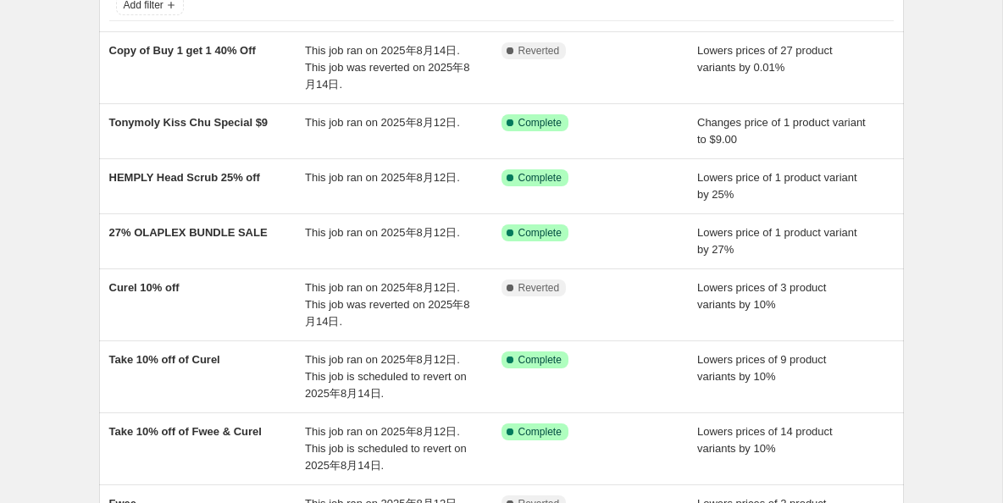
scroll to position [125, 0]
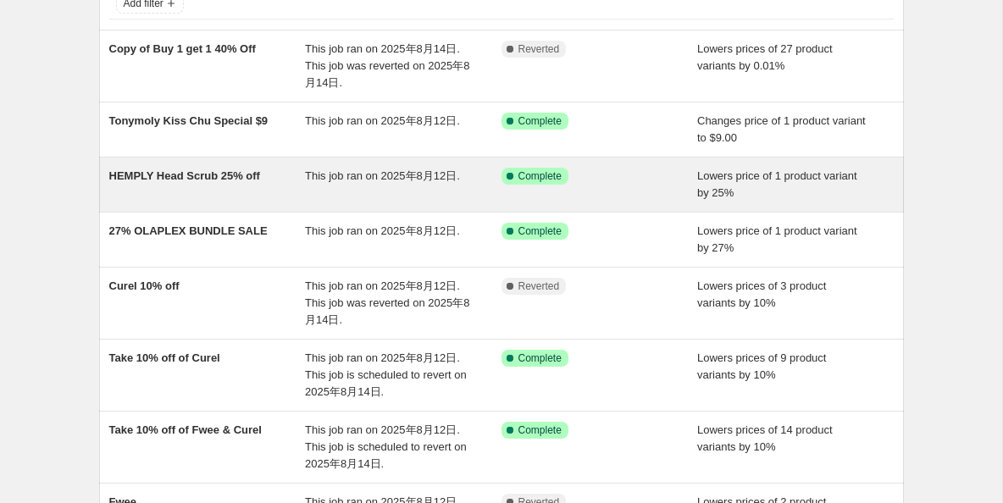
click at [400, 182] on div "This job ran on 2025年8月12日." at bounding box center [403, 185] width 197 height 34
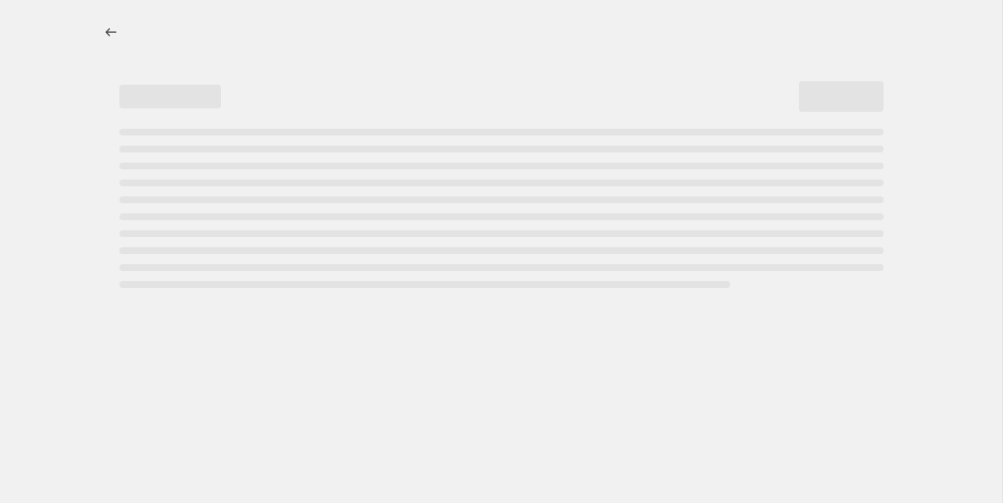
select select "percentage"
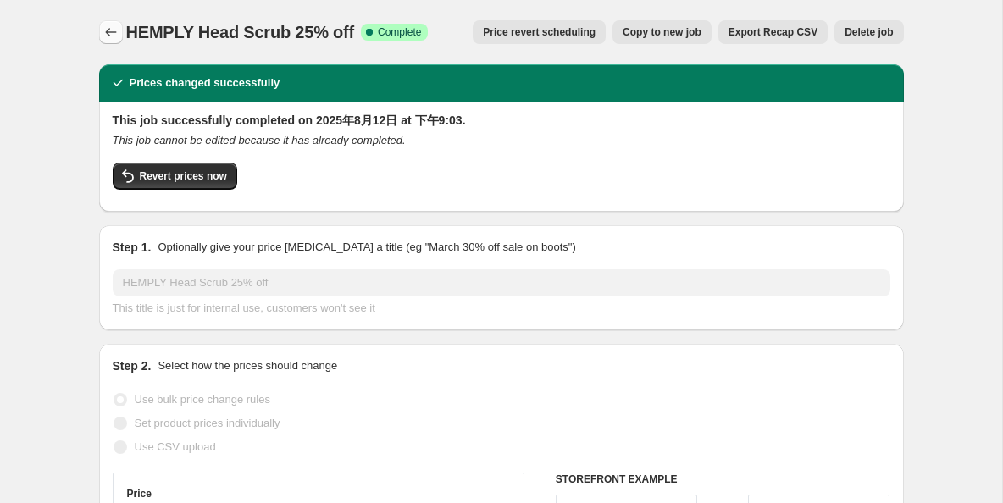
click at [117, 30] on icon "Price change jobs" at bounding box center [110, 32] width 17 height 17
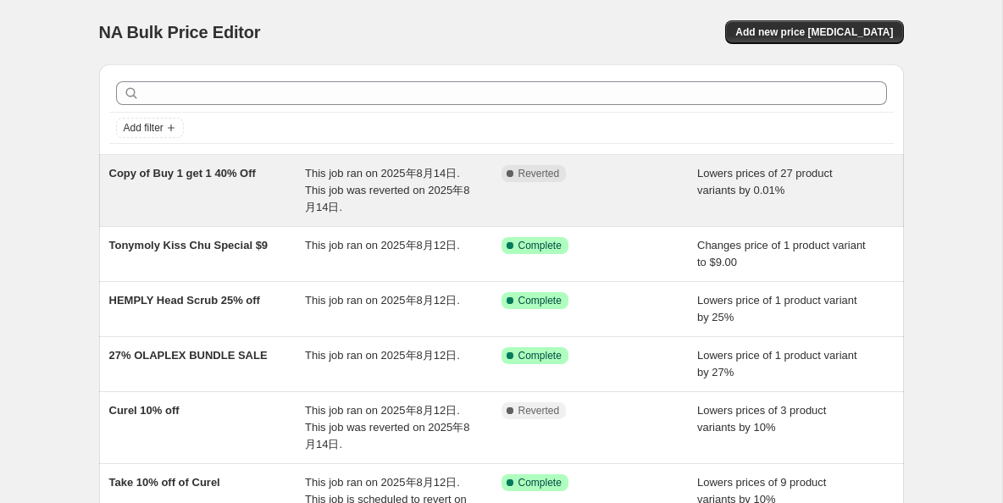
click at [388, 185] on span "This job ran on 2025年8月14日. This job was reverted on 2025年8月14日." at bounding box center [387, 190] width 164 height 47
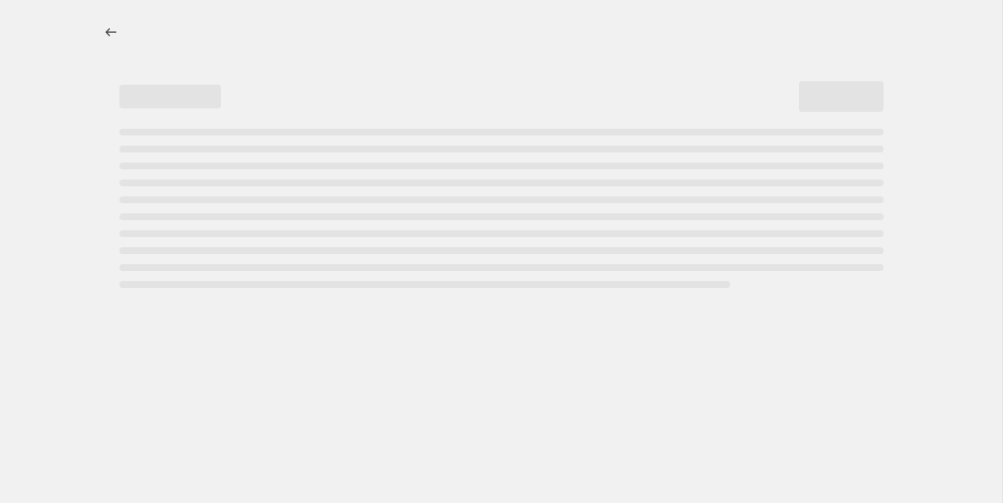
select select "percentage"
select select "vendor"
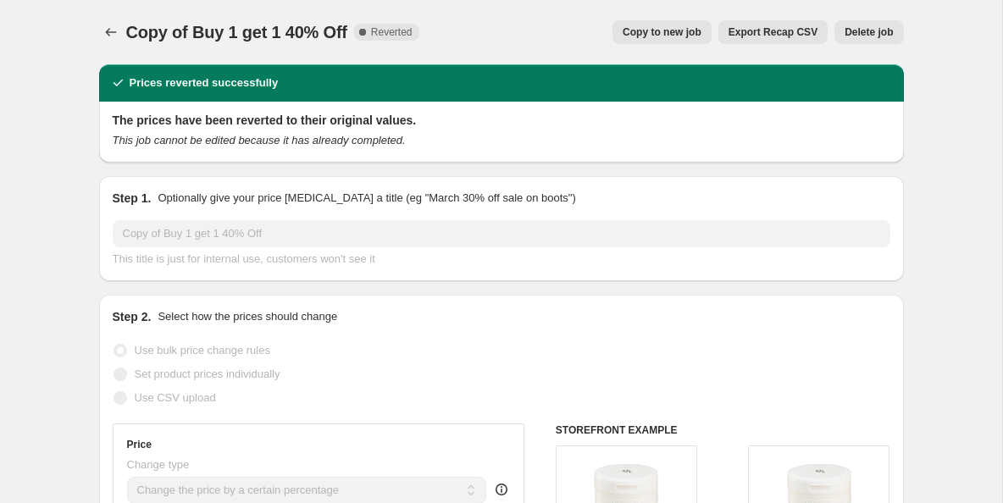
click at [637, 37] on span "Copy to new job" at bounding box center [662, 32] width 79 height 14
select select "percentage"
select select "vendor"
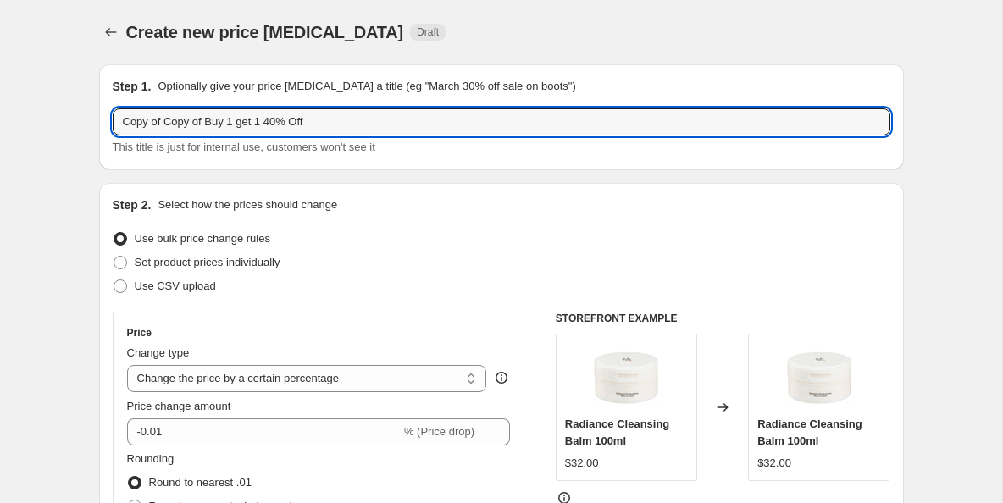
drag, startPoint x: 210, startPoint y: 120, endPoint x: 94, endPoint y: 122, distance: 116.1
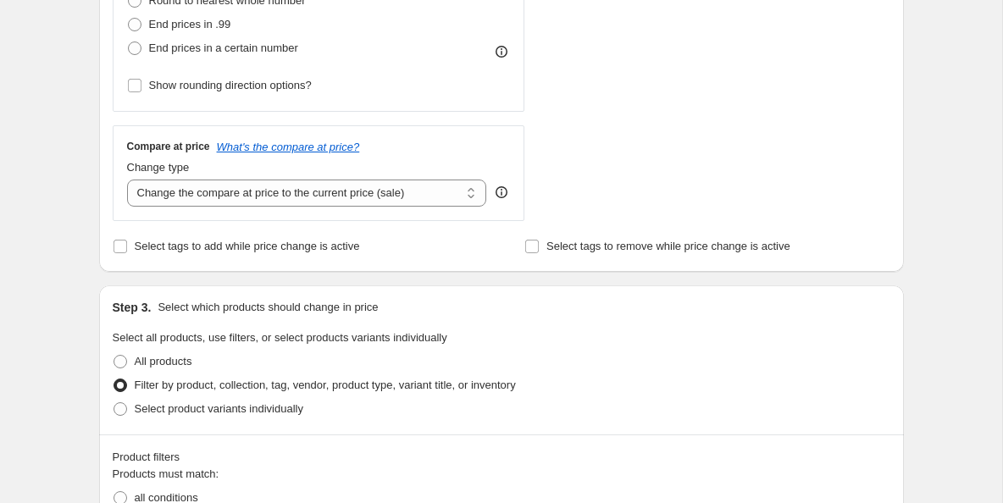
scroll to position [507, 0]
type input "Buy 1 get 1 40% Off"
click at [119, 248] on input "Select tags to add while price change is active" at bounding box center [121, 246] width 14 height 14
checkbox input "true"
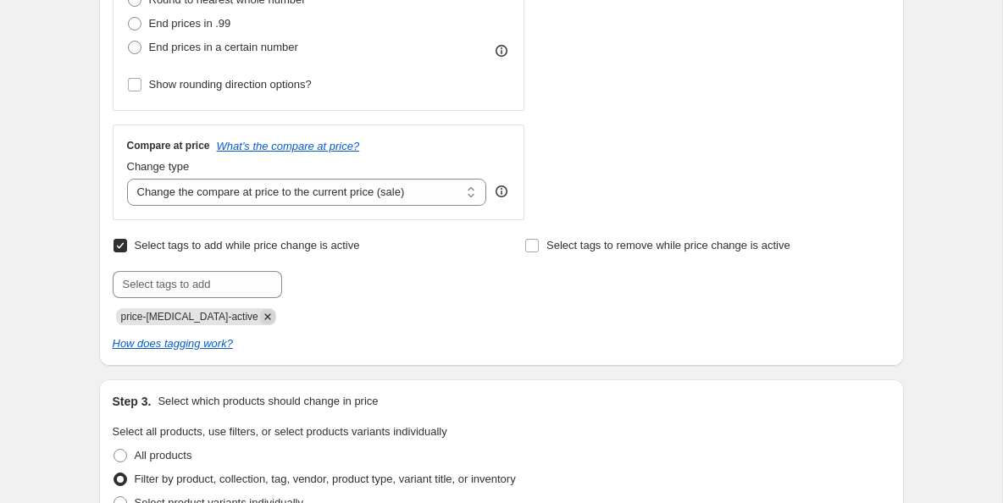
click at [260, 317] on icon "Remove price-change-job-active" at bounding box center [267, 316] width 15 height 15
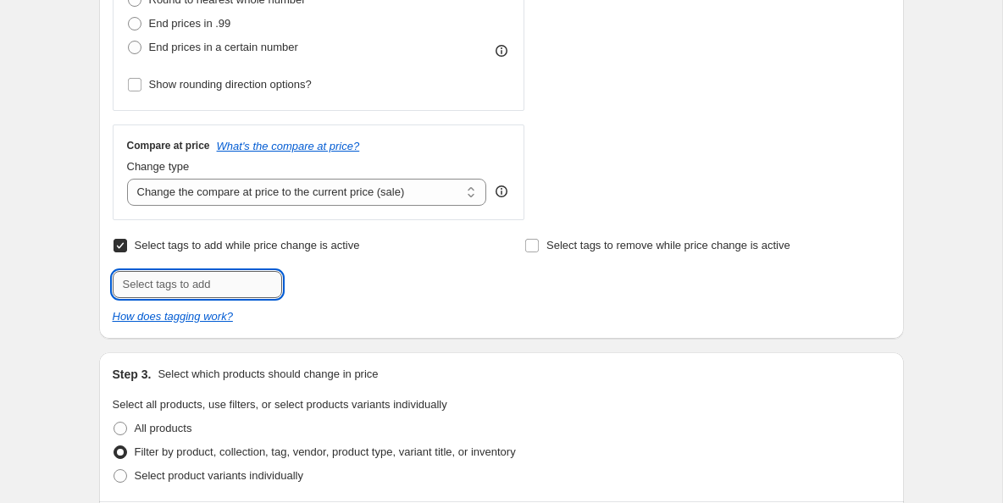
click at [222, 286] on input "text" at bounding box center [197, 284] width 169 height 27
type input "Sale"
click at [323, 280] on span "Sale" at bounding box center [328, 283] width 21 height 12
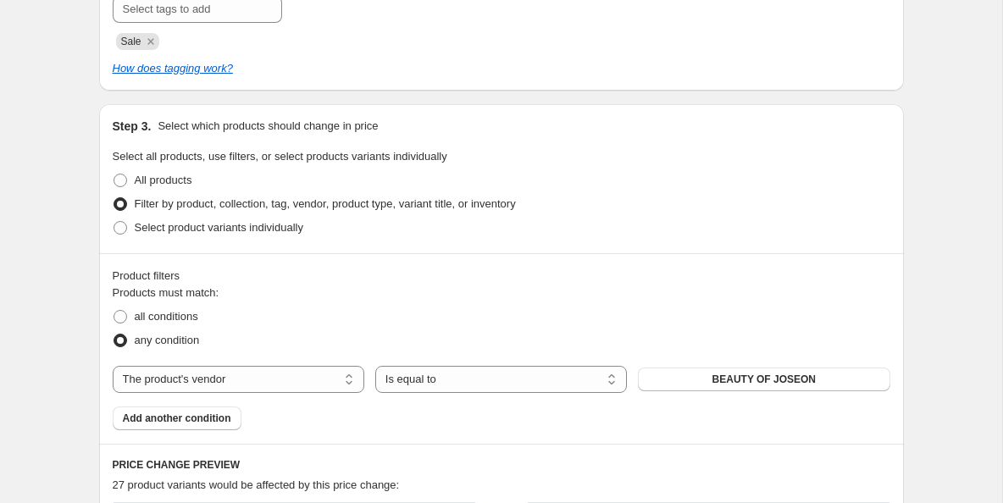
scroll to position [785, 0]
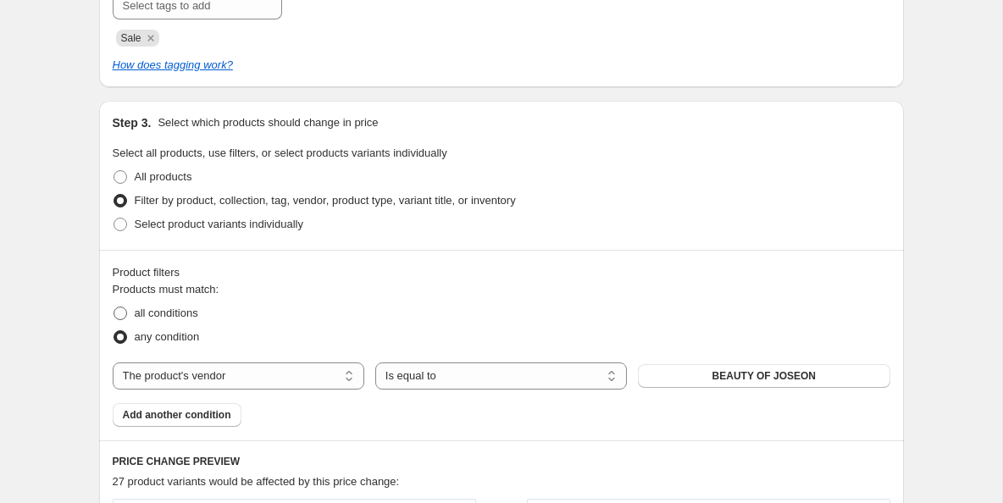
click at [125, 312] on span at bounding box center [121, 314] width 14 height 14
click at [114, 307] on input "all conditions" at bounding box center [114, 307] width 1 height 1
radio input "true"
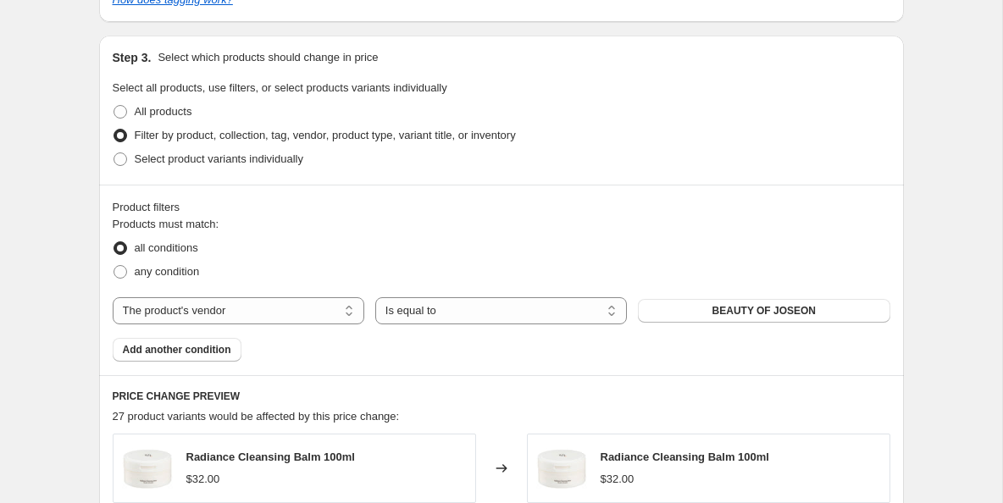
scroll to position [813, 0]
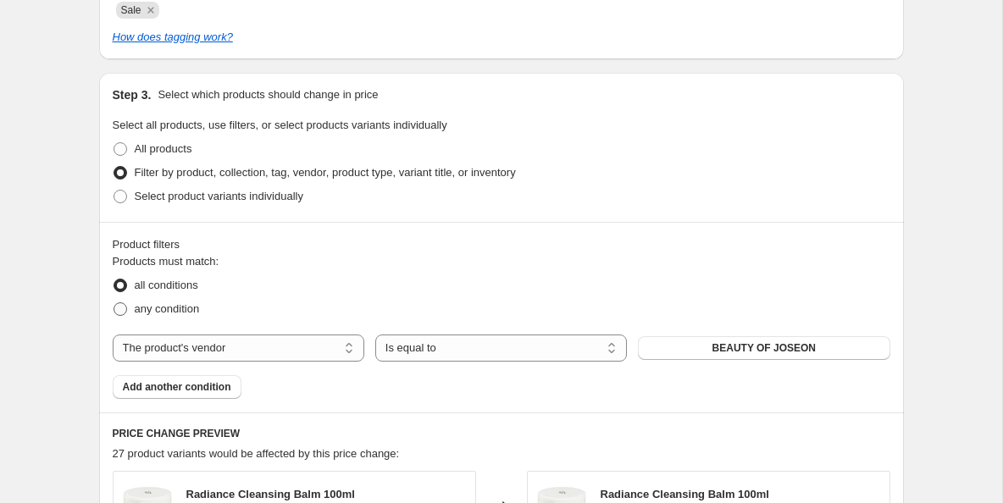
click at [125, 311] on span at bounding box center [121, 309] width 14 height 14
click at [114, 303] on input "any condition" at bounding box center [114, 302] width 1 height 1
radio input "true"
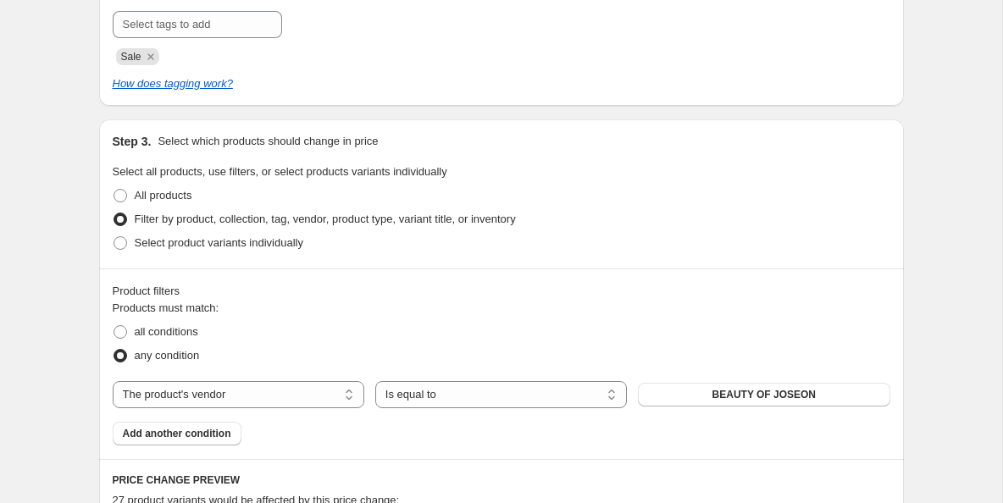
scroll to position [0, 0]
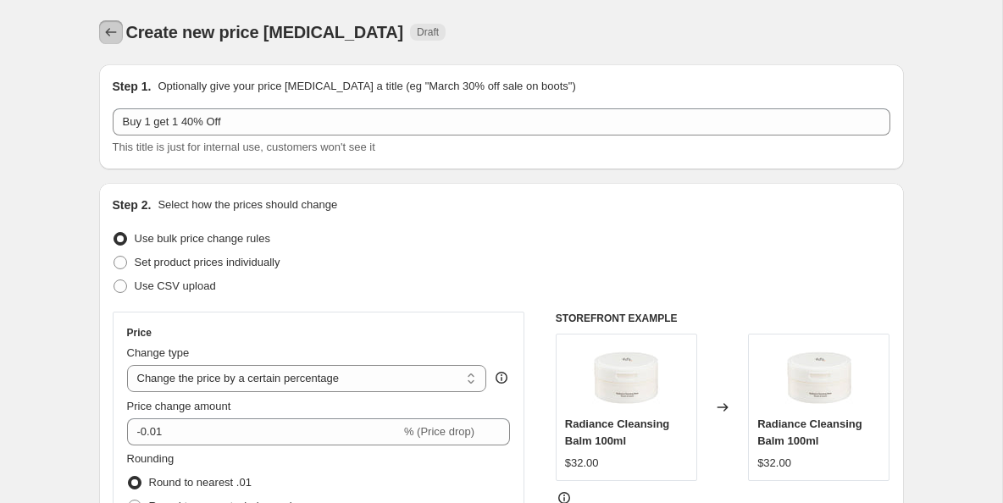
click at [114, 35] on icon "Price change jobs" at bounding box center [110, 32] width 17 height 17
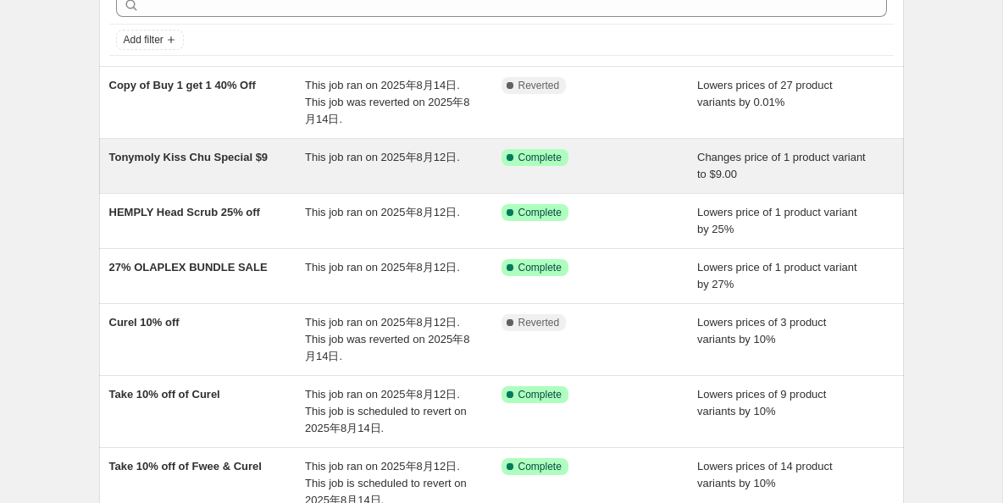
scroll to position [108, 0]
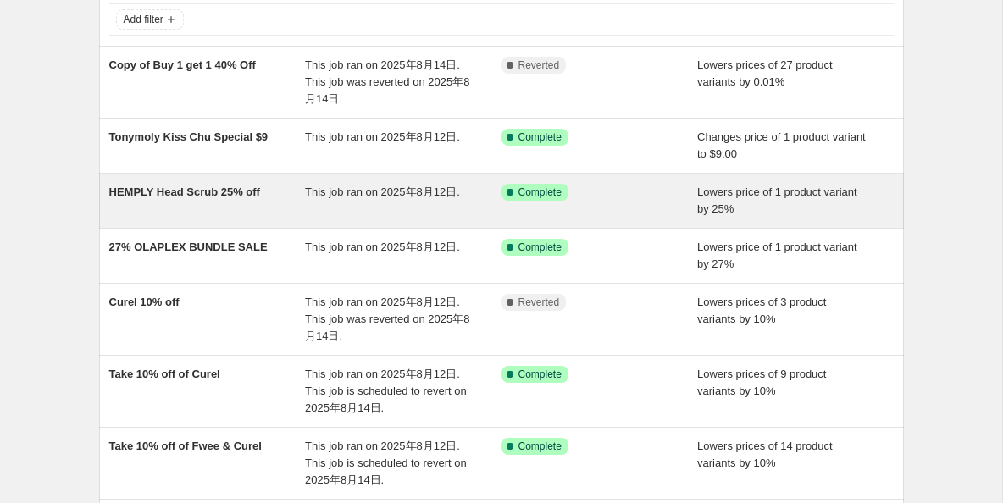
click at [374, 197] on span "This job ran on 2025年8月12日." at bounding box center [382, 192] width 155 height 13
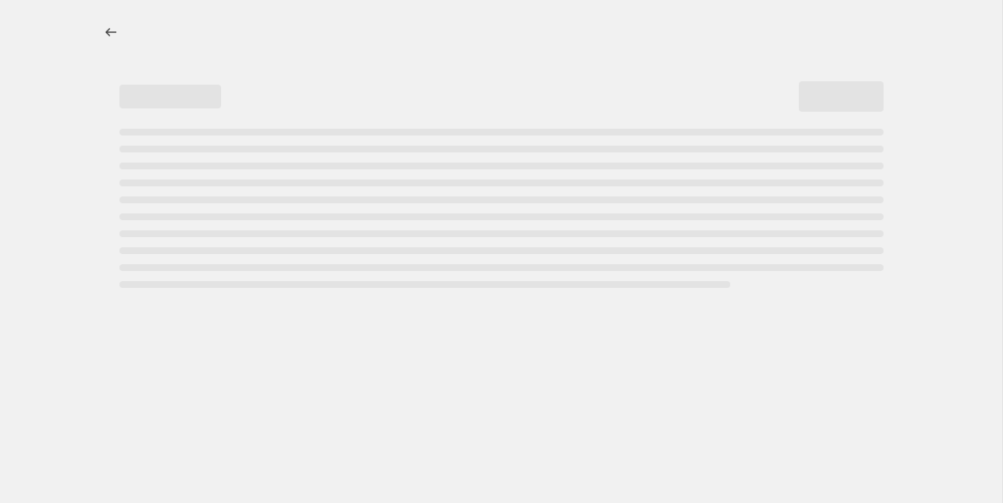
select select "percentage"
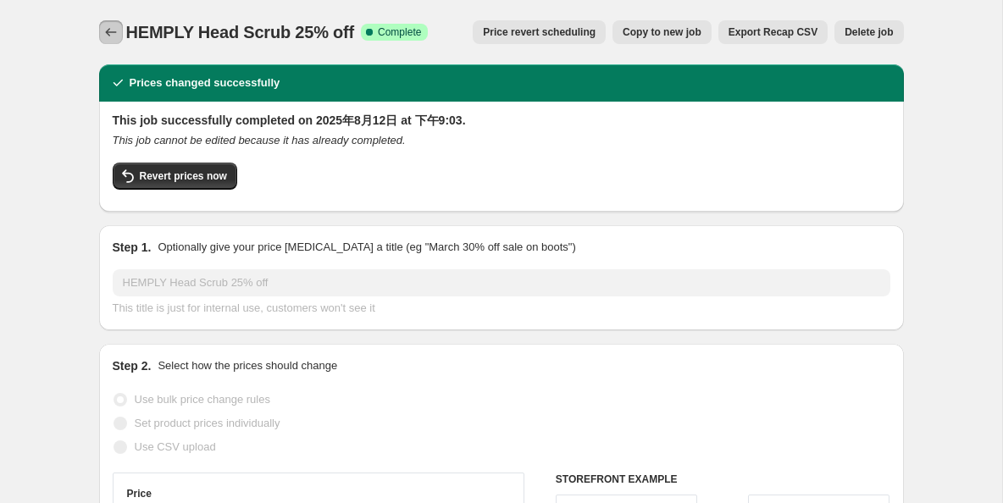
click at [114, 29] on icon "Price change jobs" at bounding box center [110, 32] width 17 height 17
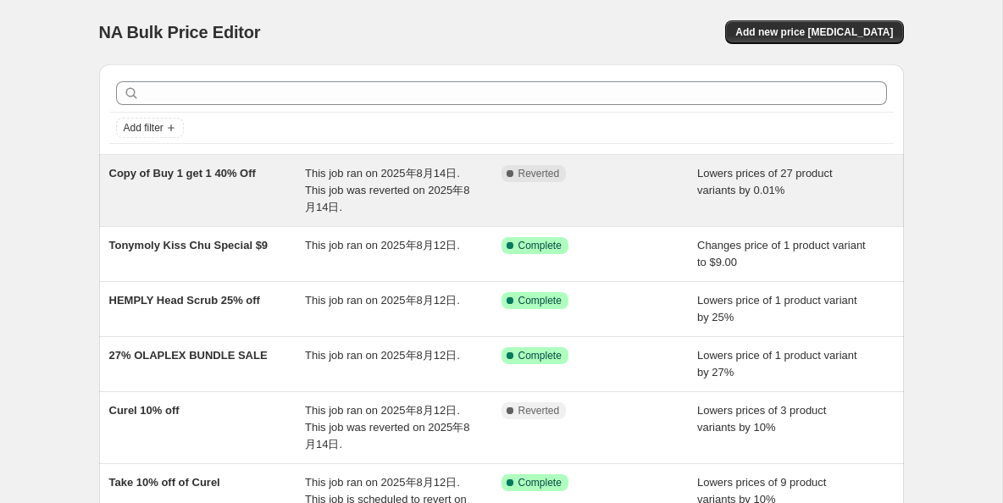
click at [212, 174] on span "Copy of Buy 1 get 1 40% Off" at bounding box center [182, 173] width 147 height 13
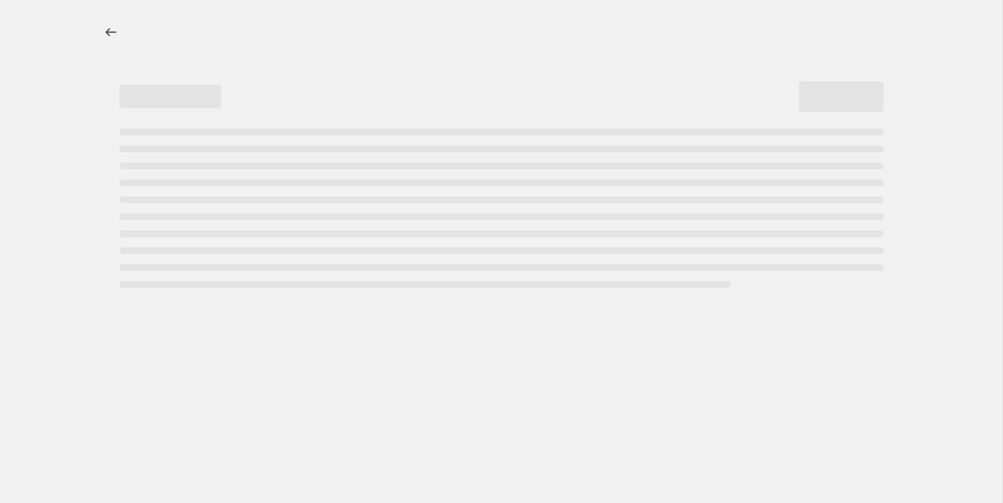
select select "percentage"
select select "vendor"
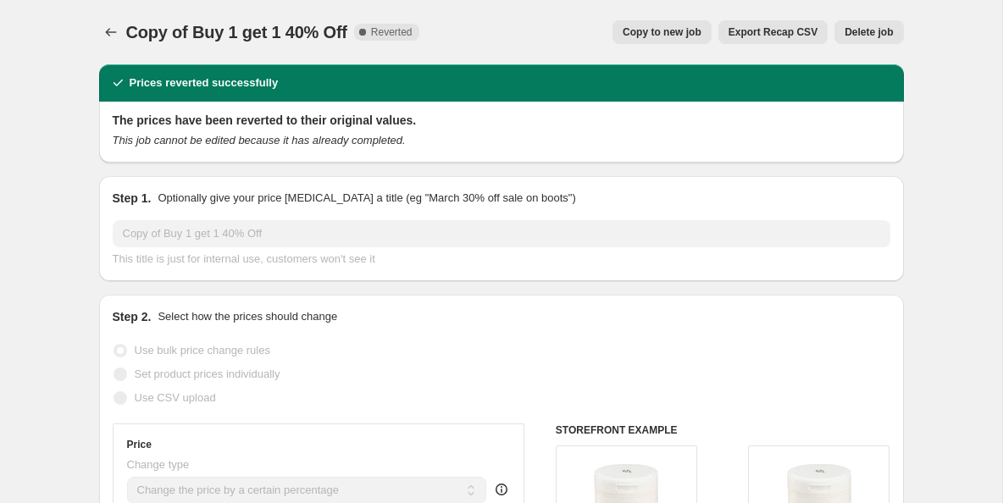
click at [657, 27] on span "Copy to new job" at bounding box center [662, 32] width 79 height 14
select select "percentage"
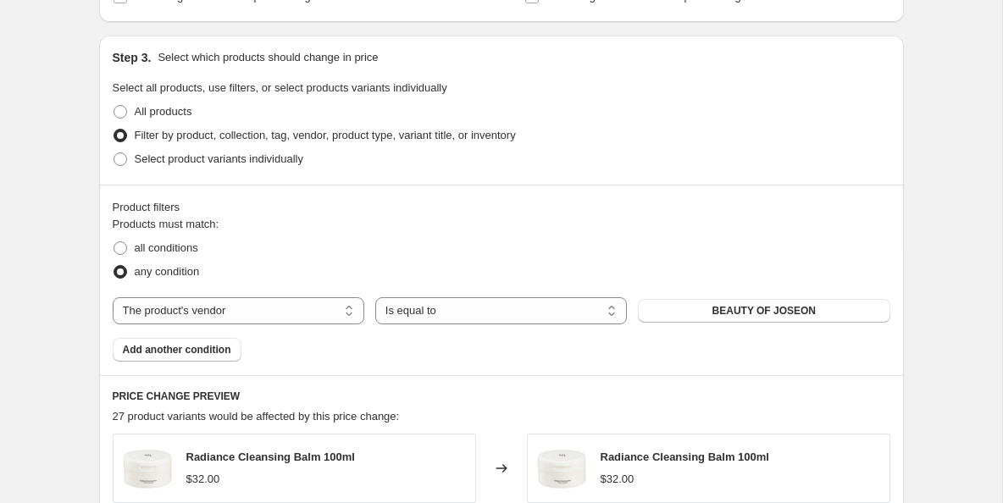
scroll to position [757, 0]
click at [355, 311] on select "The product The product's collection The product's tag The product's vendor The…" at bounding box center [239, 309] width 252 height 27
click at [357, 308] on select "The product The product's collection The product's tag The product's vendor The…" at bounding box center [239, 309] width 252 height 27
select select "product"
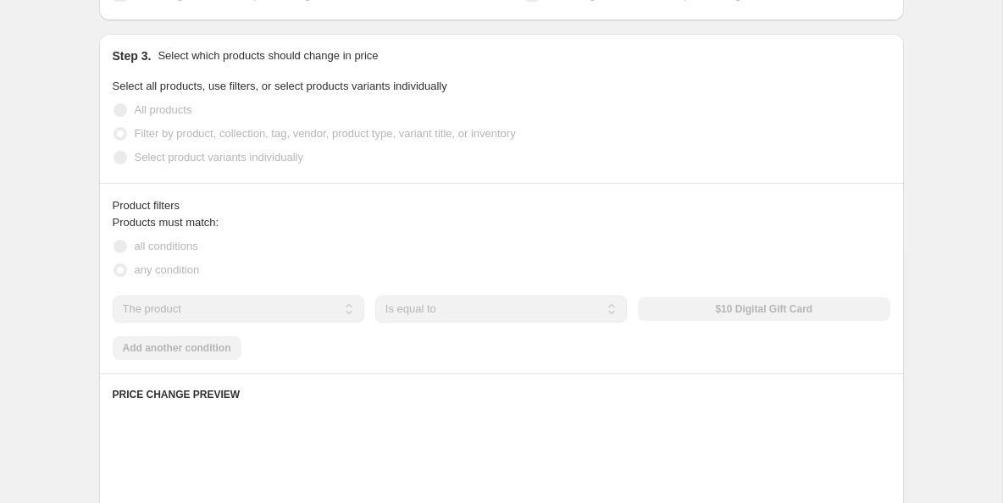
scroll to position [756, 0]
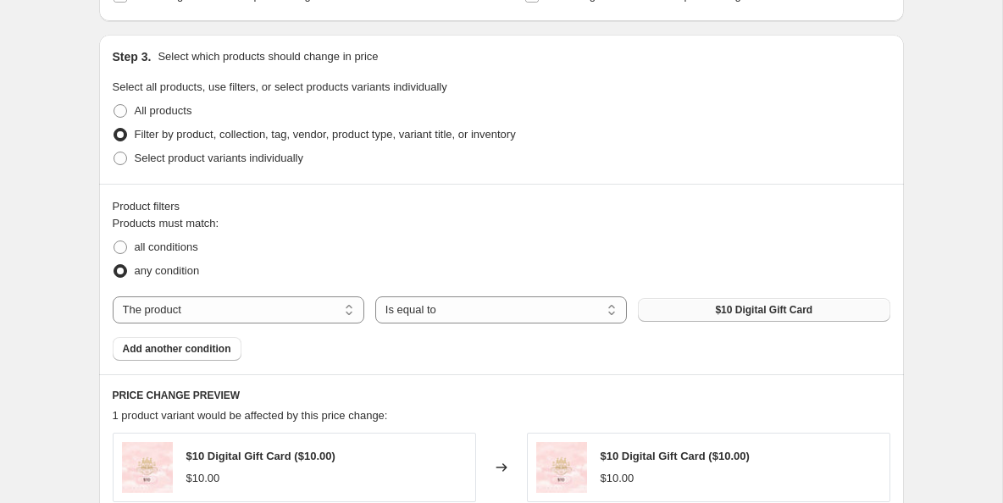
click at [701, 311] on button "$10 Digital Gift Card" at bounding box center [764, 310] width 252 height 24
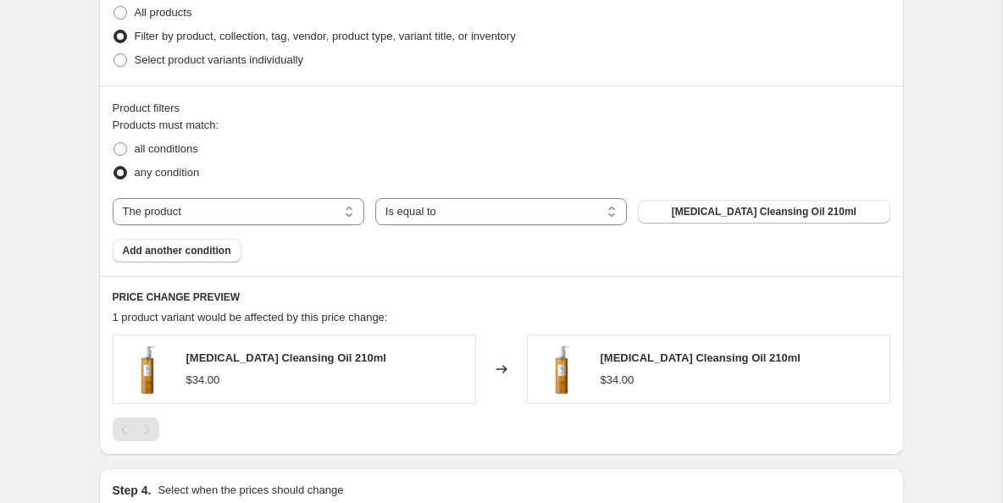
scroll to position [858, 0]
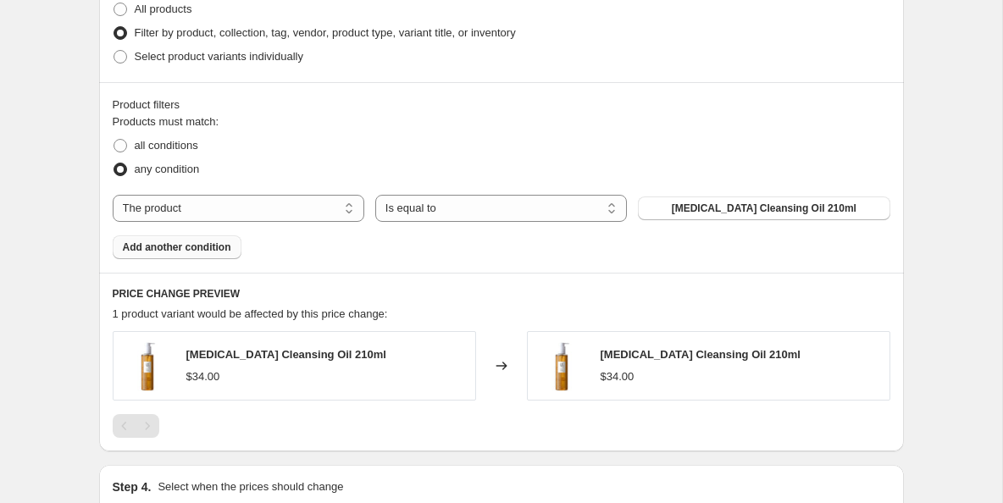
click at [228, 246] on span "Add another condition" at bounding box center [177, 248] width 108 height 14
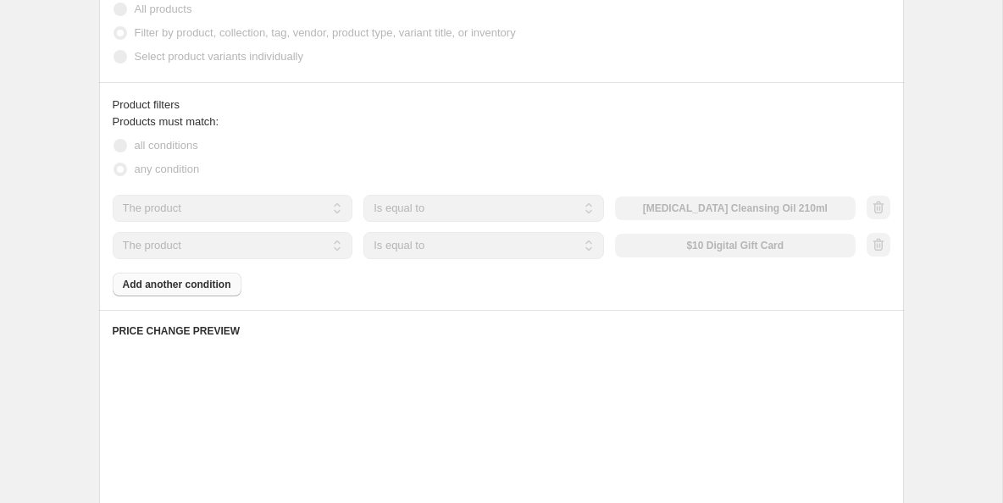
scroll to position [856, 0]
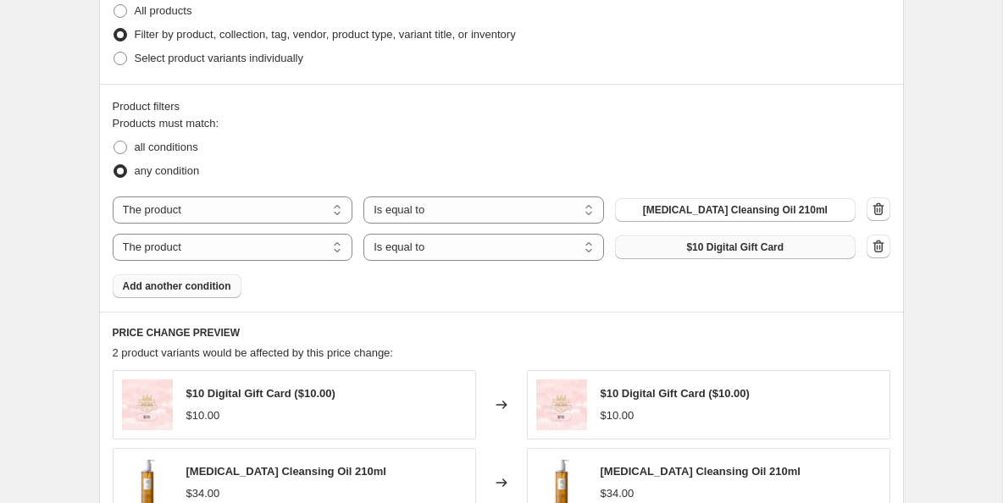
click at [728, 245] on span "$10 Digital Gift Card" at bounding box center [734, 248] width 97 height 14
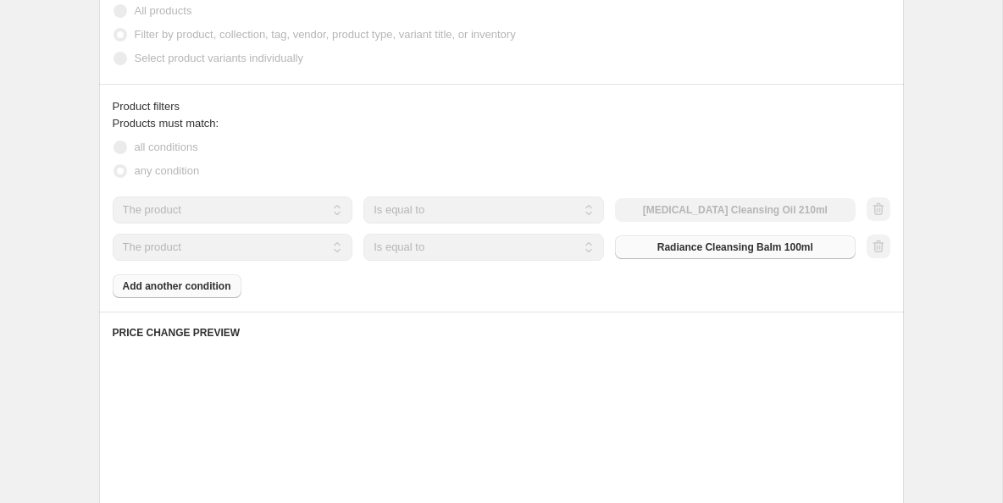
click at [182, 286] on div "Products must match: all conditions any condition The product The product's col…" at bounding box center [502, 206] width 778 height 183
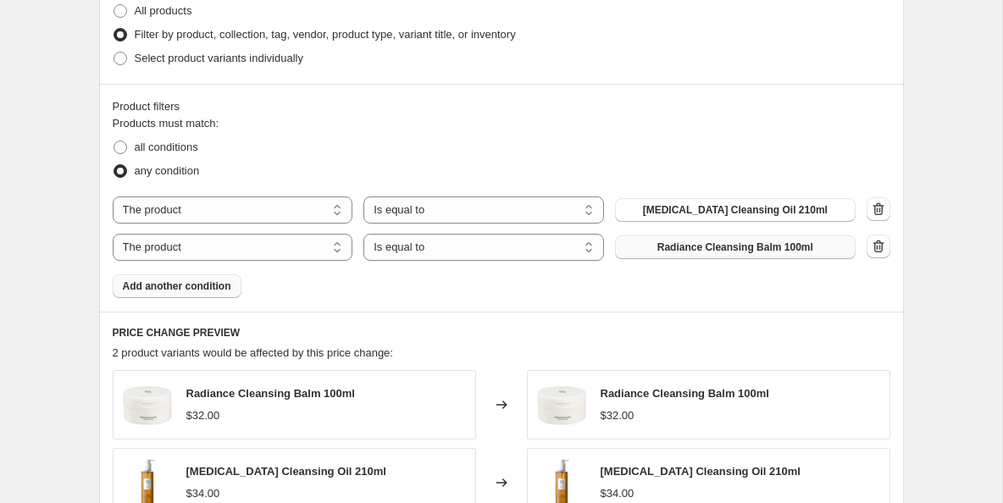
click at [197, 286] on span "Add another condition" at bounding box center [177, 287] width 108 height 14
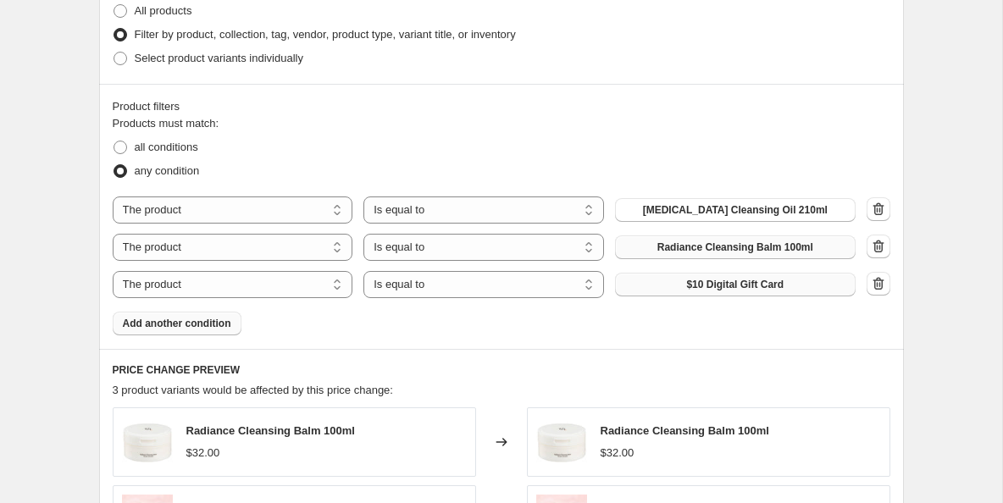
click at [723, 286] on span "$10 Digital Gift Card" at bounding box center [734, 285] width 97 height 14
click at [187, 331] on button "Add another condition" at bounding box center [177, 324] width 129 height 24
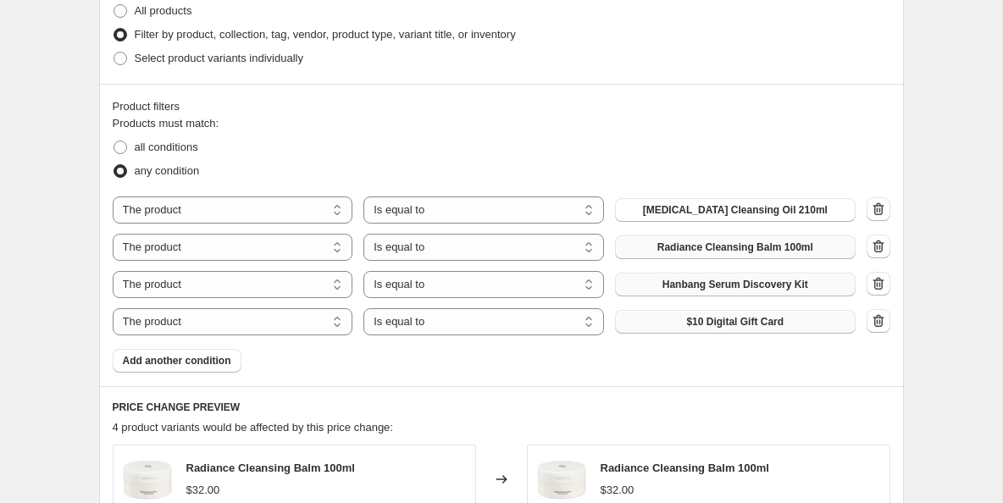
click at [675, 312] on button "$10 Digital Gift Card" at bounding box center [735, 322] width 241 height 24
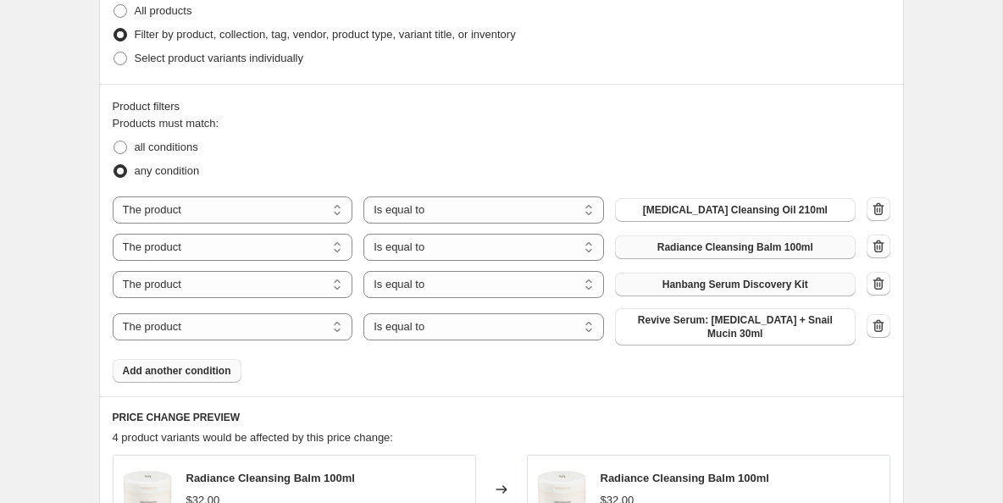
click at [219, 364] on span "Add another condition" at bounding box center [177, 371] width 108 height 14
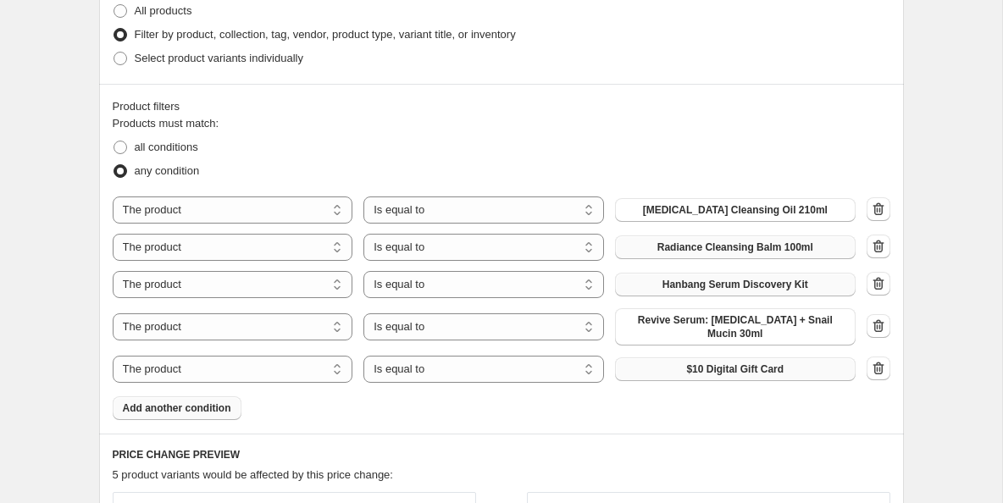
click at [698, 363] on span "$10 Digital Gift Card" at bounding box center [734, 370] width 97 height 14
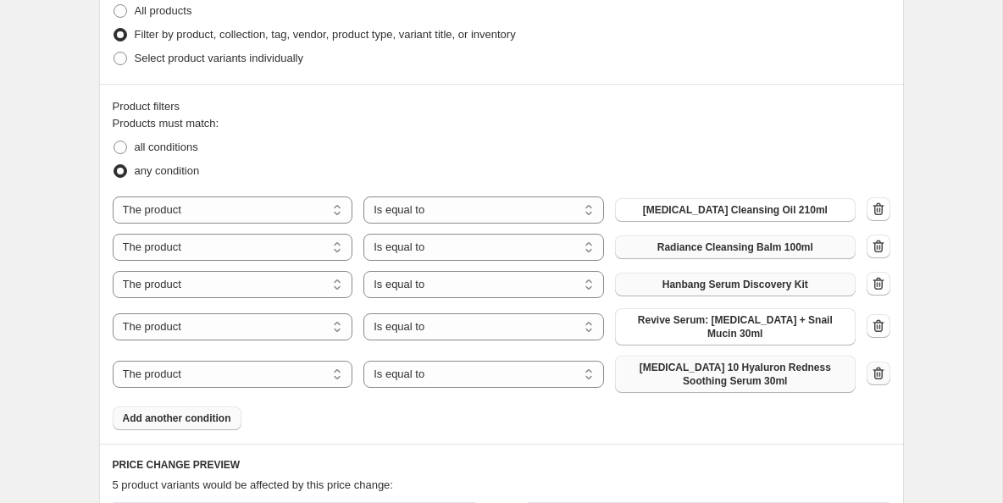
click at [880, 367] on icon "button" at bounding box center [877, 373] width 11 height 13
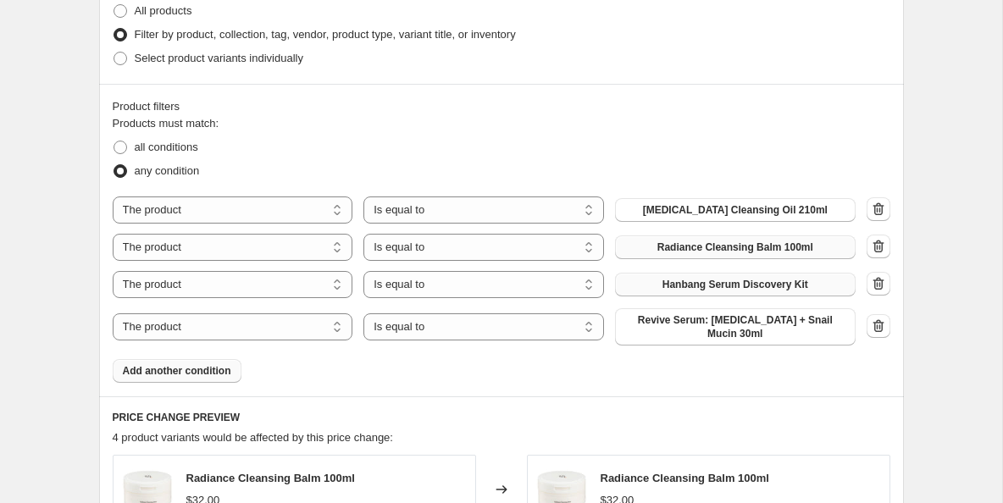
click at [220, 366] on span "Add another condition" at bounding box center [177, 371] width 108 height 14
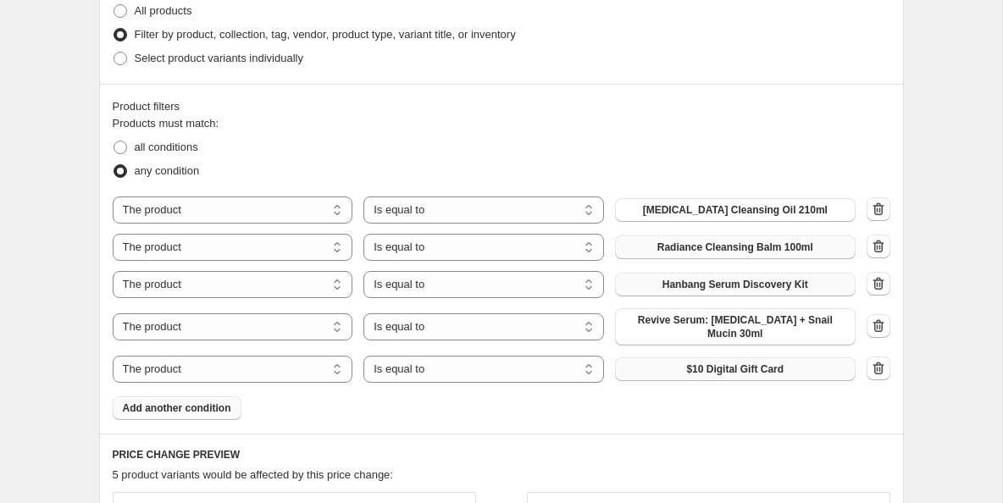
click at [690, 363] on span "$10 Digital Gift Card" at bounding box center [734, 370] width 97 height 14
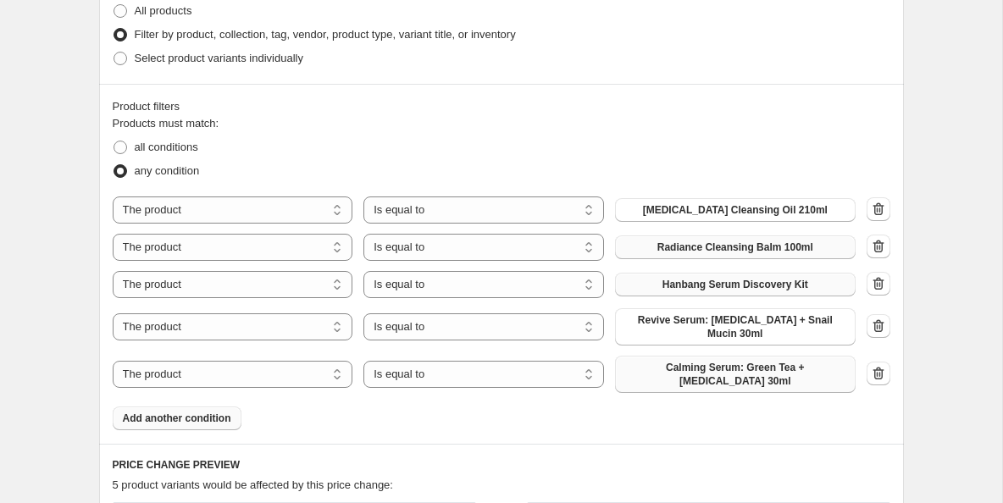
click at [224, 412] on span "Add another condition" at bounding box center [177, 419] width 108 height 14
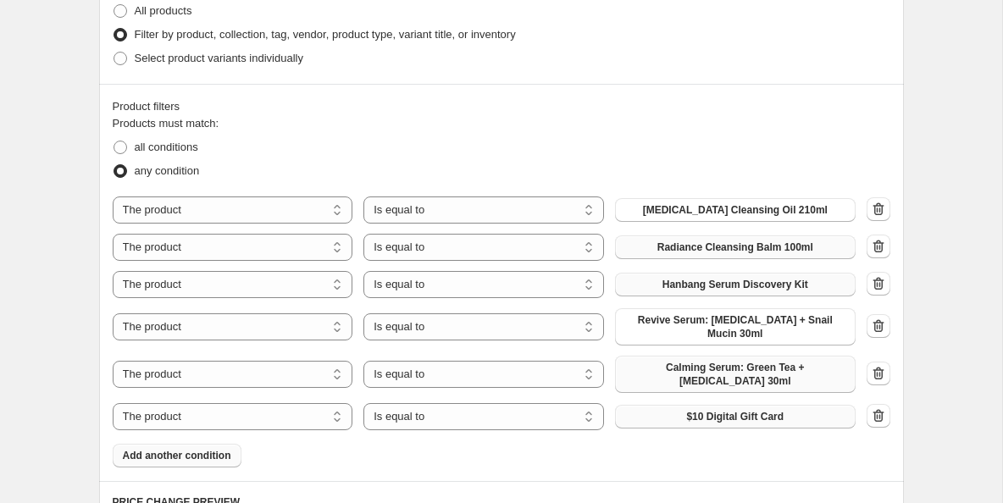
click at [675, 408] on button "$10 Digital Gift Card" at bounding box center [735, 417] width 241 height 24
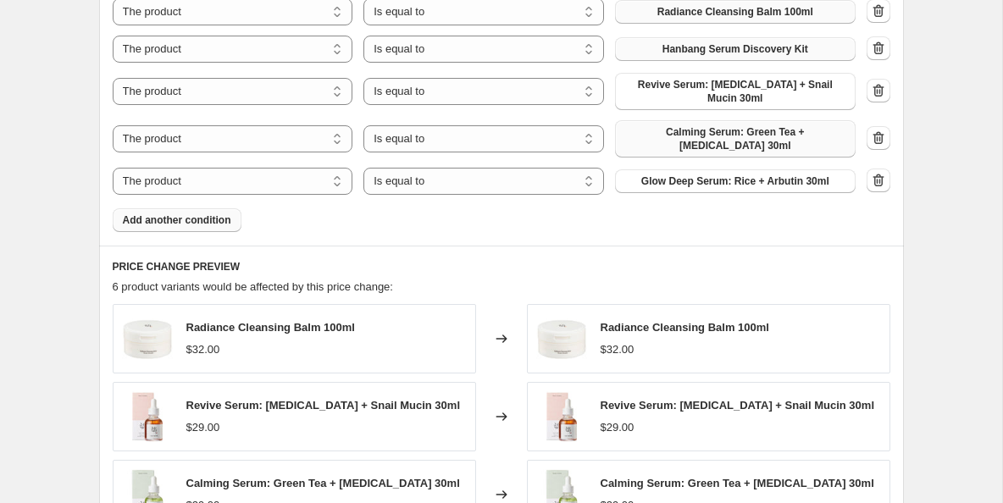
click at [205, 213] on span "Add another condition" at bounding box center [177, 220] width 108 height 14
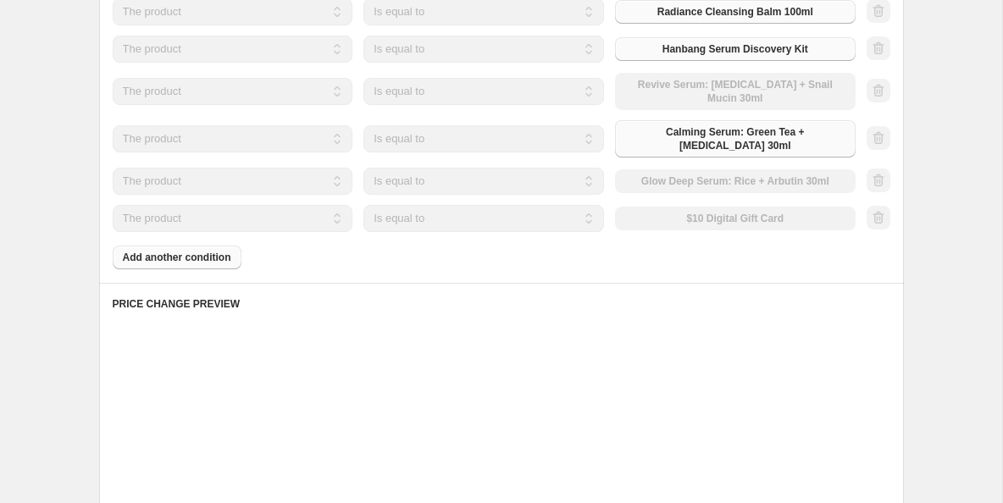
scroll to position [1091, 0]
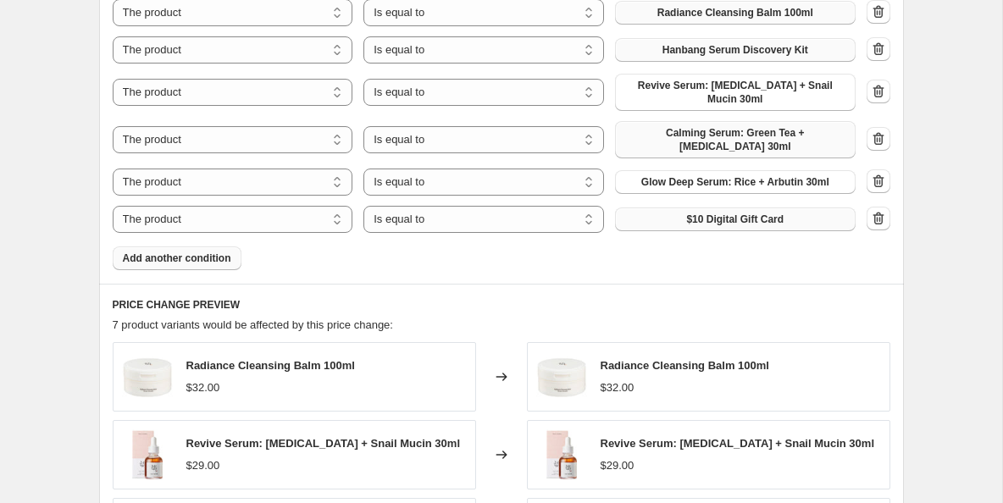
click at [709, 213] on span "$10 Digital Gift Card" at bounding box center [734, 220] width 97 height 14
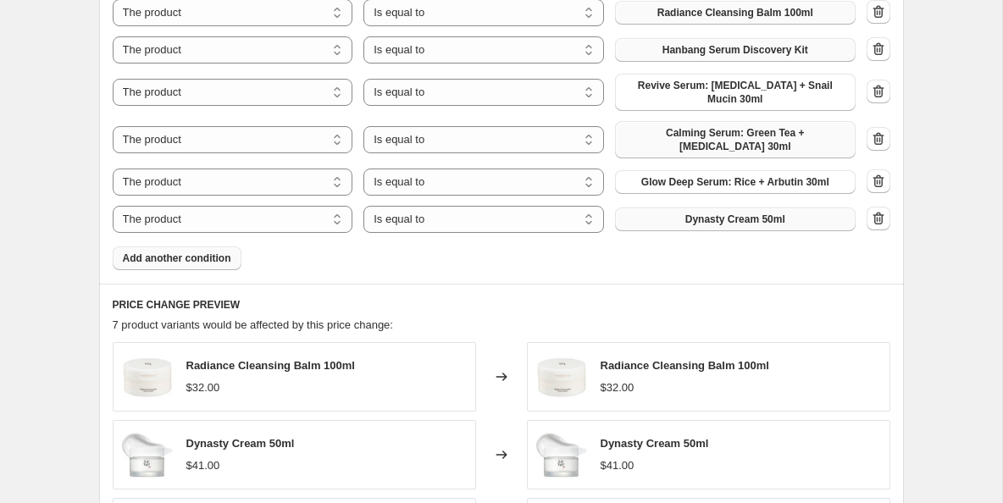
click at [199, 252] on span "Add another condition" at bounding box center [177, 259] width 108 height 14
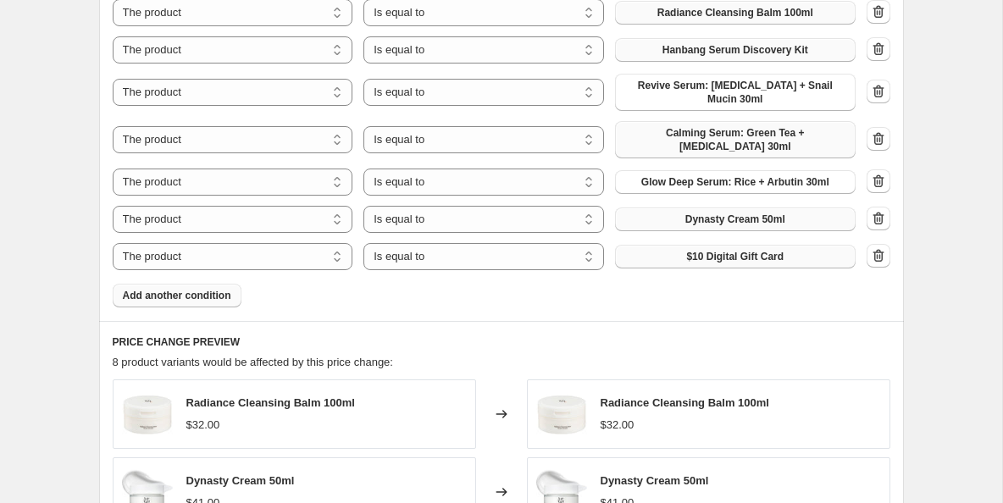
click at [701, 253] on button "$10 Digital Gift Card" at bounding box center [735, 257] width 241 height 24
click at [213, 289] on span "Add another condition" at bounding box center [177, 296] width 108 height 14
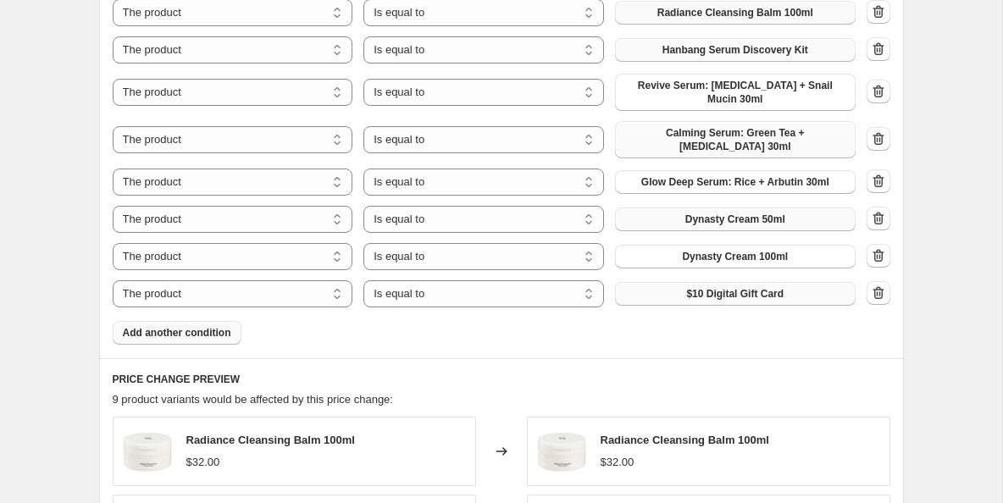
click at [636, 282] on button "$10 Digital Gift Card" at bounding box center [735, 294] width 241 height 24
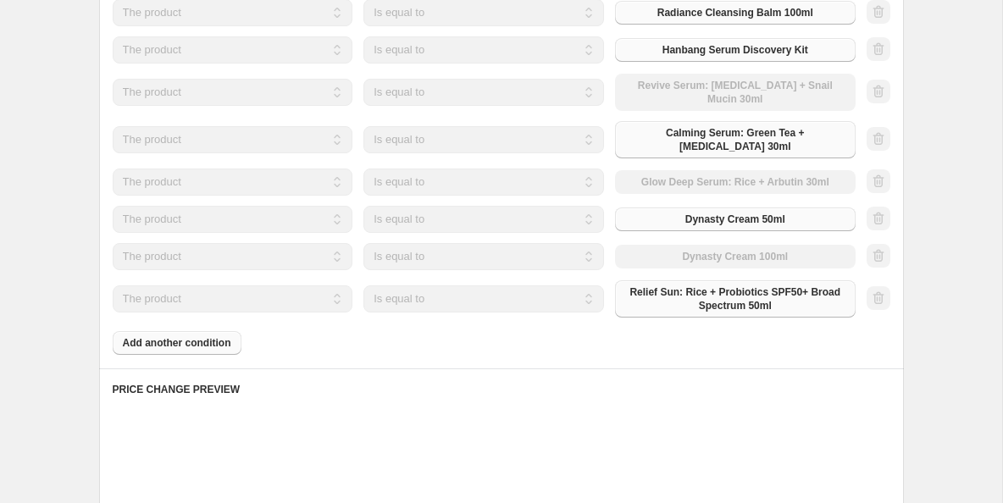
scroll to position [1092, 0]
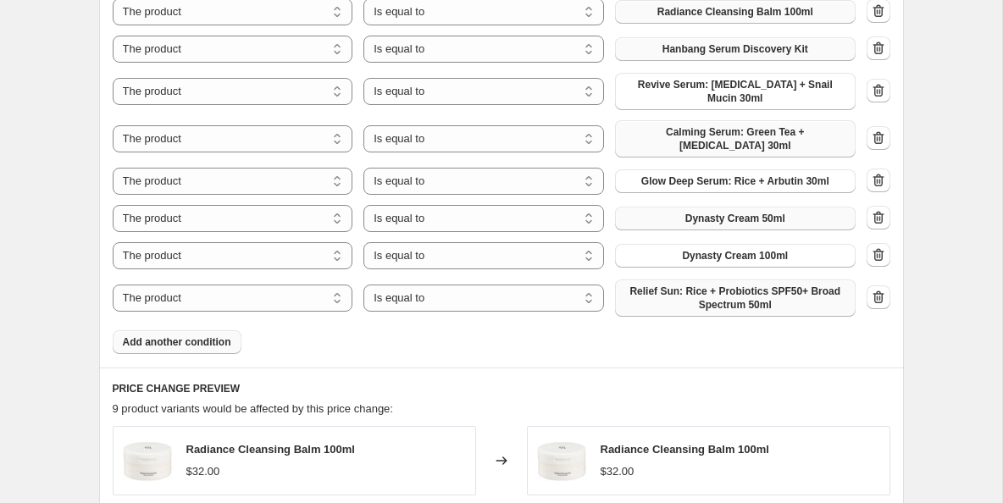
click at [210, 335] on span "Add another condition" at bounding box center [177, 342] width 108 height 14
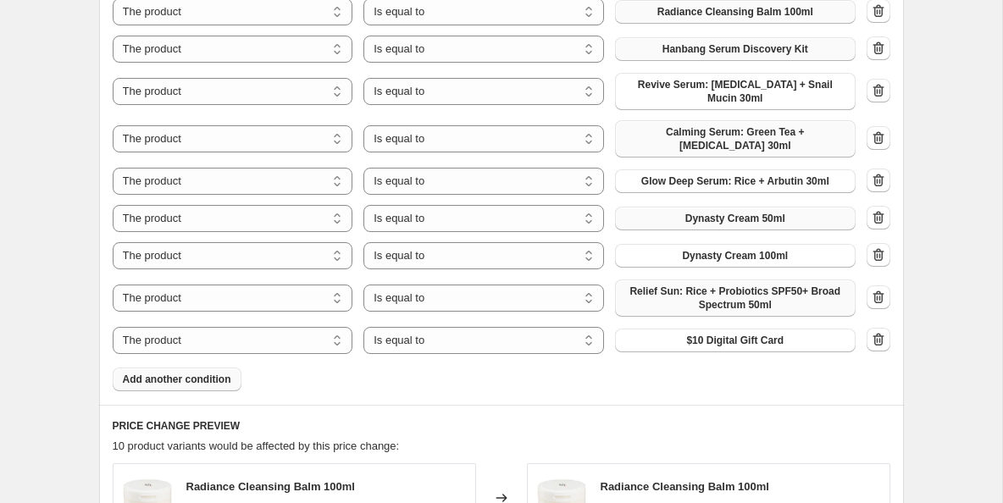
click at [783, 334] on span "$10 Digital Gift Card" at bounding box center [734, 341] width 97 height 14
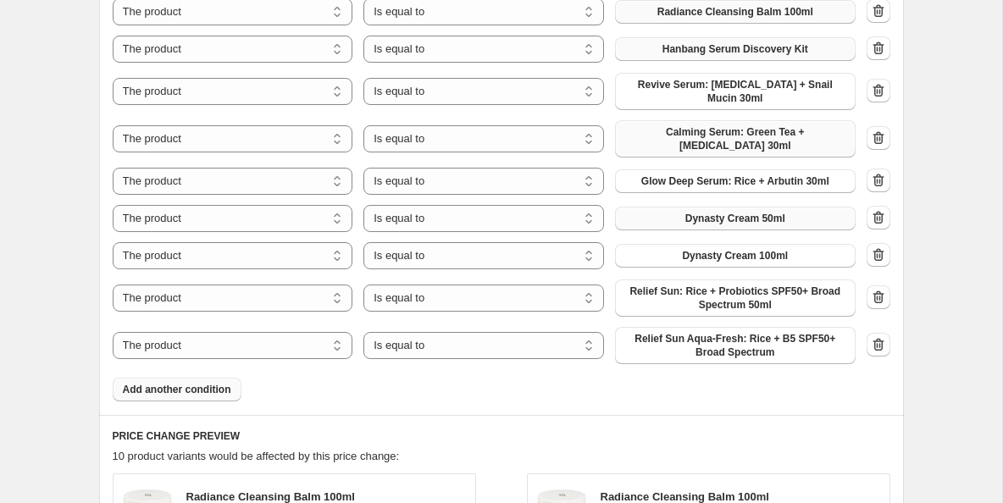
click at [235, 379] on button "Add another condition" at bounding box center [177, 390] width 129 height 24
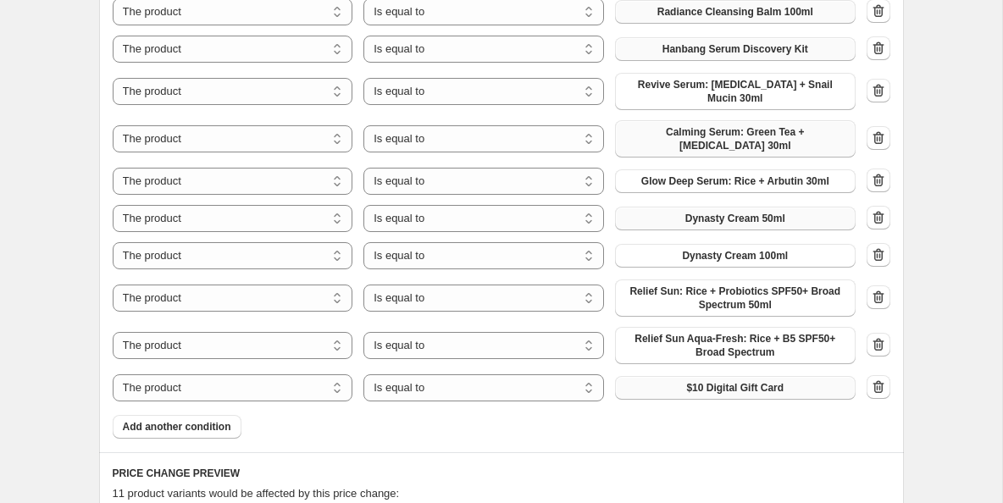
click at [700, 381] on span "$10 Digital Gift Card" at bounding box center [734, 388] width 97 height 14
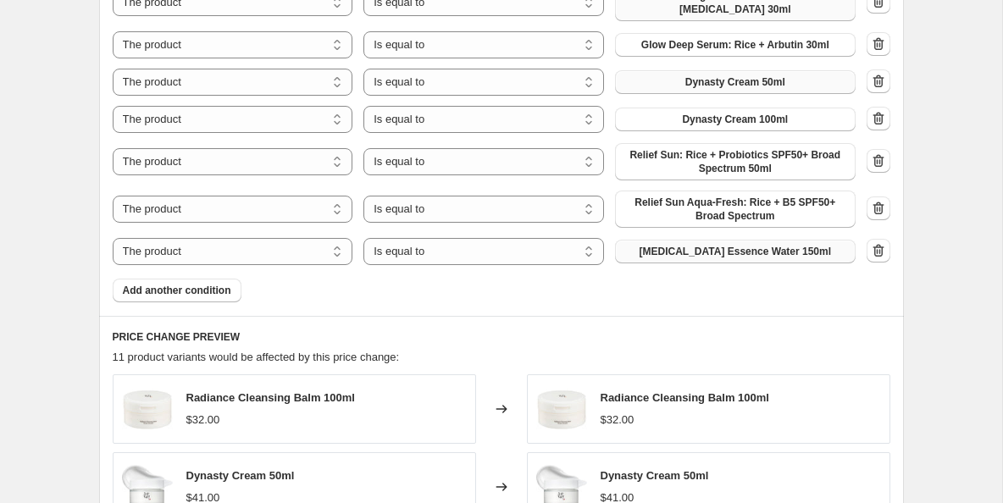
scroll to position [1235, 0]
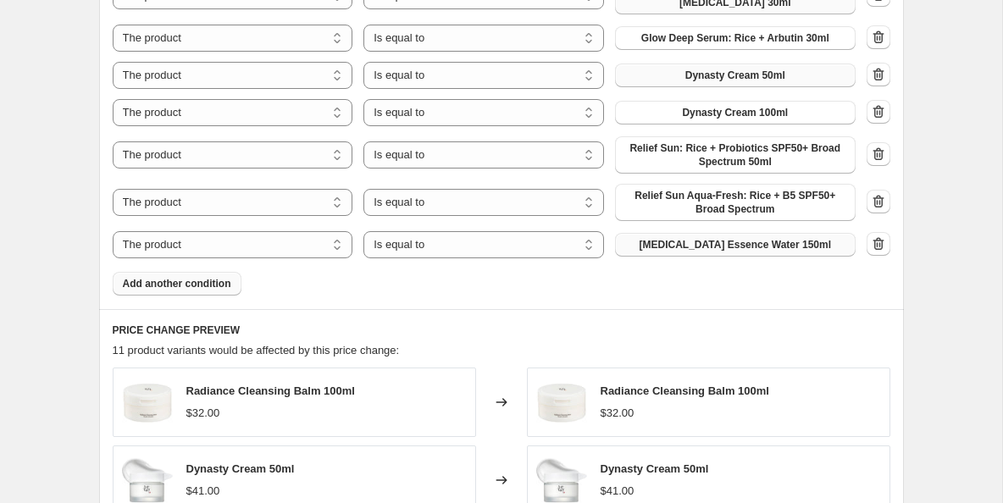
click at [204, 280] on button "Add another condition" at bounding box center [177, 284] width 129 height 24
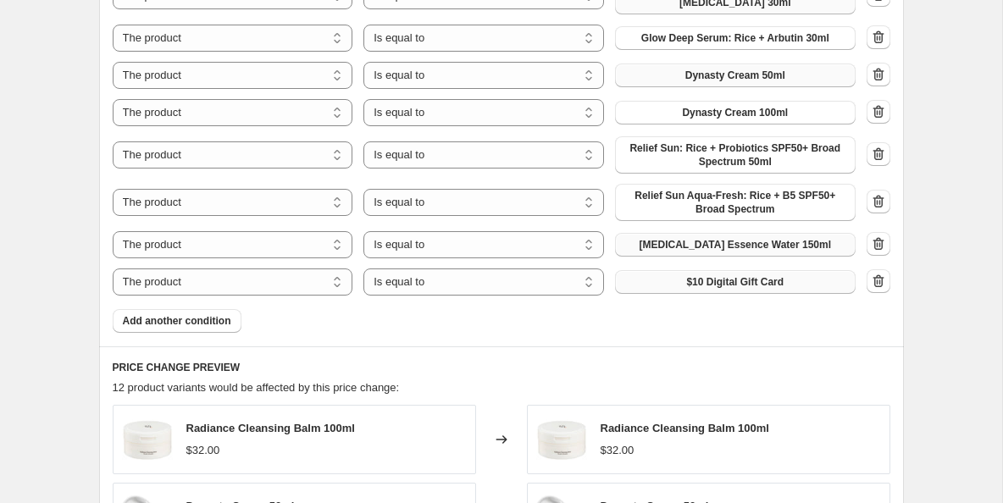
click at [637, 270] on button "$10 Digital Gift Card" at bounding box center [735, 282] width 241 height 24
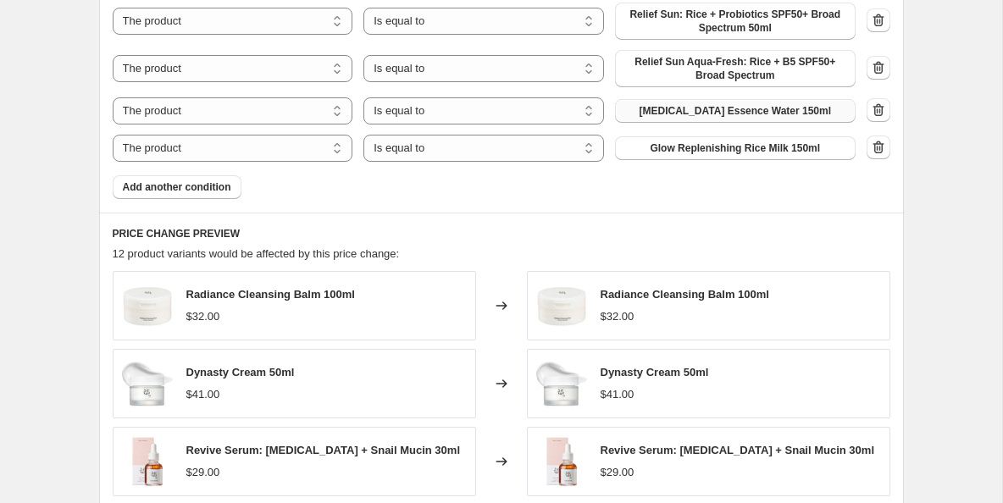
scroll to position [1373, 0]
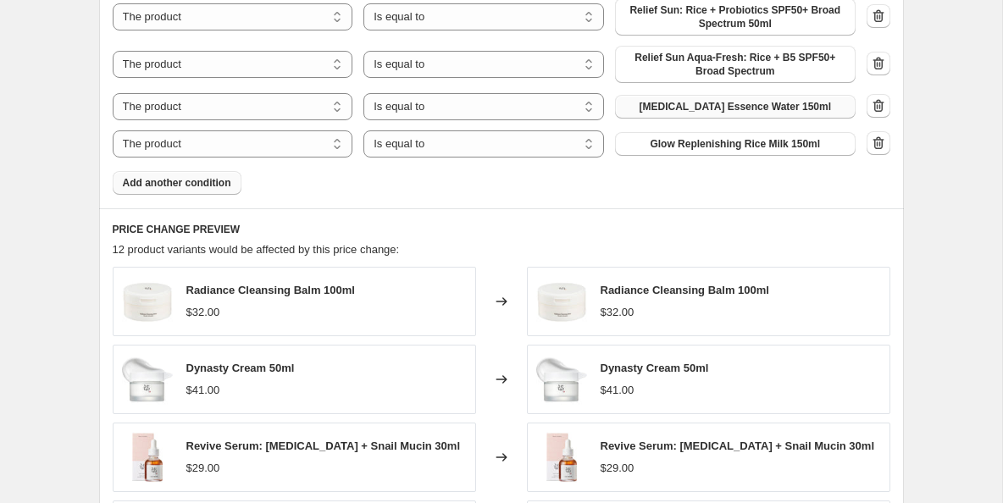
click at [206, 176] on span "Add another condition" at bounding box center [177, 183] width 108 height 14
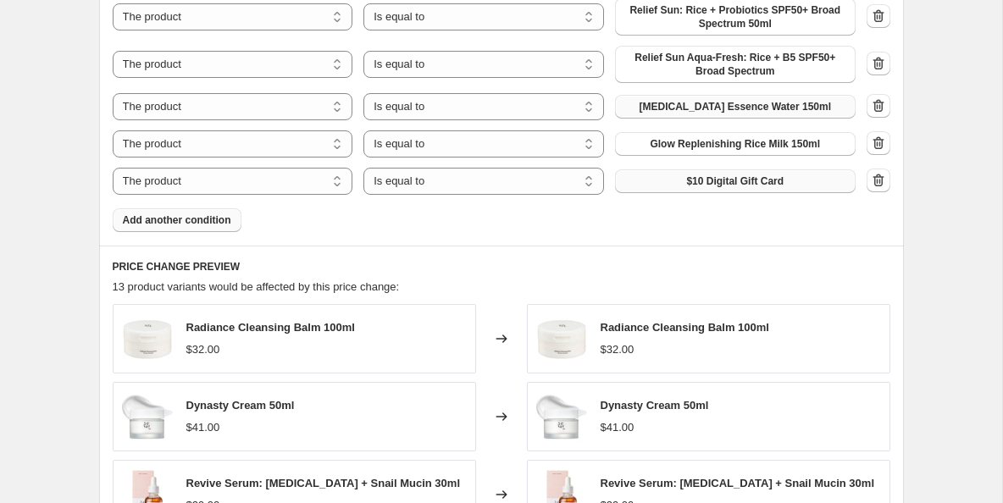
drag, startPoint x: 707, startPoint y: 168, endPoint x: 687, endPoint y: 162, distance: 21.2
click at [701, 174] on span "$10 Digital Gift Card" at bounding box center [734, 181] width 97 height 14
click at [223, 218] on button "Add another condition" at bounding box center [177, 220] width 129 height 24
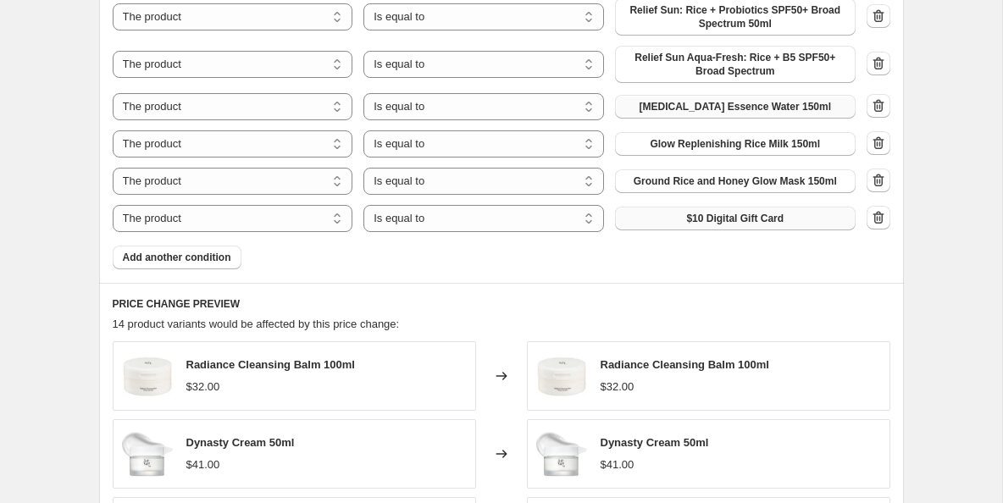
click at [690, 216] on button "$10 Digital Gift Card" at bounding box center [735, 219] width 241 height 24
click at [183, 252] on span "Add another condition" at bounding box center [177, 259] width 108 height 14
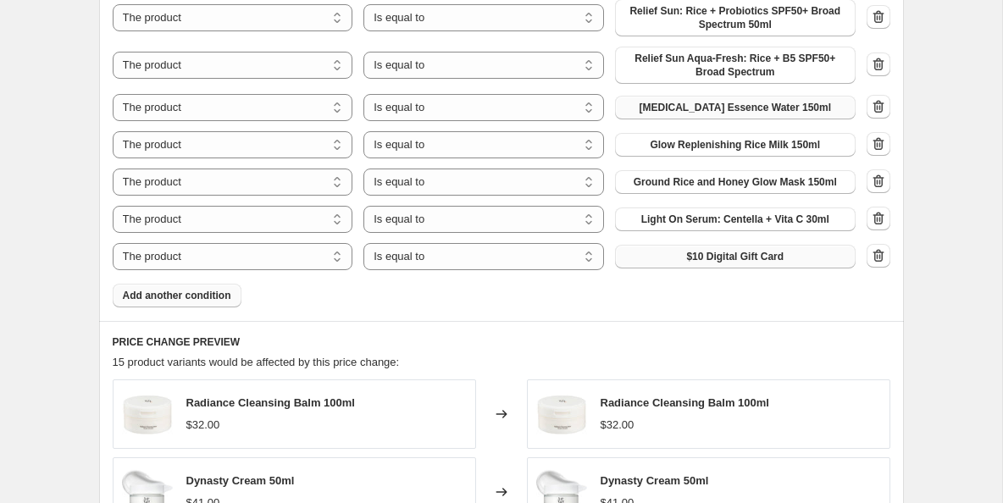
click at [696, 250] on span "$10 Digital Gift Card" at bounding box center [734, 257] width 97 height 14
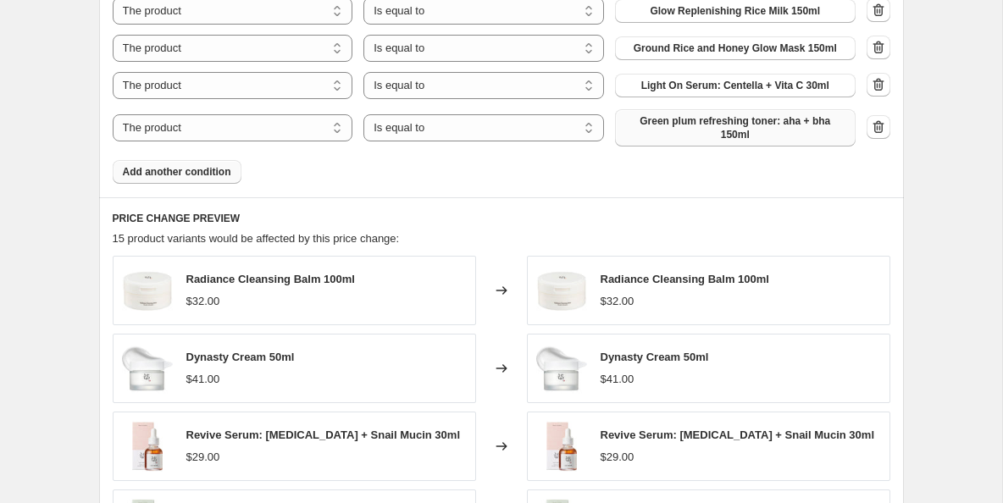
click at [213, 165] on span "Add another condition" at bounding box center [177, 172] width 108 height 14
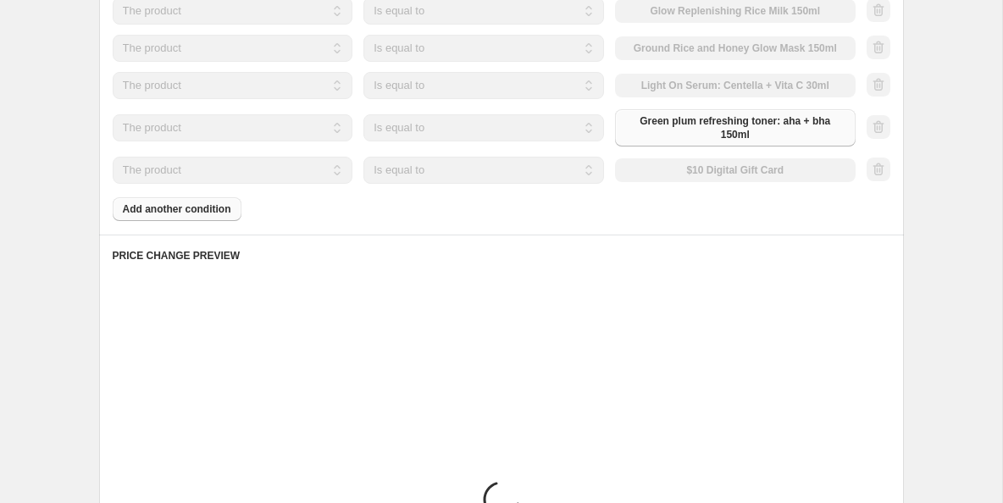
scroll to position [1505, 0]
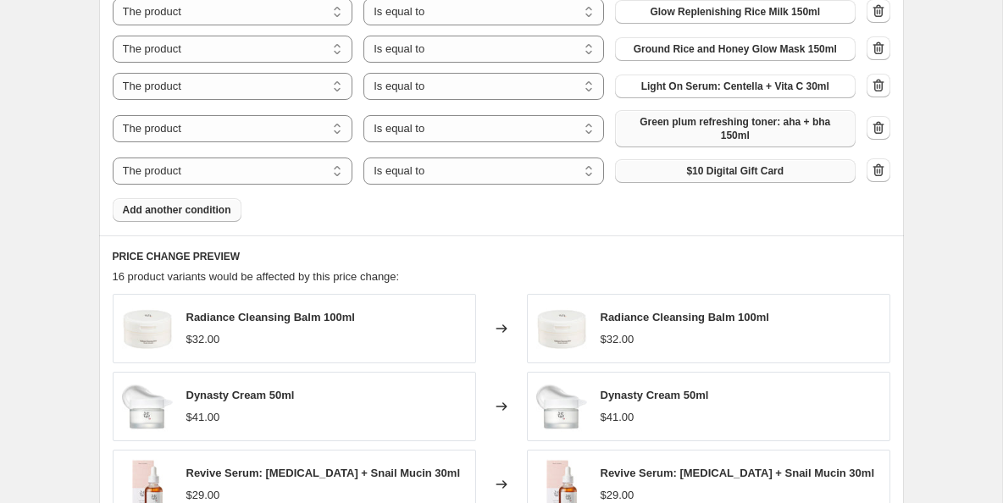
click at [710, 164] on span "$10 Digital Gift Card" at bounding box center [734, 171] width 97 height 14
click at [217, 204] on span "Add another condition" at bounding box center [177, 210] width 108 height 14
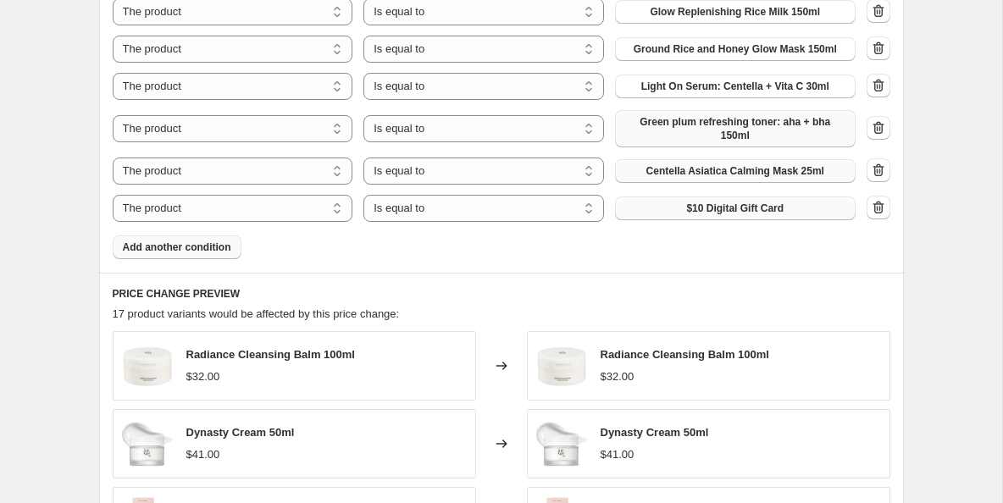
click at [688, 202] on span "$10 Digital Gift Card" at bounding box center [734, 209] width 97 height 14
click at [198, 241] on span "Add another condition" at bounding box center [177, 248] width 108 height 14
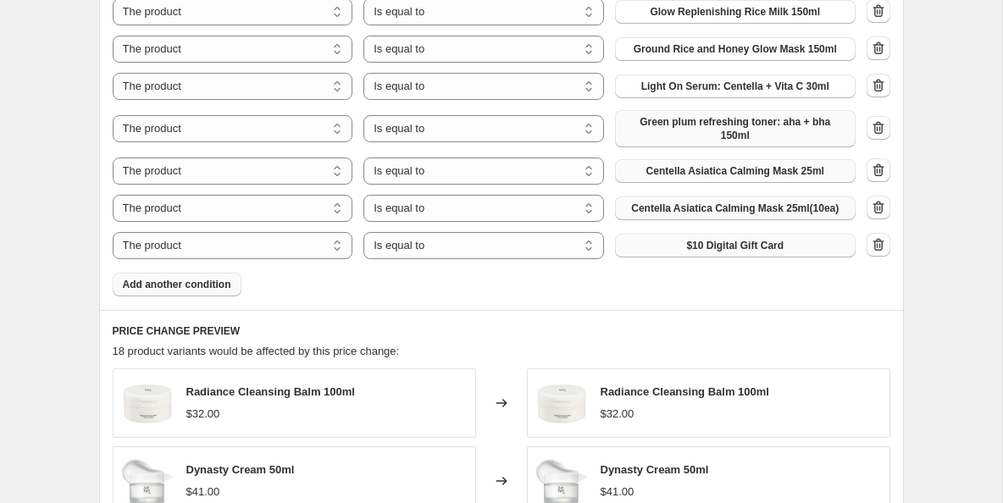
click at [685, 242] on button "$10 Digital Gift Card" at bounding box center [735, 246] width 241 height 24
click at [223, 280] on span "Add another condition" at bounding box center [177, 285] width 108 height 14
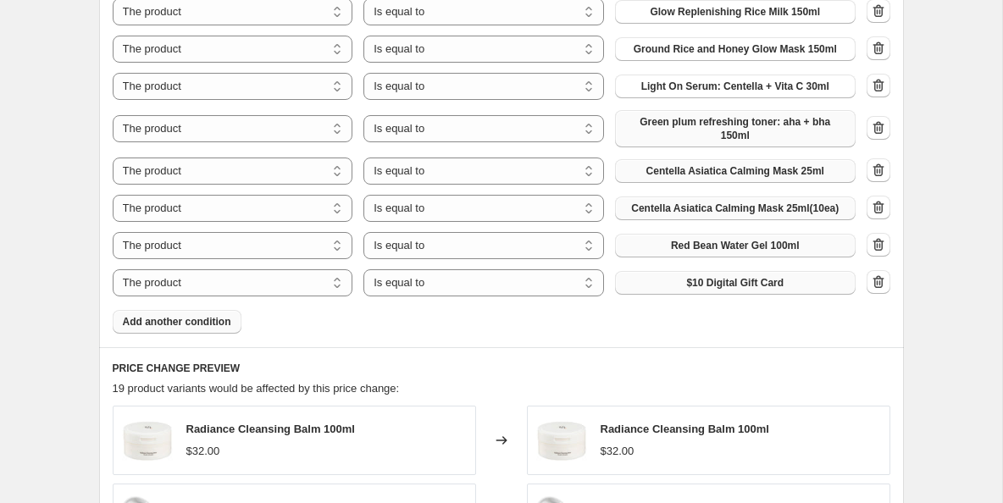
click at [684, 271] on button "$10 Digital Gift Card" at bounding box center [735, 283] width 241 height 24
click at [213, 315] on span "Add another condition" at bounding box center [177, 322] width 108 height 14
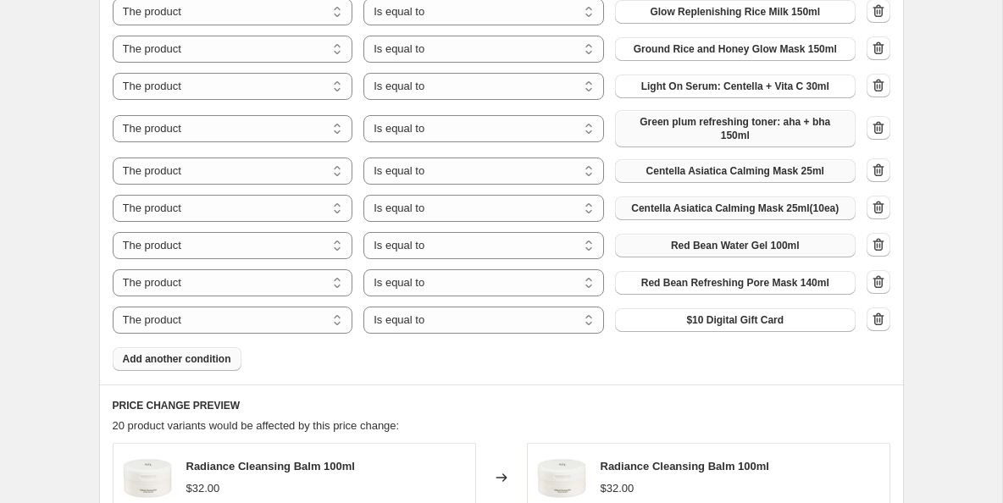
click at [701, 321] on div "The product The product's collection The product's tag The product's vendor The…" at bounding box center [484, 320] width 743 height 27
click at [707, 313] on span "$10 Digital Gift Card" at bounding box center [734, 320] width 97 height 14
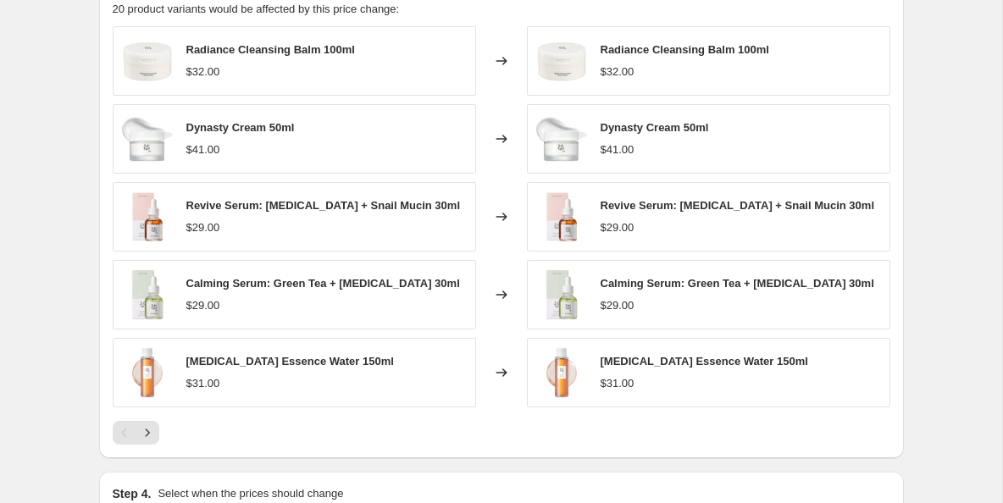
scroll to position [2130, 0]
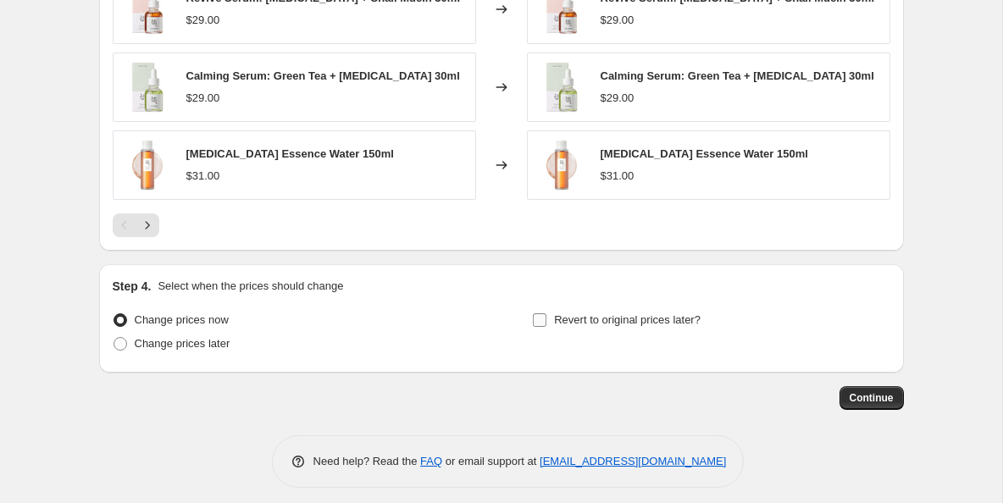
click at [543, 313] on input "Revert to original prices later?" at bounding box center [540, 320] width 14 height 14
checkbox input "true"
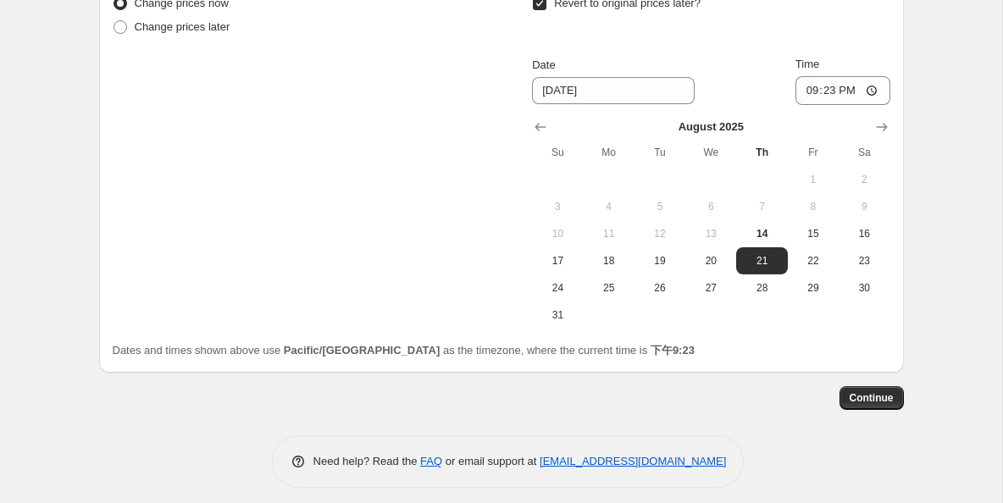
scroll to position [2434, 0]
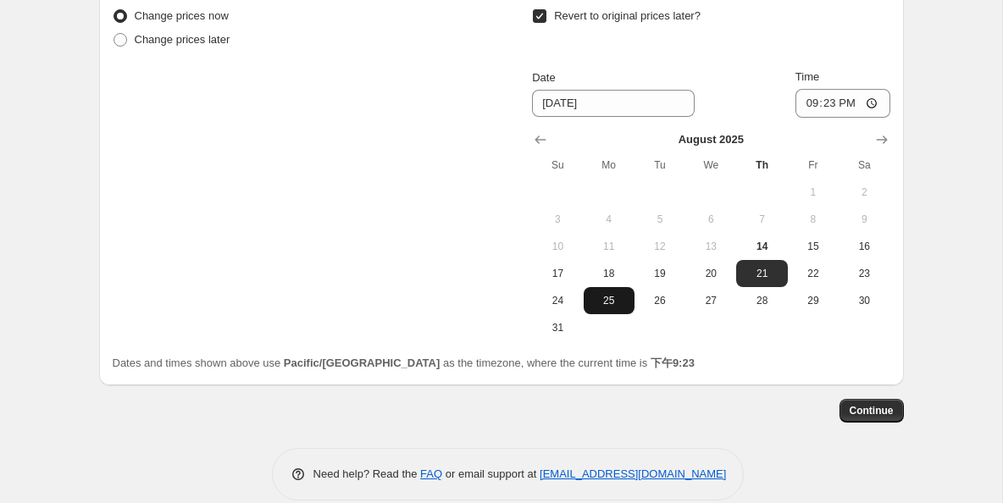
click at [600, 298] on button "25" at bounding box center [609, 300] width 51 height 27
type input "[DATE]"
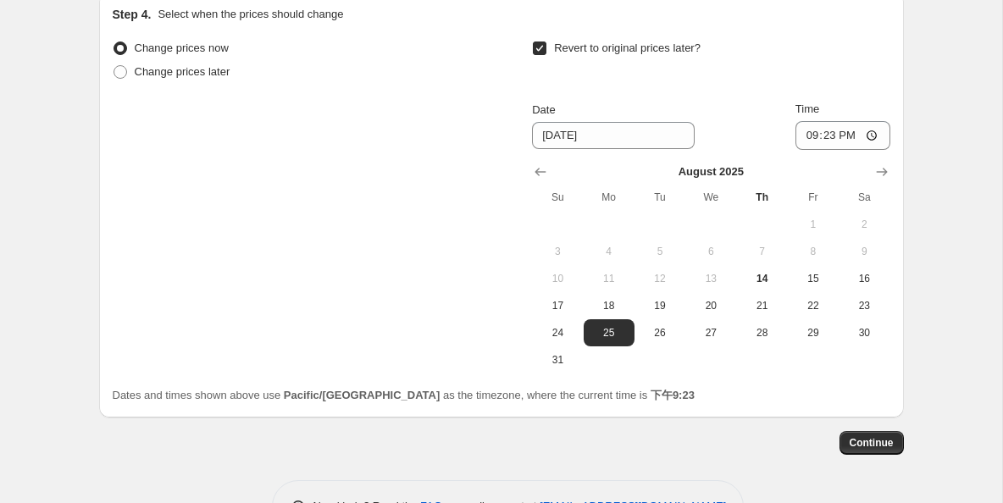
scroll to position [2389, 0]
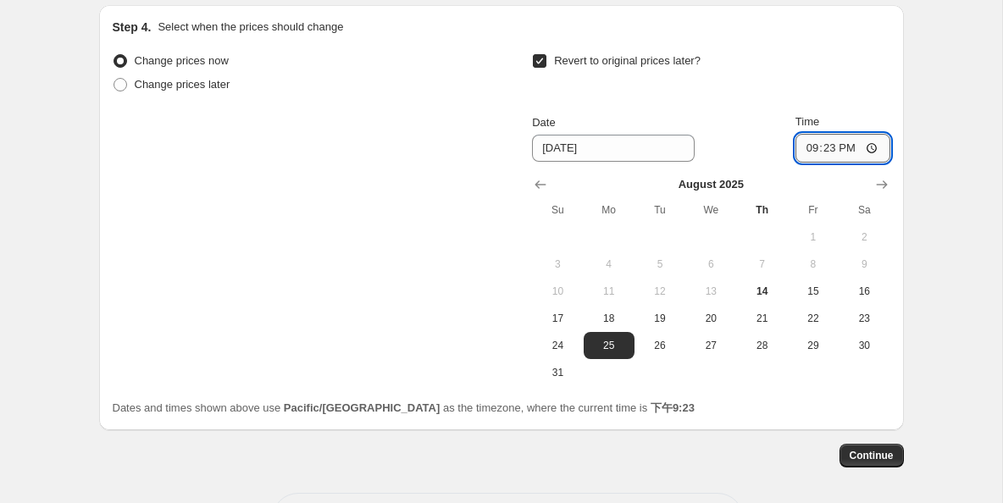
click at [877, 140] on input "21:23" at bounding box center [842, 148] width 95 height 29
type input "23:59"
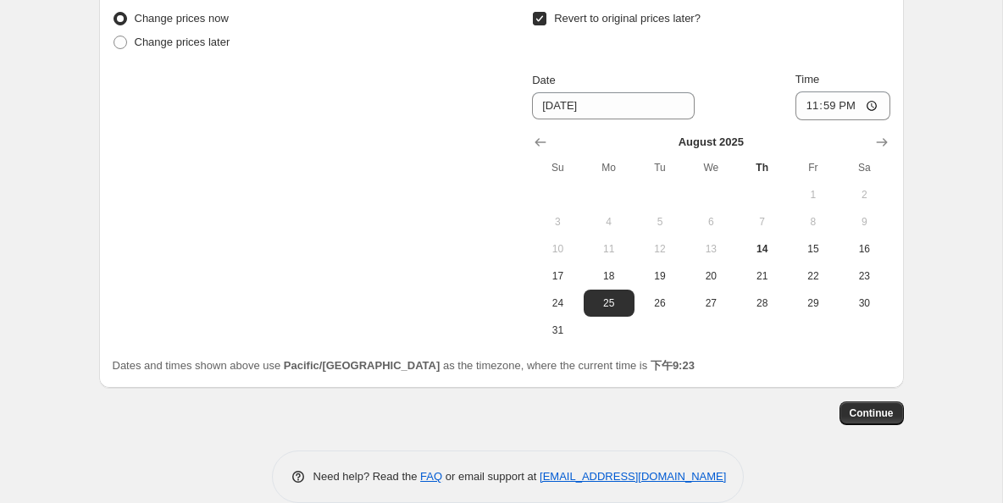
scroll to position [2446, 0]
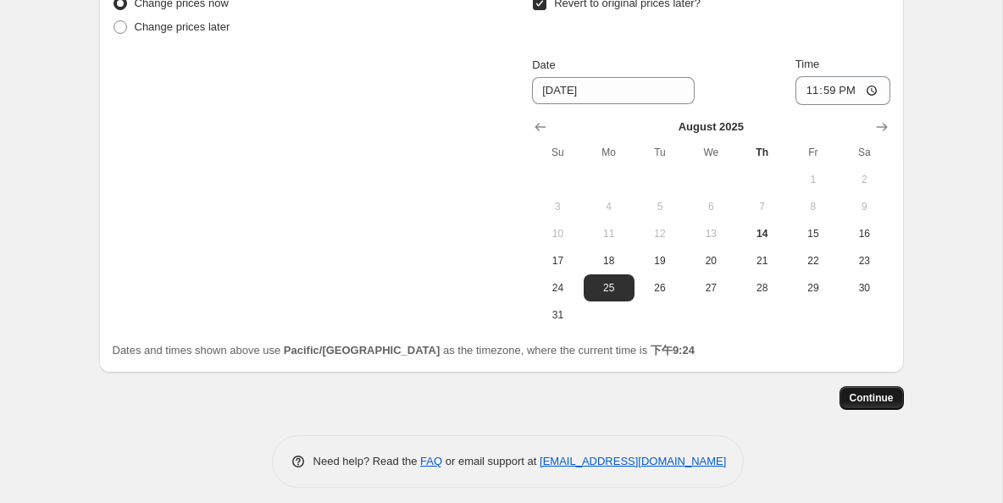
click at [868, 391] on span "Continue" at bounding box center [872, 398] width 44 height 14
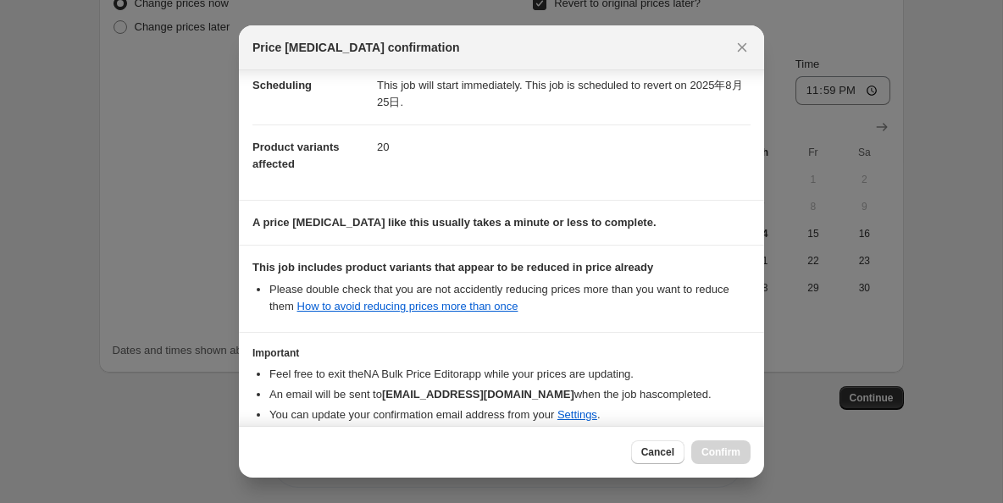
scroll to position [227, 0]
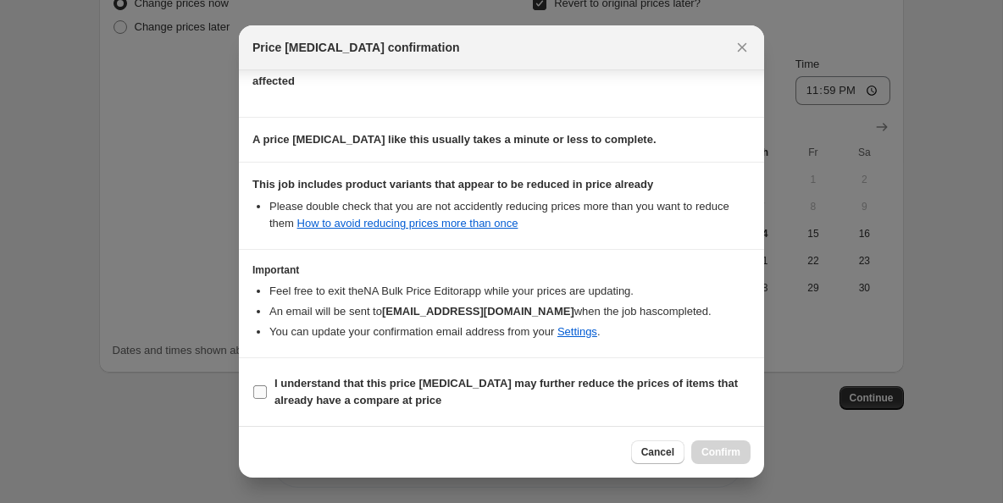
click at [263, 397] on input "I understand that this price [MEDICAL_DATA] may further reduce the prices of it…" at bounding box center [260, 392] width 14 height 14
checkbox input "true"
click at [721, 452] on span "Confirm" at bounding box center [720, 453] width 39 height 14
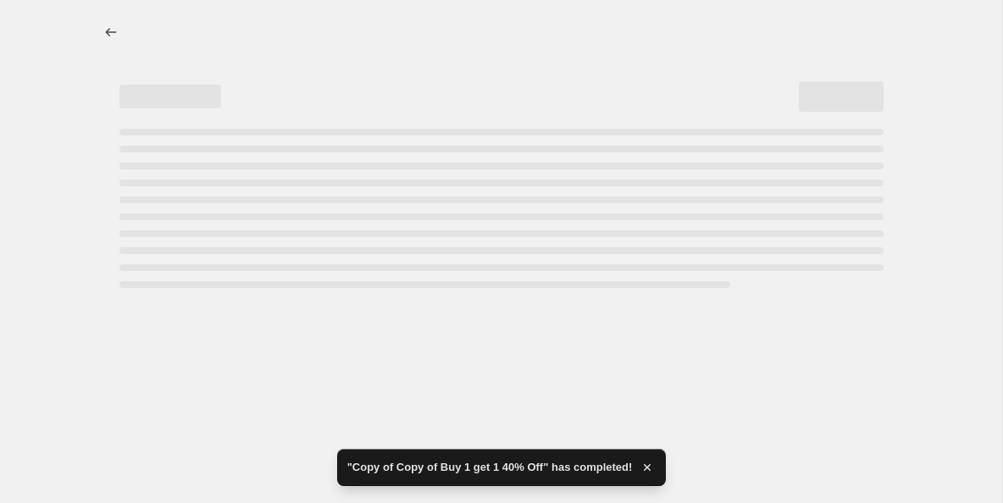
select select "percentage"
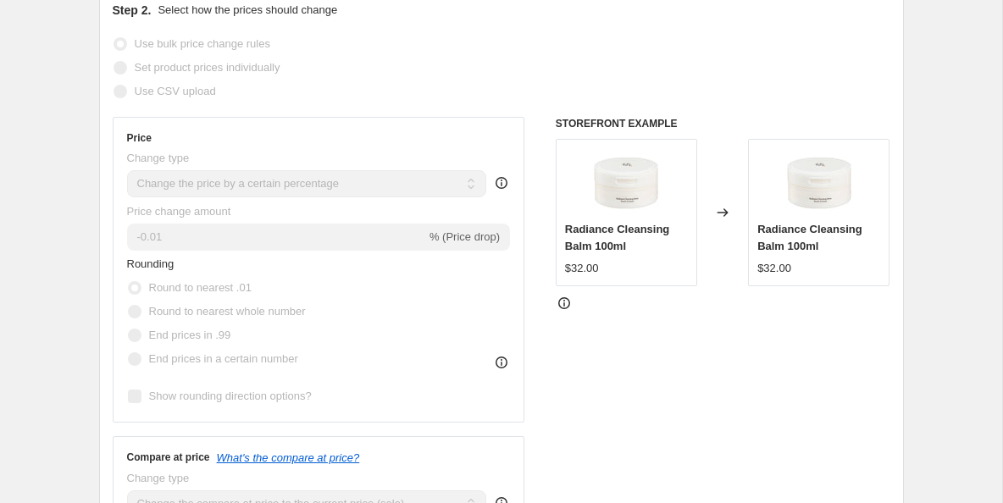
scroll to position [376, 0]
